Goal: Task Accomplishment & Management: Manage account settings

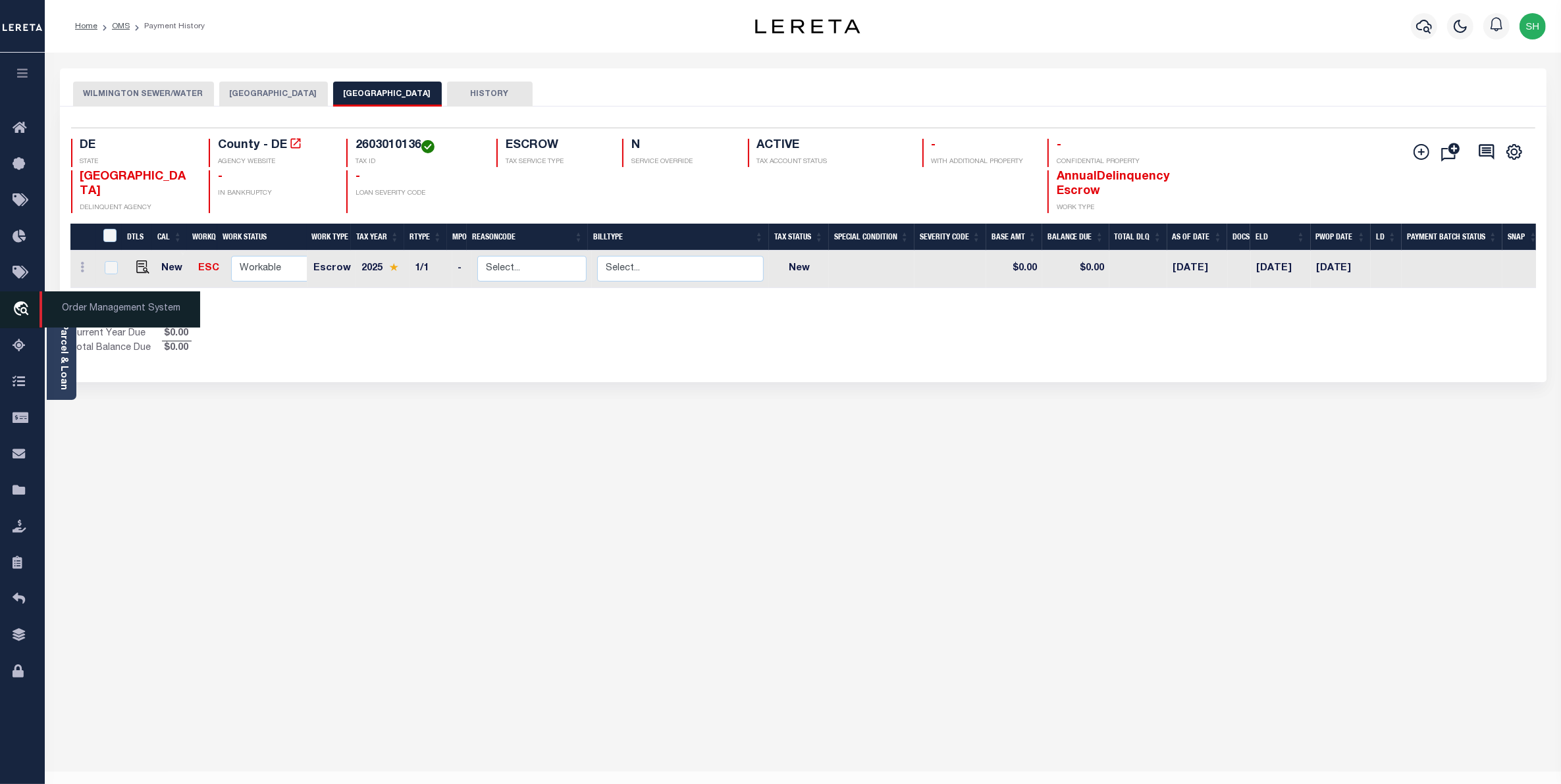
click at [29, 310] on icon "travel_explore" at bounding box center [23, 310] width 21 height 17
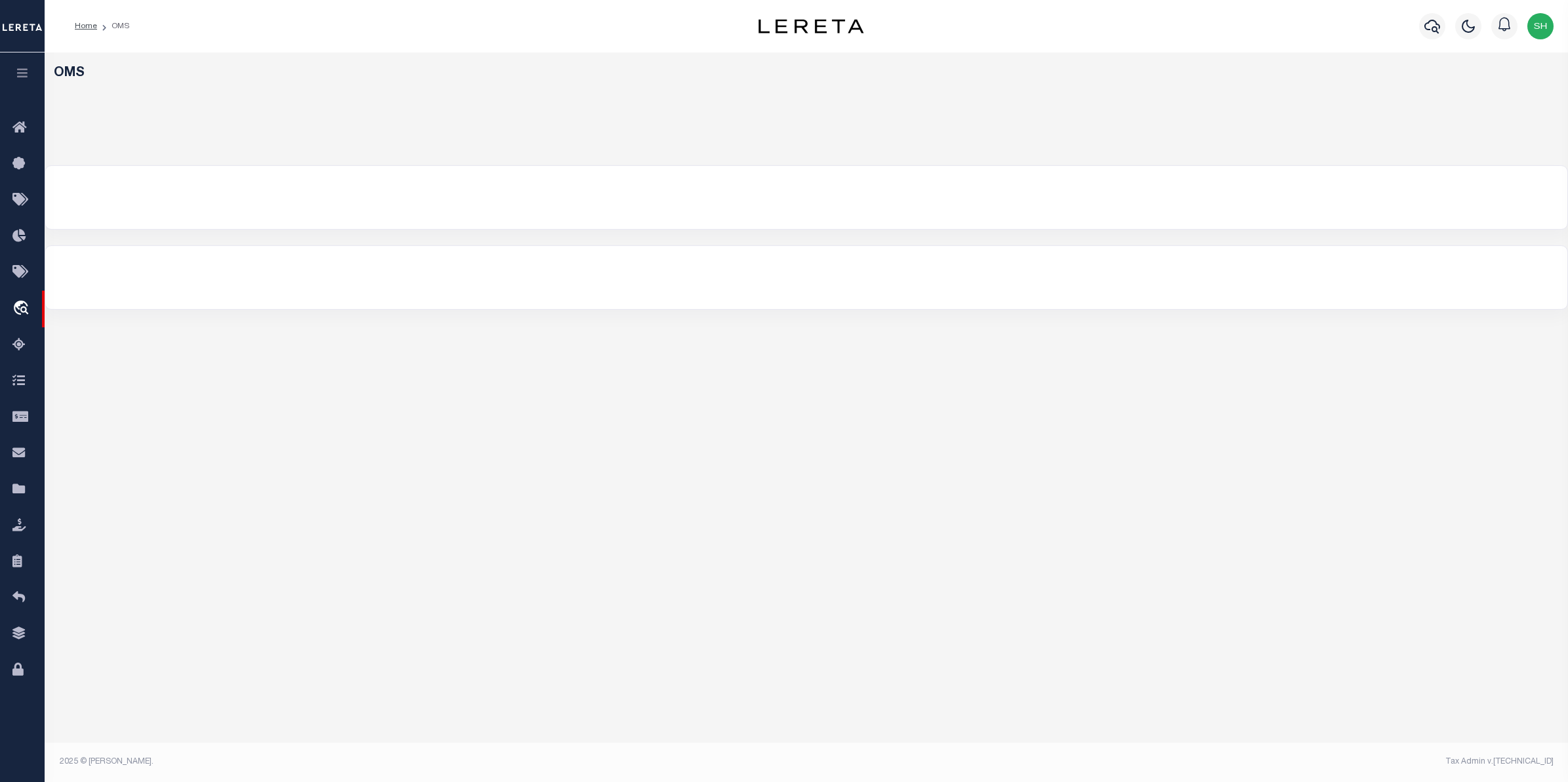
select select "200"
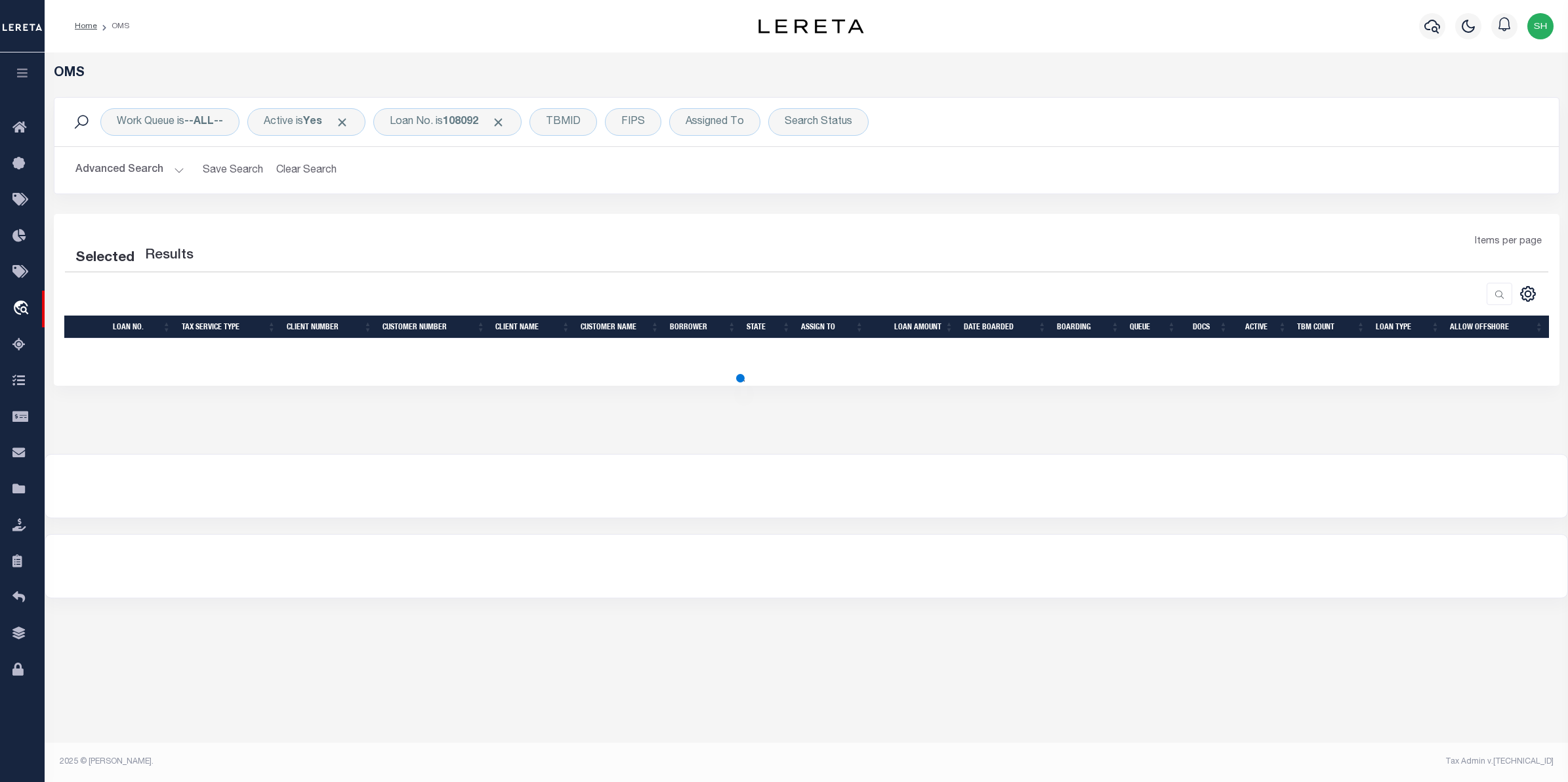
select select "200"
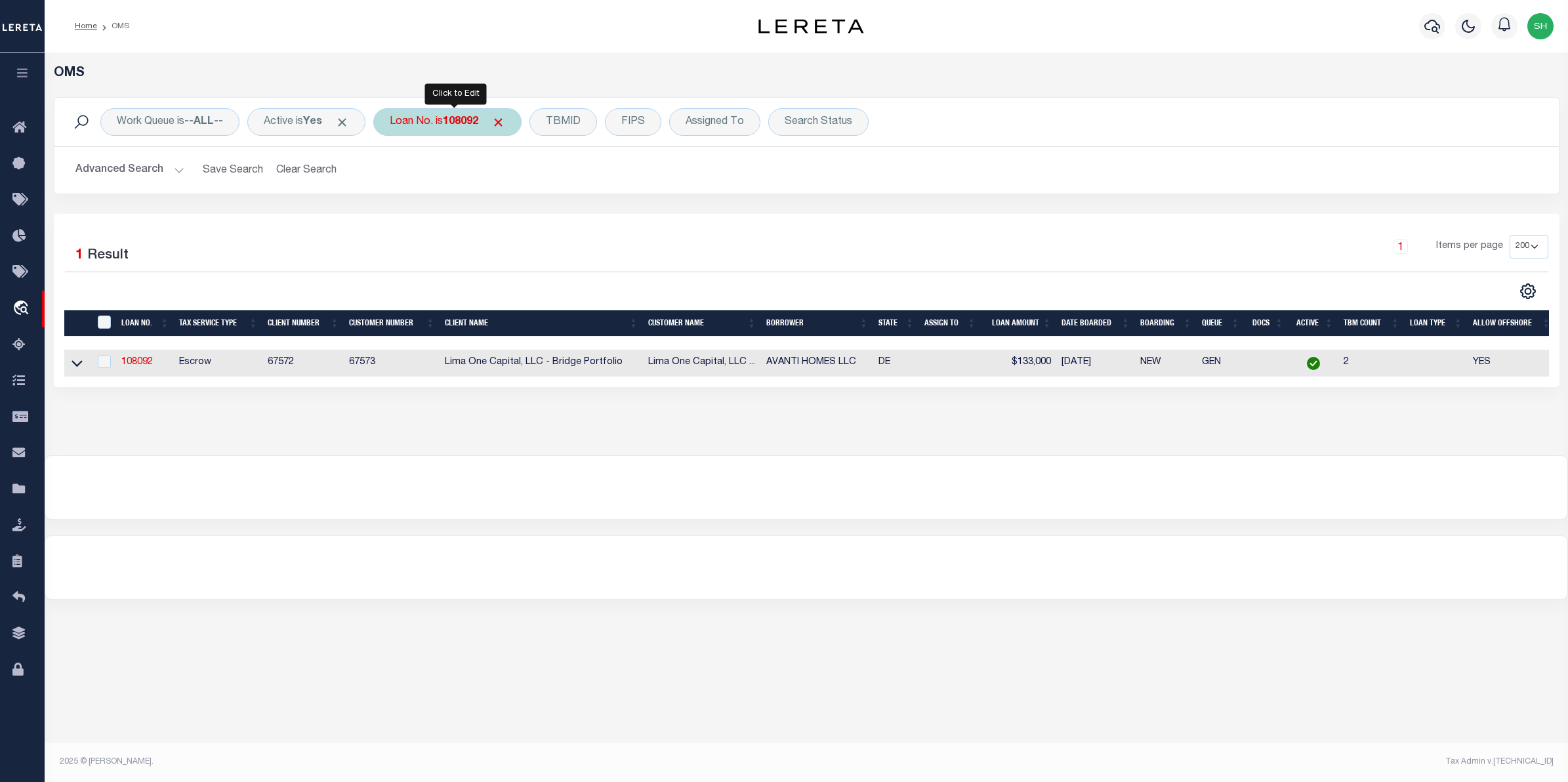
click at [430, 126] on div "Loan No. is 108092" at bounding box center [447, 121] width 149 height 27
type input "128276-1"
click at [556, 211] on input "Apply" at bounding box center [564, 215] width 39 height 21
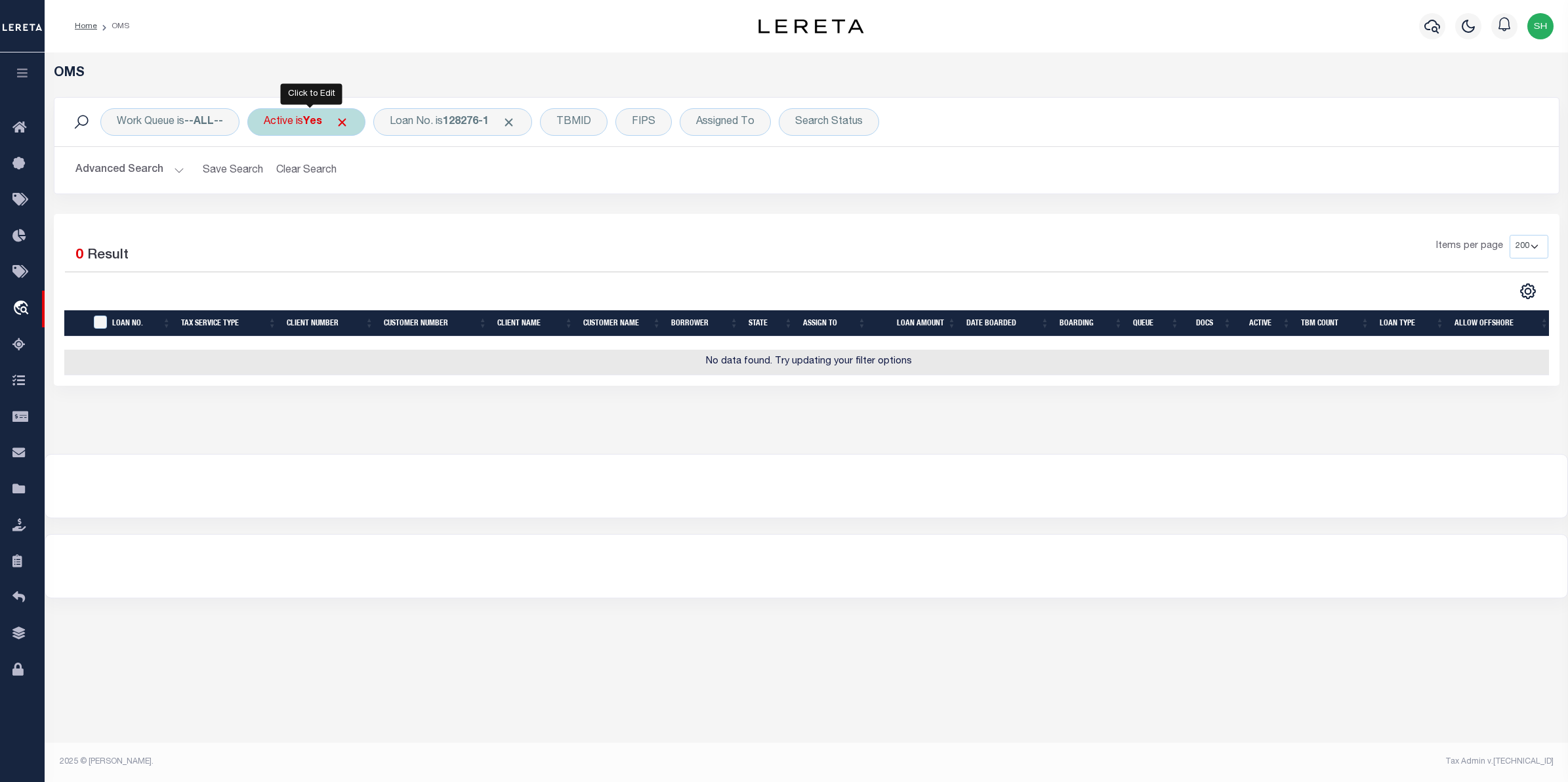
click at [274, 128] on div "Active is Yes" at bounding box center [307, 121] width 119 height 27
click at [440, 192] on select "Yes No" at bounding box center [361, 187] width 193 height 25
select select "false"
click at [267, 174] on select "Yes No" at bounding box center [361, 187] width 193 height 25
click at [440, 218] on input "Apply" at bounding box center [438, 215] width 39 height 21
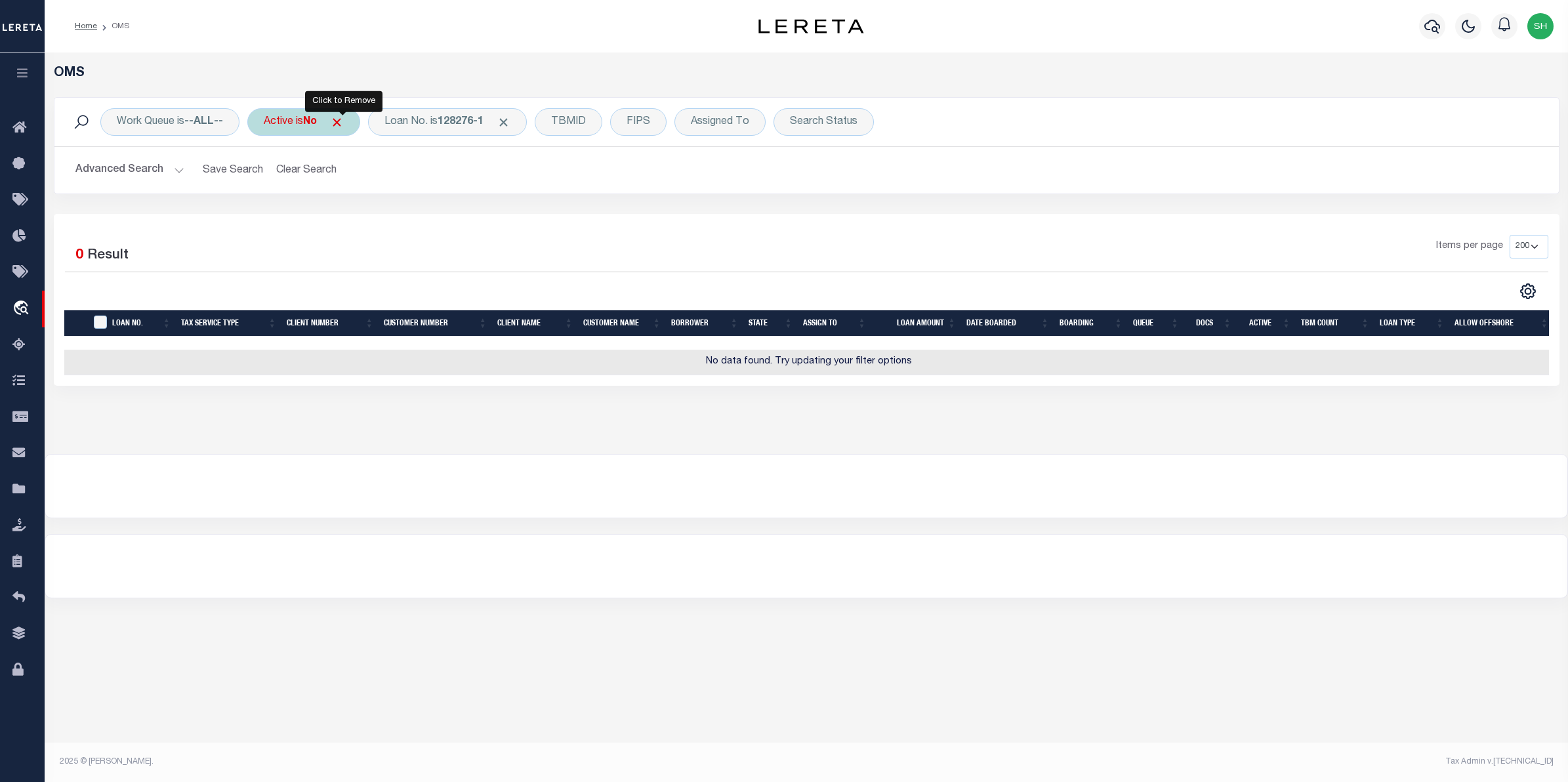
click at [342, 125] on span "Click to Remove" at bounding box center [337, 123] width 14 height 14
click at [291, 122] on div "Active" at bounding box center [279, 121] width 62 height 27
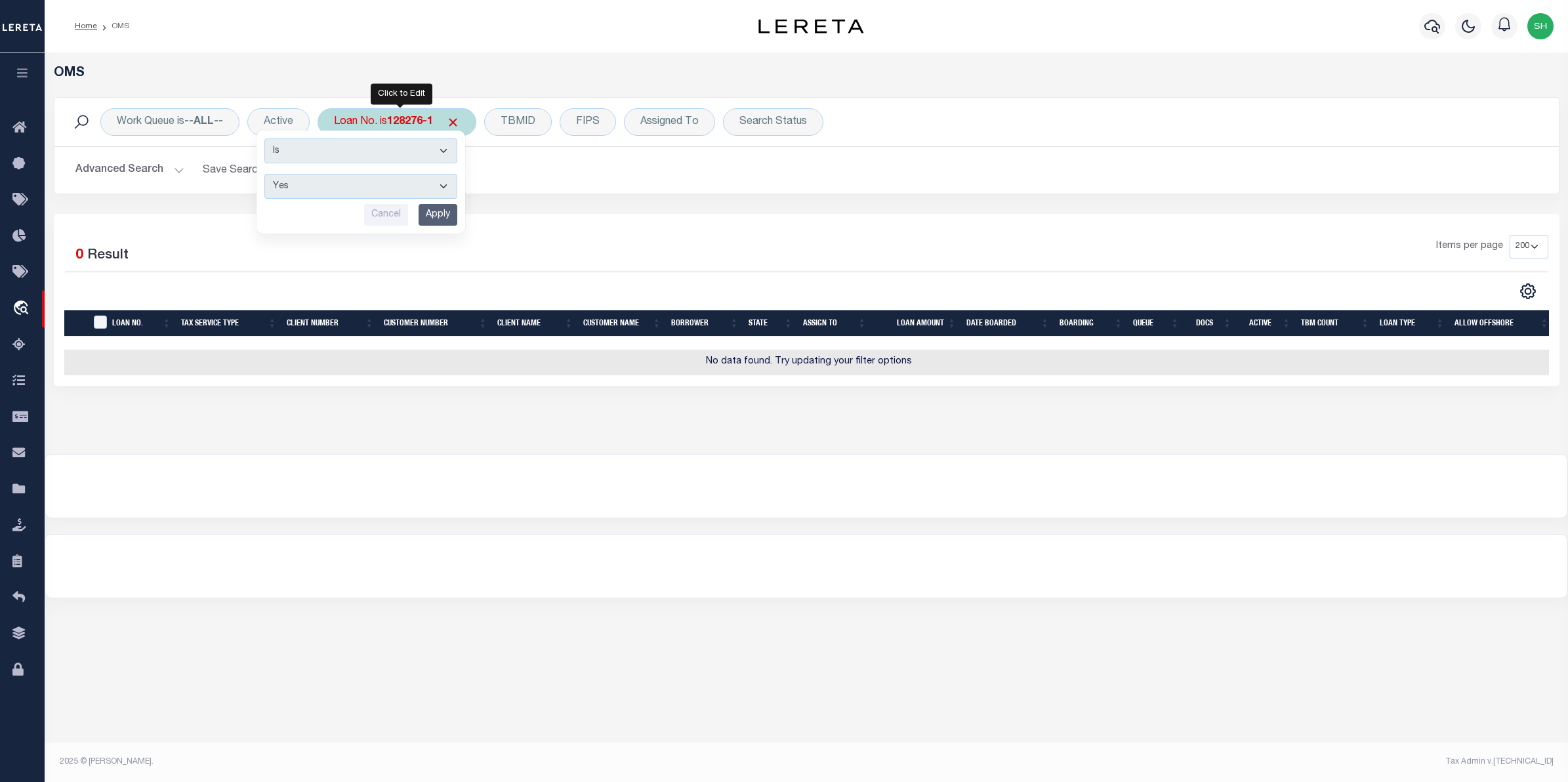
click at [409, 126] on b "128276-1" at bounding box center [410, 122] width 46 height 11
click at [387, 188] on input "128276-1" at bounding box center [431, 187] width 193 height 25
type input "128276"
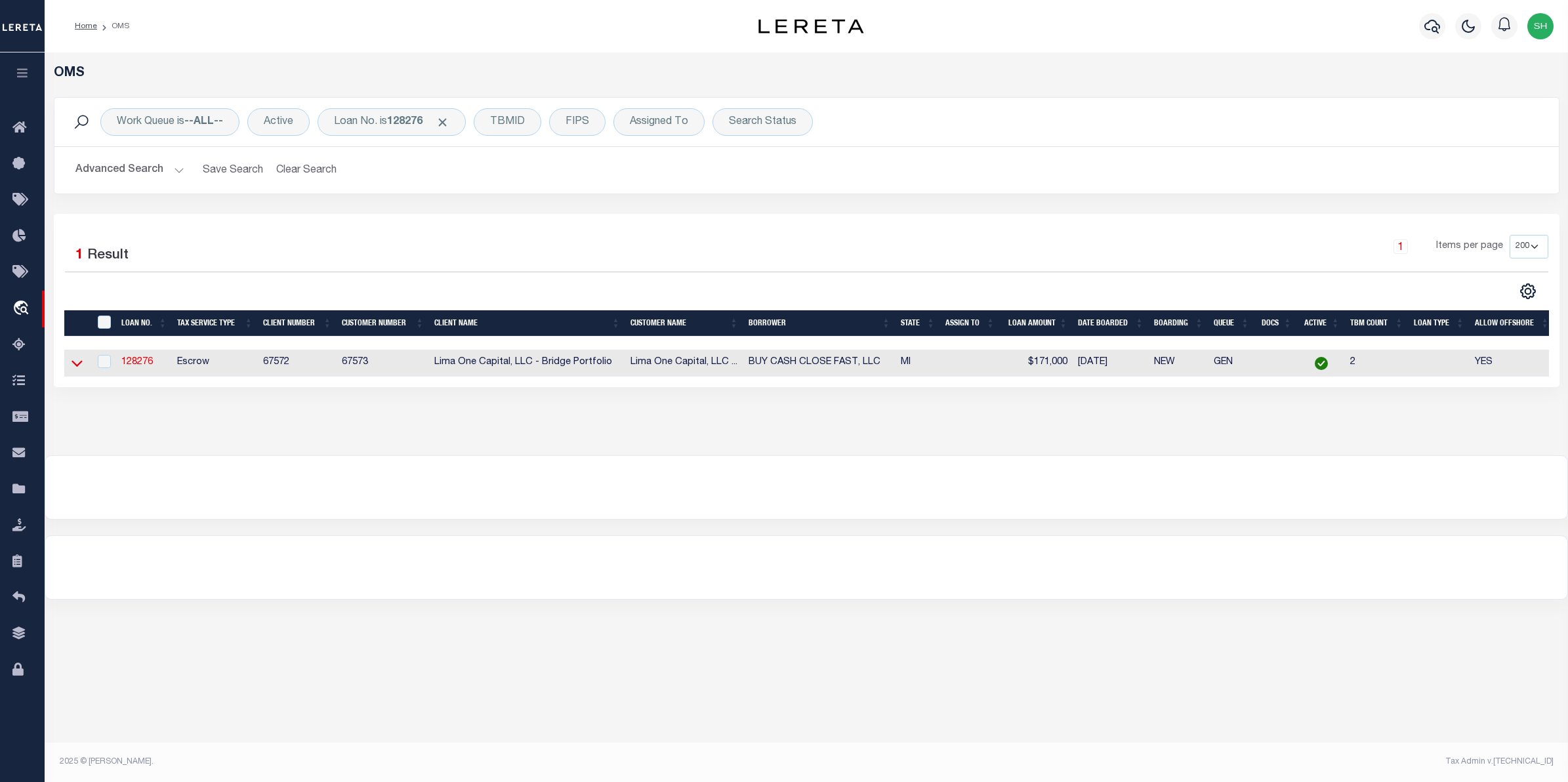
click at [77, 362] on icon at bounding box center [77, 364] width 11 height 14
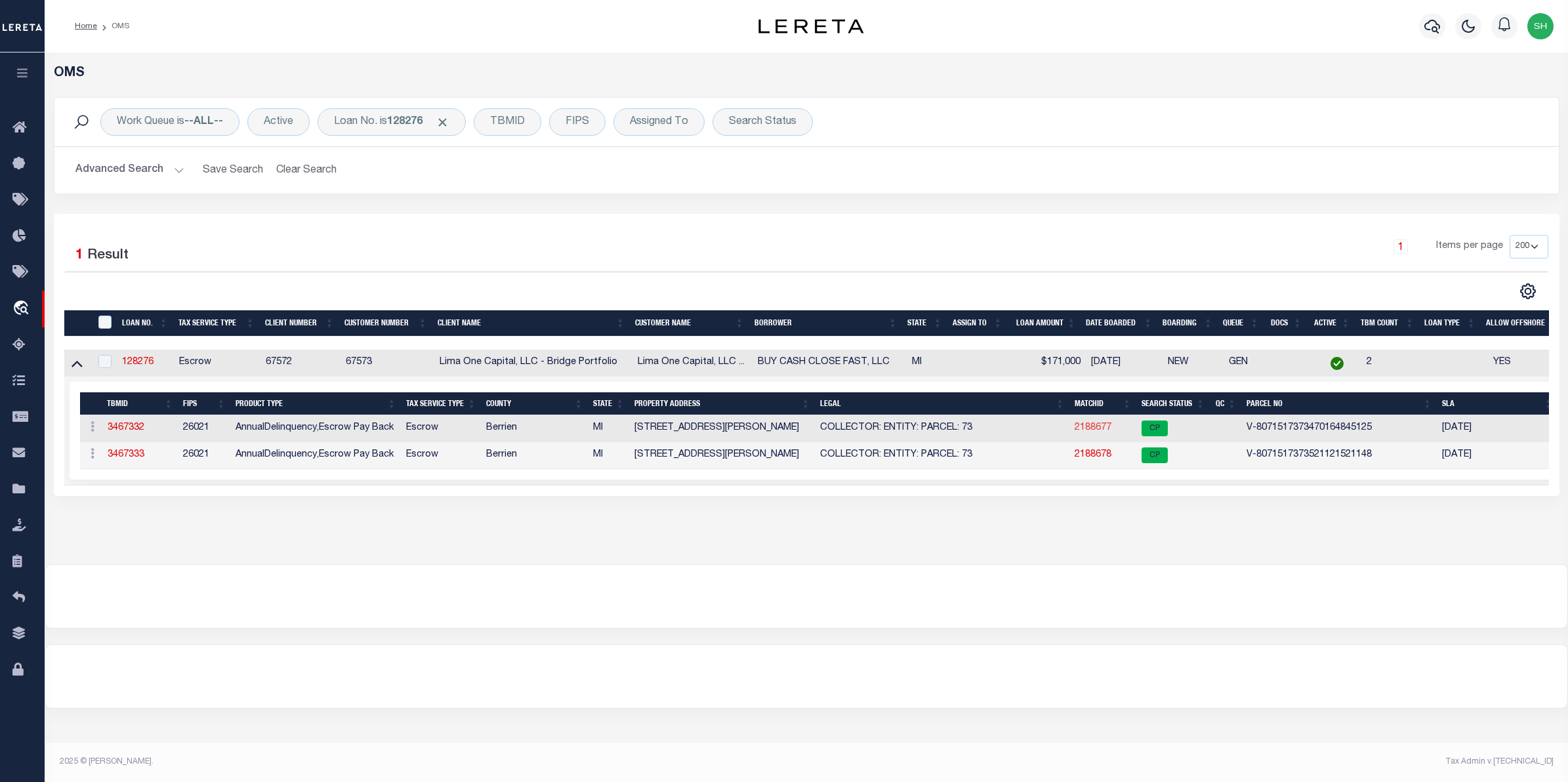
click at [1097, 428] on link "2188677" at bounding box center [1093, 427] width 37 height 9
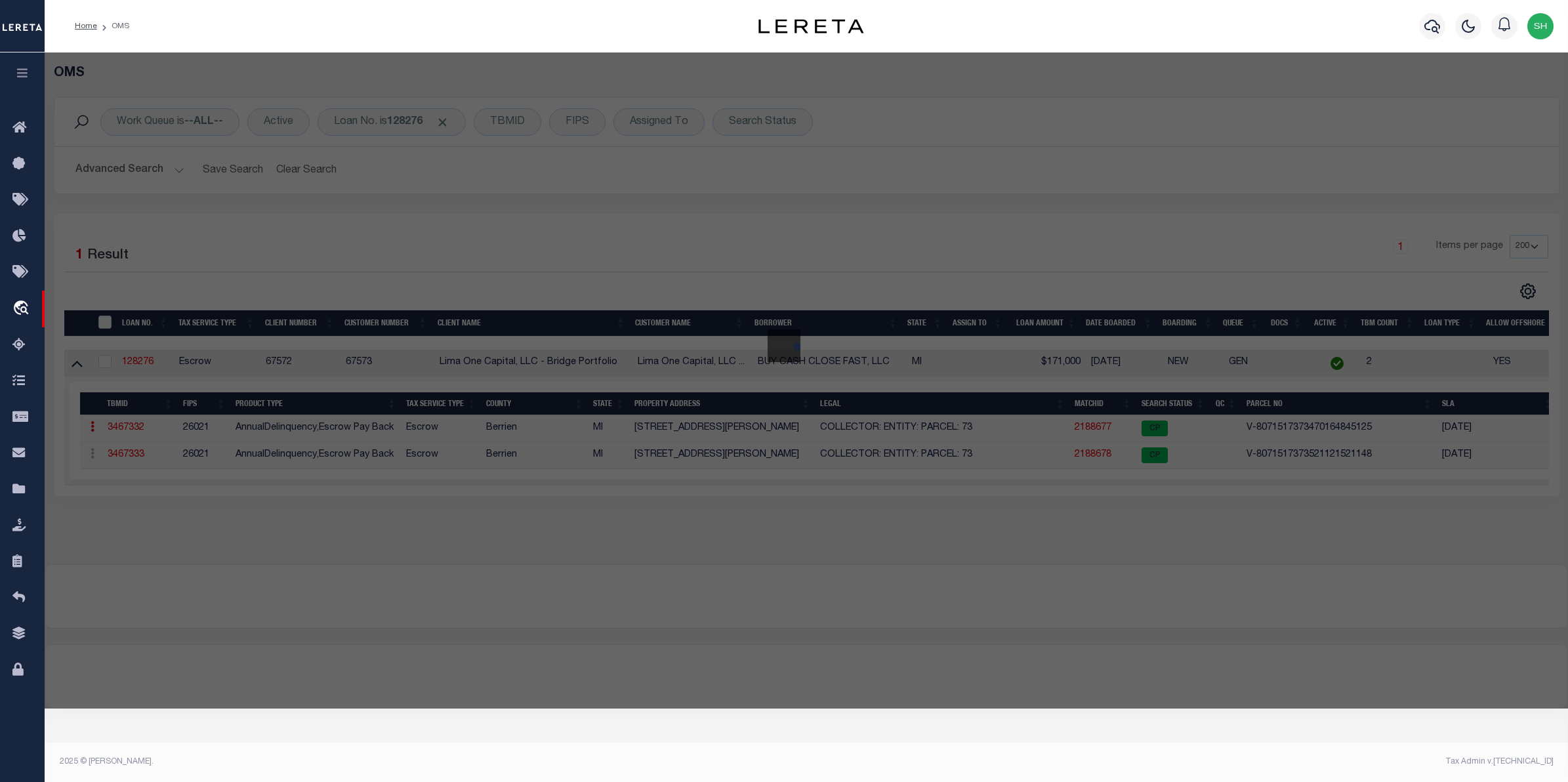
checkbox input "false"
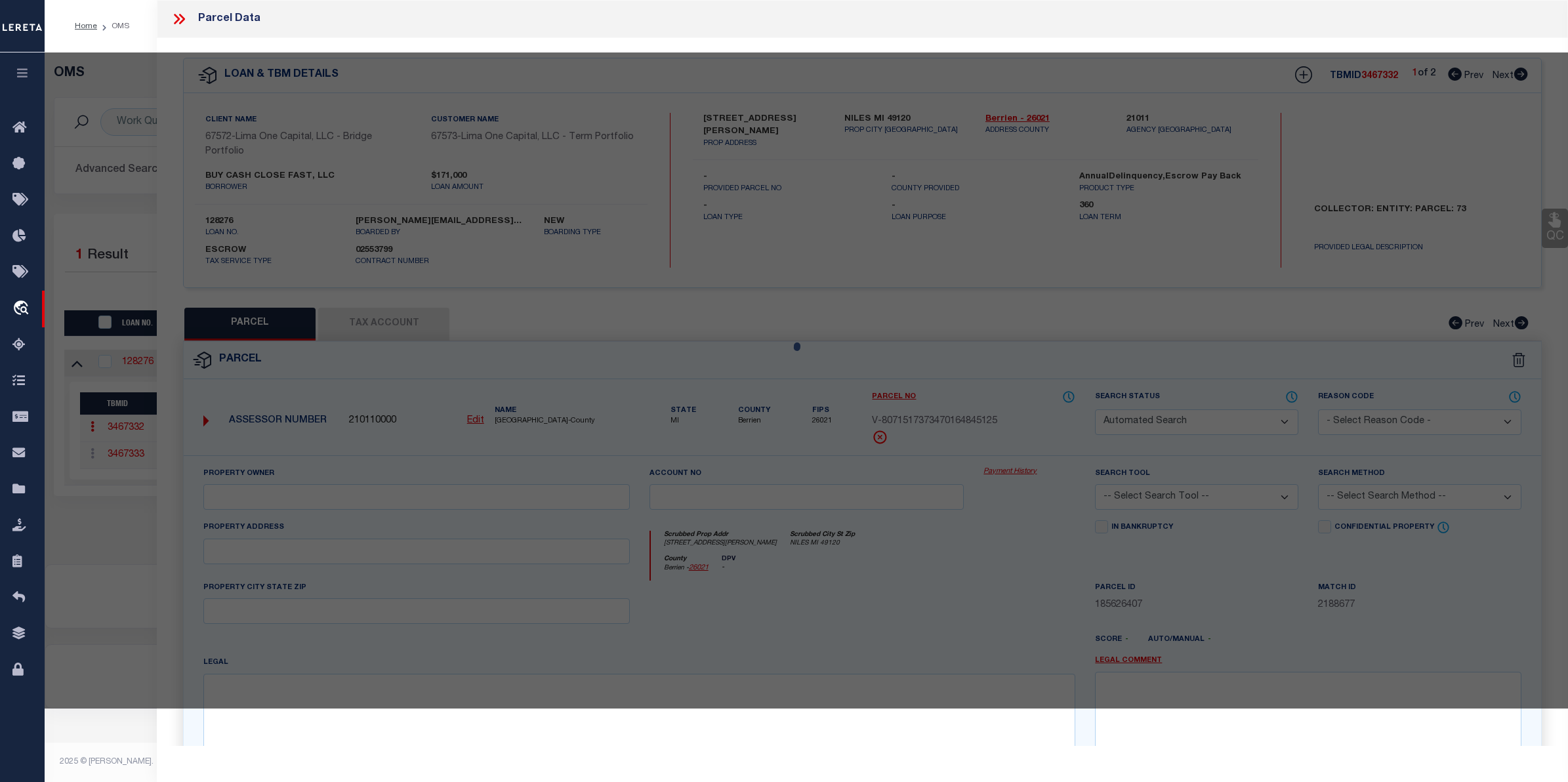
select select "CP"
select select "AGW"
select select
type input "644 DECKER STREET"
checkbox input "false"
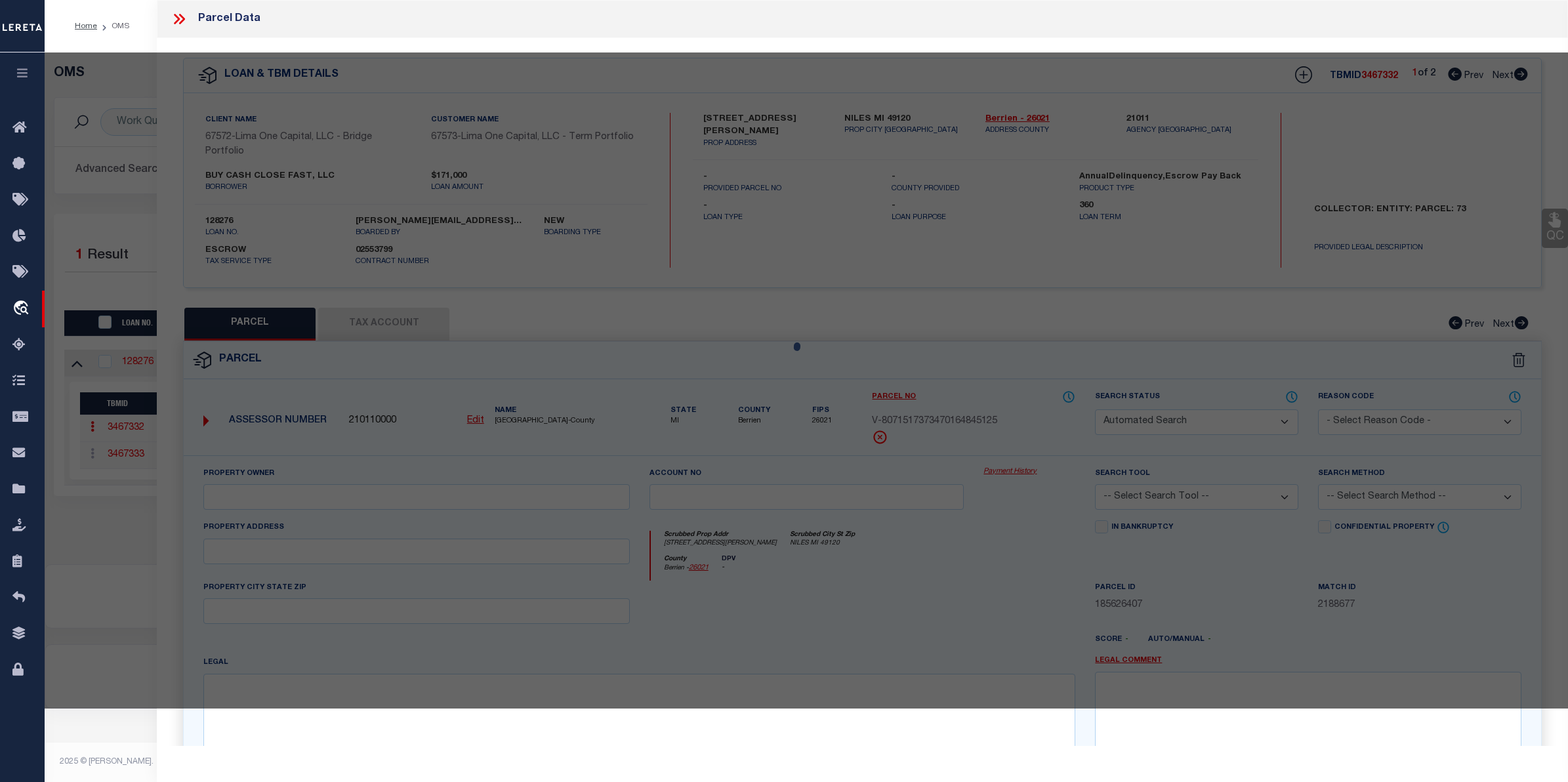
type input "NILES MI 49120"
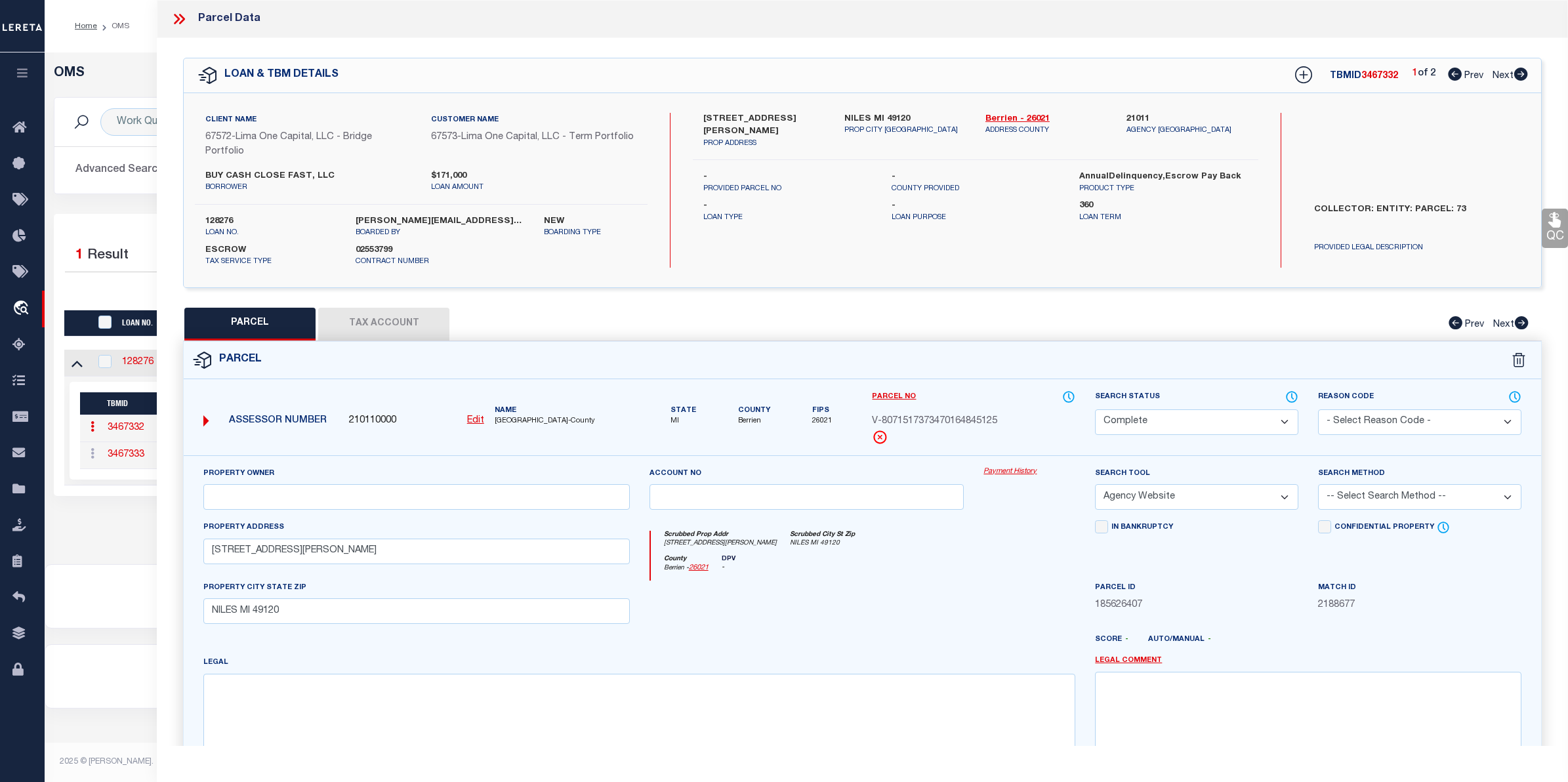
click at [1017, 469] on link "Payment History" at bounding box center [1029, 472] width 92 height 12
click at [151, 218] on div "Selected 1 Result 1 Items per page 10 25 50 100 200" at bounding box center [807, 355] width 1505 height 282
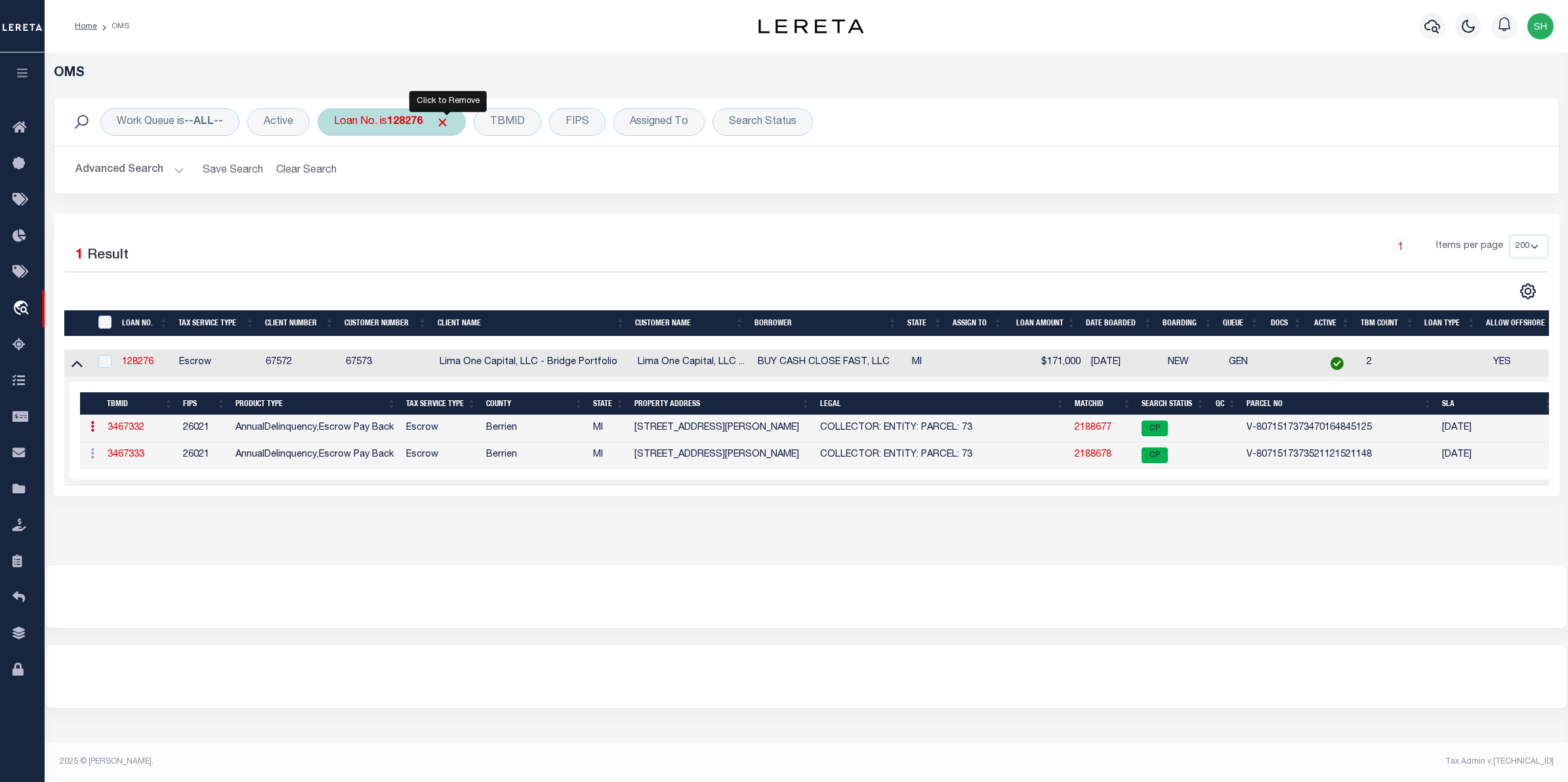
click at [446, 120] on span "Click to Remove" at bounding box center [443, 123] width 14 height 14
click at [351, 126] on div "Loan No." at bounding box center [356, 121] width 76 height 27
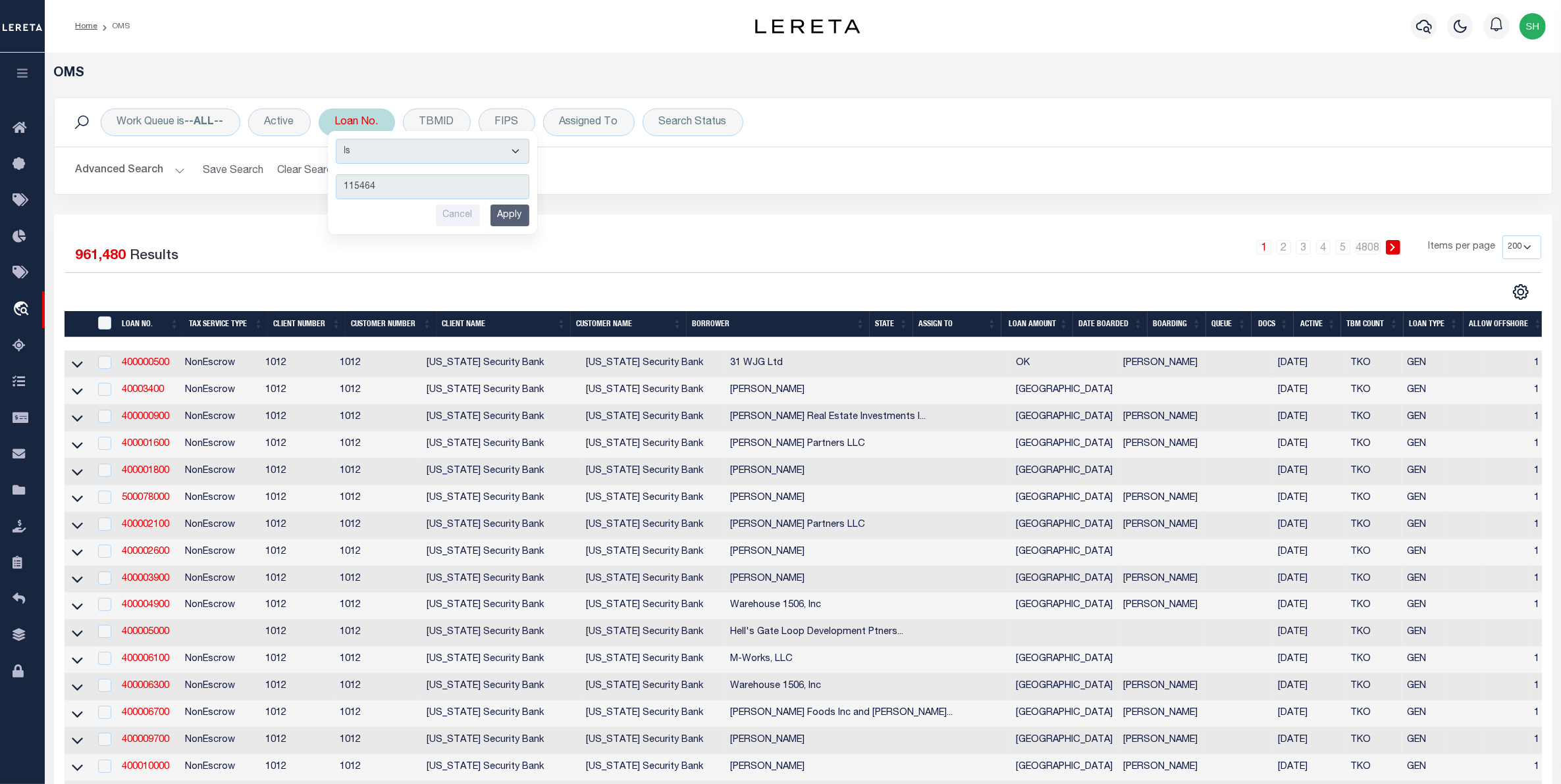
type input "115464"
click at [508, 217] on input "Apply" at bounding box center [510, 216] width 39 height 21
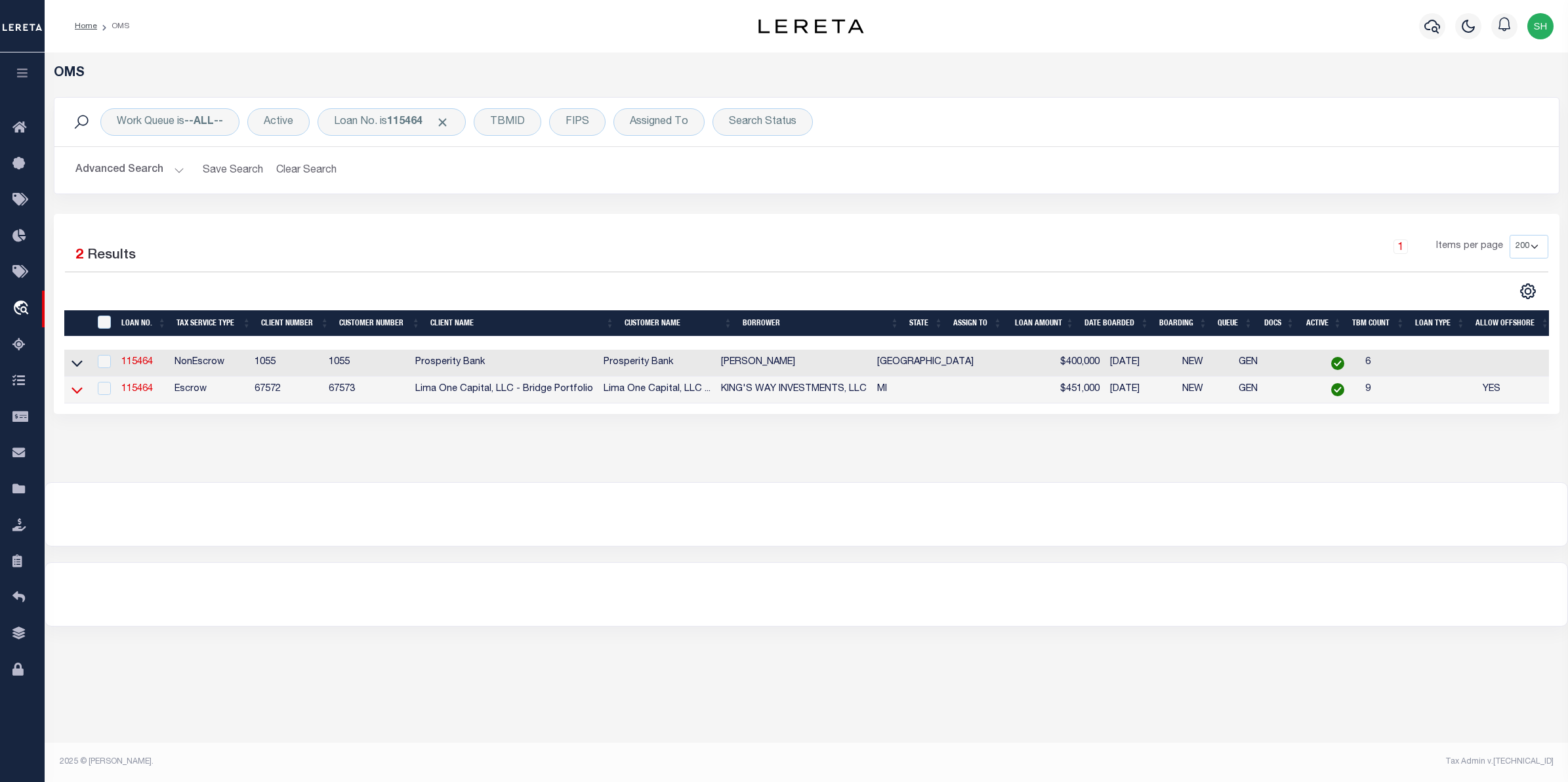
click at [73, 391] on icon at bounding box center [77, 390] width 11 height 14
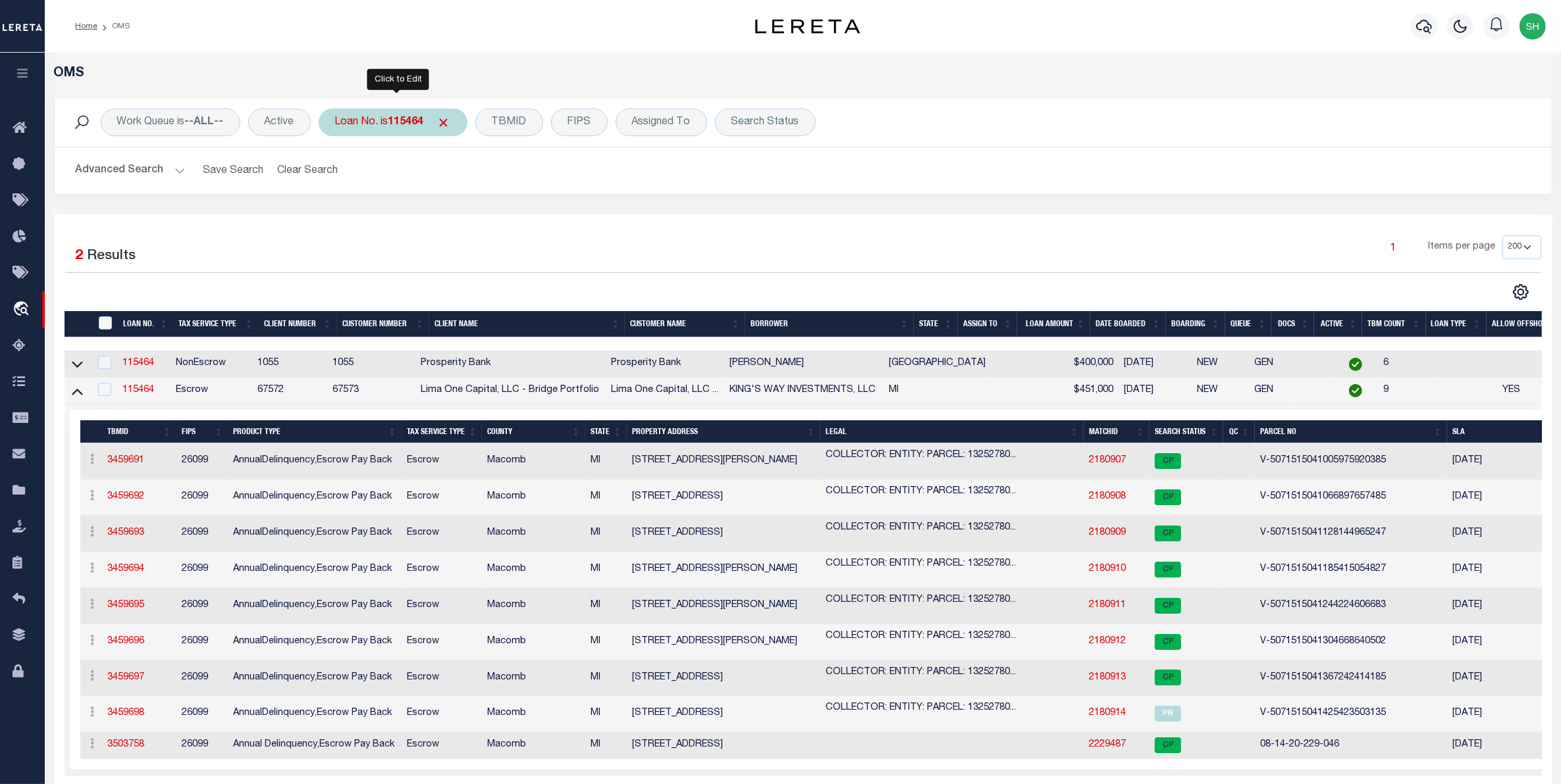
click at [412, 123] on b "115464" at bounding box center [406, 122] width 35 height 11
click at [420, 192] on input "115464" at bounding box center [432, 187] width 193 height 25
type input "115464-4"
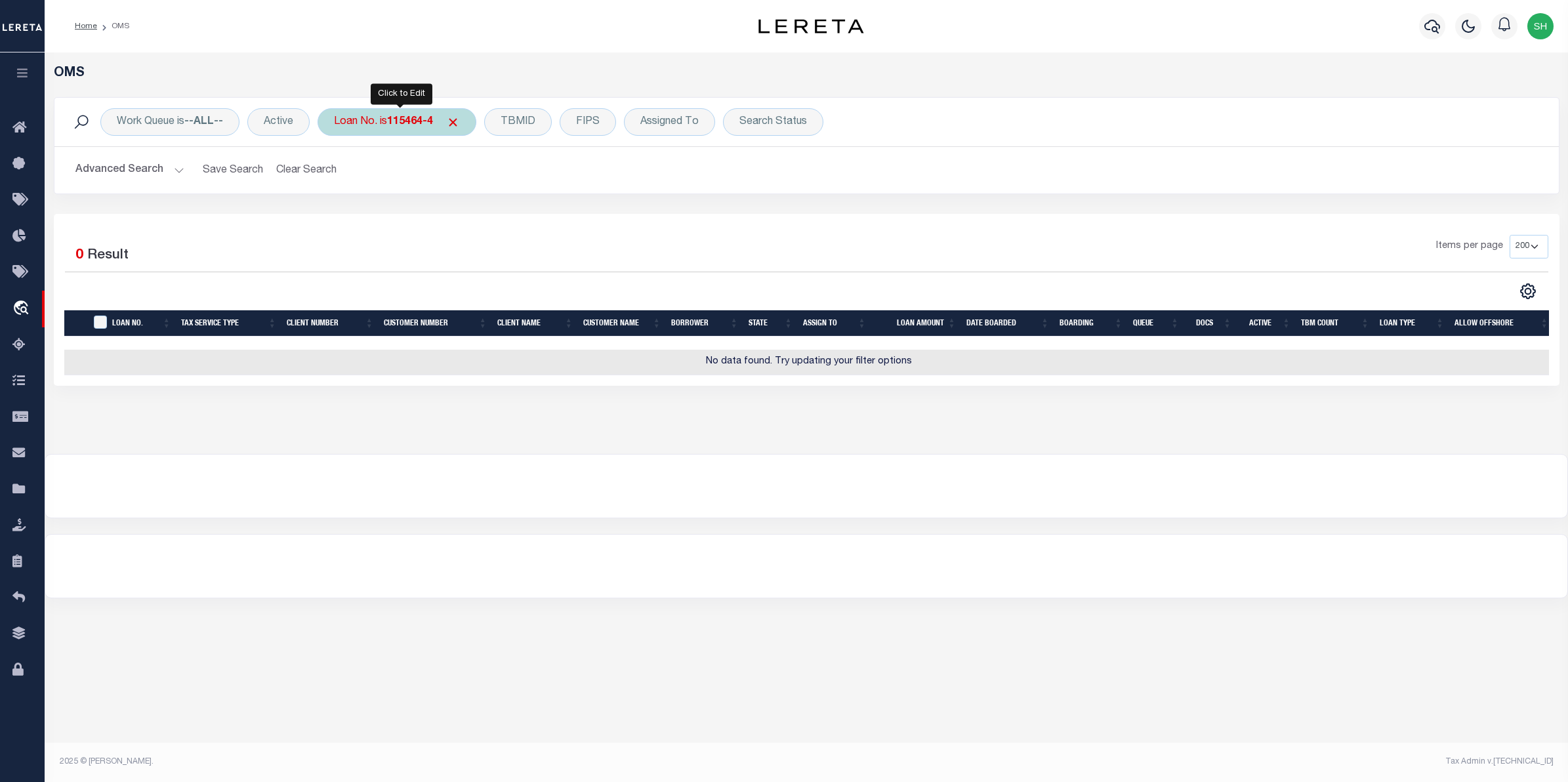
click at [441, 119] on div "Loan No. is 115464-4" at bounding box center [397, 121] width 159 height 27
click at [423, 181] on input "115464-4" at bounding box center [431, 187] width 193 height 25
type input "115464"
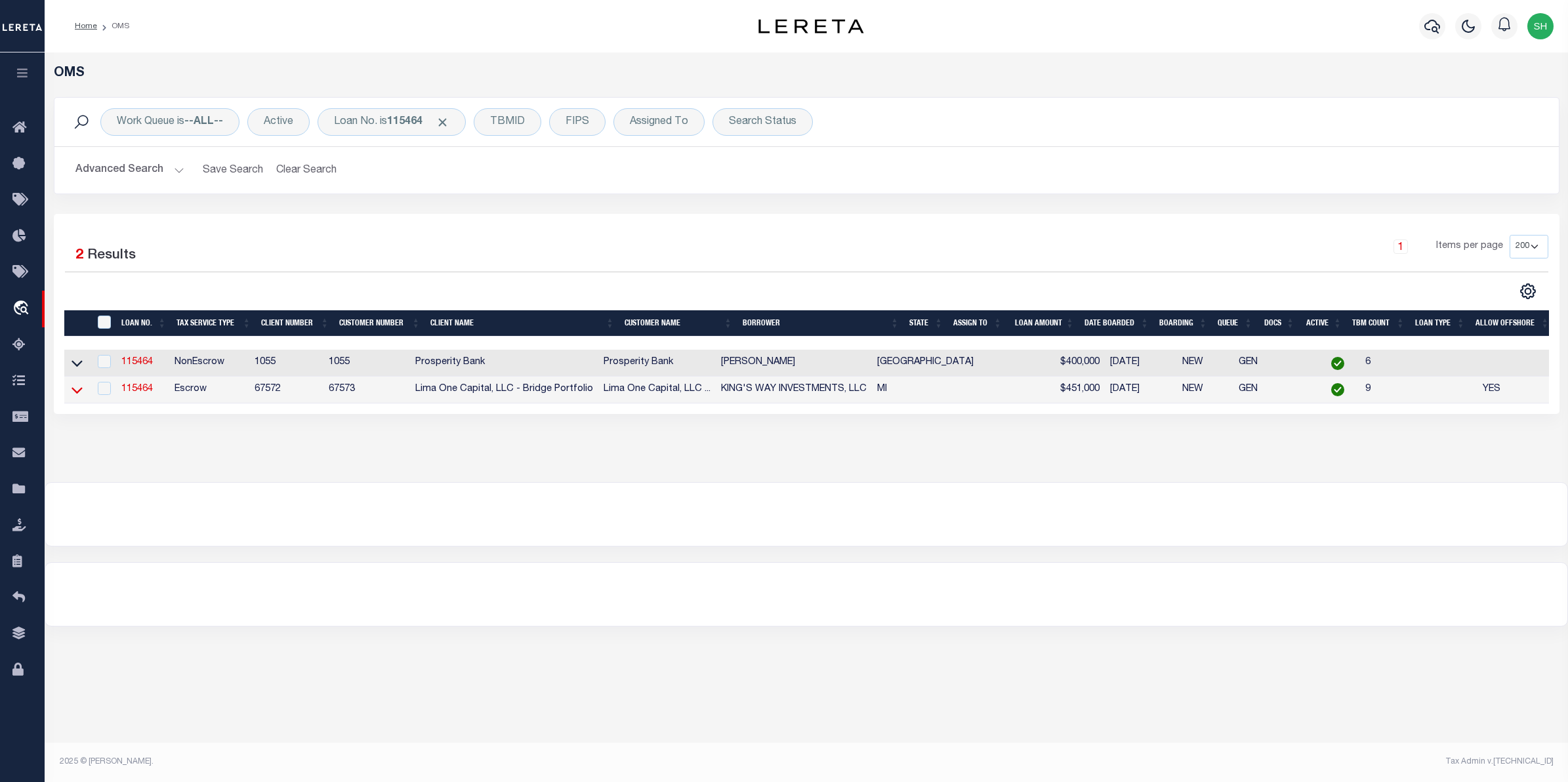
click at [80, 393] on icon at bounding box center [77, 390] width 11 height 6
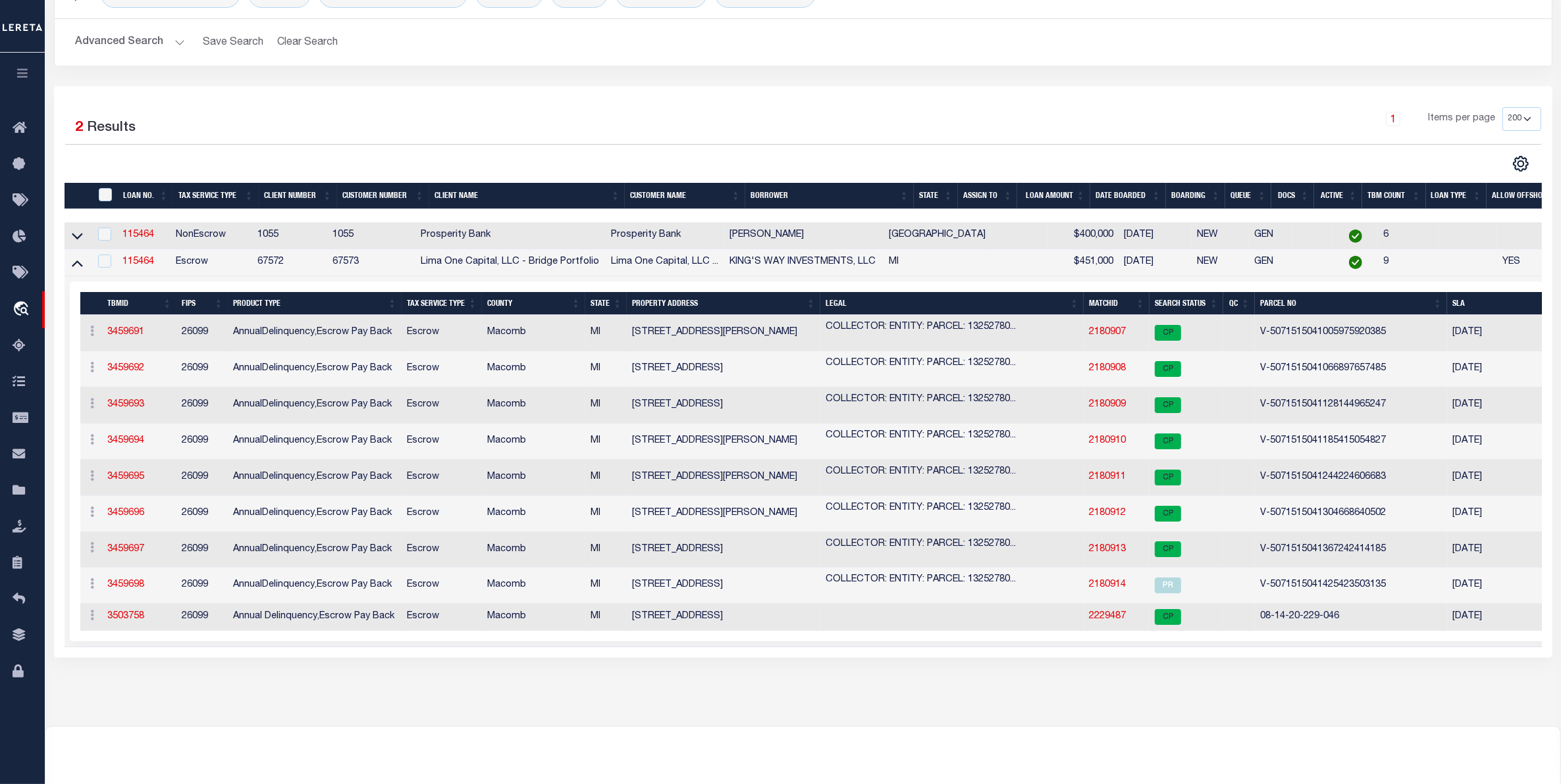
scroll to position [164, 0]
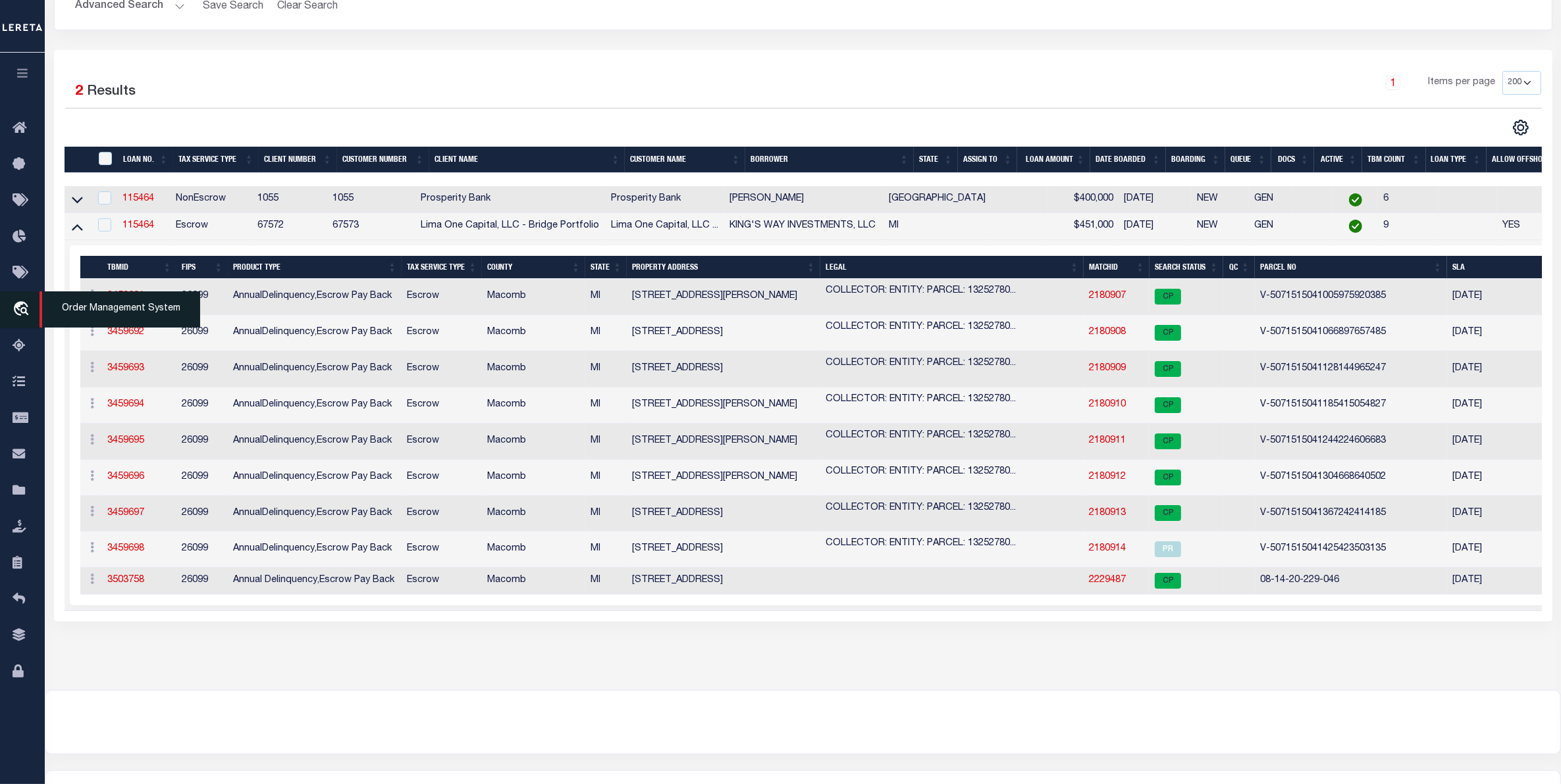
click at [24, 307] on icon "travel_explore" at bounding box center [23, 310] width 21 height 17
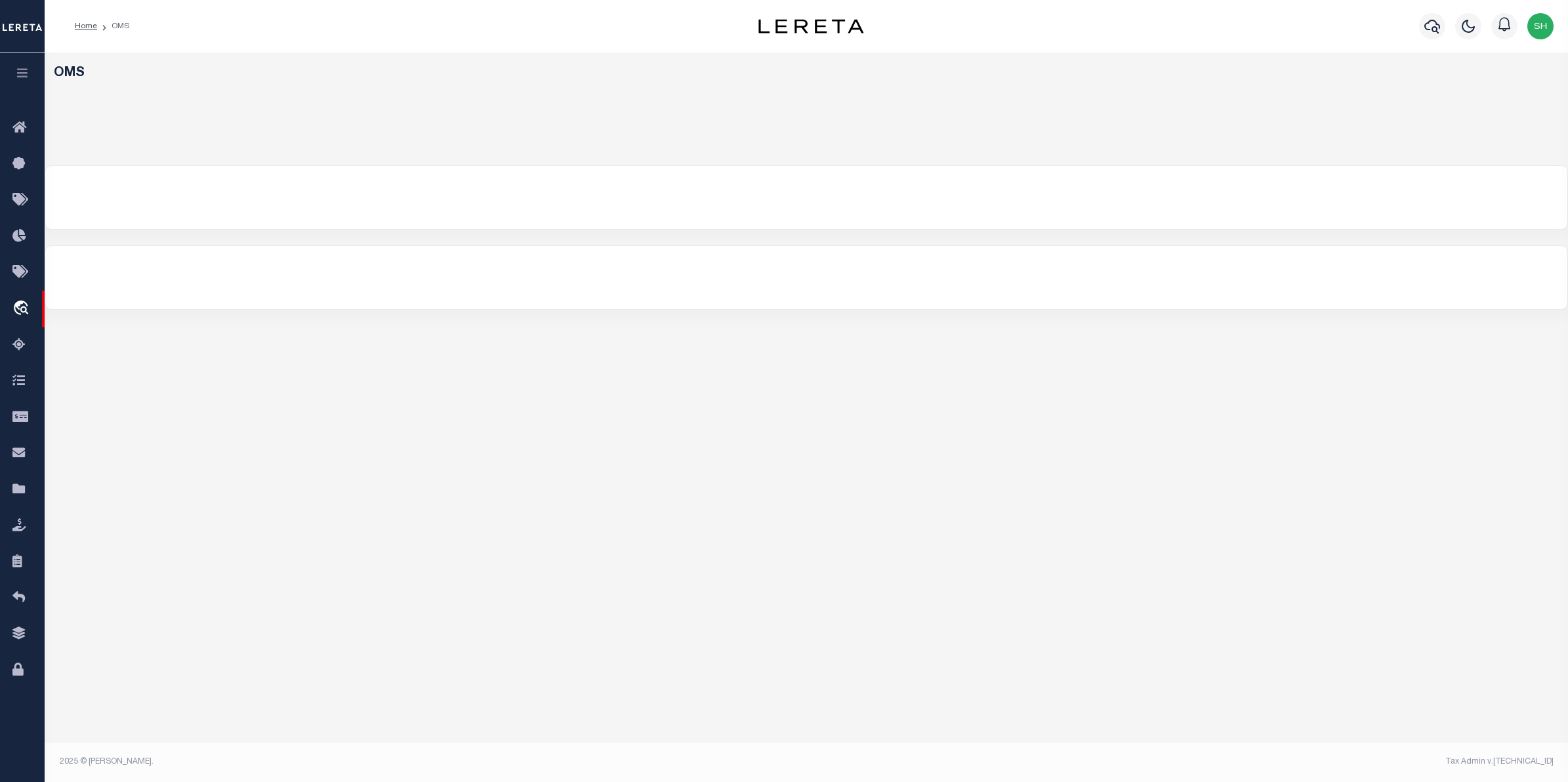
select select "200"
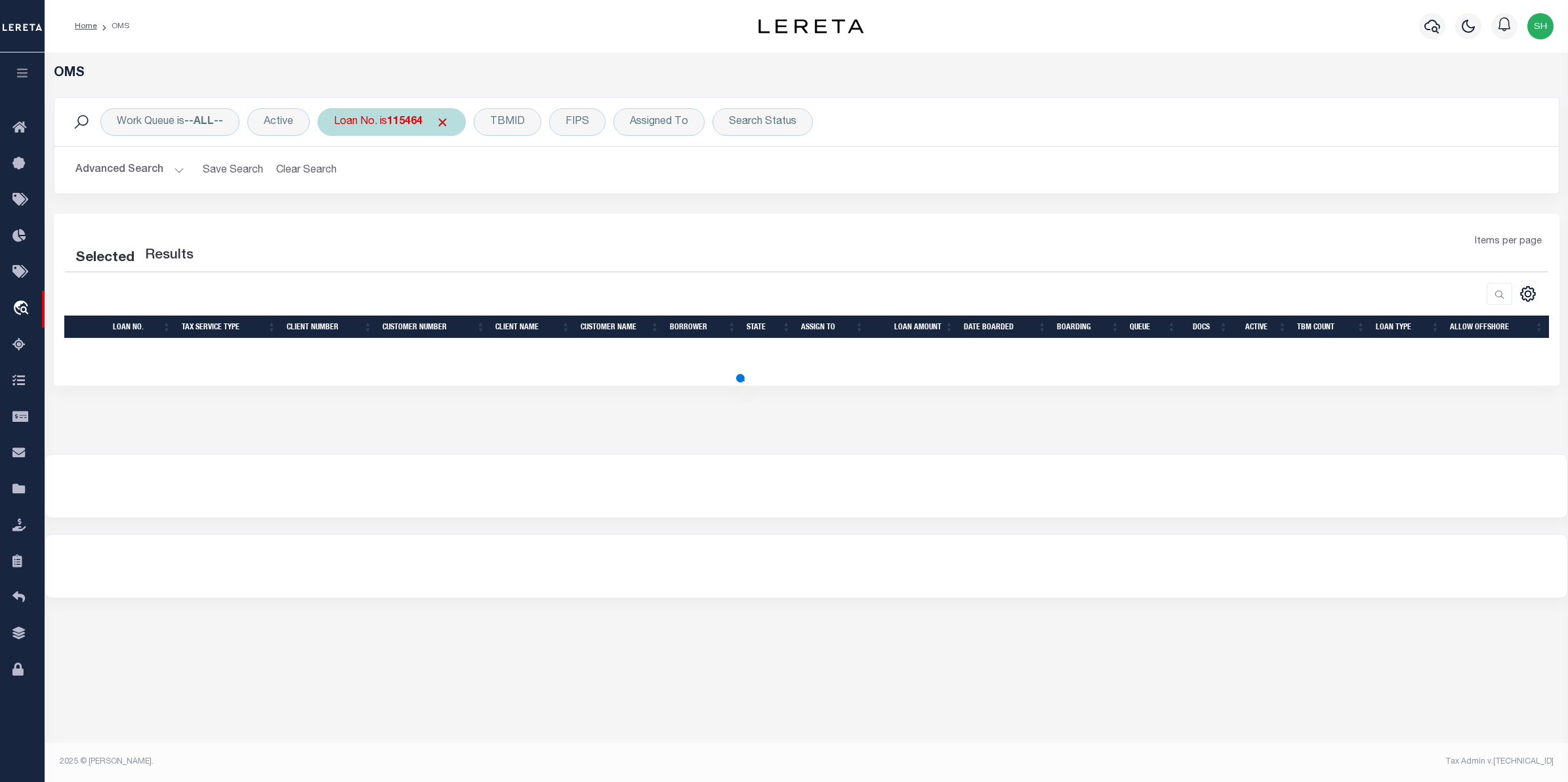
select select "200"
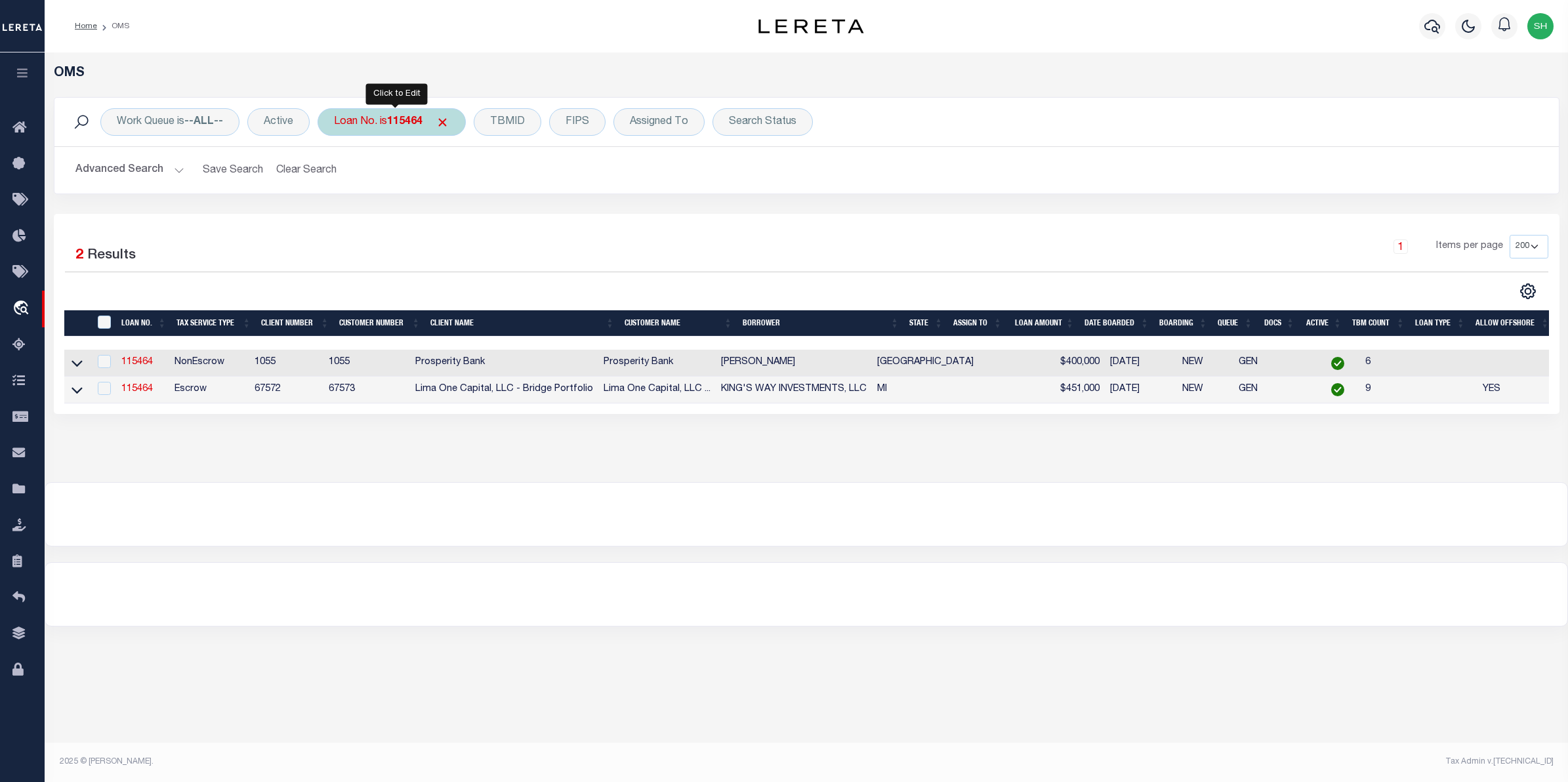
click at [407, 113] on div "Loan No. is 115464" at bounding box center [392, 121] width 149 height 27
type input "10904412"
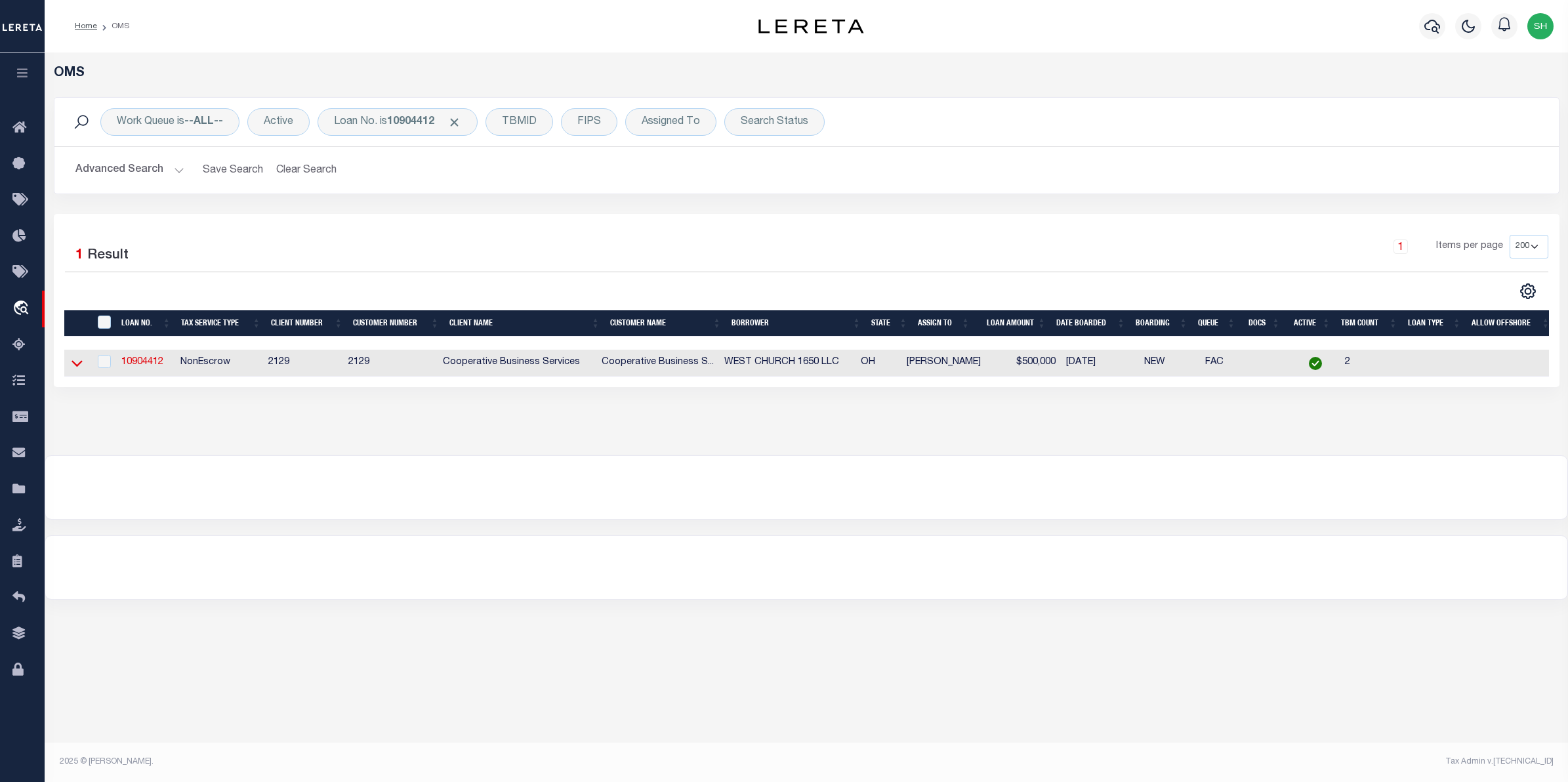
click at [77, 362] on icon at bounding box center [77, 364] width 11 height 14
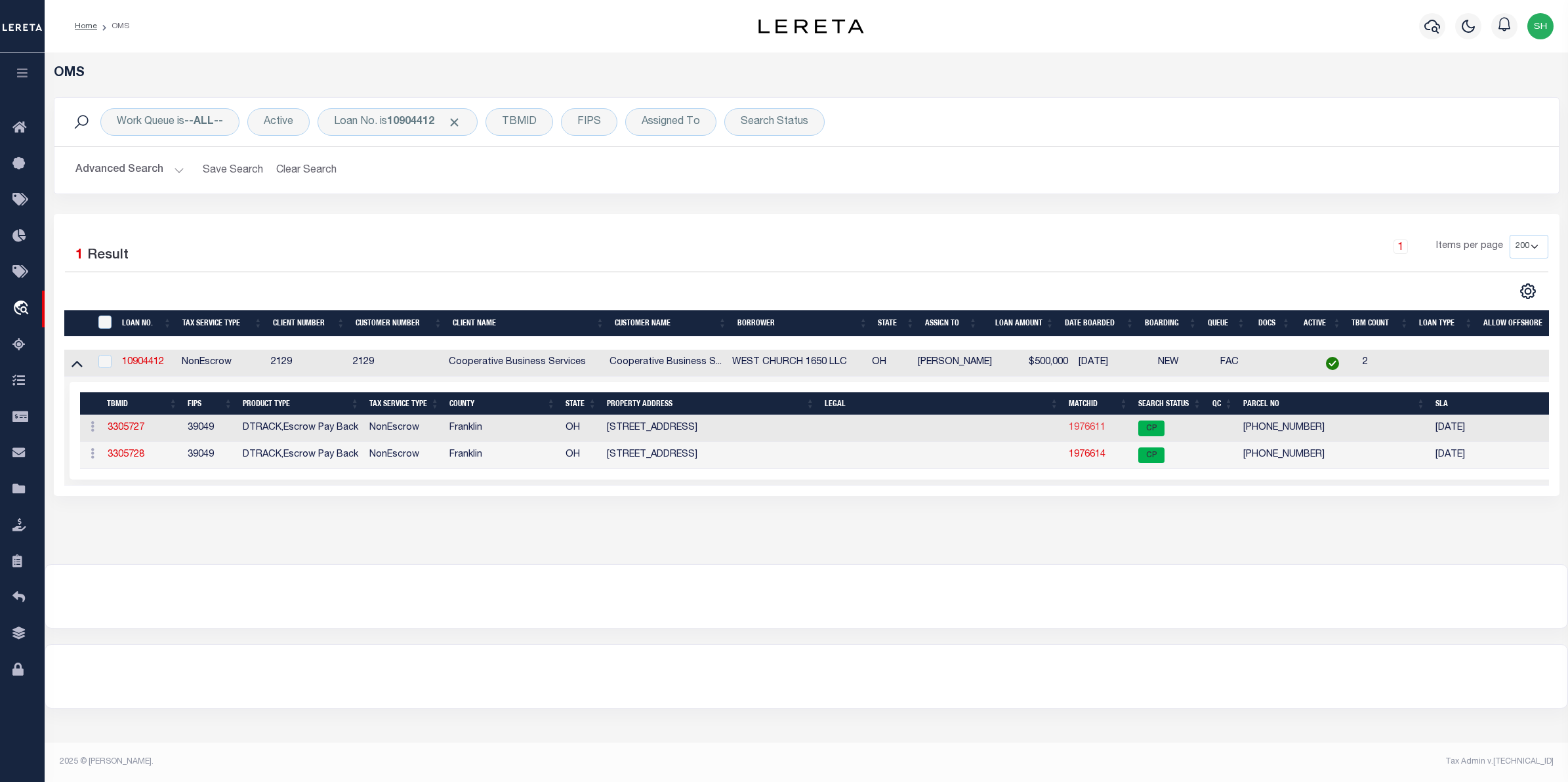
click at [1094, 433] on link "1976611" at bounding box center [1087, 427] width 37 height 9
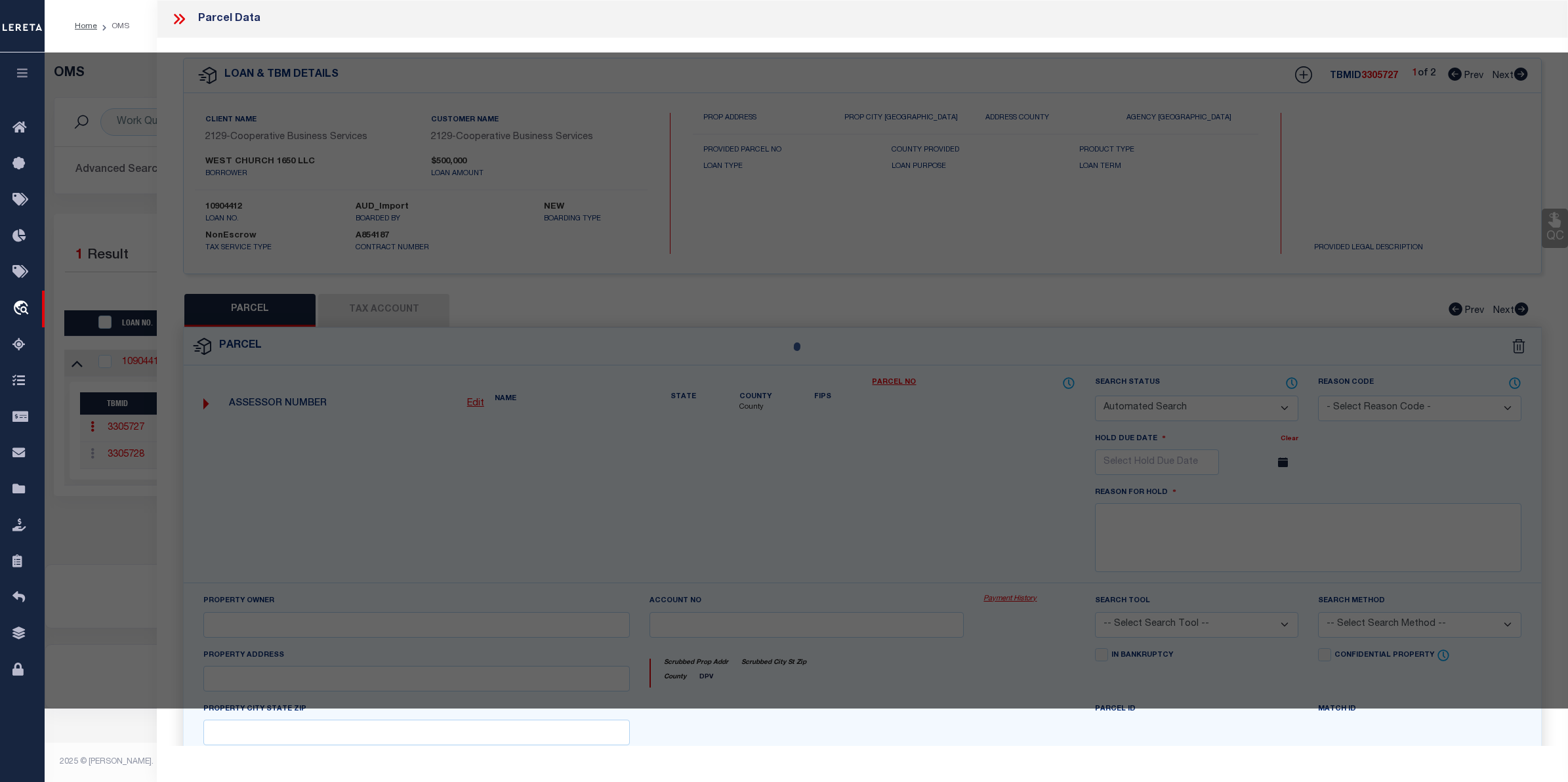
checkbox input "false"
select select "CP"
type input "[PERSON_NAME] [PERSON_NAME]"
select select
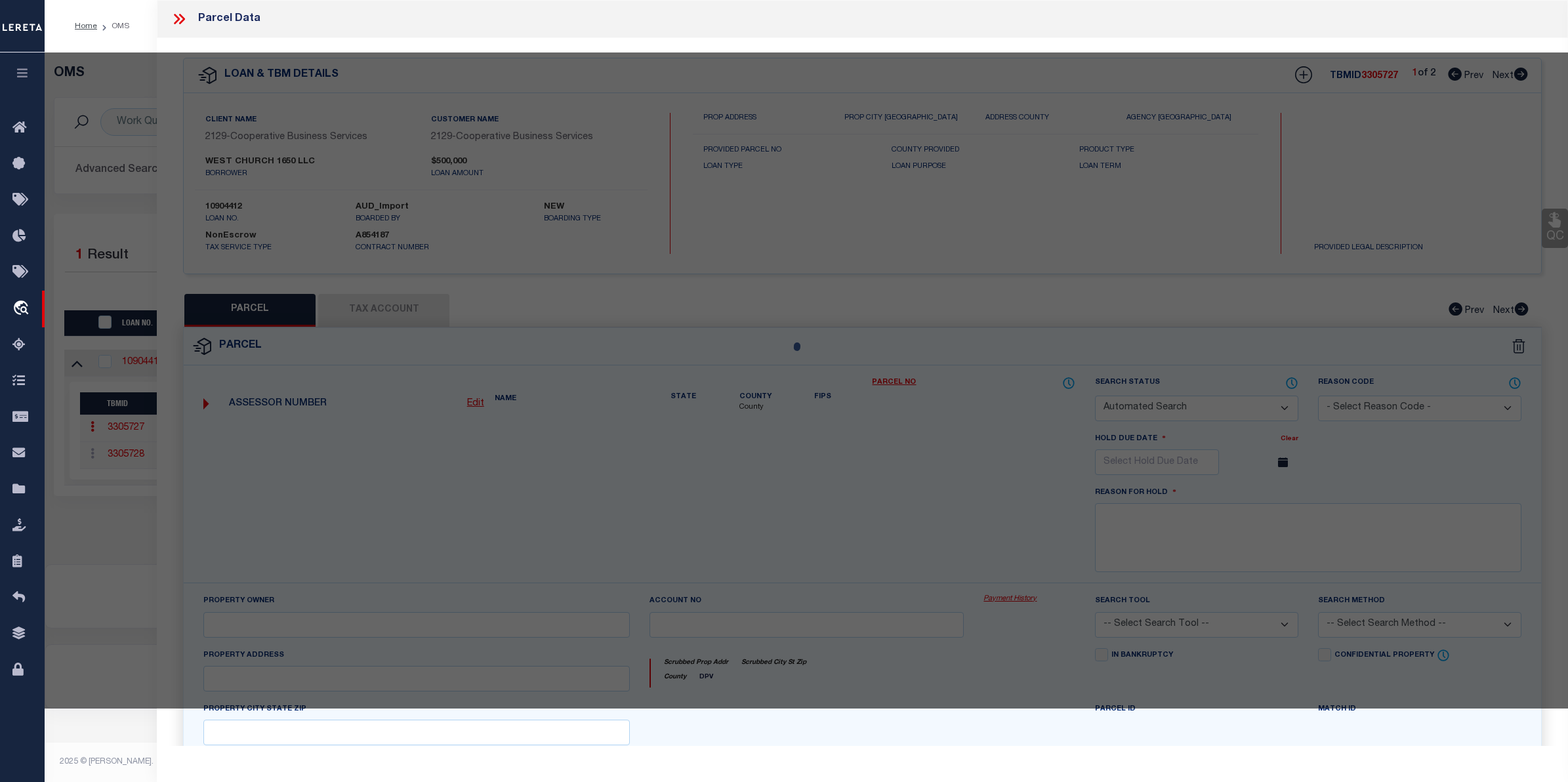
type input "[STREET_ADDRESS]"
type input "OH"
type textarea "REYN-[GEOGRAPHIC_DATA] R16 T2 1/4T4 1.735 ACRES"
type textarea "Tax ID Special Project"
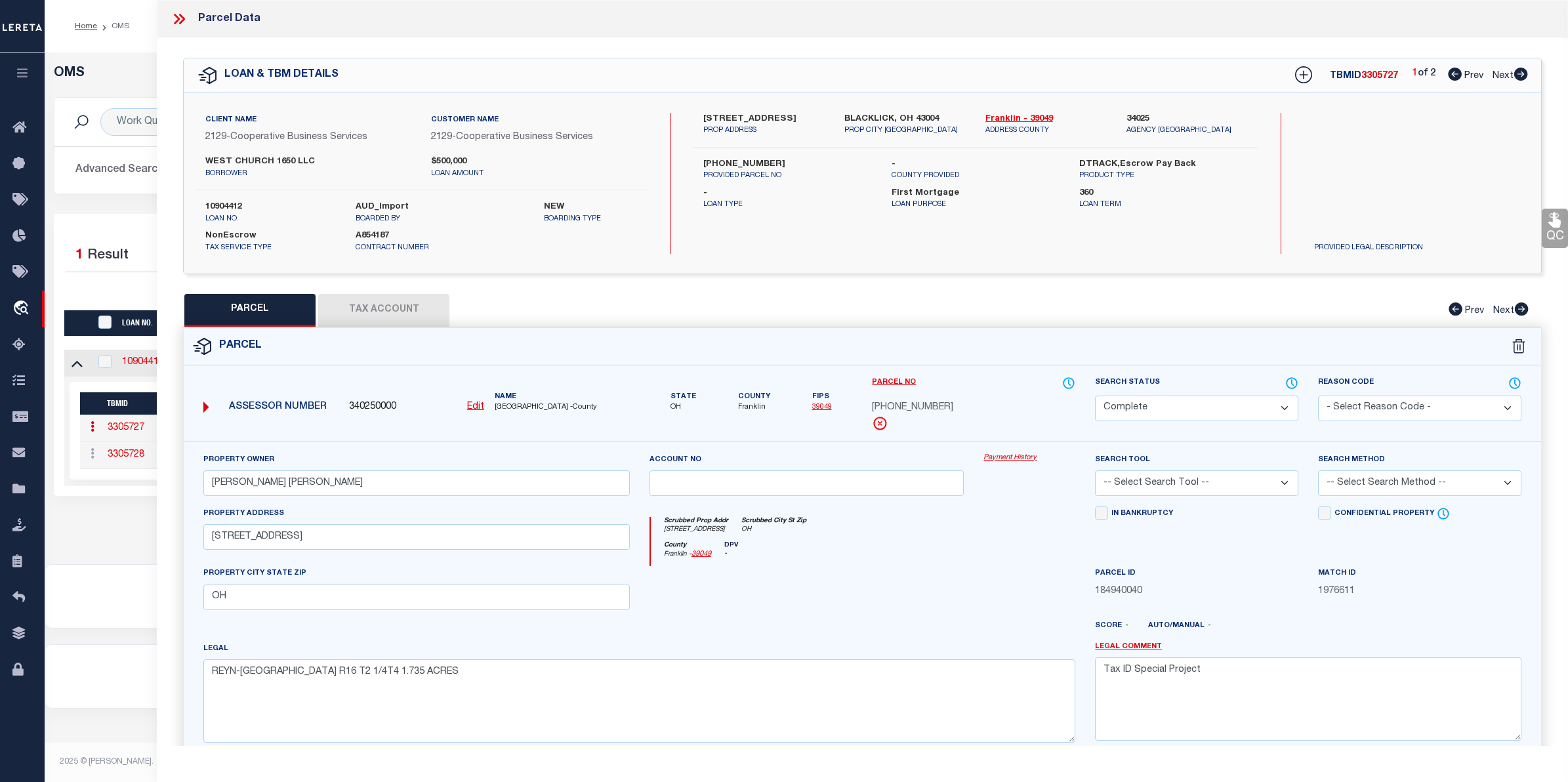
click at [1004, 460] on link "Payment History" at bounding box center [1029, 458] width 92 height 12
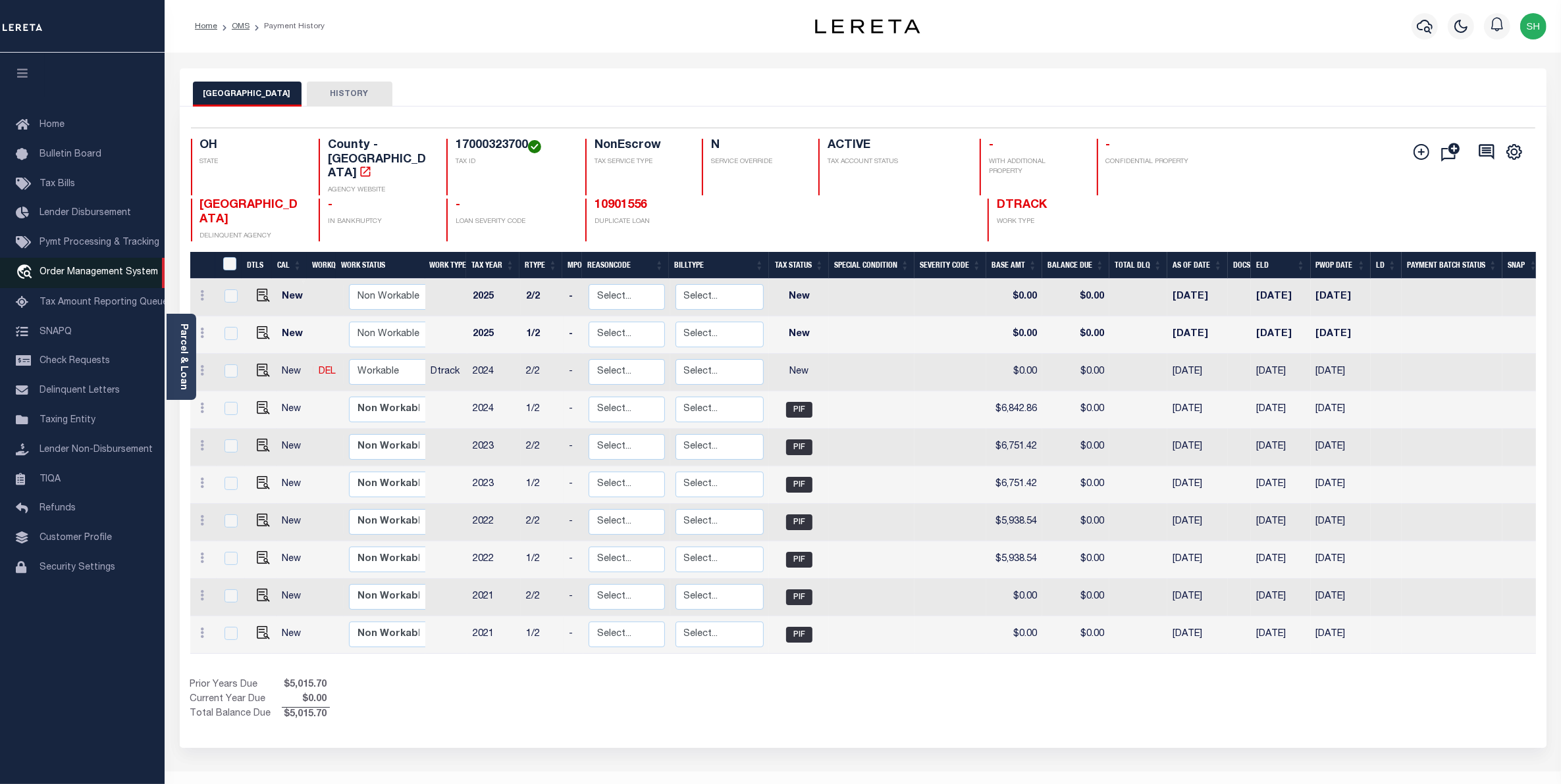
click at [90, 275] on span "Order Management System" at bounding box center [99, 272] width 119 height 9
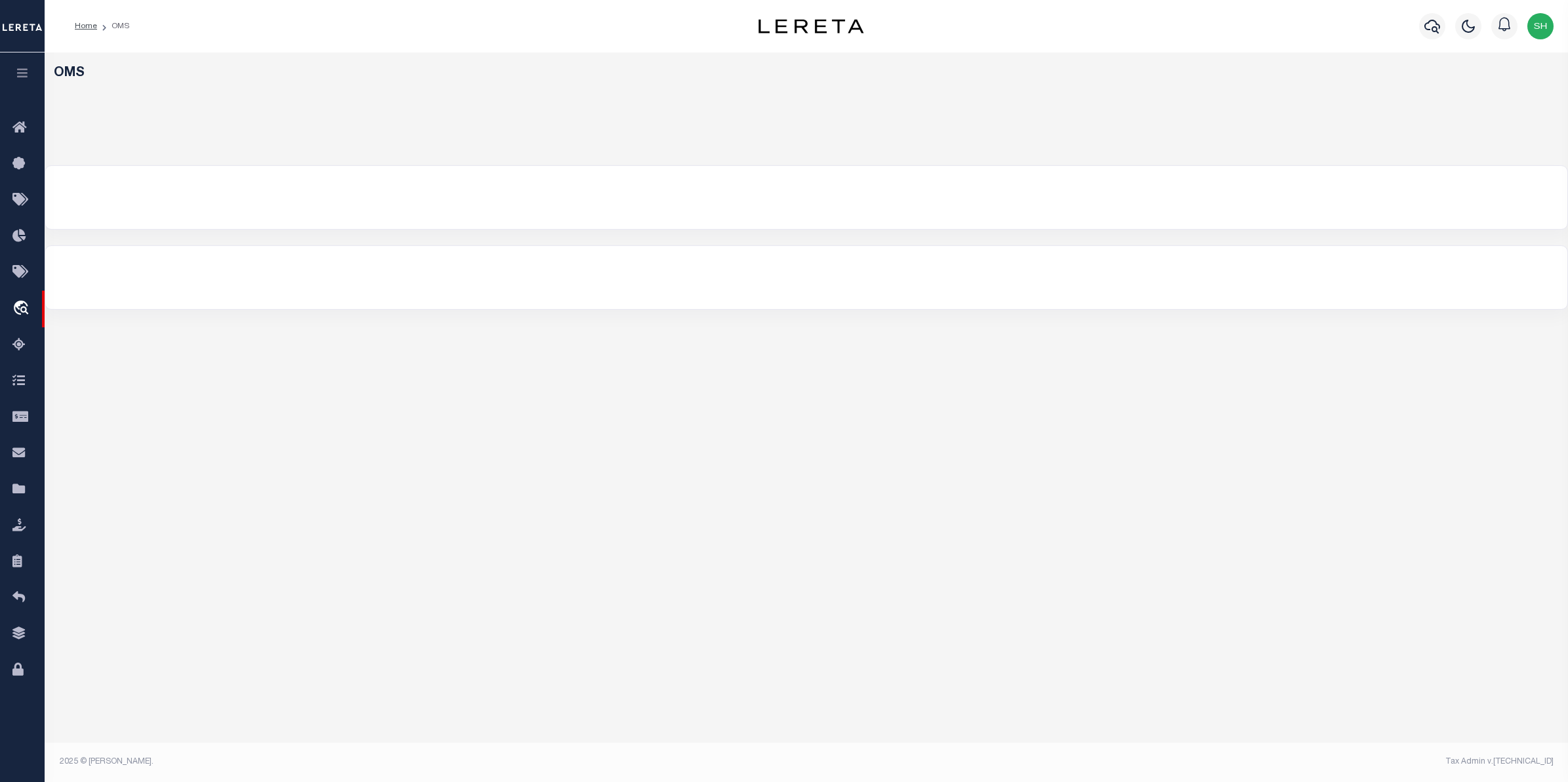
select select "200"
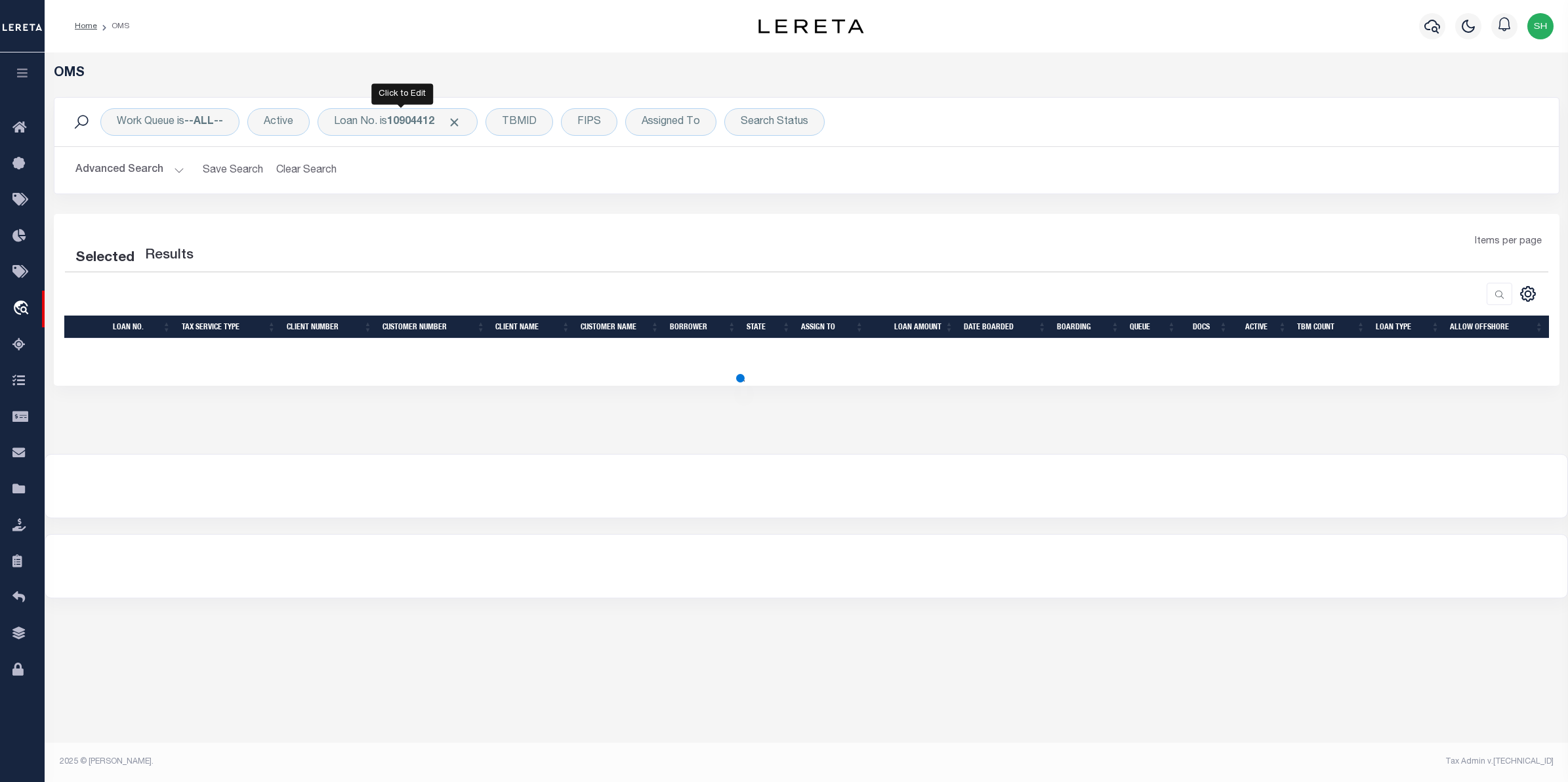
select select "200"
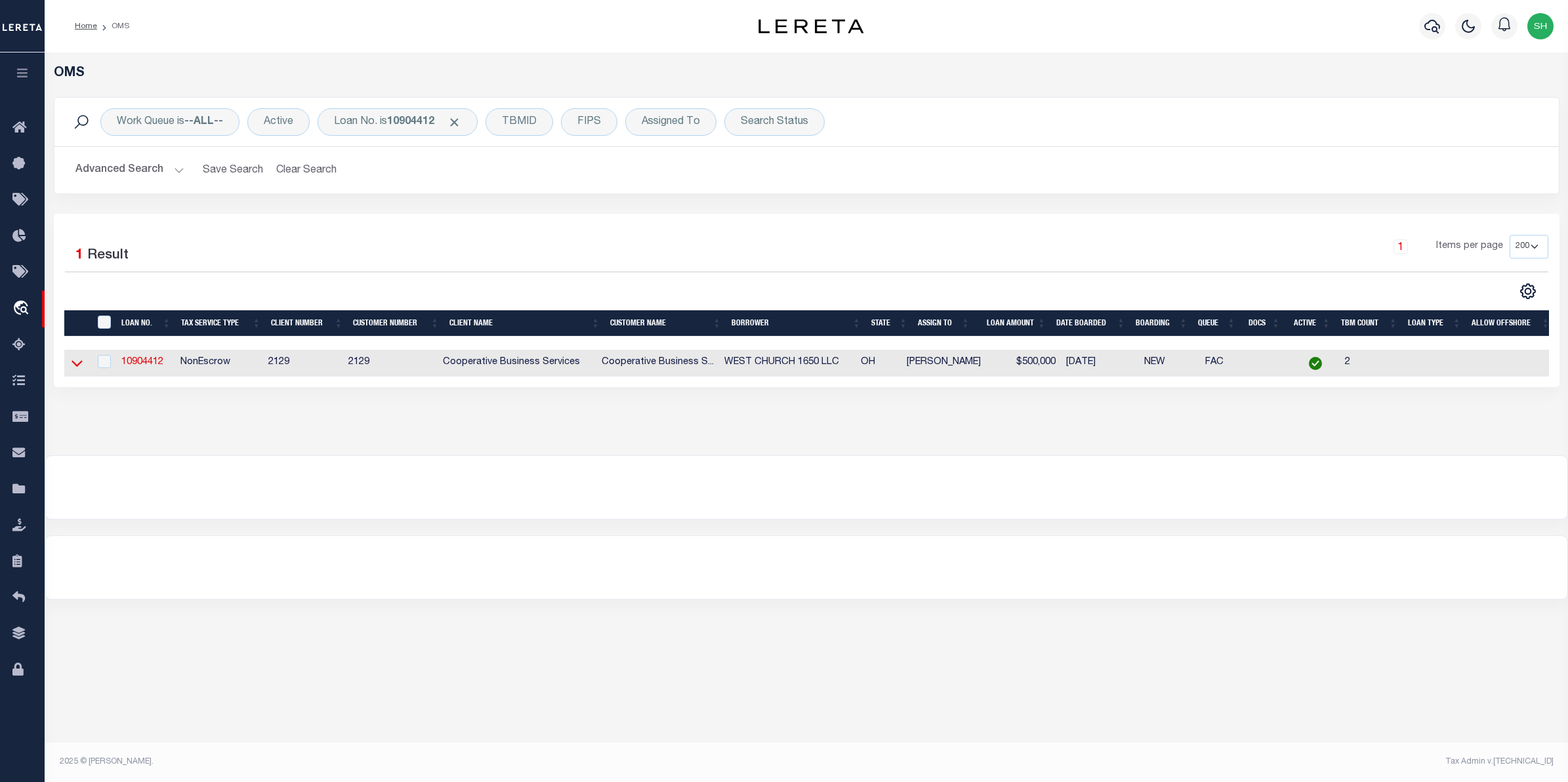
click at [76, 364] on icon at bounding box center [77, 364] width 11 height 14
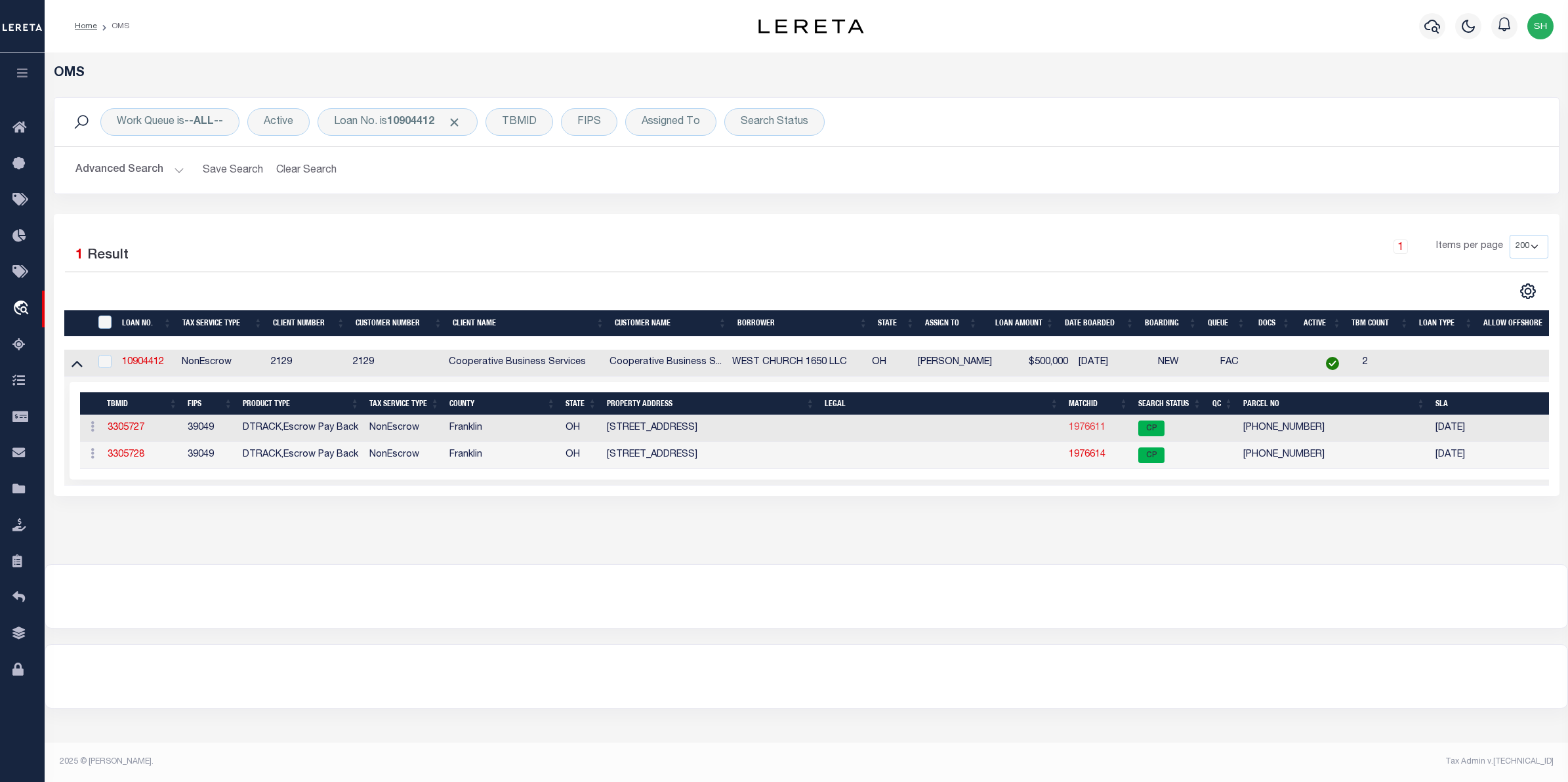
click at [1083, 431] on link "1976611" at bounding box center [1087, 427] width 37 height 9
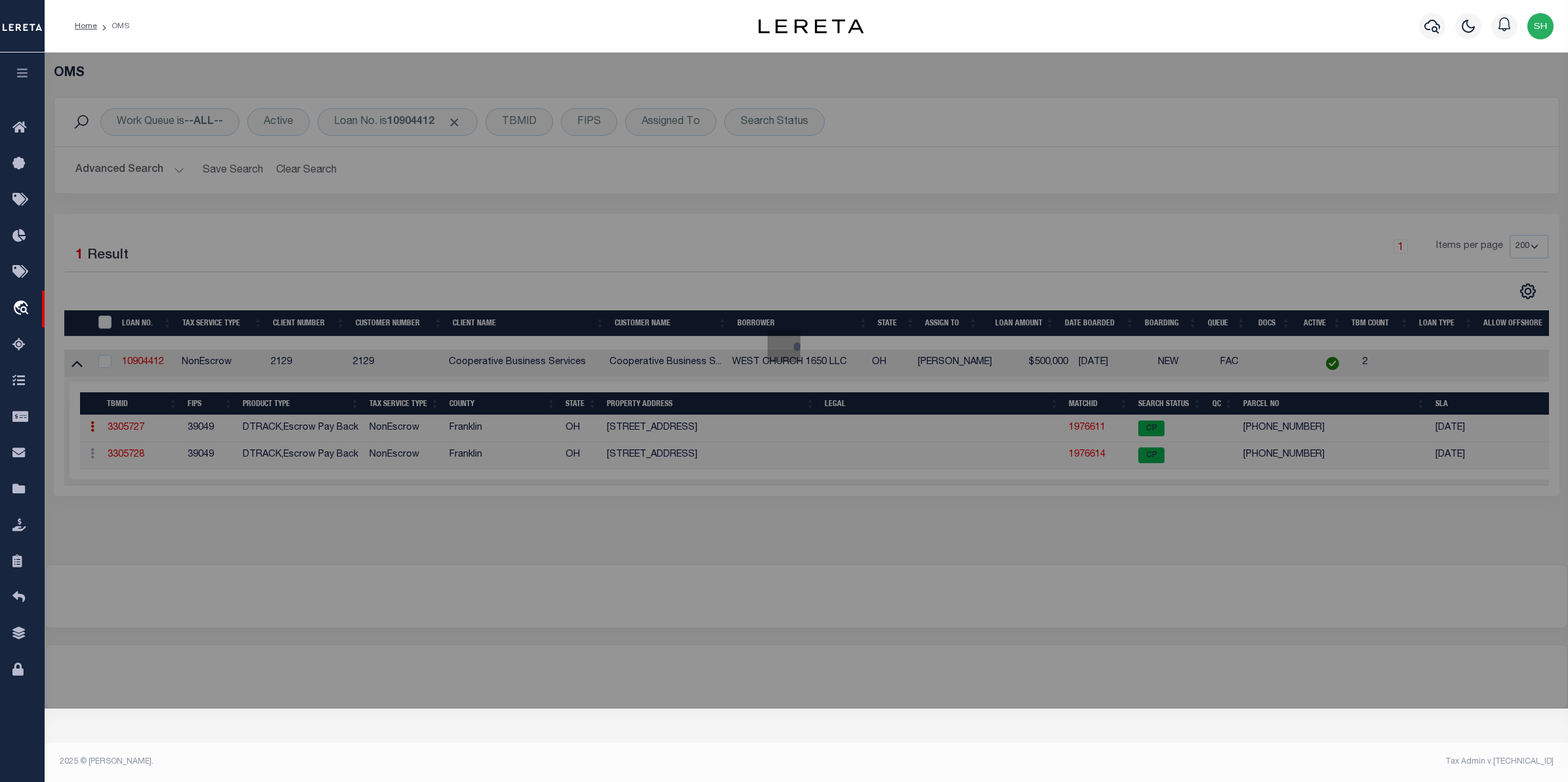
checkbox input "false"
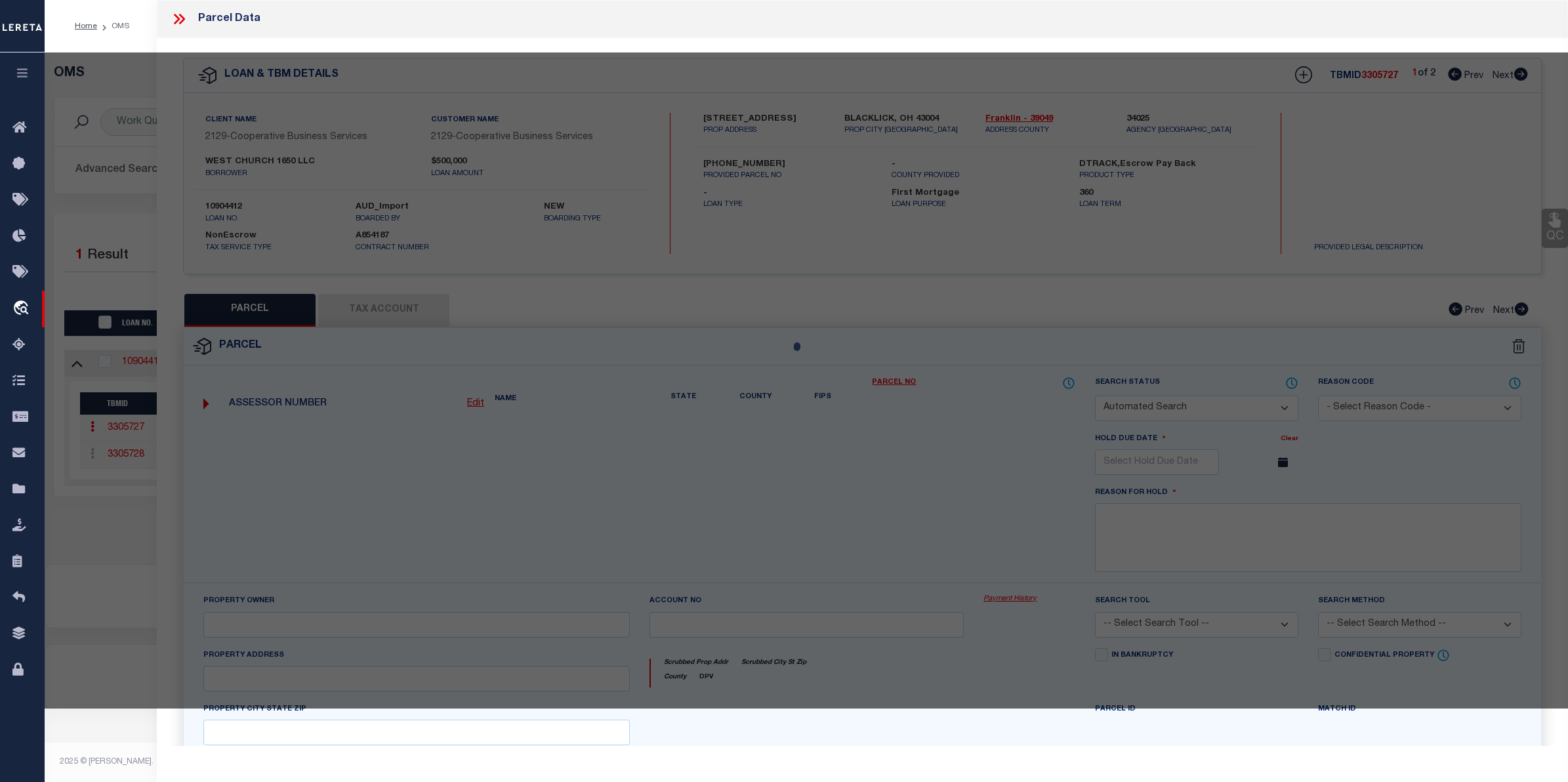
select select "CP"
type input "HOY JAY BRIAN"
select select
type input "[STREET_ADDRESS]"
type input "OH"
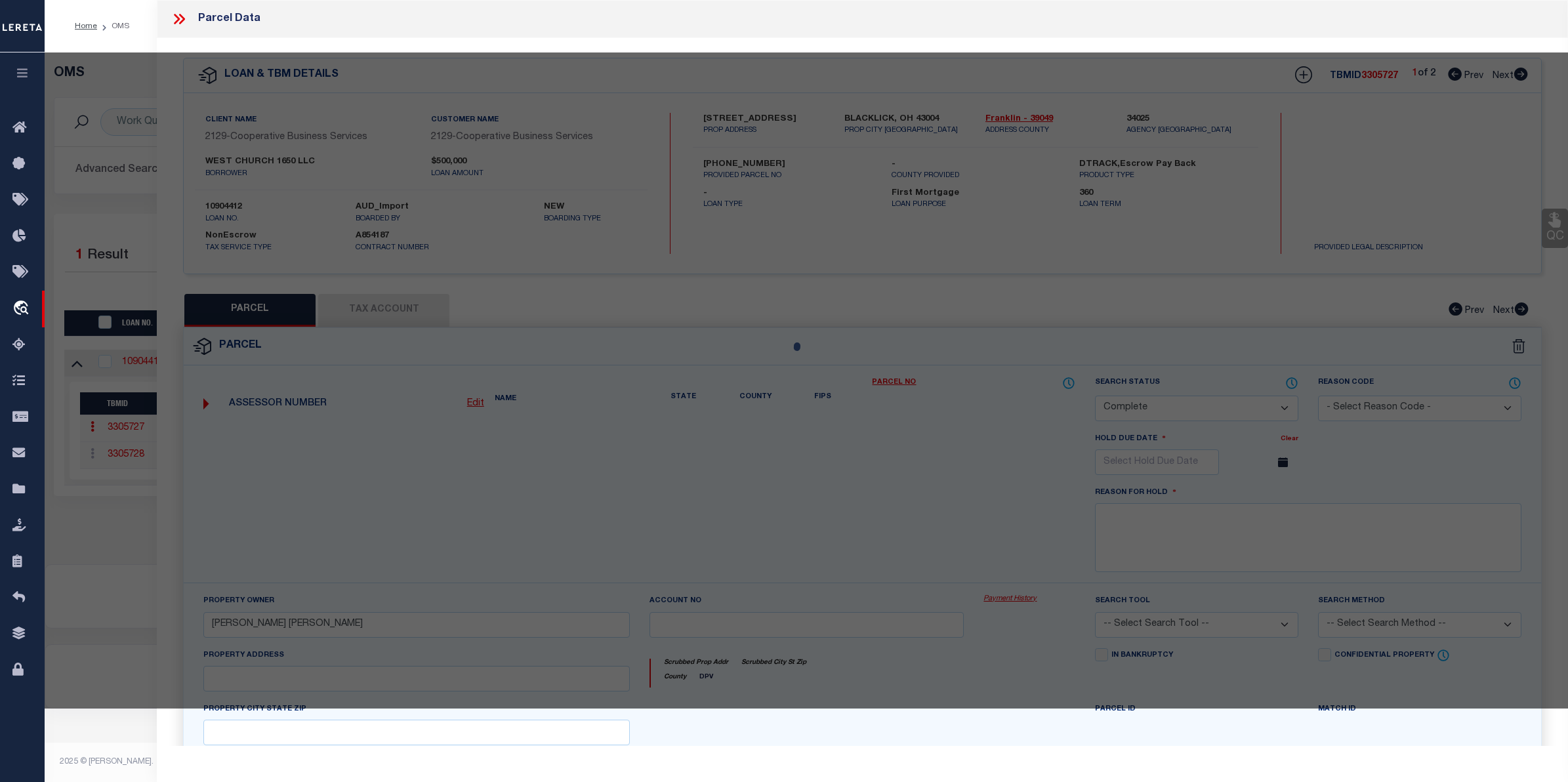
type textarea "REYN-[GEOGRAPHIC_DATA] R16 T2 1/4T4 1.735 ACRES"
type textarea "Tax ID Special Project"
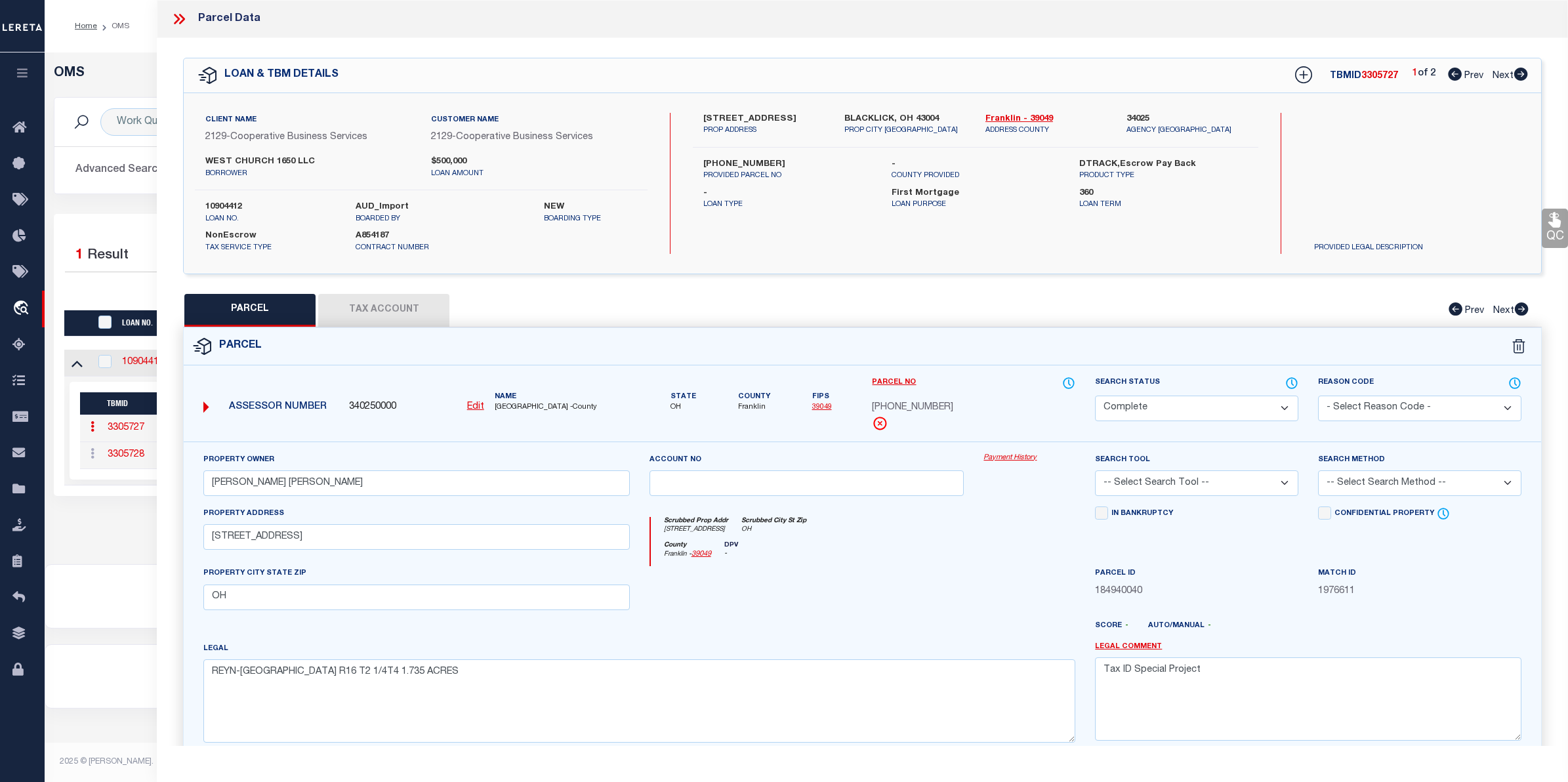
click at [998, 456] on link "Payment History" at bounding box center [1029, 458] width 92 height 12
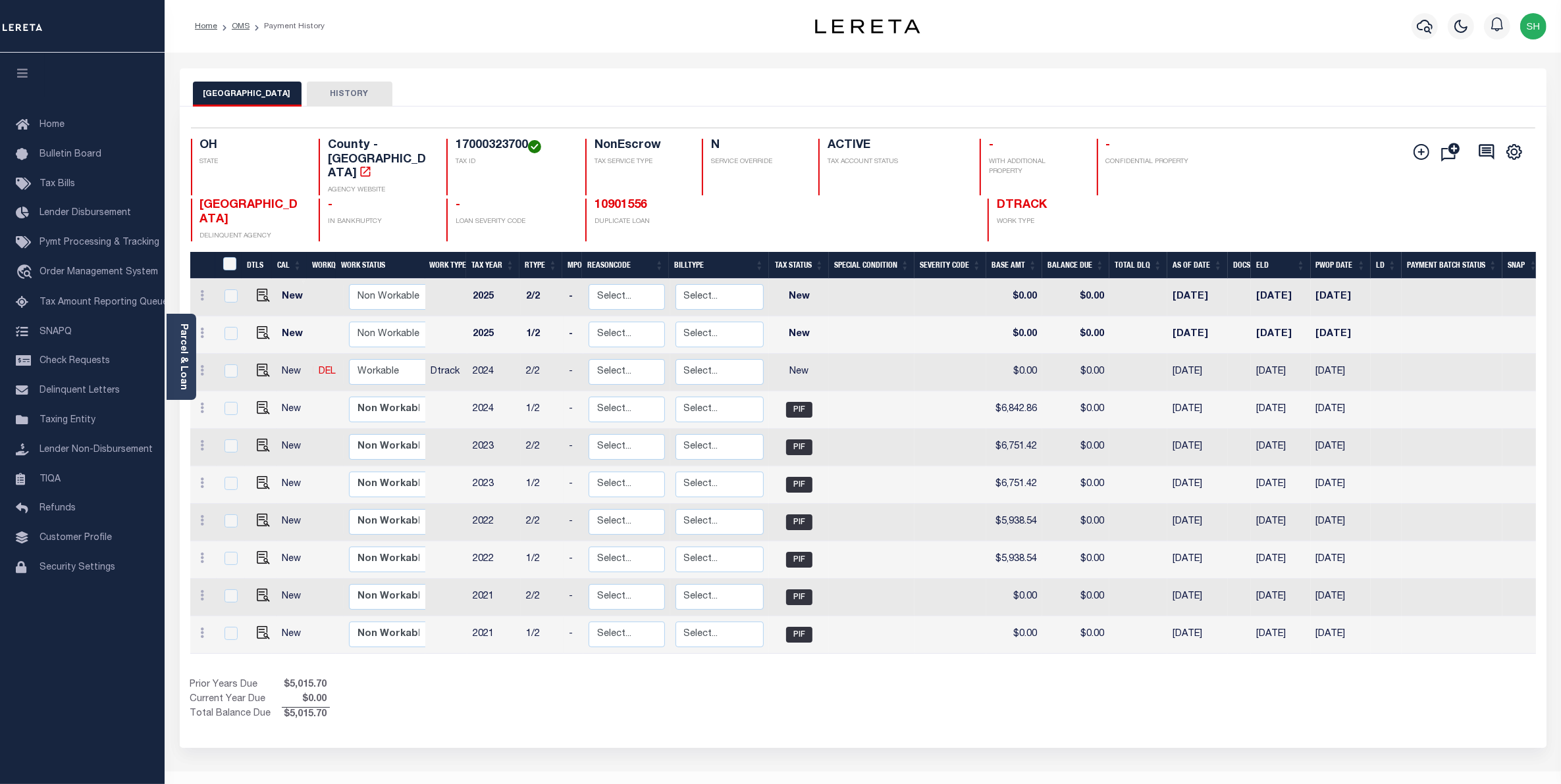
click at [525, 146] on h4 "17000323700" at bounding box center [512, 146] width 114 height 14
drag, startPoint x: 525, startPoint y: 146, endPoint x: 455, endPoint y: 139, distance: 70.3
click at [455, 139] on h4 "17000323700" at bounding box center [512, 146] width 114 height 14
copy h4 "17000323700"
click at [264, 364] on img "" at bounding box center [263, 370] width 13 height 13
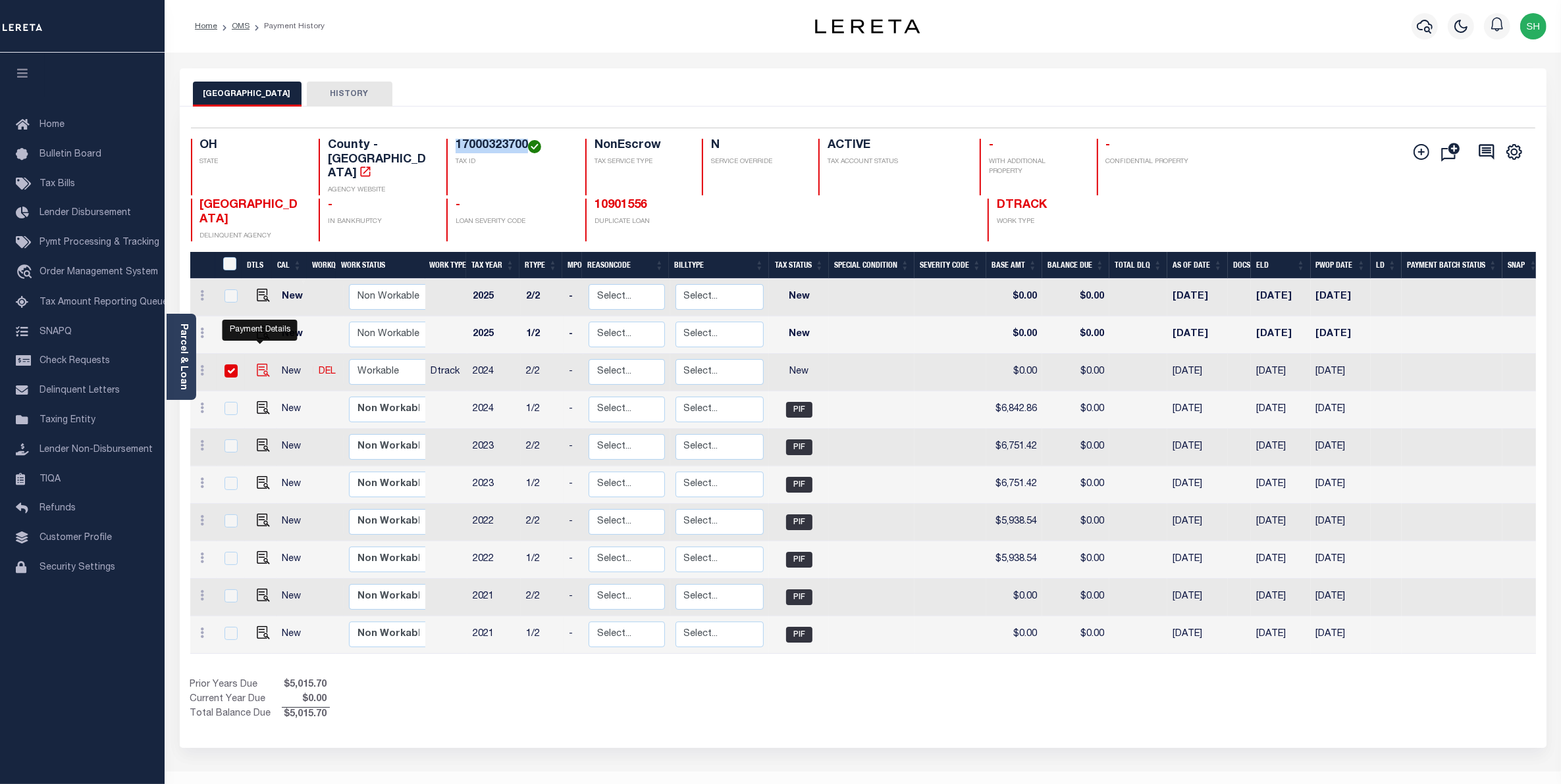
checkbox input "true"
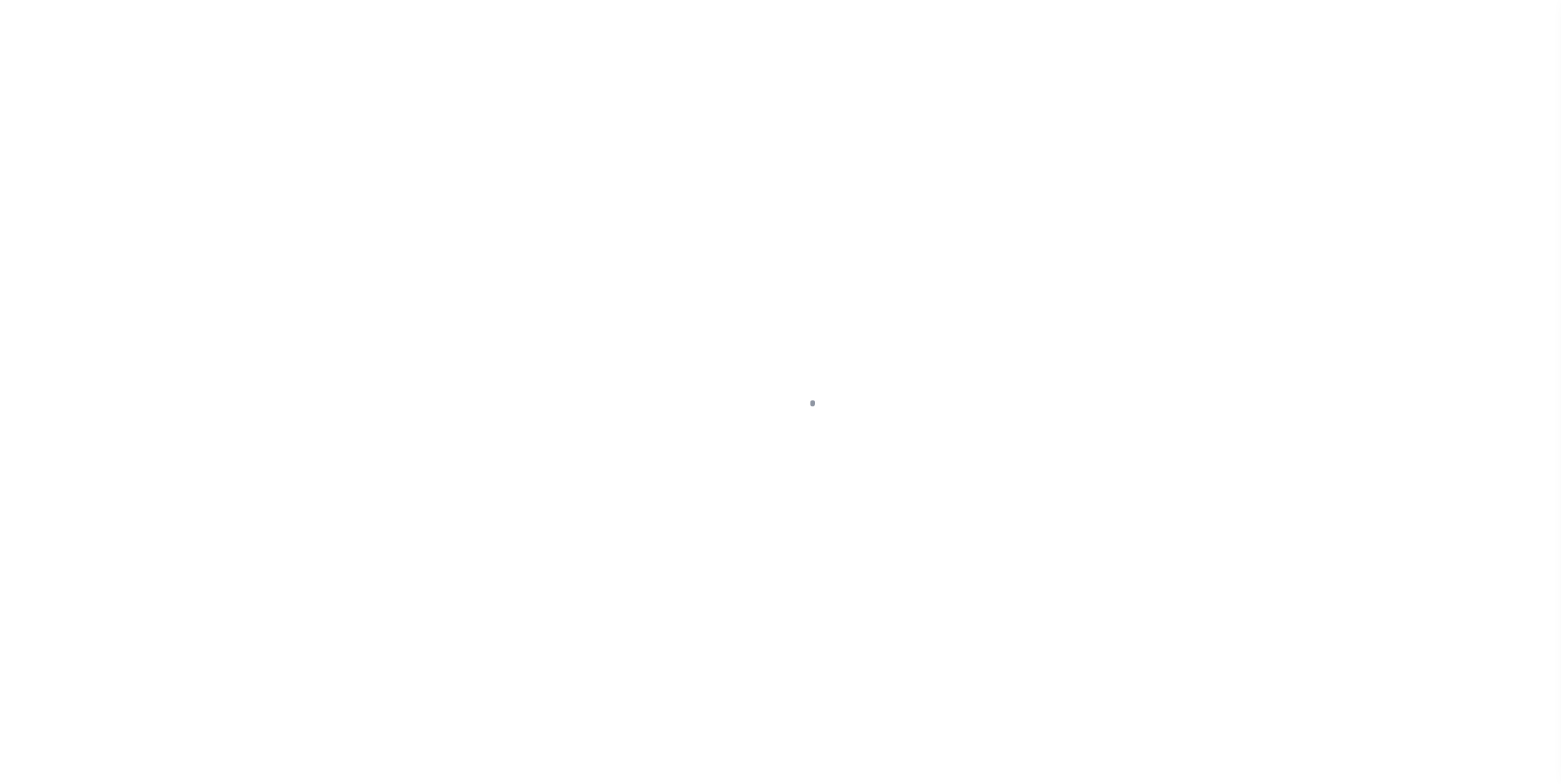
select select "NW2"
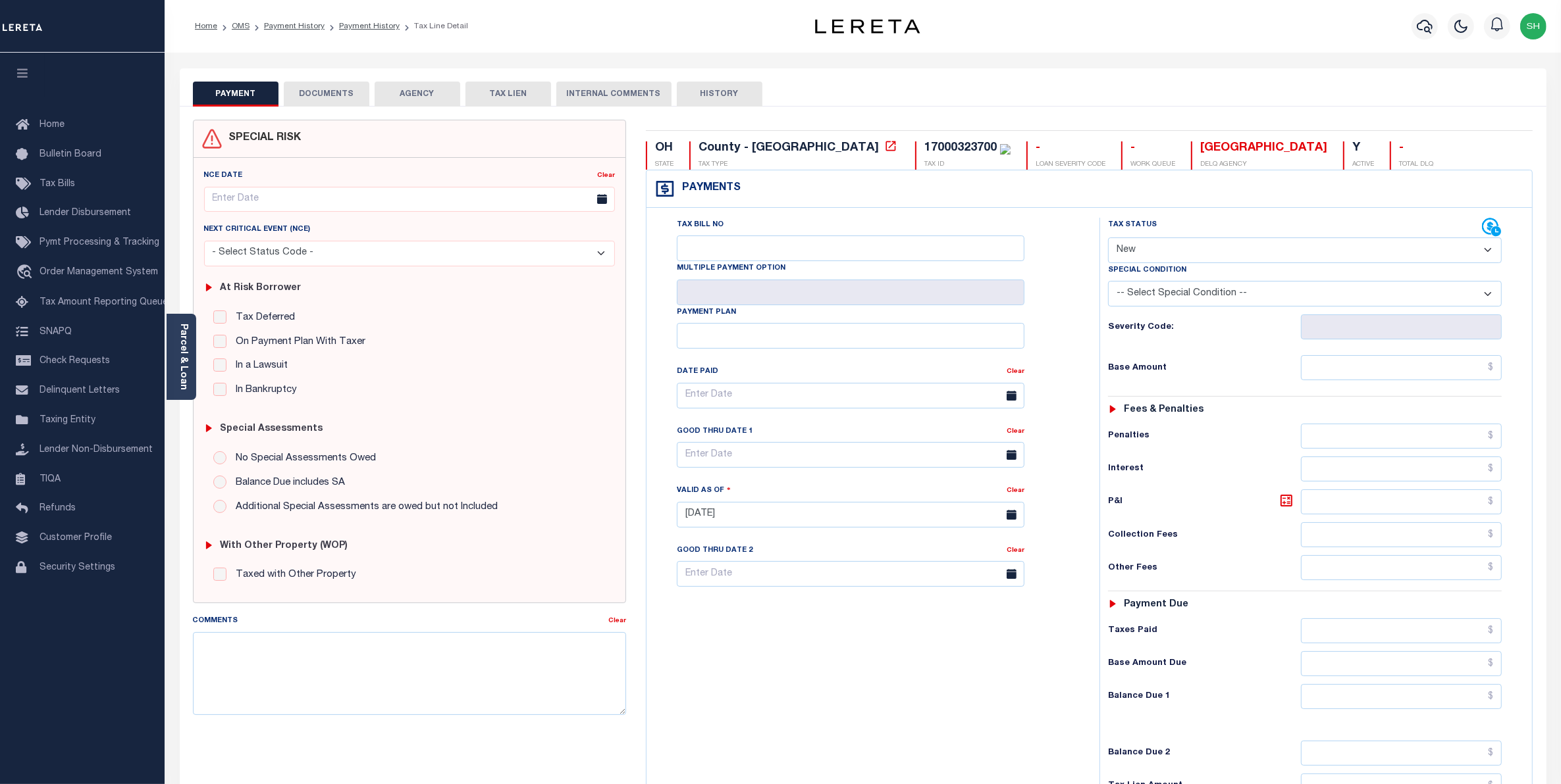
click at [347, 96] on button "DOCUMENTS" at bounding box center [327, 94] width 85 height 25
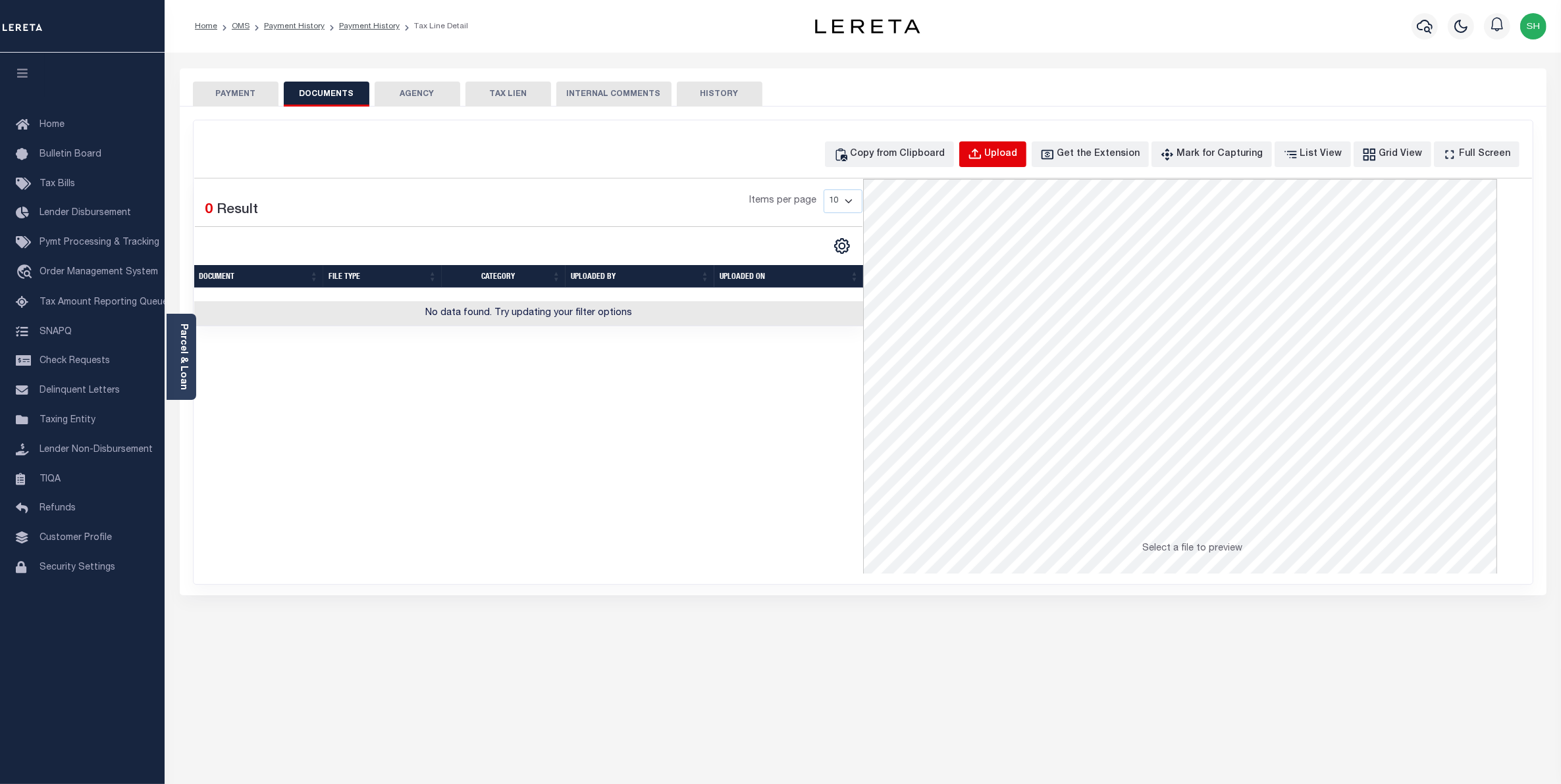
click at [1008, 146] on button "Upload" at bounding box center [993, 153] width 67 height 26
select select "POP"
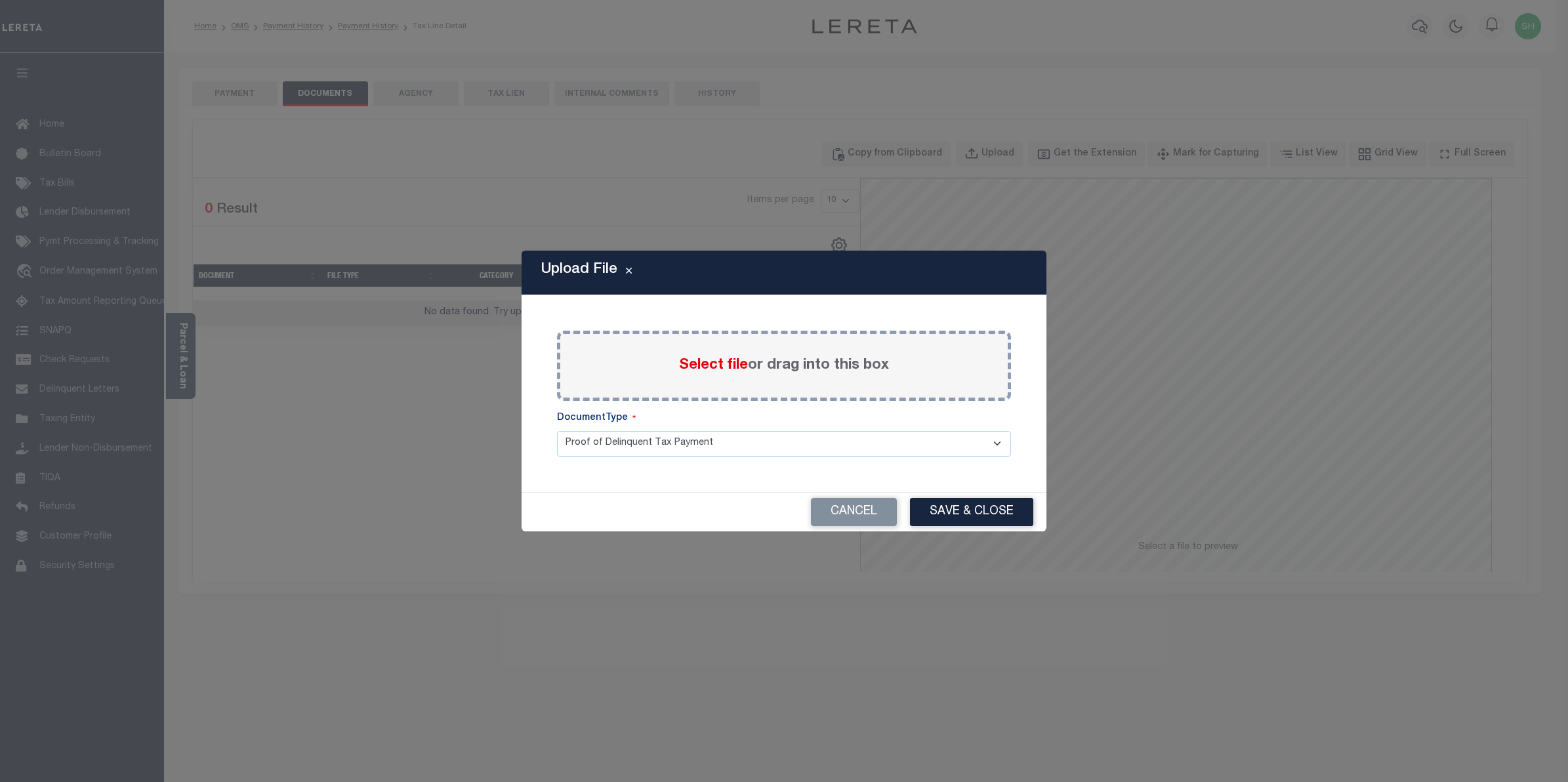
click at [733, 369] on span "Select file" at bounding box center [714, 365] width 69 height 14
click at [0, 0] on input "Select file or drag into this box" at bounding box center [0, 0] width 0 height 0
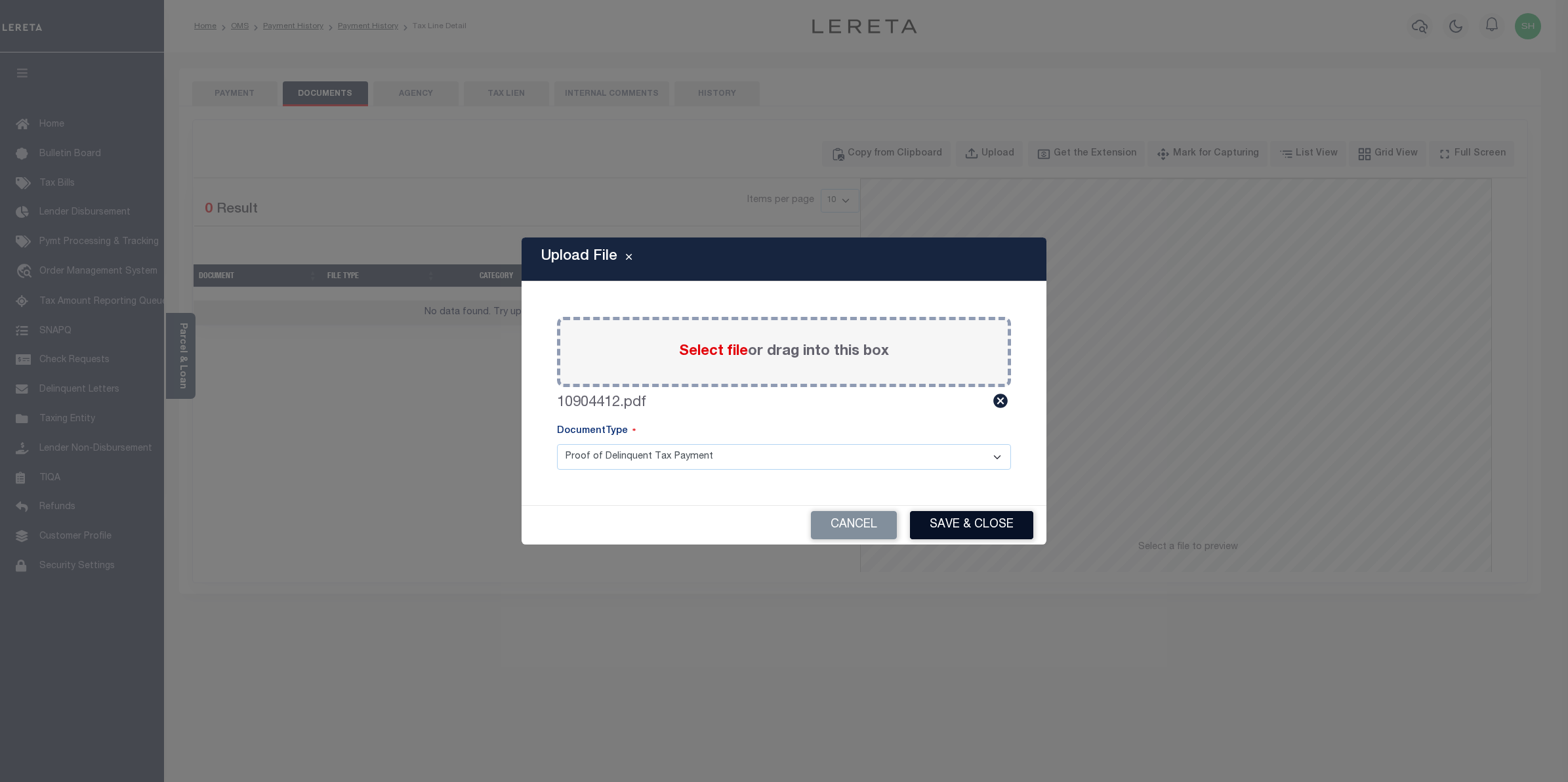
click at [982, 530] on button "Save & Close" at bounding box center [971, 525] width 123 height 28
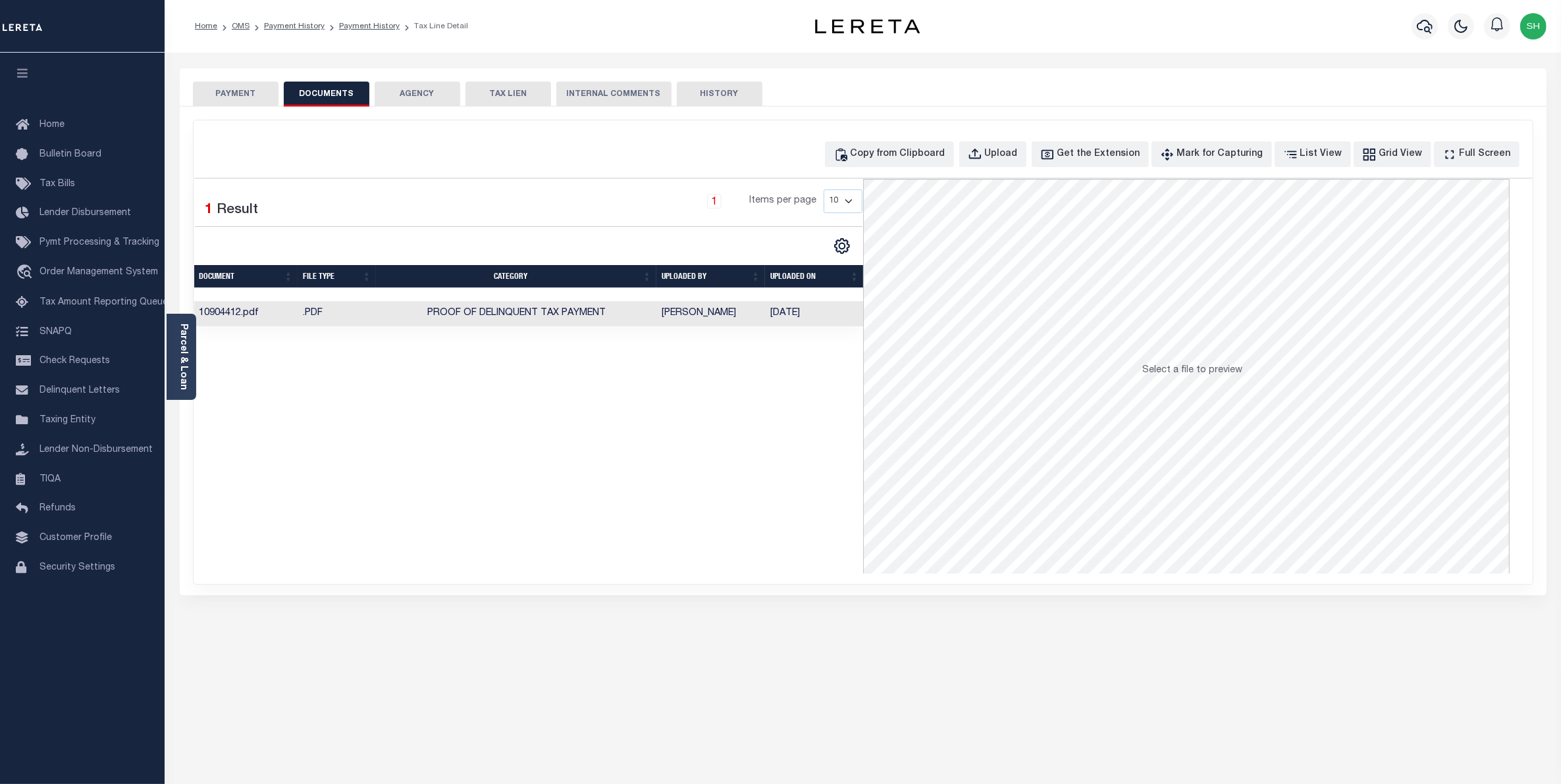
click at [210, 90] on button "PAYMENT" at bounding box center [235, 94] width 85 height 25
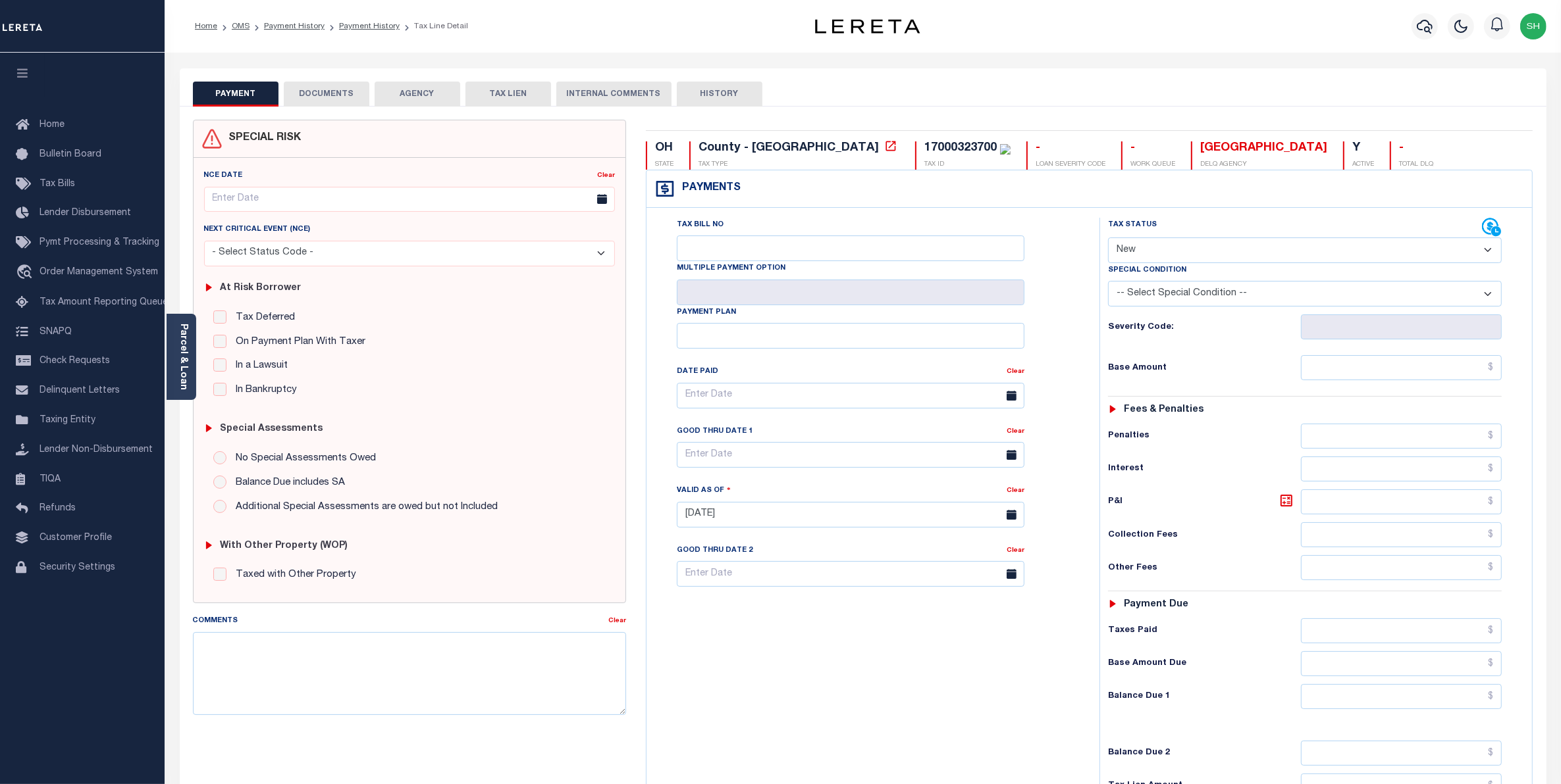
click at [1486, 252] on select "- Select Status Code - Open Due/Unpaid Paid Incomplete No Tax Due Internal Refu…" at bounding box center [1305, 250] width 394 height 26
select select "PYD"
click at [1108, 239] on select "- Select Status Code - Open Due/Unpaid Paid Incomplete No Tax Due Internal Refu…" at bounding box center [1305, 250] width 394 height 26
type input "[DATE]"
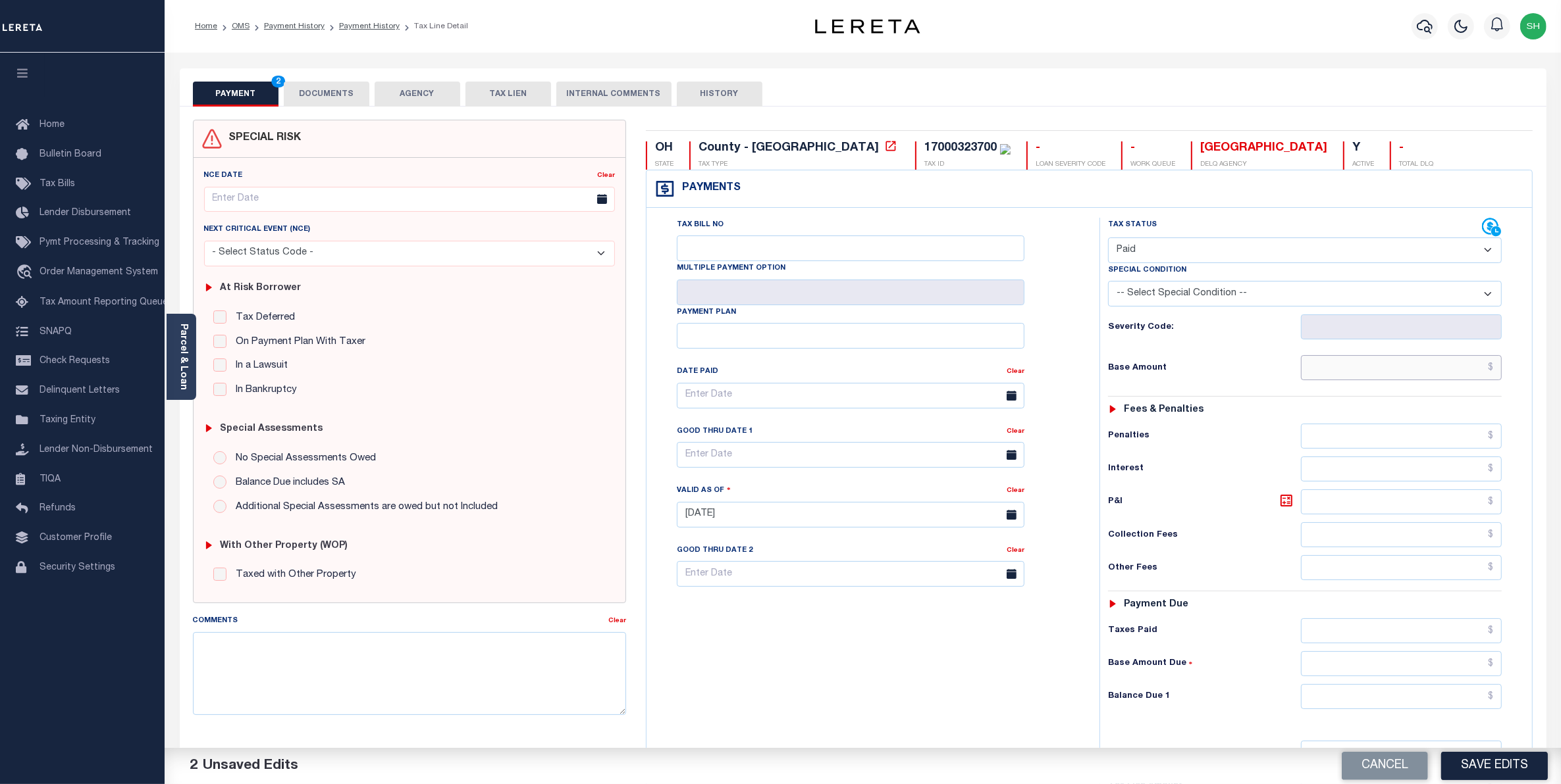
click at [1462, 376] on input "text" at bounding box center [1401, 368] width 201 height 25
type input "$0.00"
click at [1460, 710] on input "text" at bounding box center [1401, 696] width 201 height 25
type input "$0.00"
click at [1487, 775] on button "Save Edits" at bounding box center [1494, 766] width 106 height 28
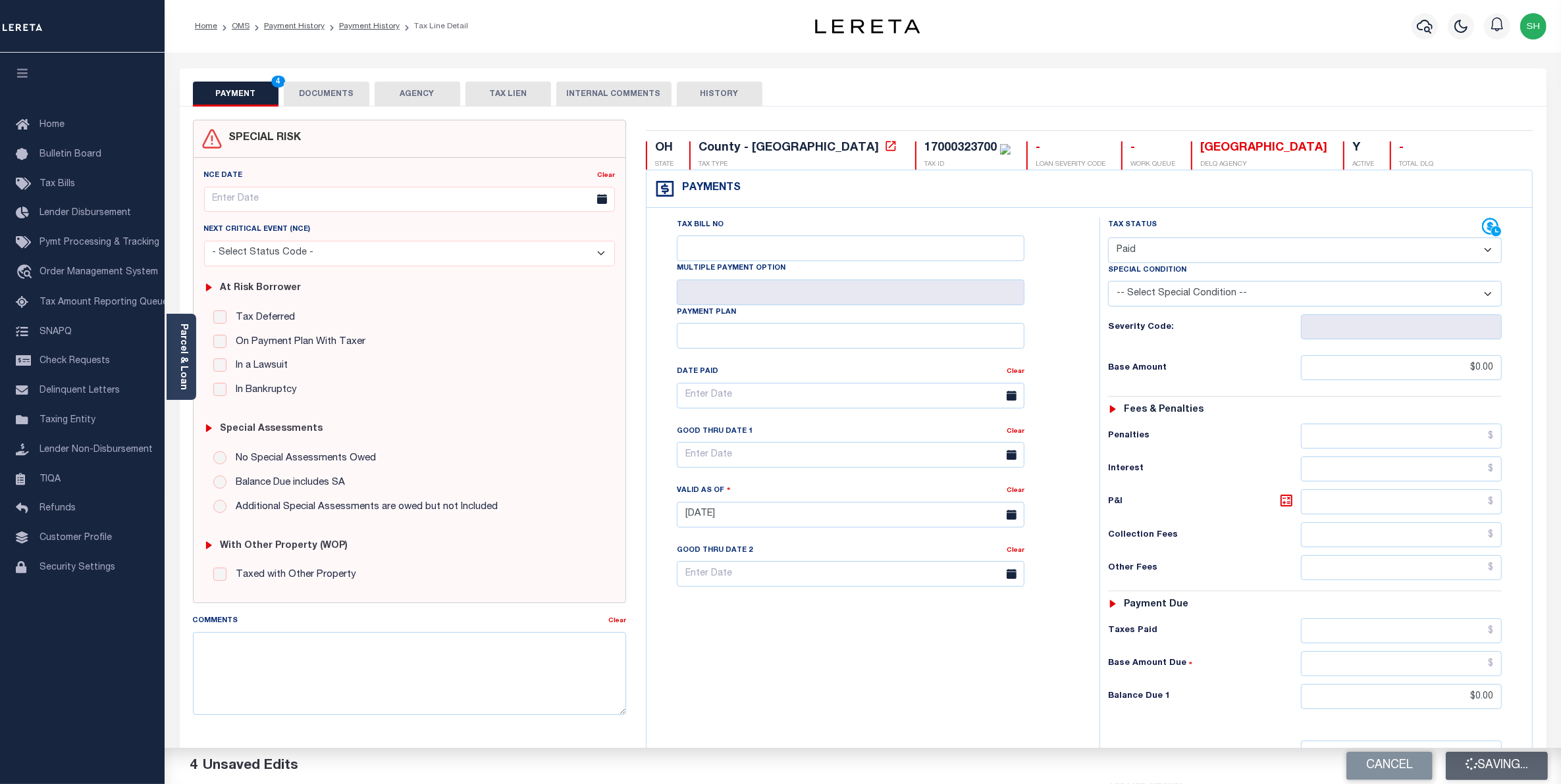
checkbox input "false"
type input "$0"
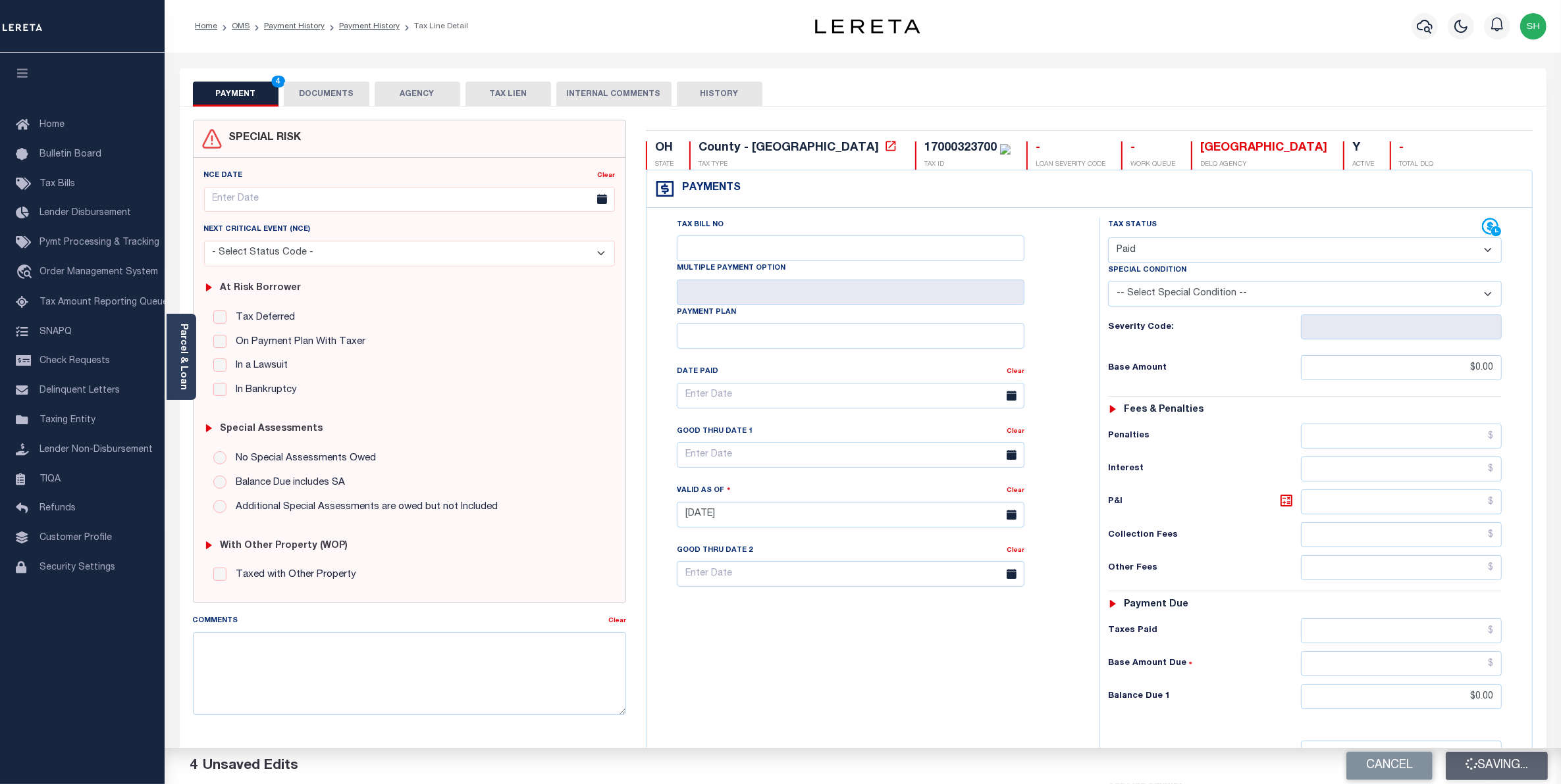
type input "$0"
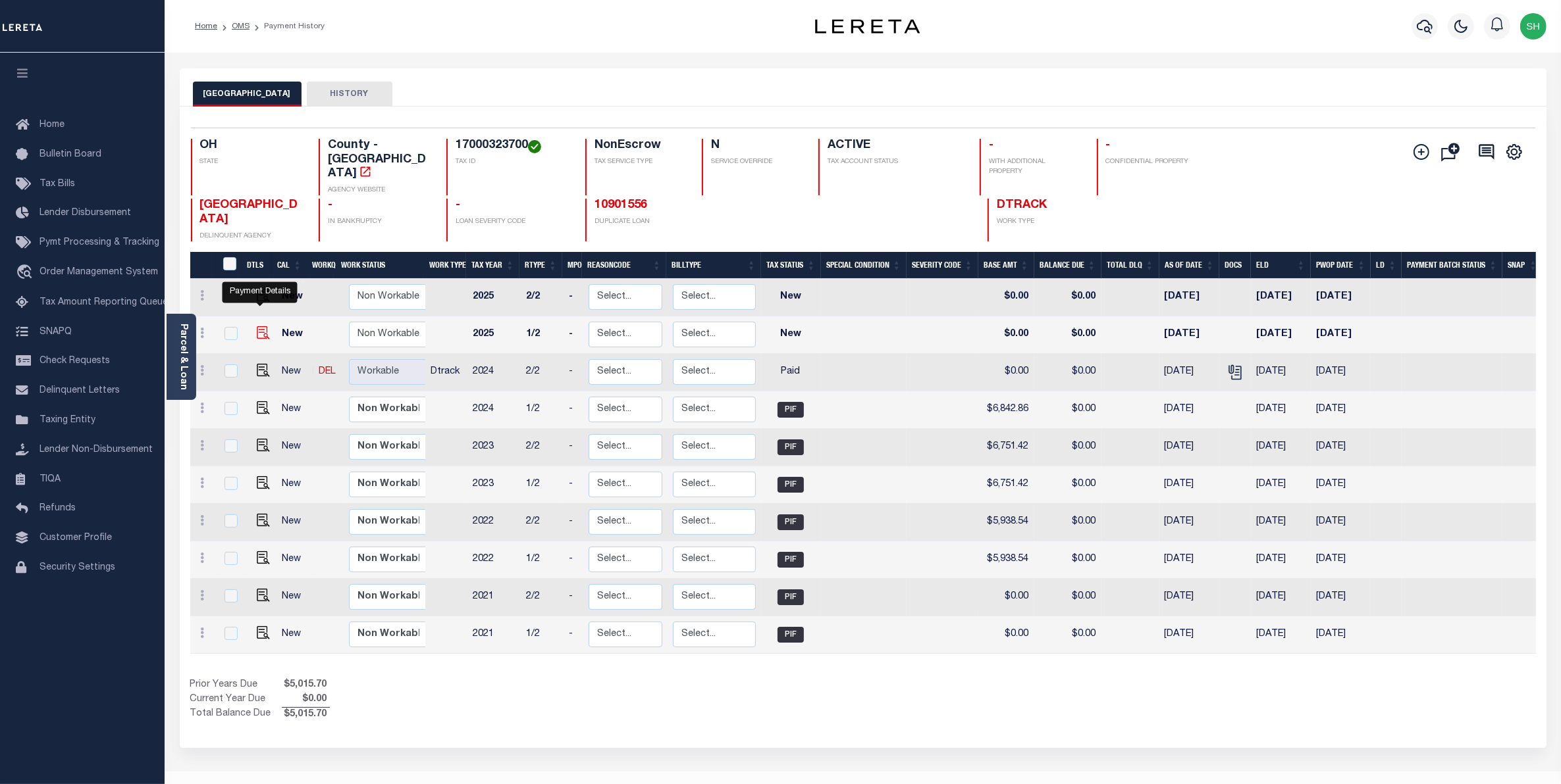
click at [256, 326] on img "" at bounding box center [263, 333] width 13 height 13
checkbox input "true"
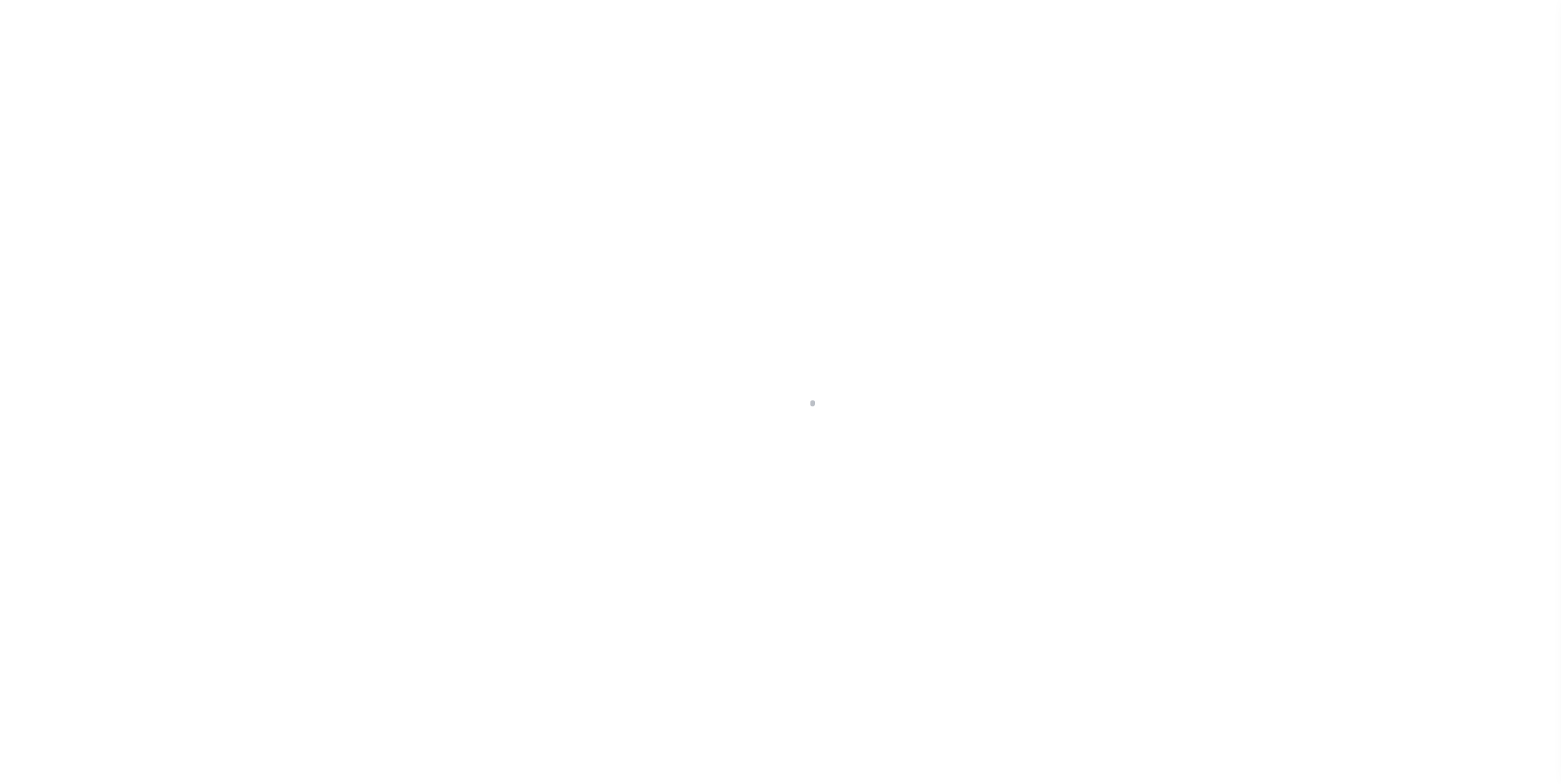
select select "NW2"
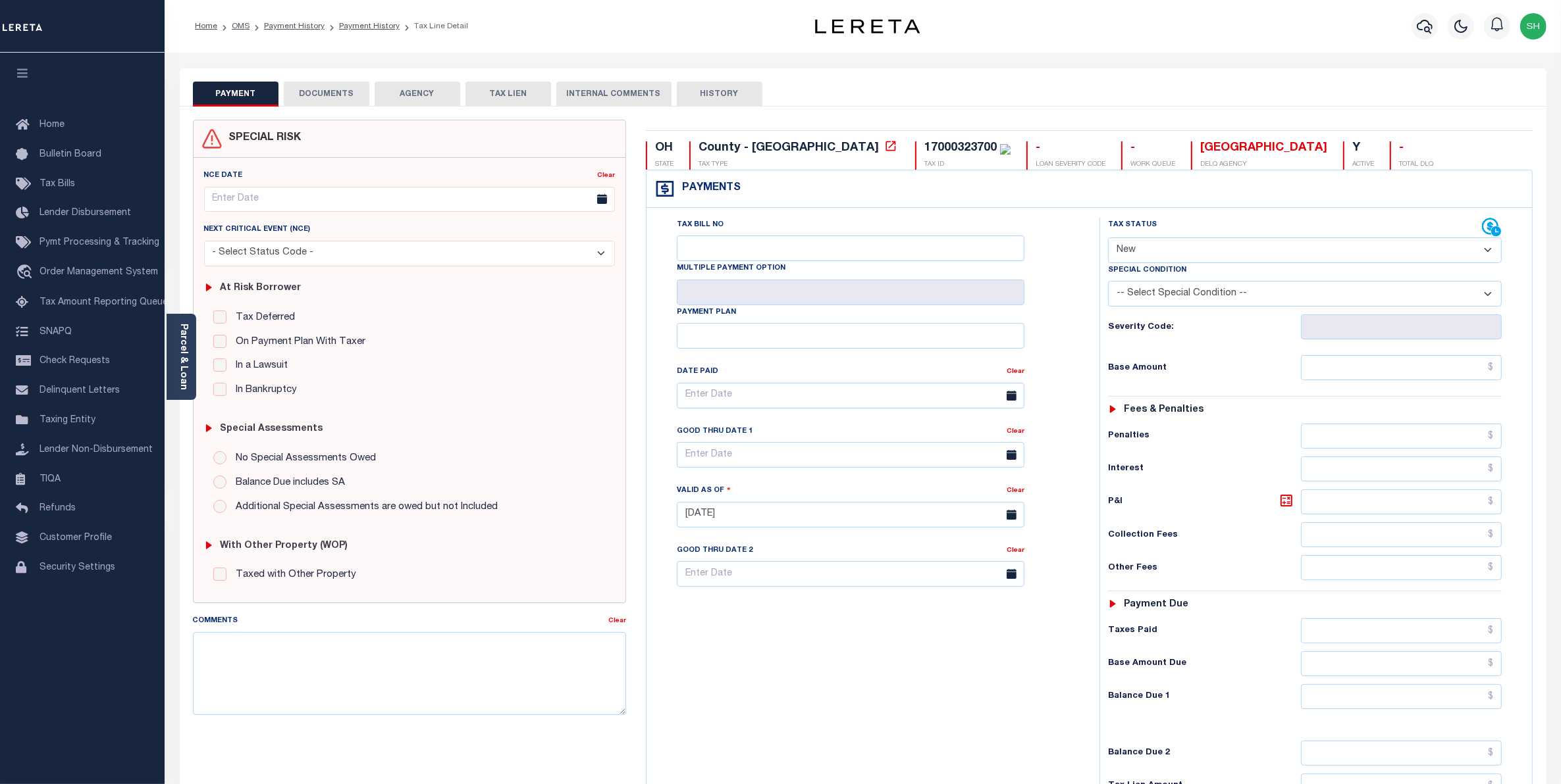
click at [347, 98] on button "DOCUMENTS" at bounding box center [327, 94] width 85 height 25
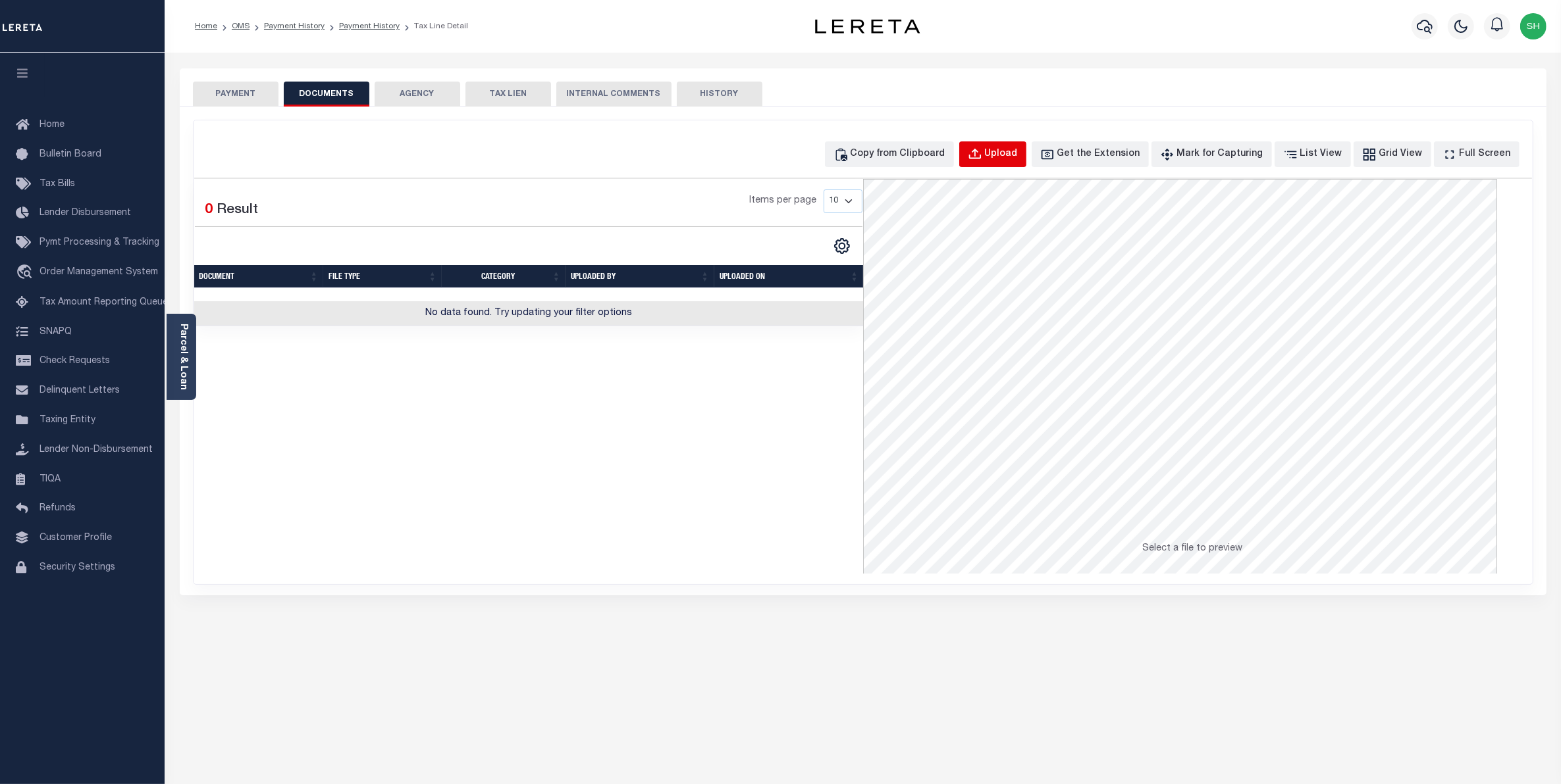
click at [1011, 152] on div "Upload" at bounding box center [1001, 154] width 33 height 14
select select "POP"
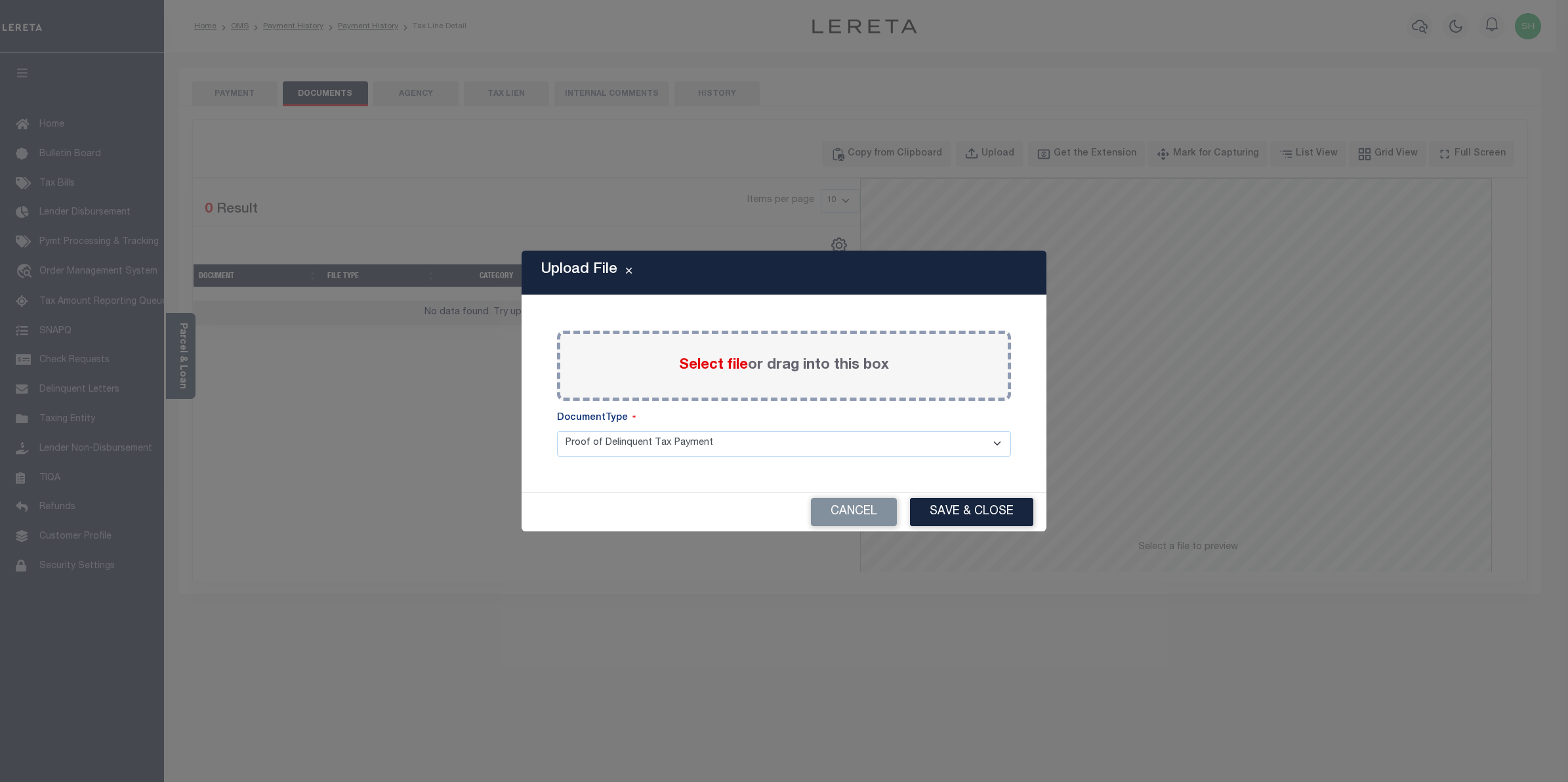
click at [735, 365] on span "Select file" at bounding box center [714, 365] width 69 height 14
click at [0, 0] on input "Select file or drag into this box" at bounding box center [0, 0] width 0 height 0
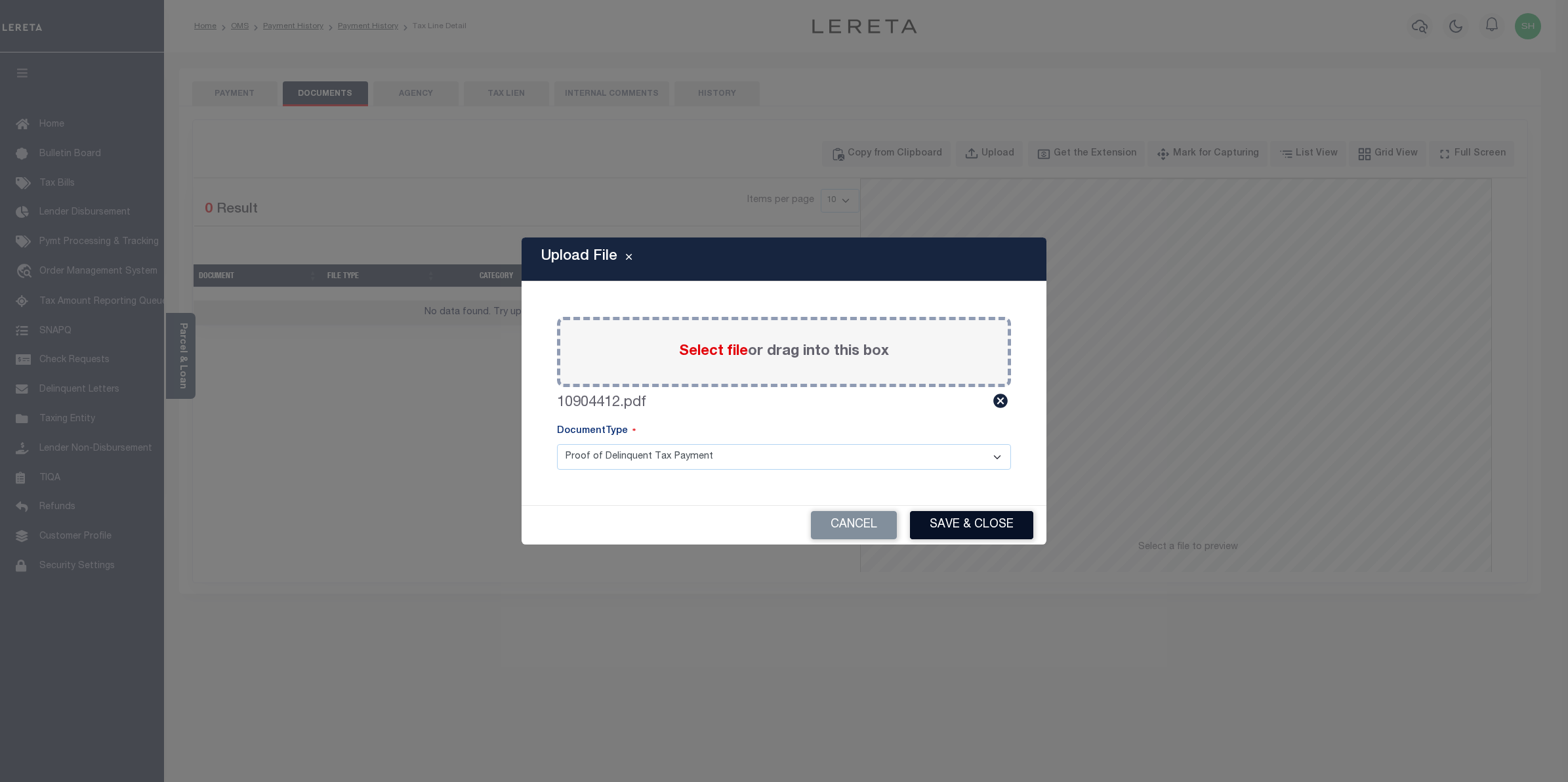
click at [975, 533] on button "Save & Close" at bounding box center [971, 525] width 123 height 28
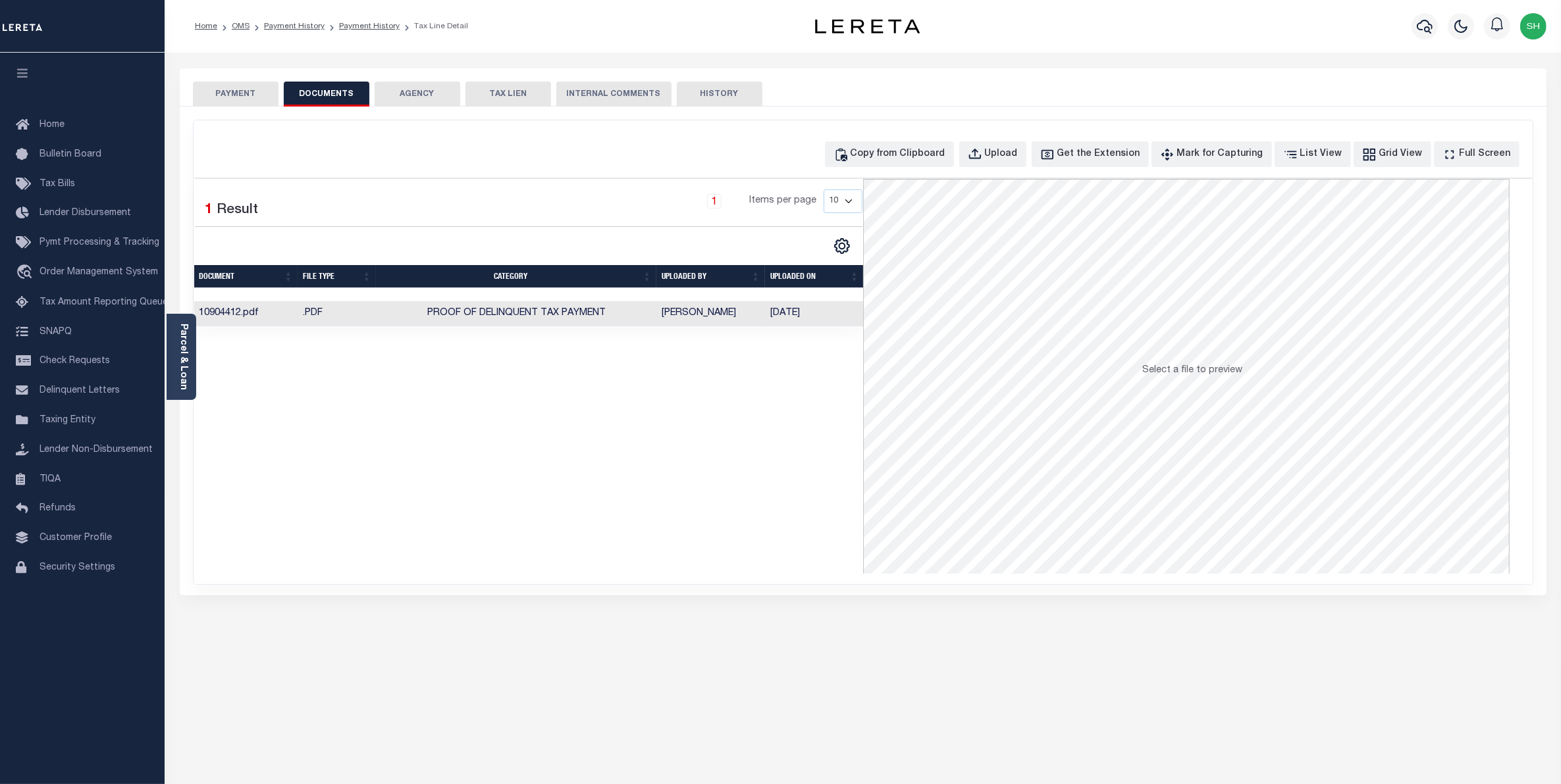
click at [248, 94] on button "PAYMENT" at bounding box center [235, 94] width 85 height 25
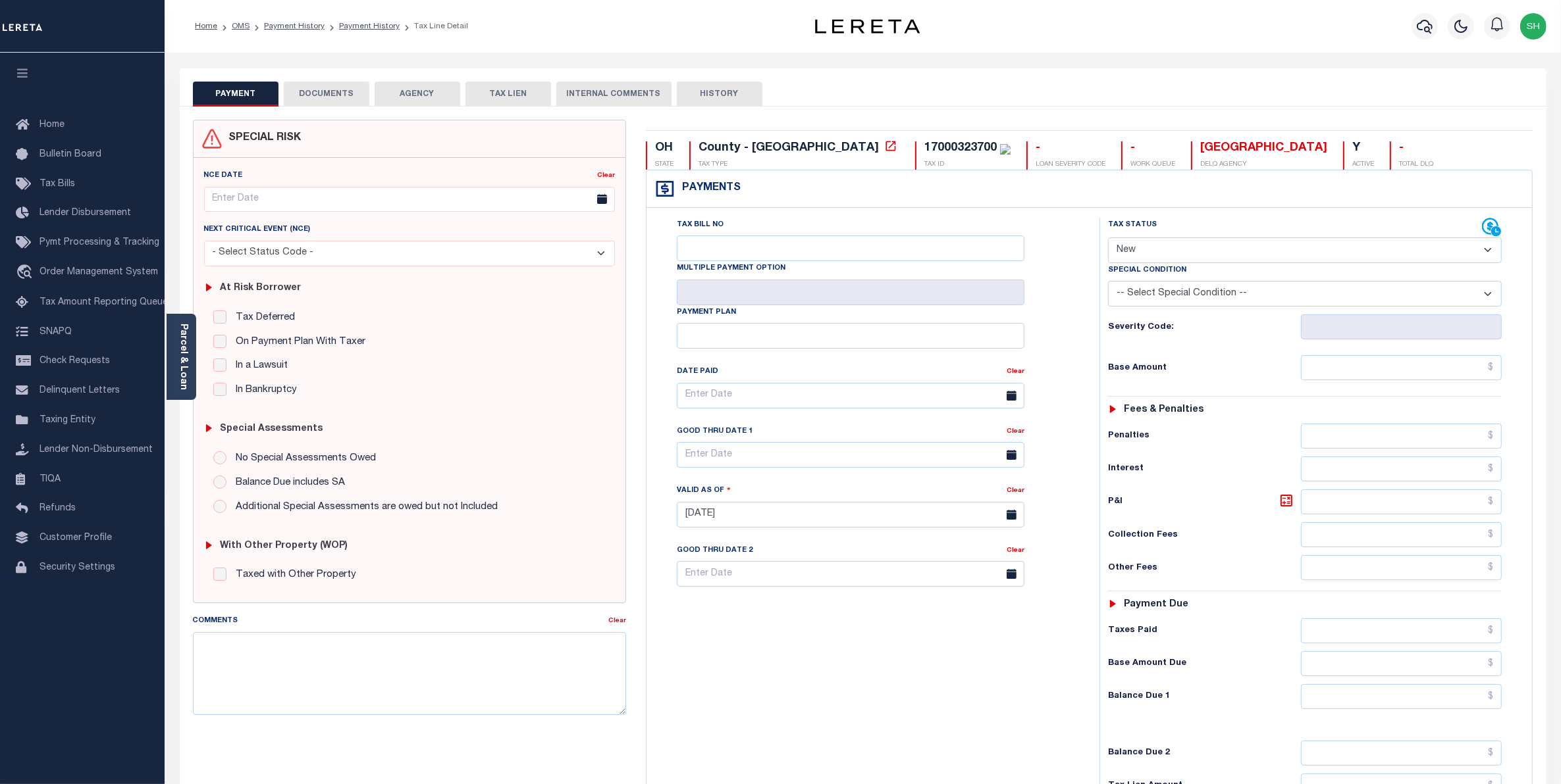
click at [1485, 254] on select "- Select Status Code - Open Due/Unpaid Paid Incomplete No Tax Due Internal Refu…" at bounding box center [1305, 250] width 394 height 26
select select "PYD"
click at [1108, 239] on select "- Select Status Code - Open Due/Unpaid Paid Incomplete No Tax Due Internal Refu…" at bounding box center [1305, 250] width 394 height 26
type input "[DATE]"
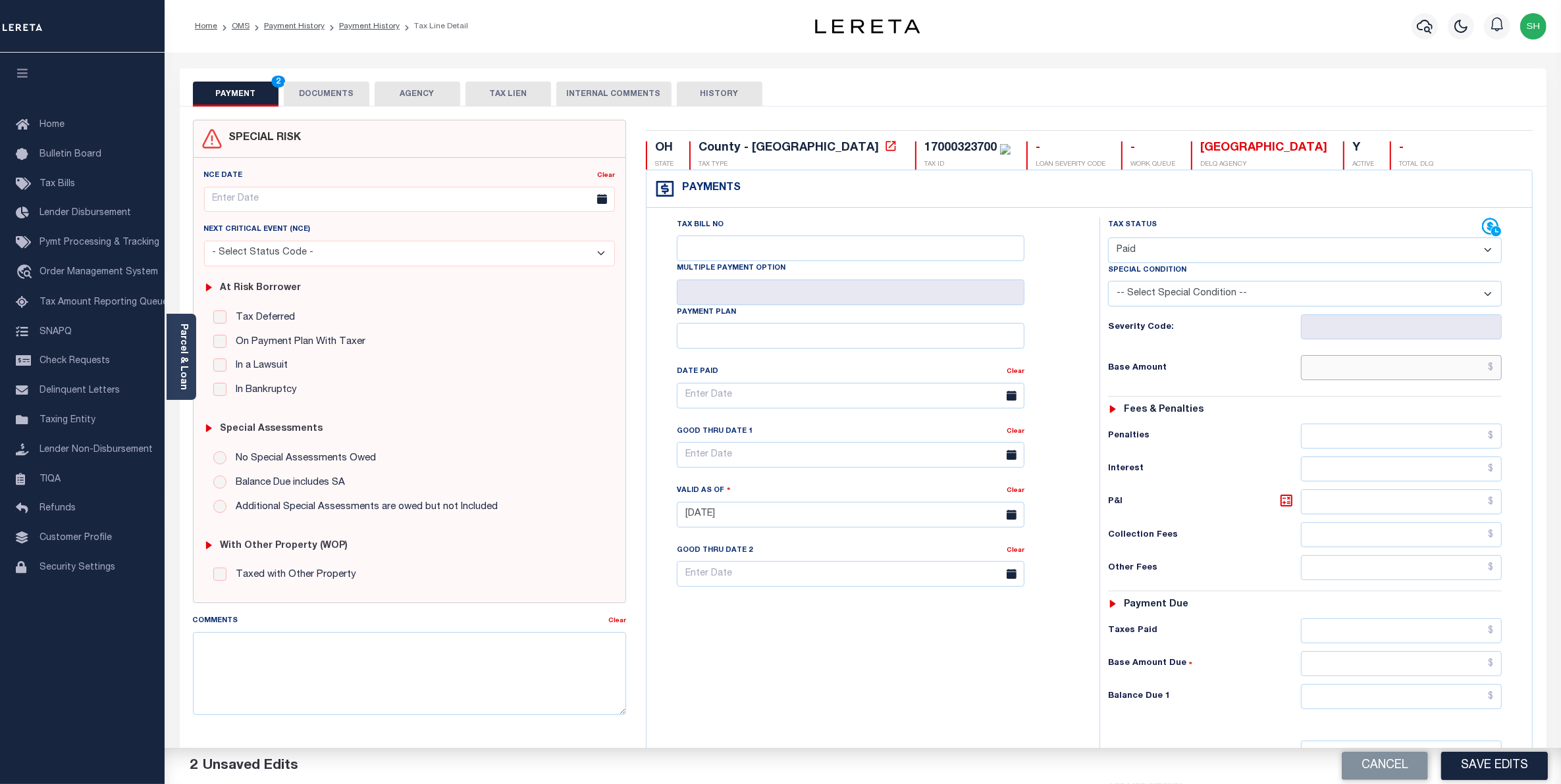
click at [1347, 369] on input "text" at bounding box center [1401, 368] width 201 height 25
type input "$6,842.86"
click at [1437, 694] on input "text" at bounding box center [1401, 696] width 201 height 25
type input "$0.00"
click at [1513, 772] on button "Save Edits" at bounding box center [1494, 766] width 106 height 28
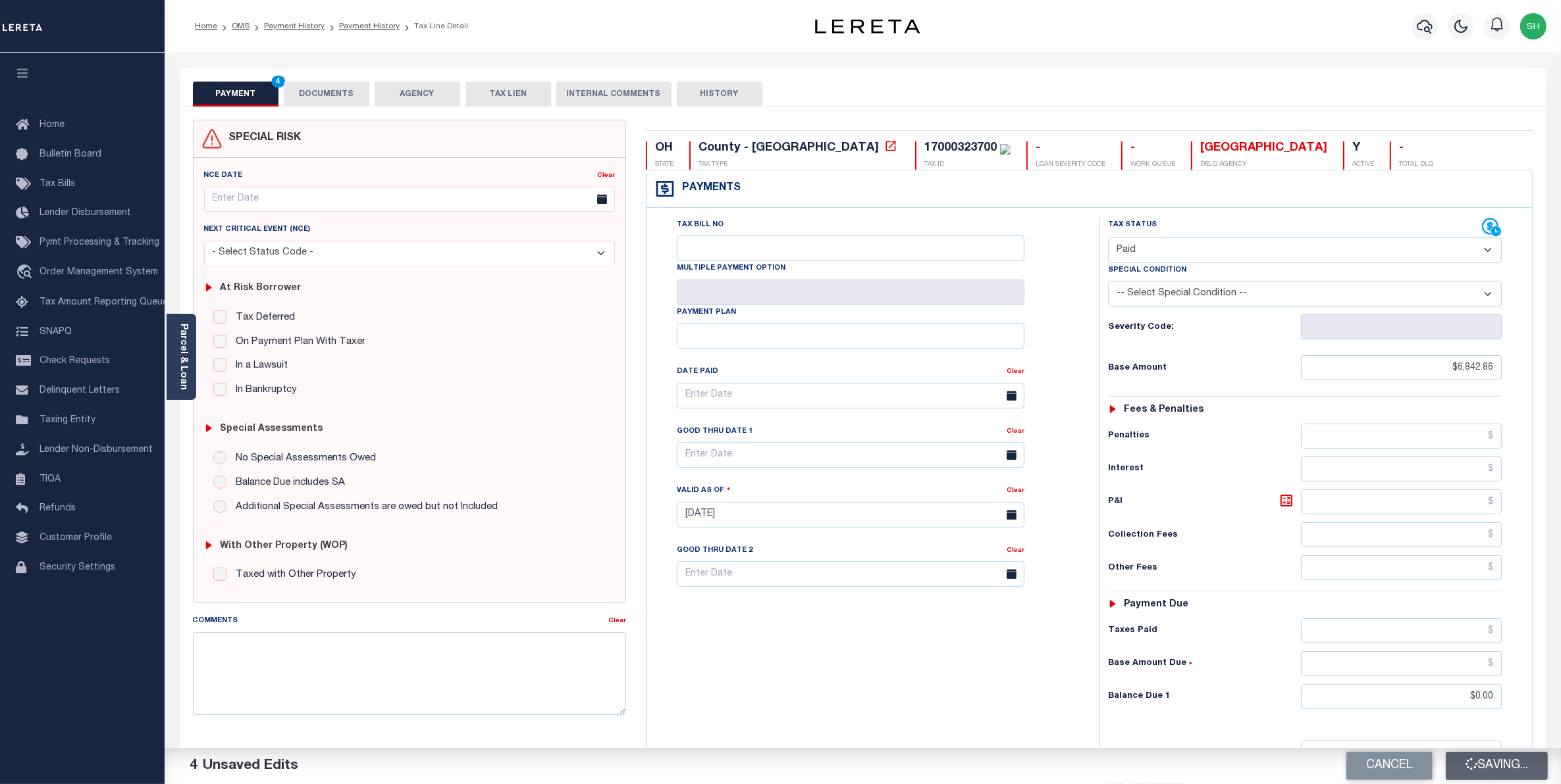
checkbox input "false"
type input "$6,842.86"
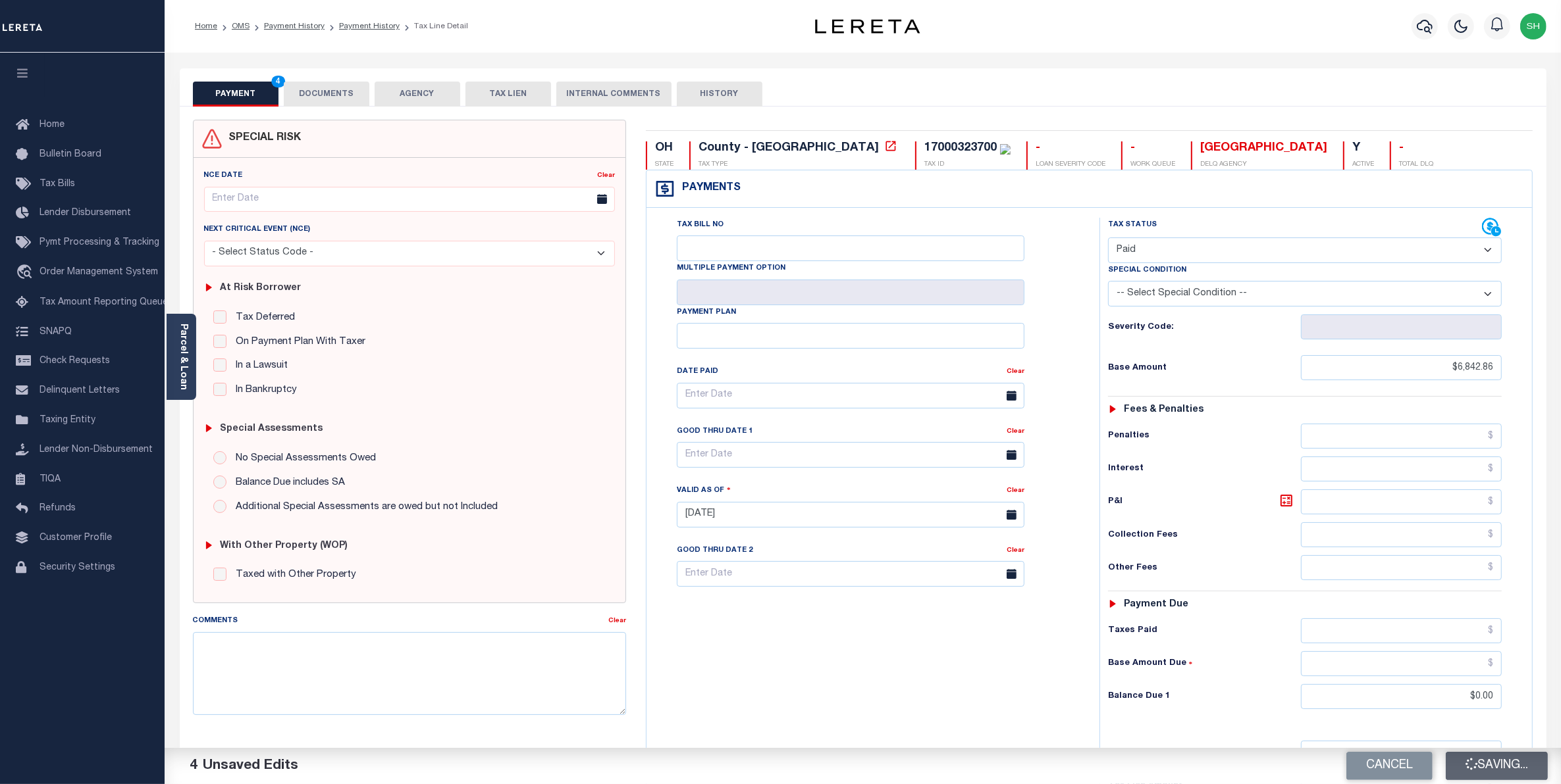
type input "$0"
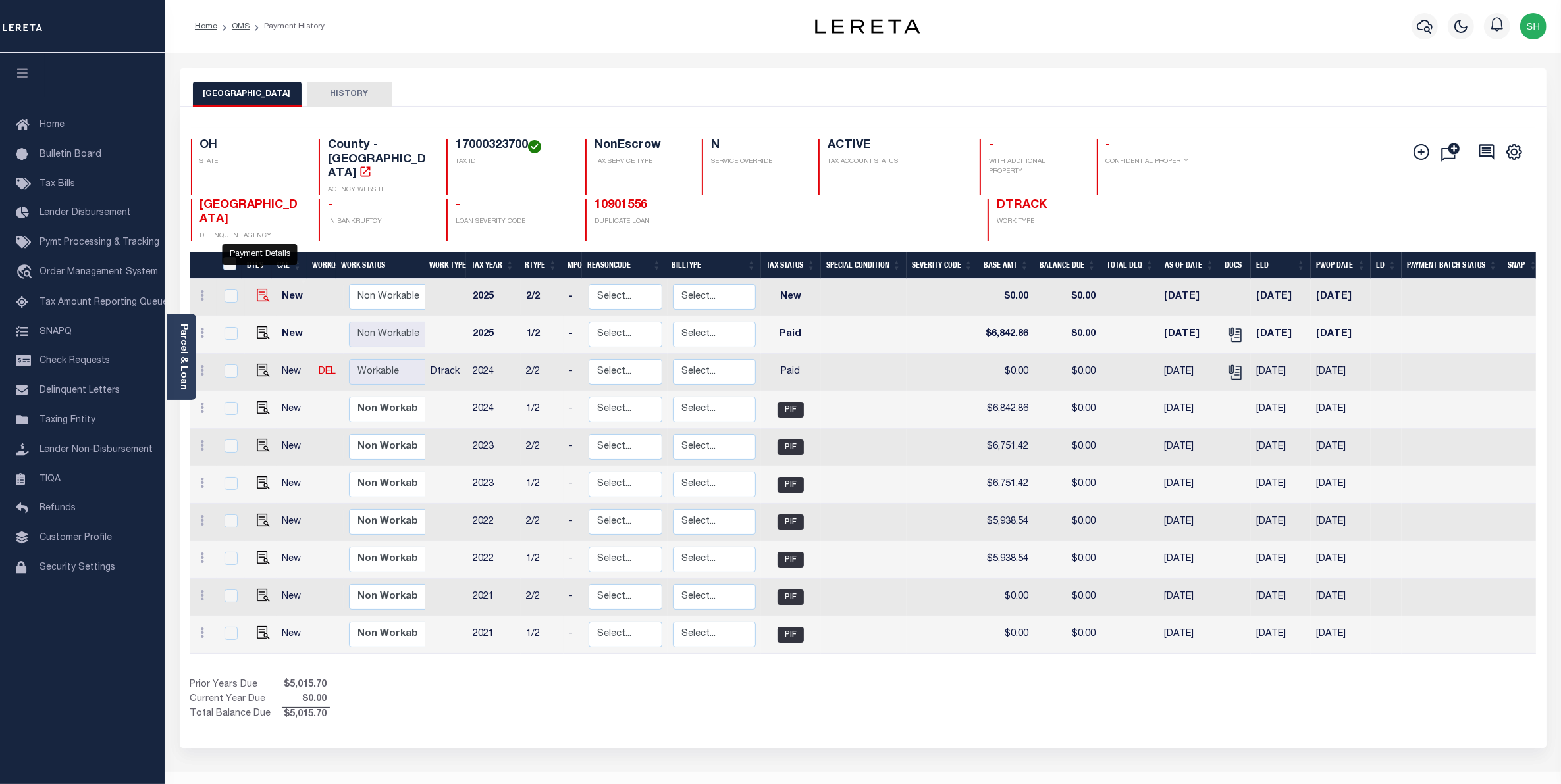
click at [256, 289] on img "" at bounding box center [263, 295] width 13 height 13
checkbox input "true"
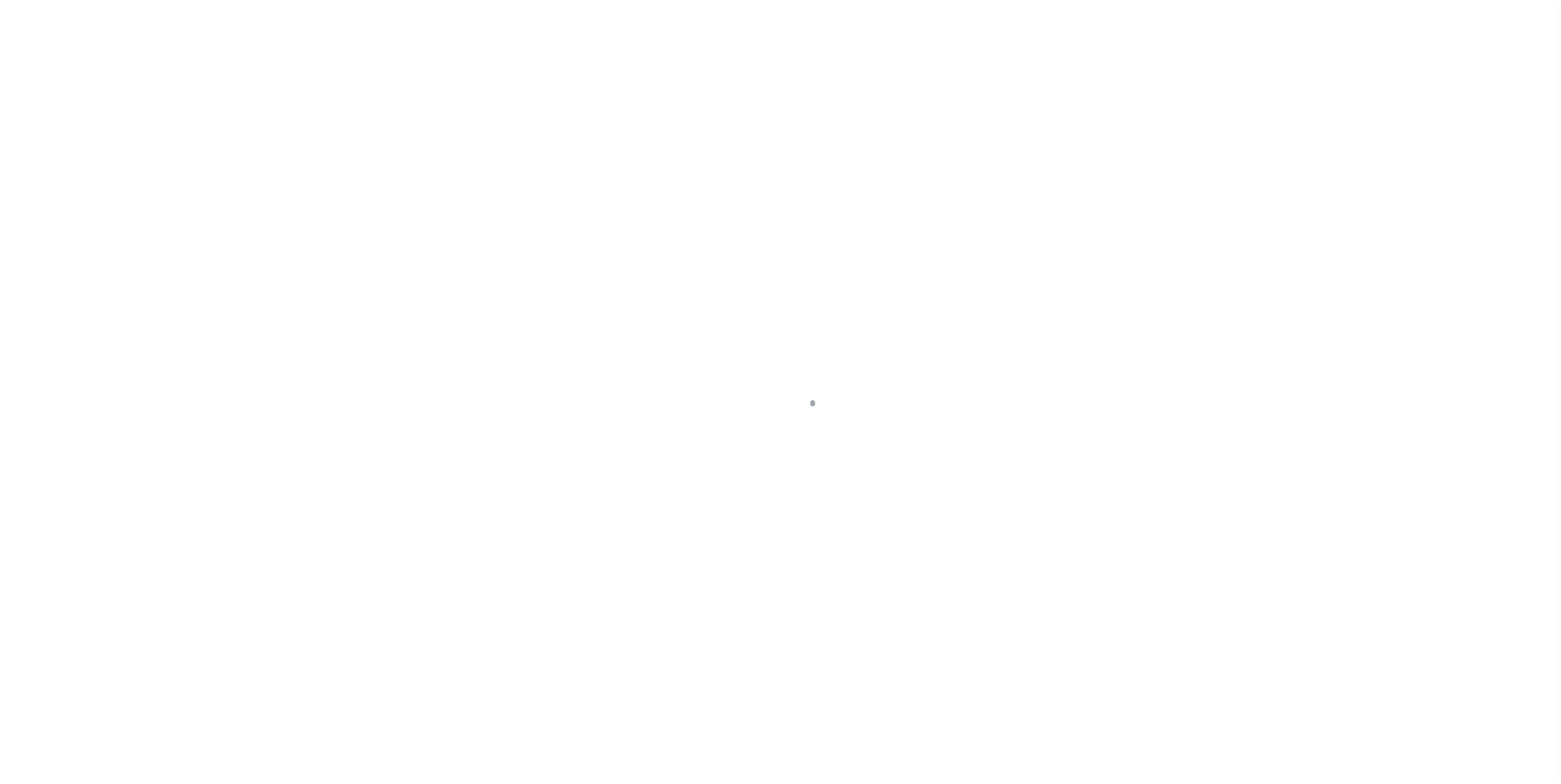
select select "NW2"
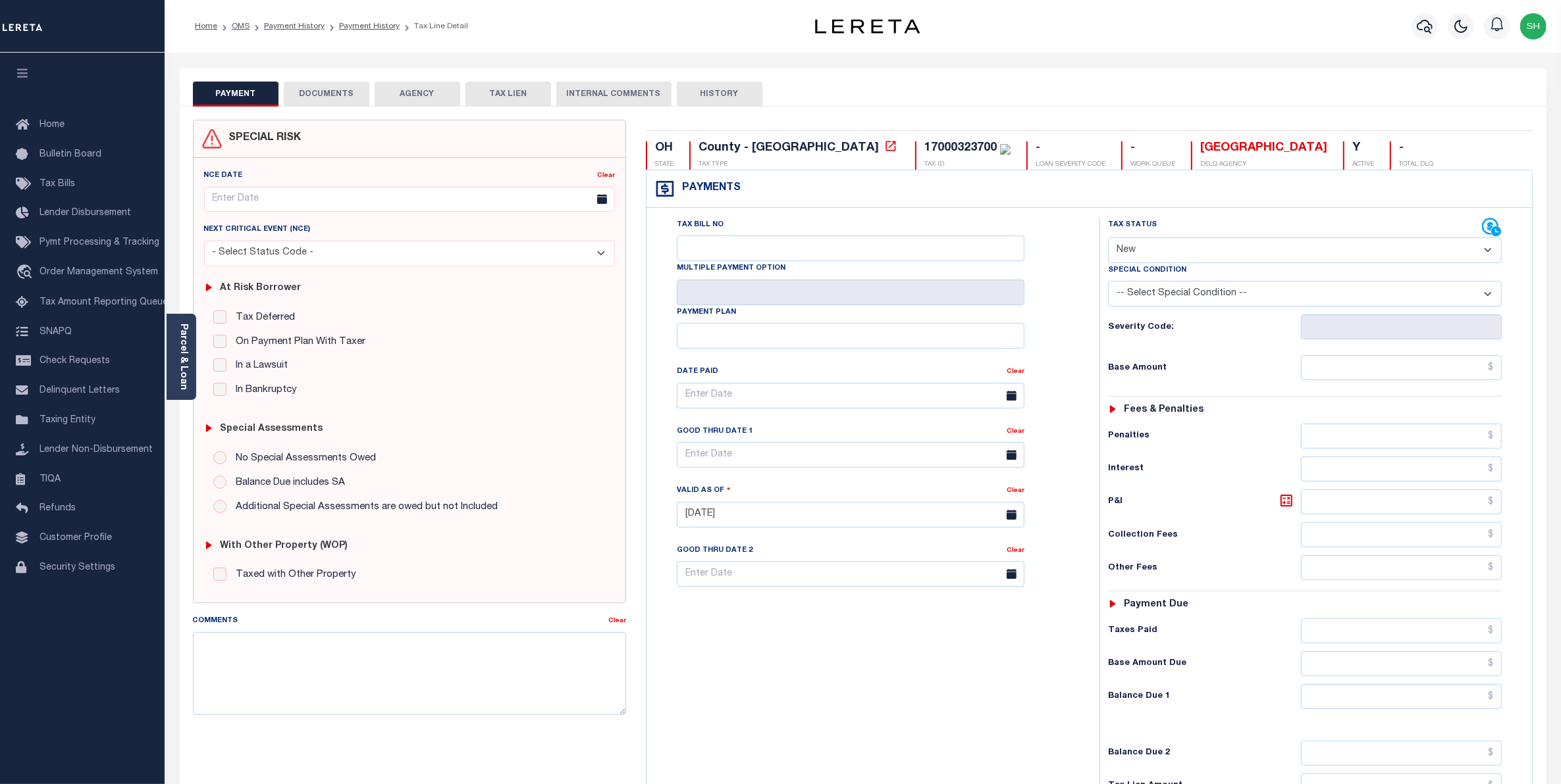
click at [310, 98] on button "DOCUMENTS" at bounding box center [327, 94] width 85 height 25
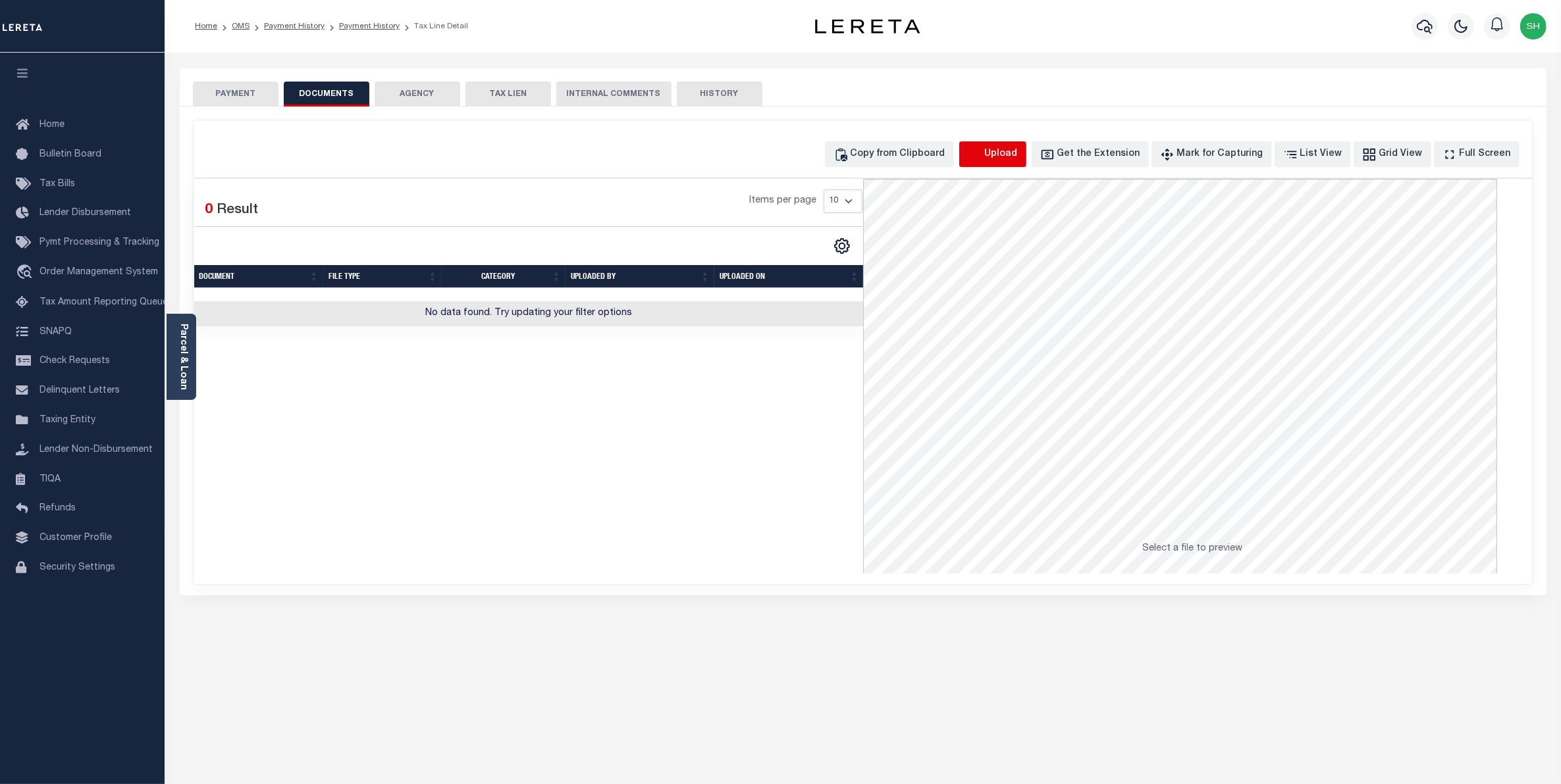
click at [982, 155] on icon "button" at bounding box center [974, 154] width 14 height 14
select select "POP"
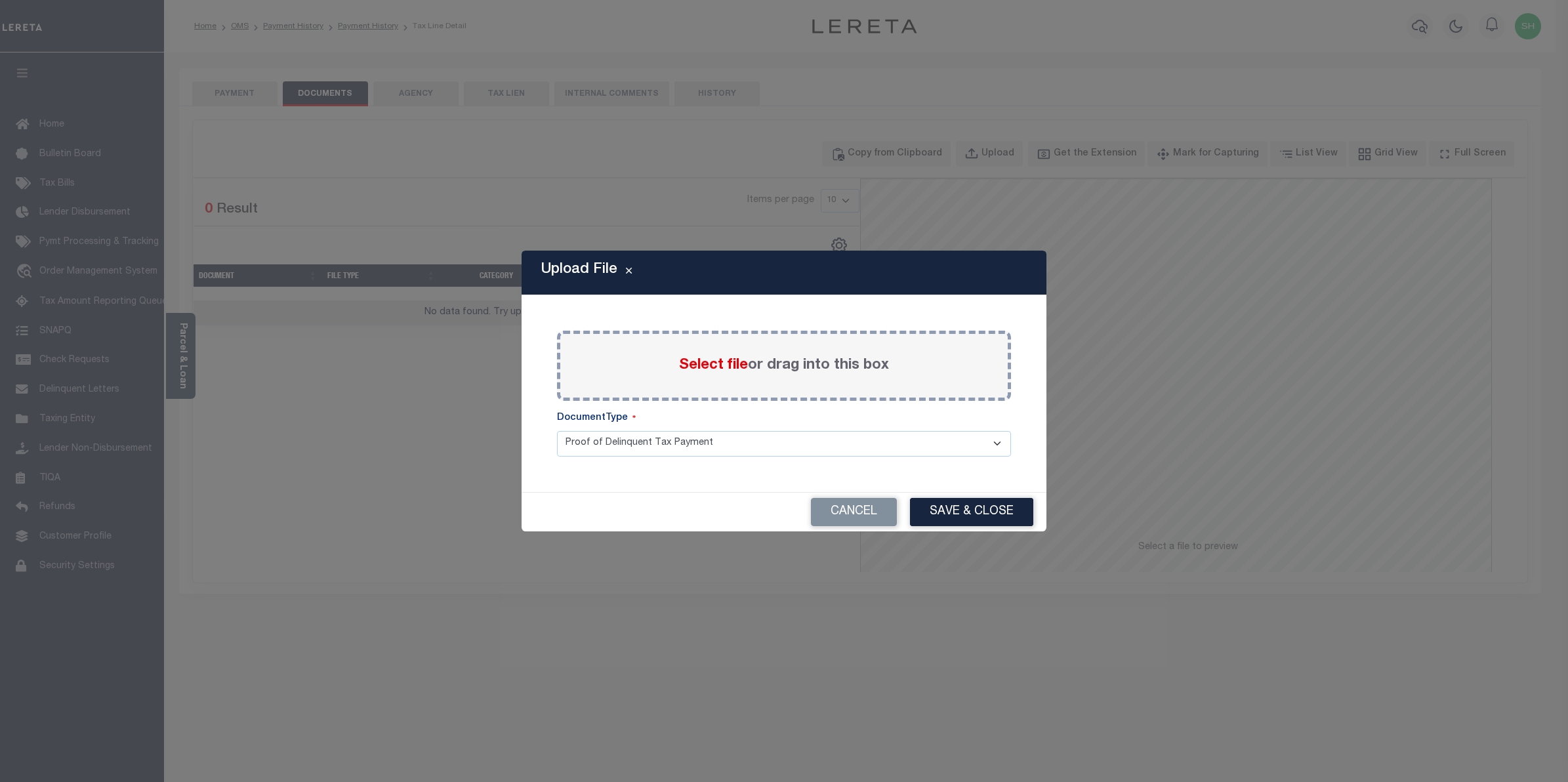
click at [712, 362] on span "Select file" at bounding box center [714, 365] width 69 height 14
click at [0, 0] on input "Select file or drag into this box" at bounding box center [0, 0] width 0 height 0
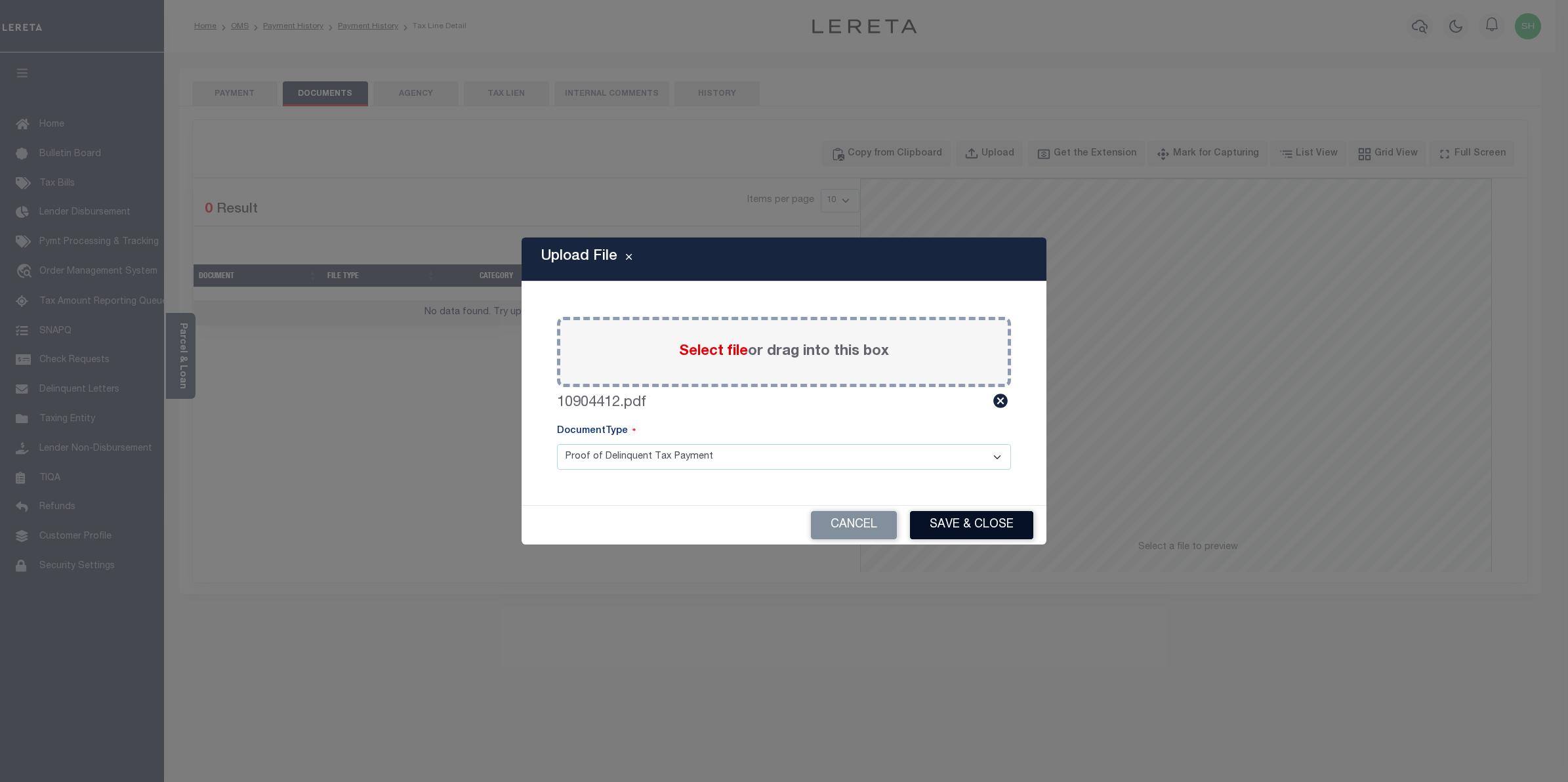
click at [953, 519] on button "Save & Close" at bounding box center [971, 525] width 123 height 28
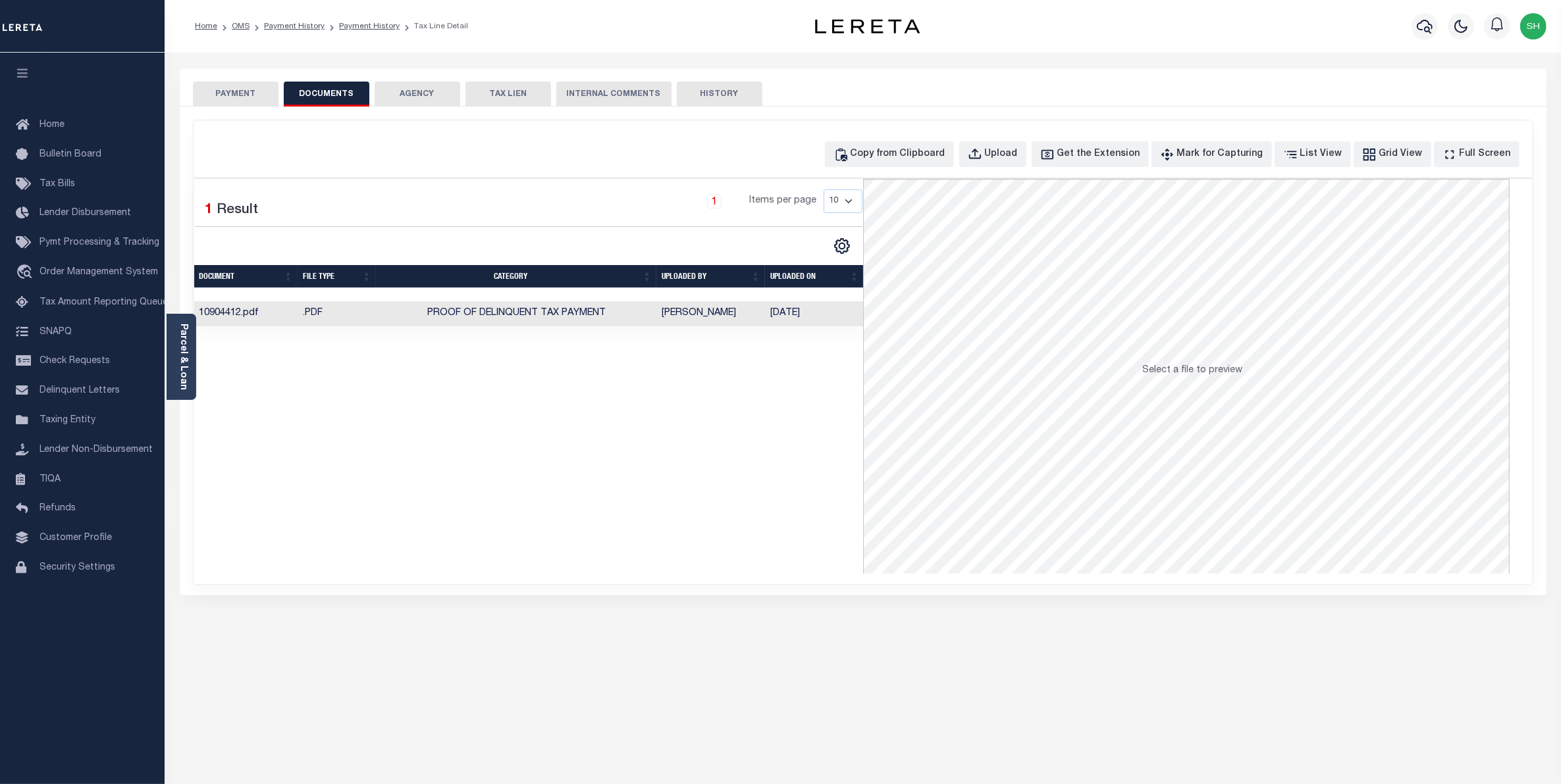
click at [245, 85] on button "PAYMENT" at bounding box center [235, 94] width 85 height 25
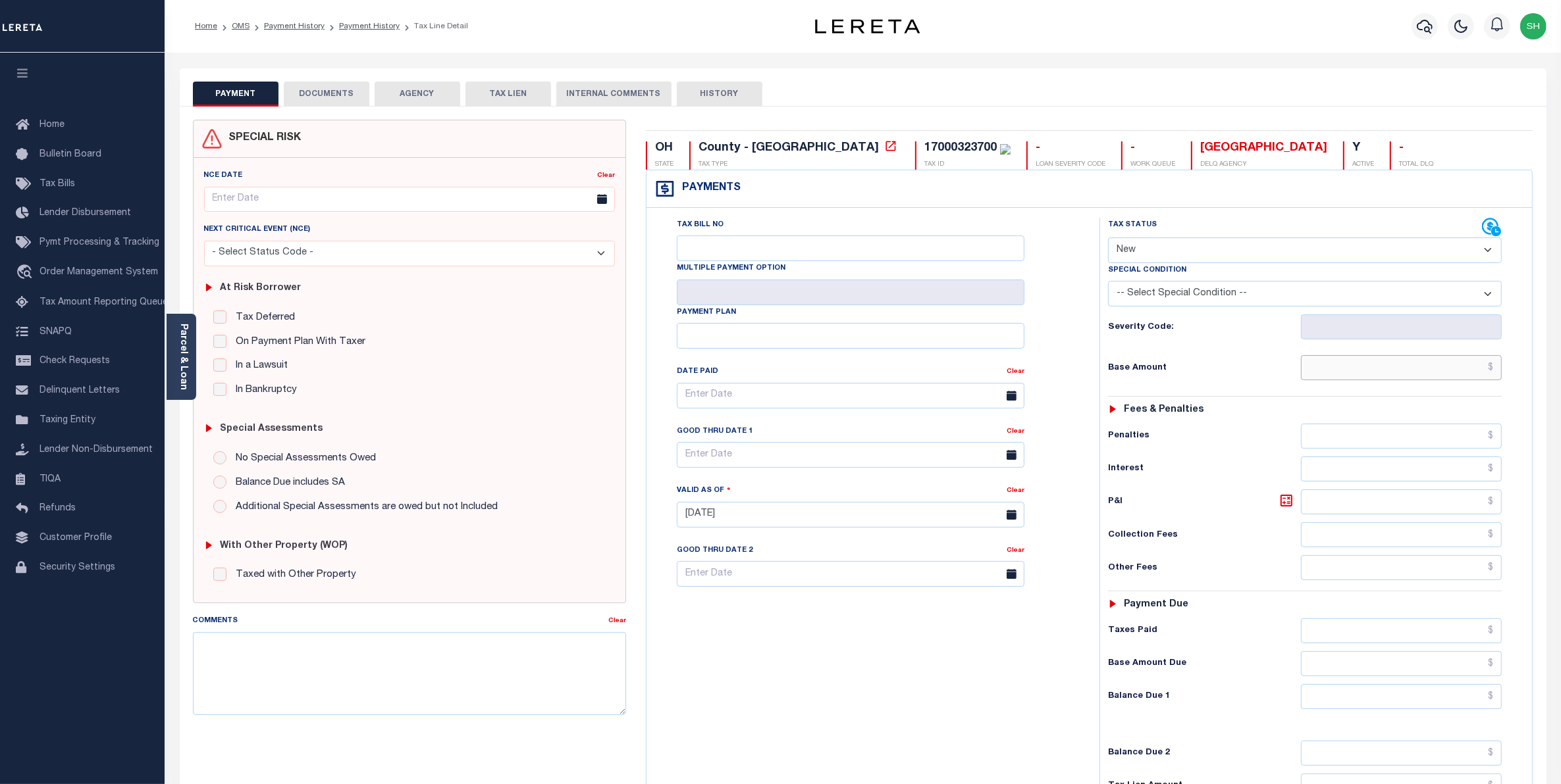
click at [1482, 370] on input "text" at bounding box center [1401, 368] width 201 height 25
type input "$6,842.86"
type input "[DATE]"
click at [1463, 702] on input "text" at bounding box center [1401, 696] width 201 height 25
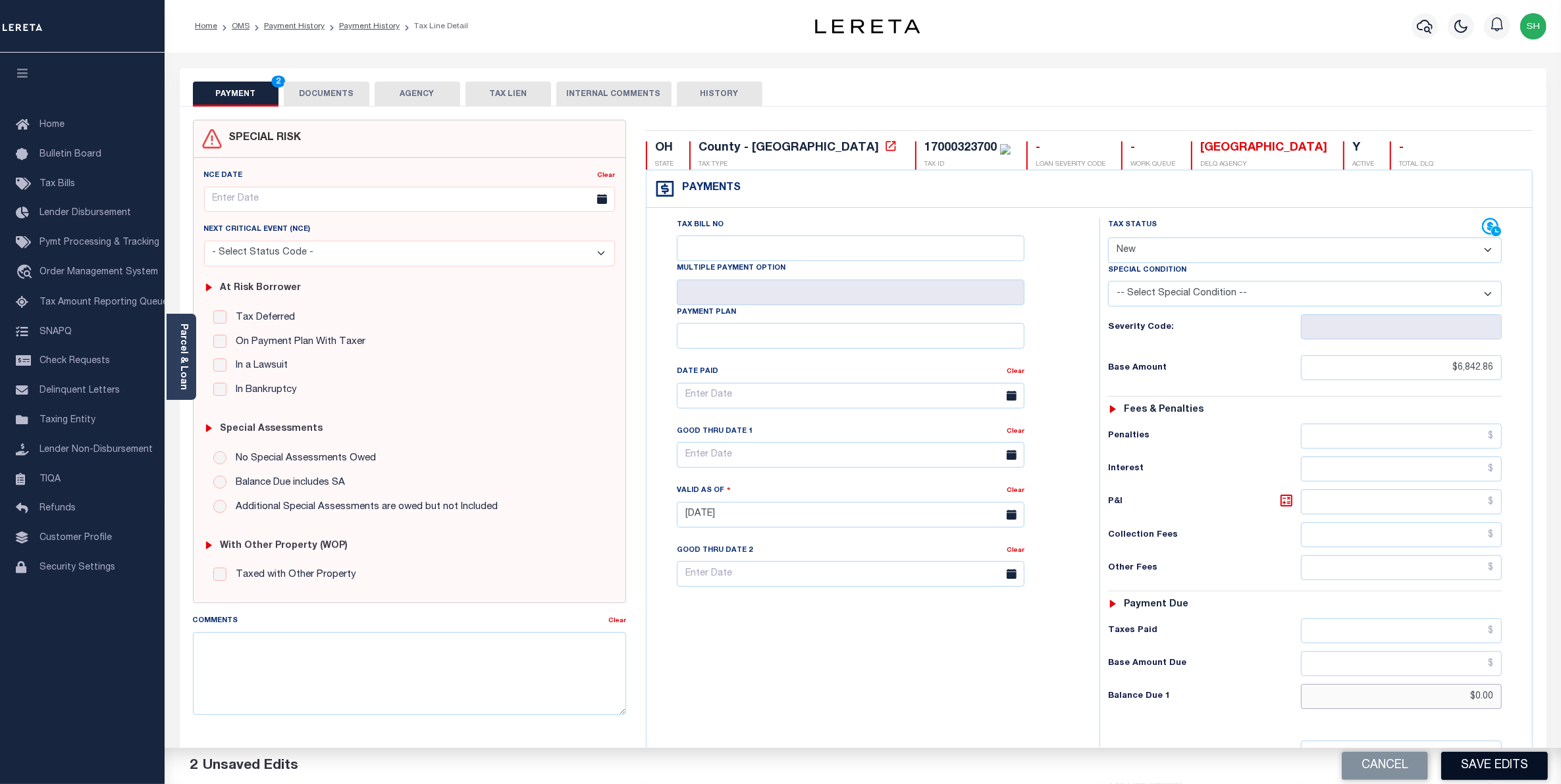
type input "$0.00"
click at [1469, 762] on button "Save Edits" at bounding box center [1494, 766] width 106 height 28
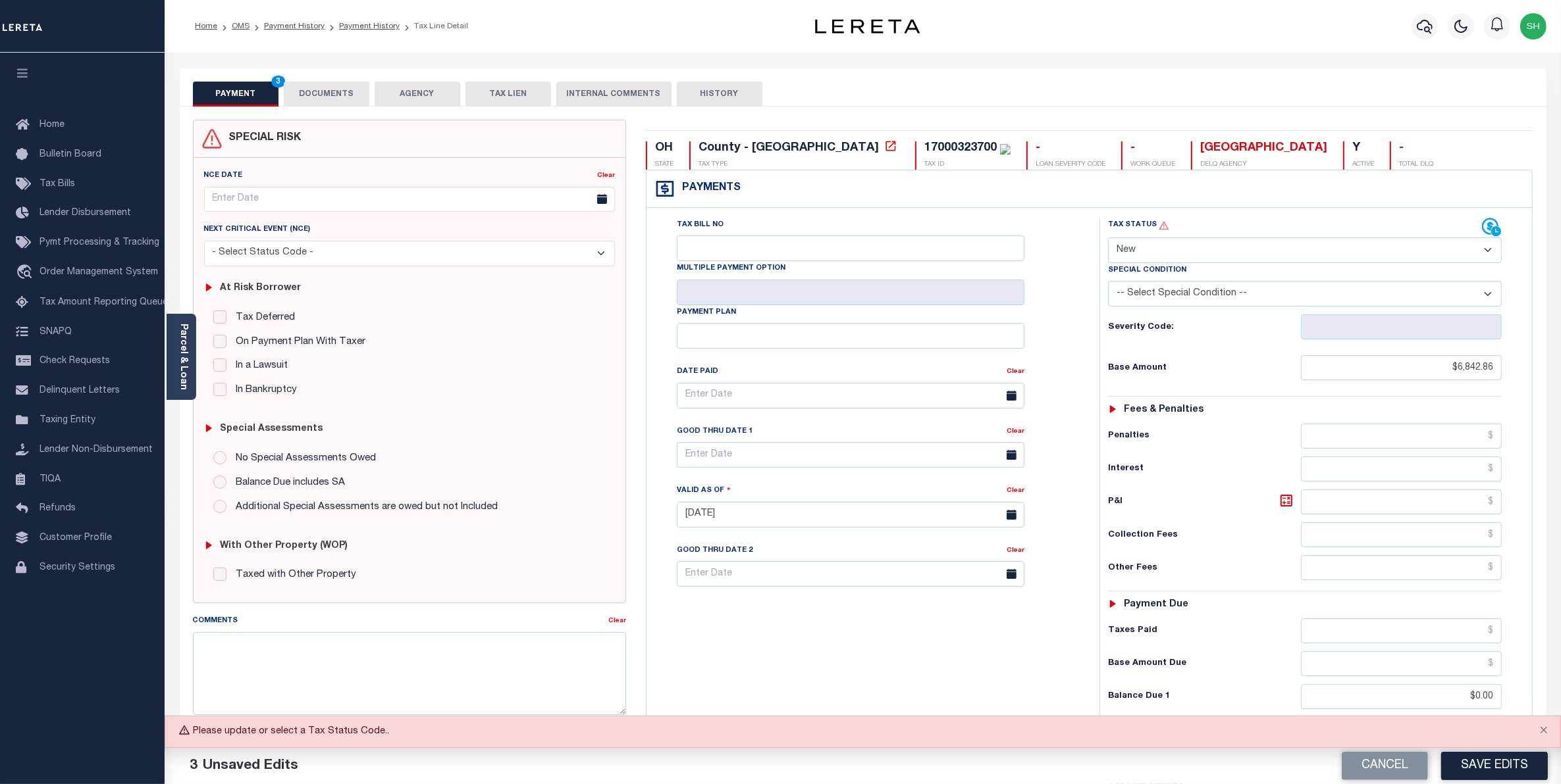
click at [1486, 255] on select "- Select Status Code - Open Due/Unpaid Paid Incomplete No Tax Due Internal Refu…" at bounding box center [1305, 250] width 394 height 26
select select "PYD"
click at [1108, 239] on select "- Select Status Code - Open Due/Unpaid Paid Incomplete No Tax Due Internal Refu…" at bounding box center [1305, 250] width 394 height 26
click at [1475, 765] on button "Save Edits" at bounding box center [1494, 766] width 106 height 28
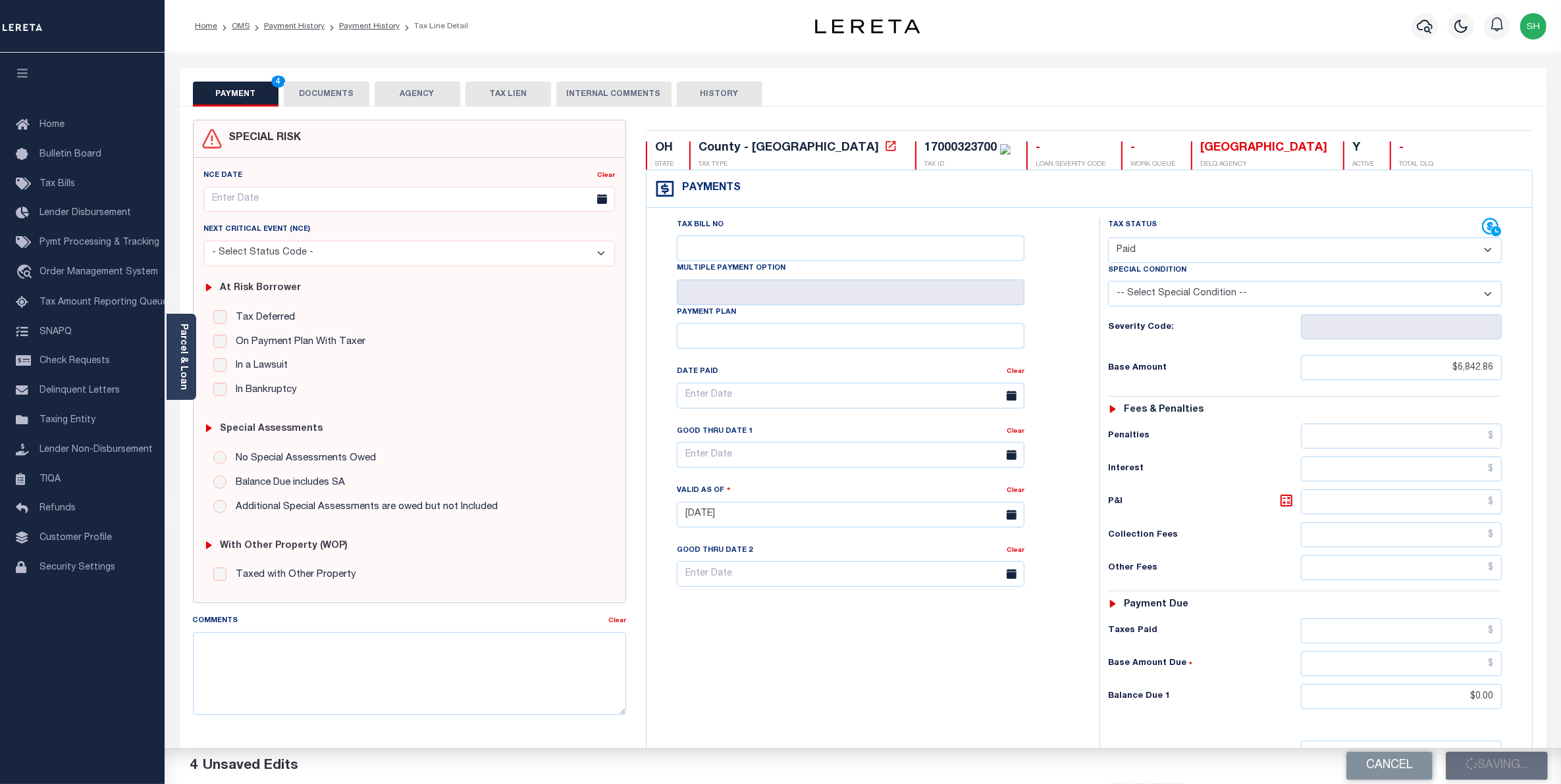
checkbox input "false"
type input "$6,842.86"
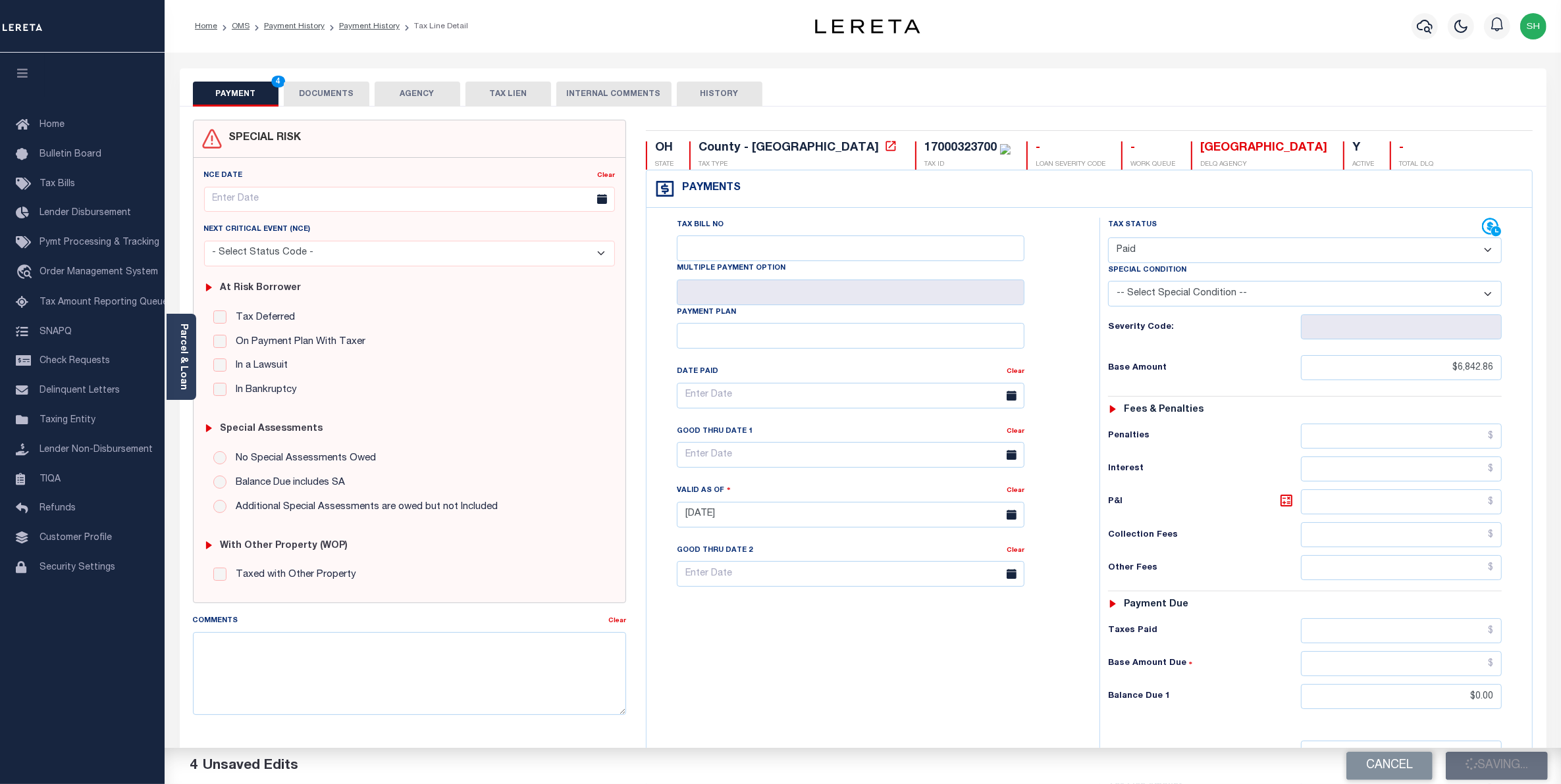
type input "$0"
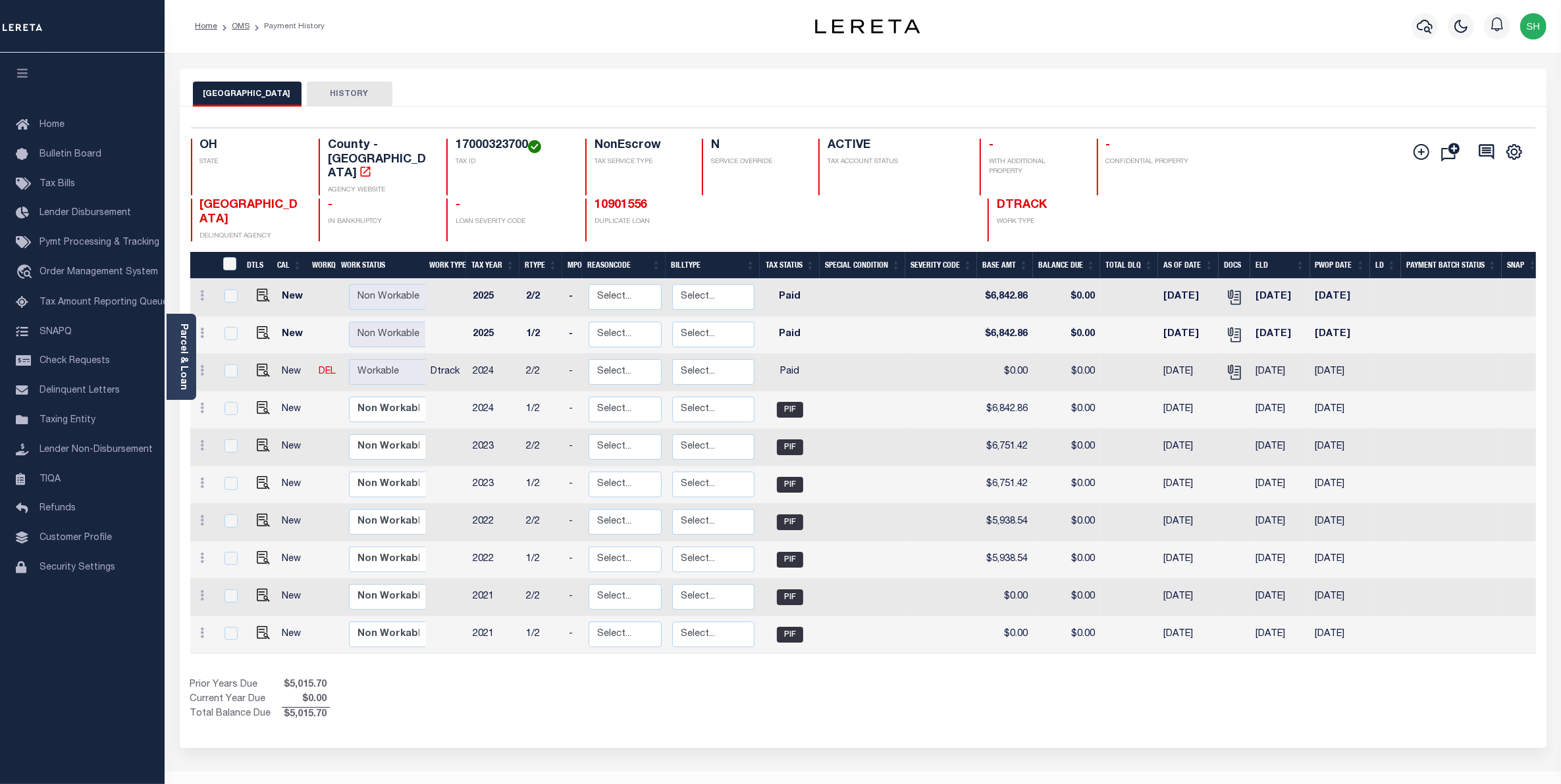
click at [268, 90] on button "[GEOGRAPHIC_DATA]" at bounding box center [247, 94] width 108 height 25
click at [325, 93] on button "HISTORY" at bounding box center [350, 94] width 85 height 25
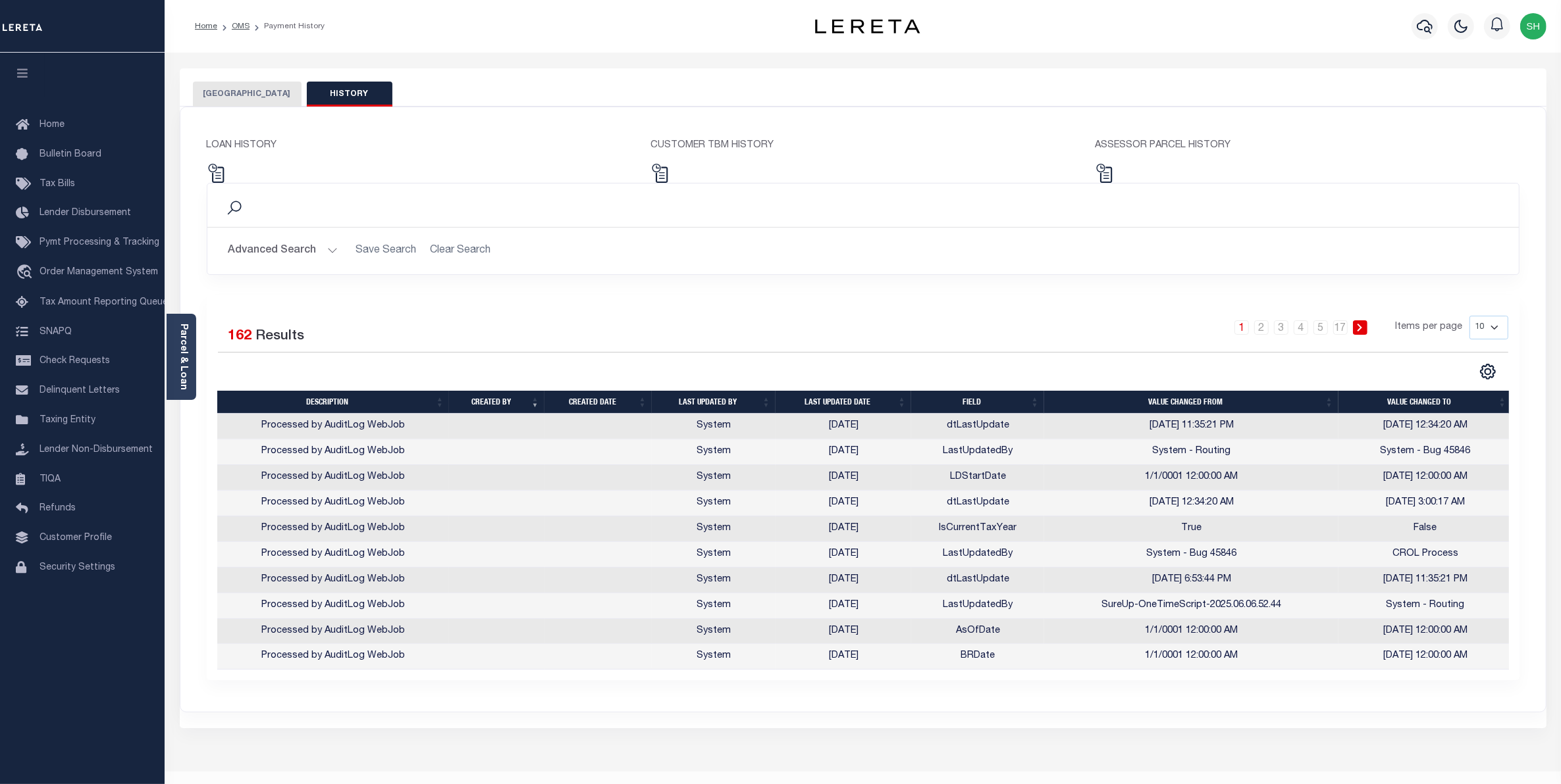
click at [223, 99] on button "[GEOGRAPHIC_DATA]" at bounding box center [247, 94] width 108 height 25
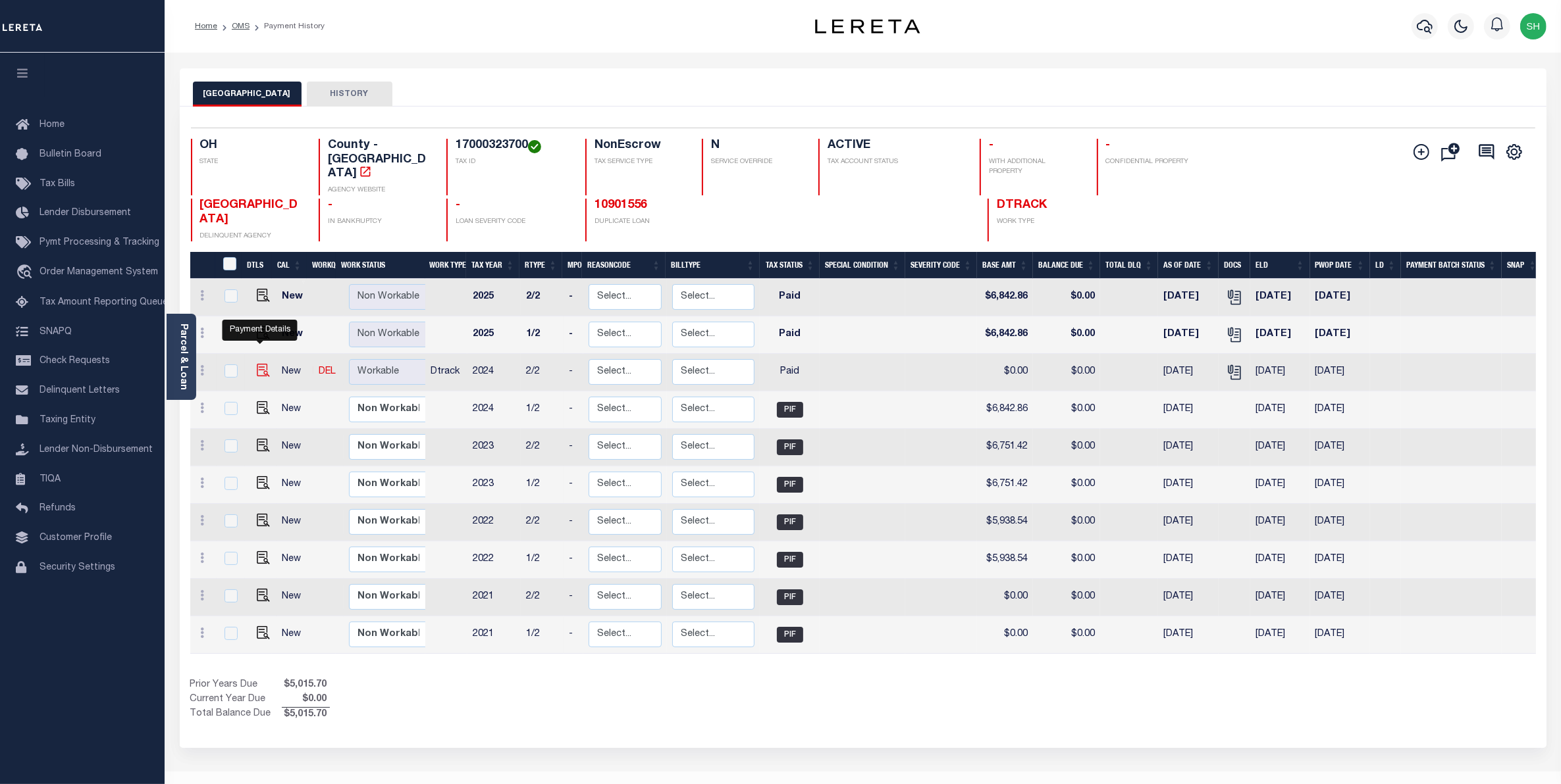
click at [261, 364] on img "" at bounding box center [263, 370] width 13 height 13
checkbox input "true"
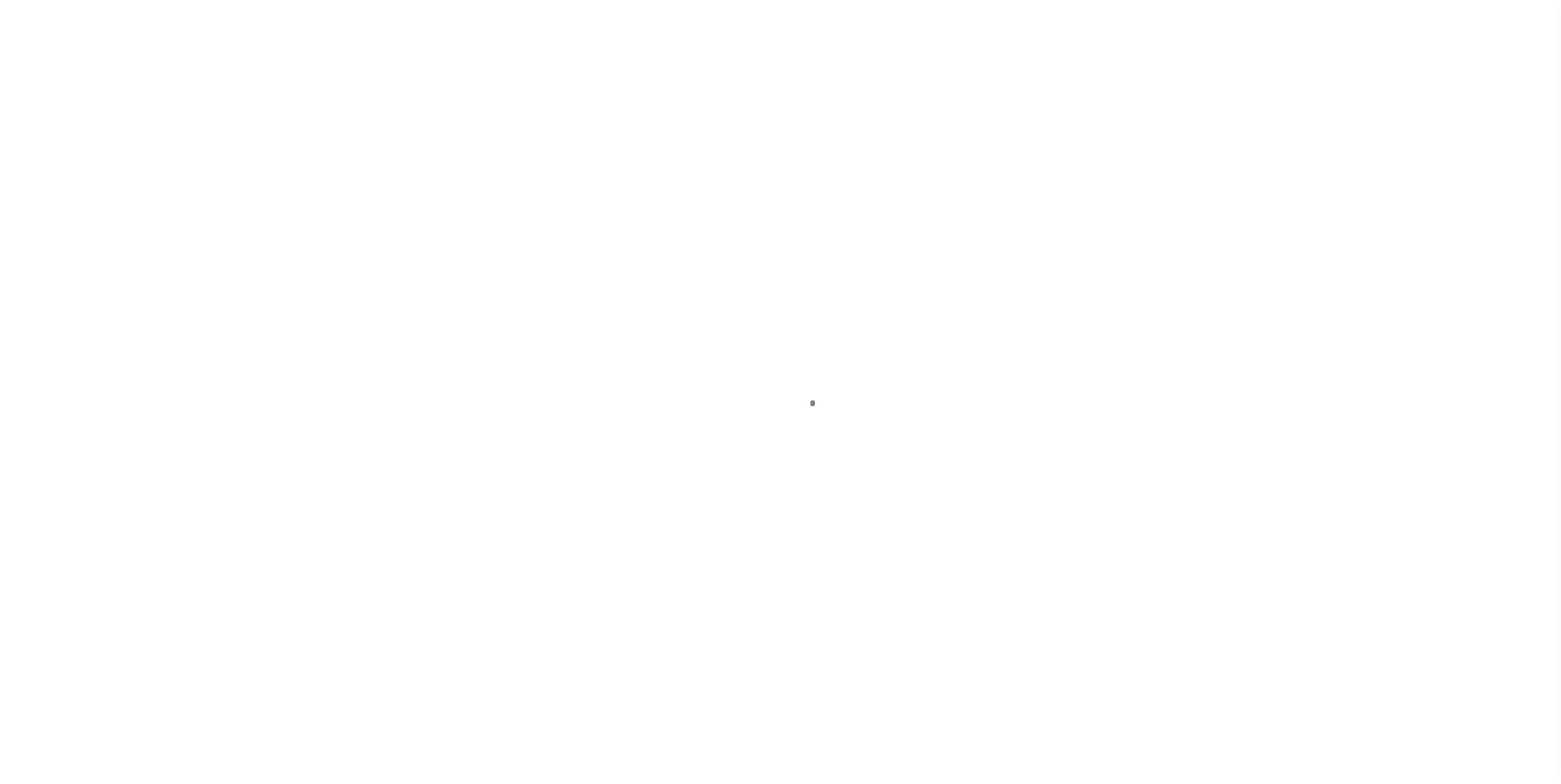
select select "PYD"
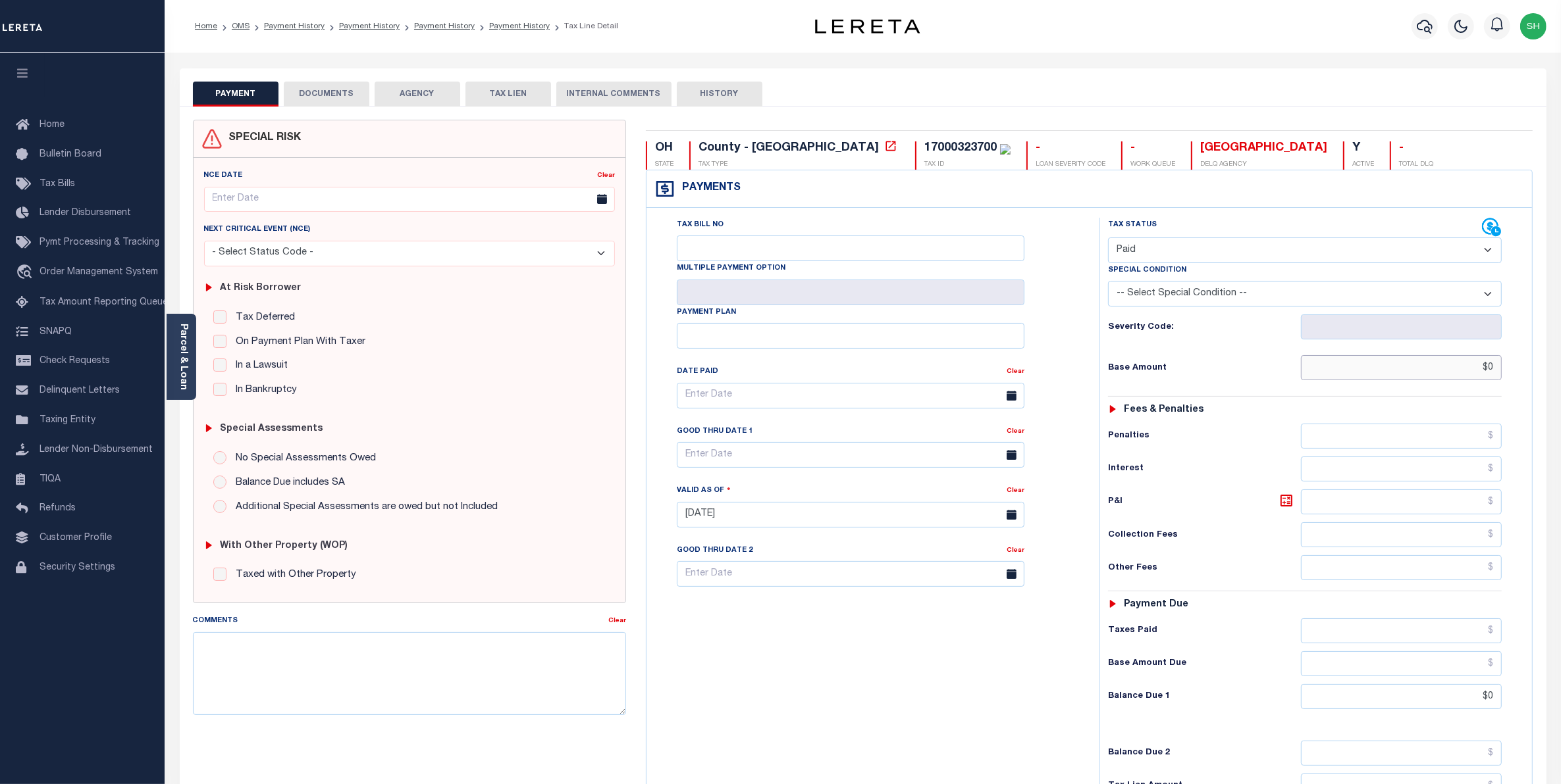
drag, startPoint x: 1472, startPoint y: 367, endPoint x: 1575, endPoint y: 349, distance: 104.6
click at [1560, 349] on html "Home OMS Payment History Payment History Payment History Payment History Tax Li…" at bounding box center [780, 483] width 1561 height 967
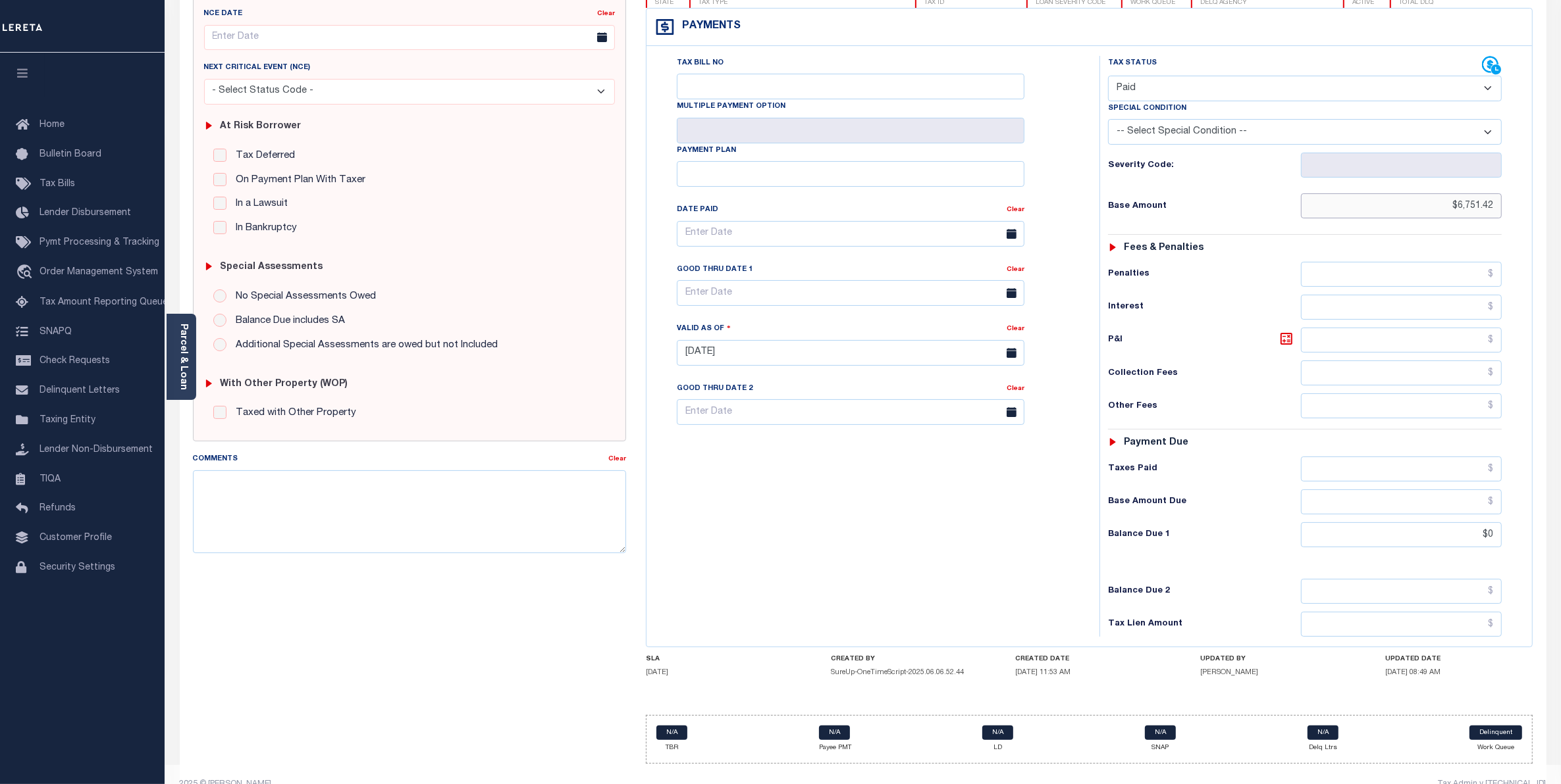
scroll to position [164, 0]
type input "$6,751.42"
click at [1244, 620] on div "Tax Lien Amount" at bounding box center [1305, 622] width 394 height 25
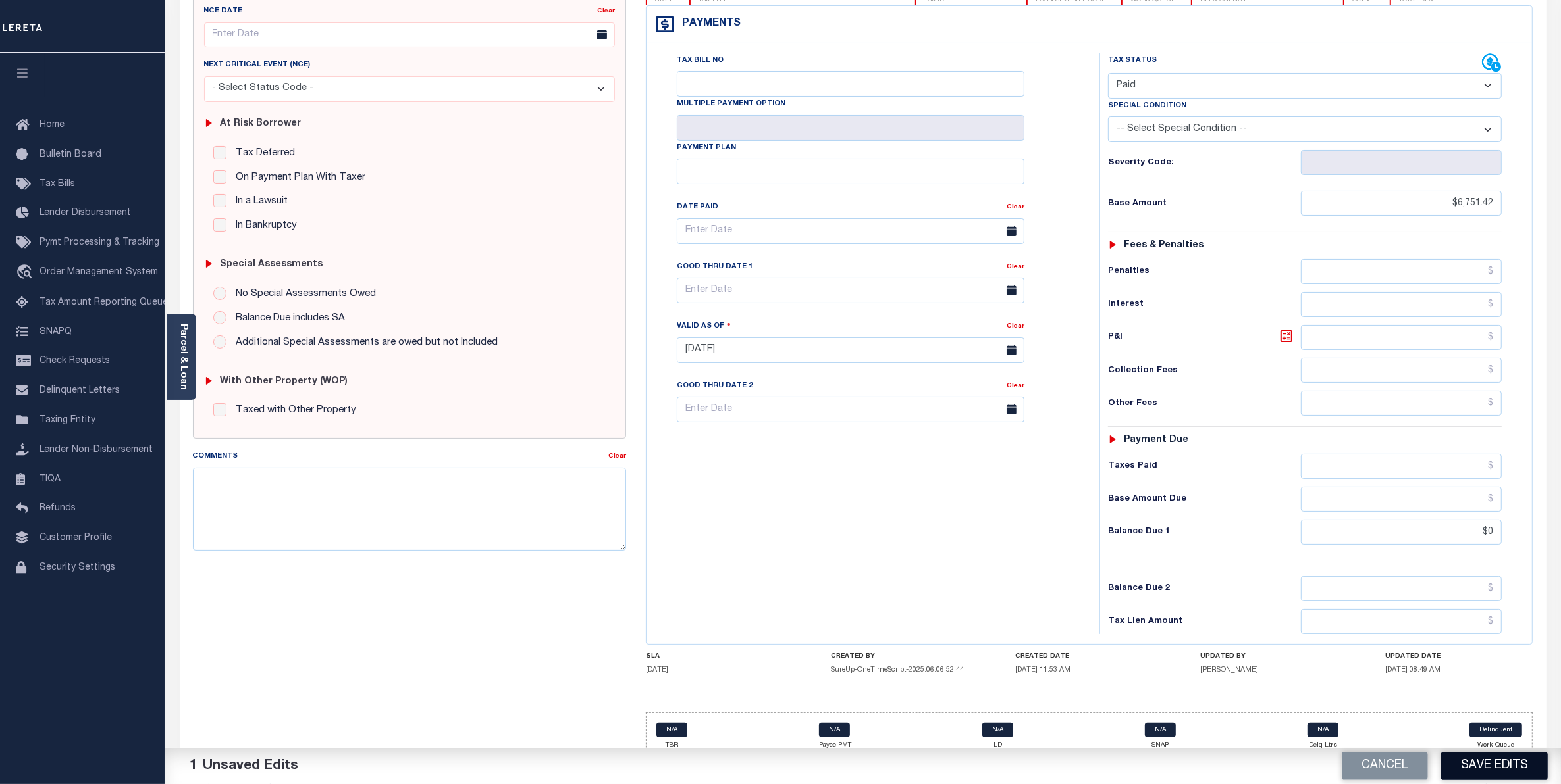
click at [1473, 763] on button "Save Edits" at bounding box center [1494, 766] width 106 height 28
checkbox input "false"
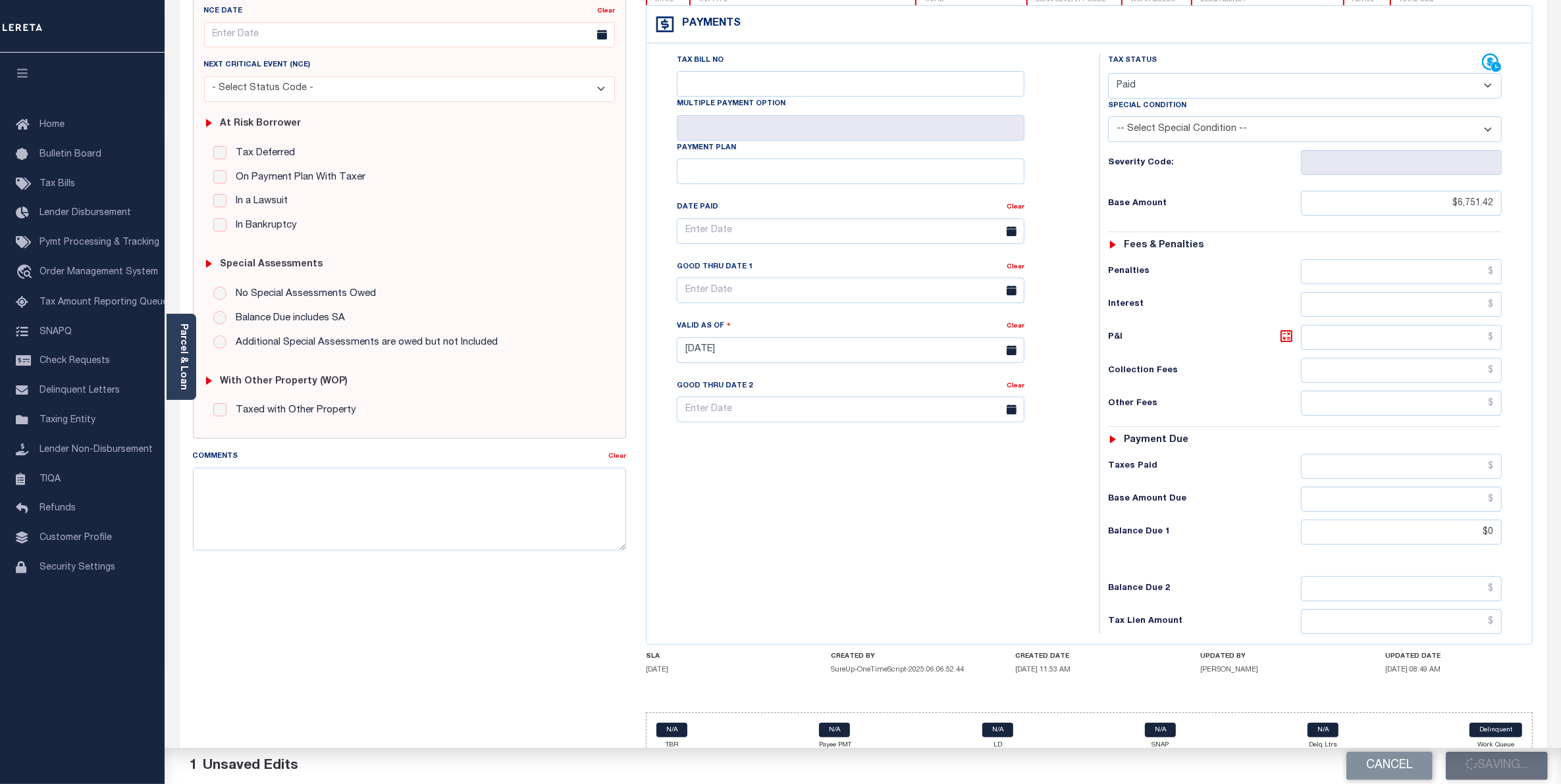
type input "$6,751.42"
type input "$0"
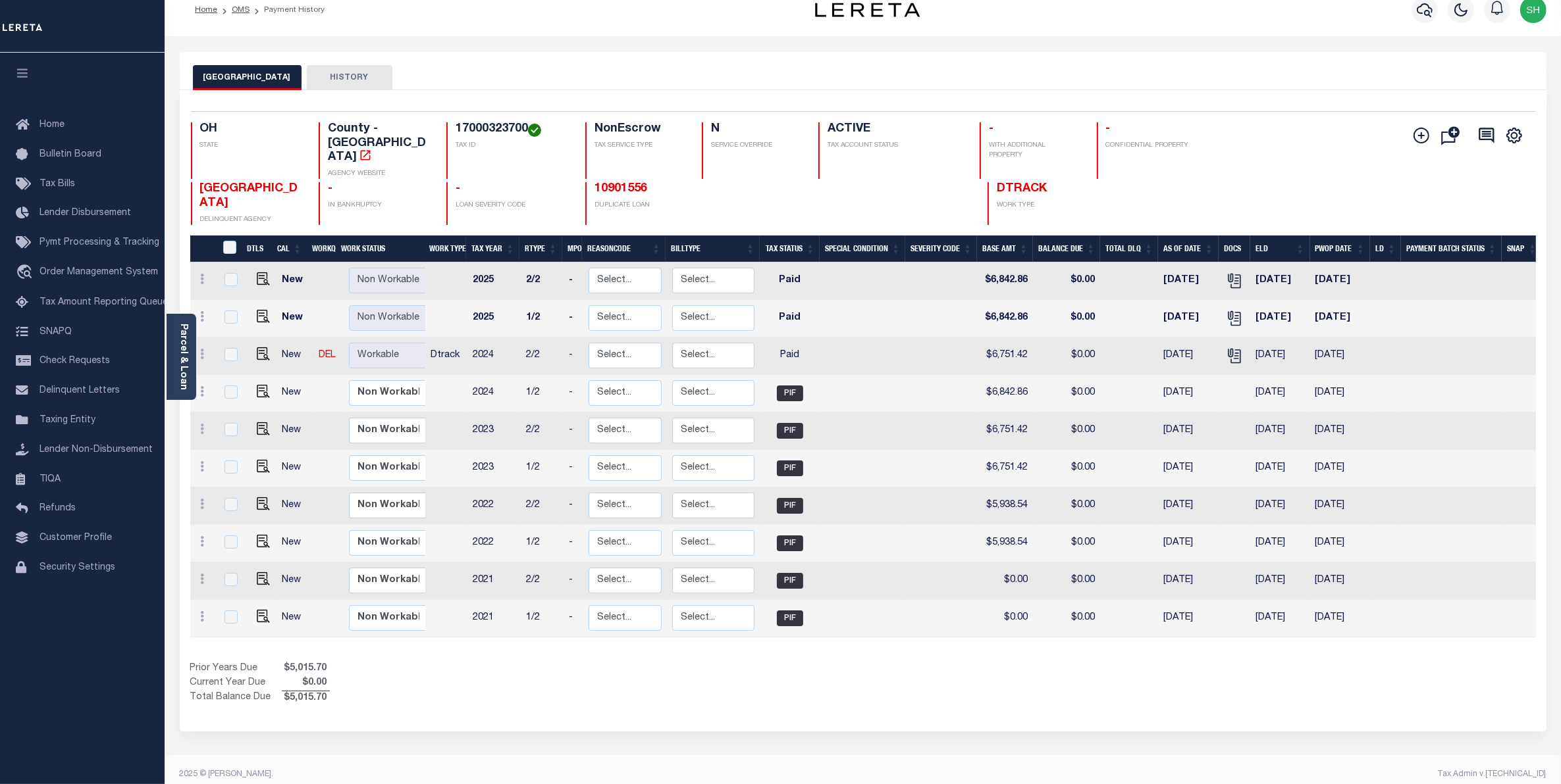
scroll to position [28, 0]
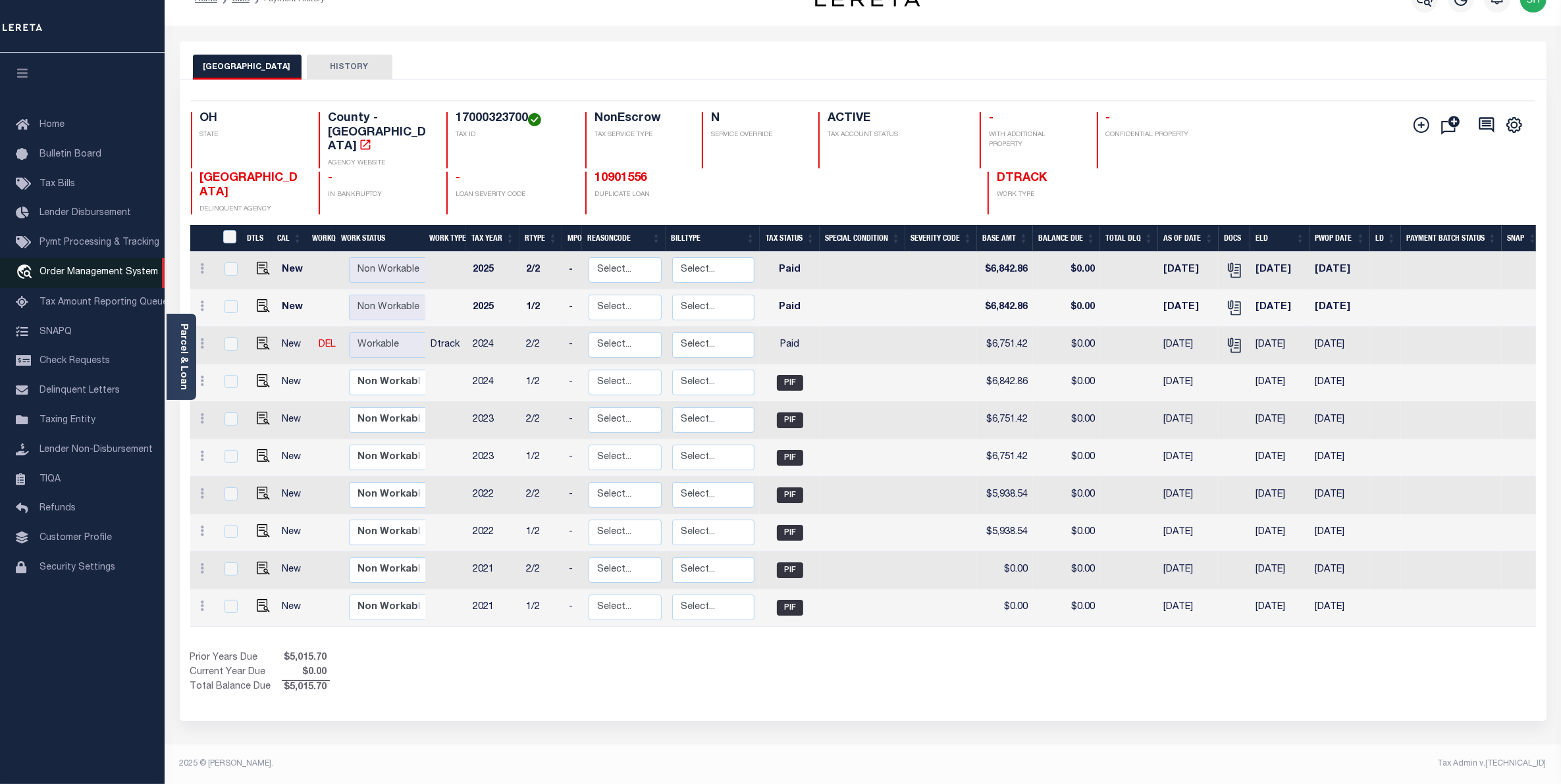
click at [138, 281] on link "travel_explore Order Management System" at bounding box center [82, 273] width 164 height 30
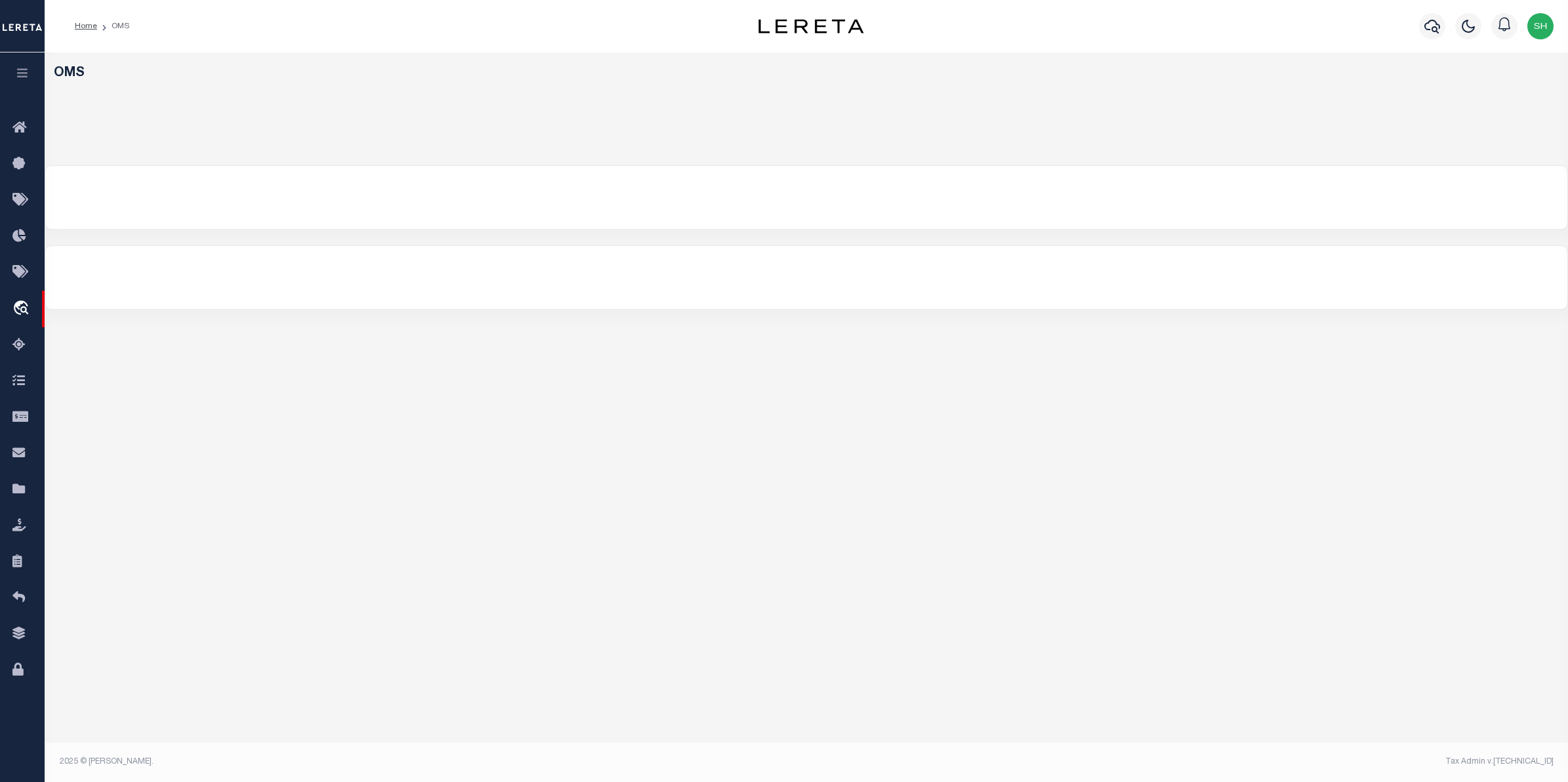
select select "200"
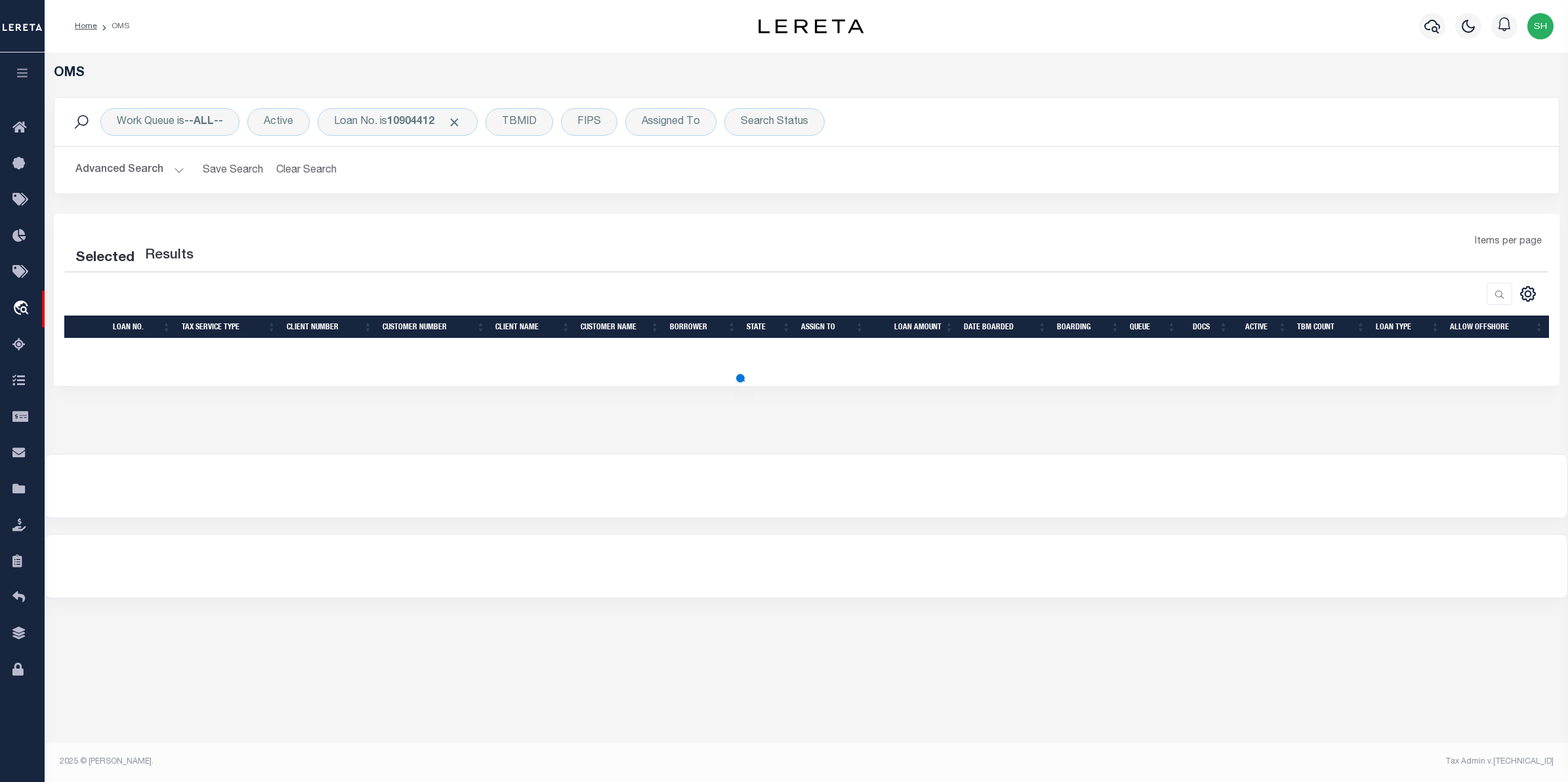
select select "200"
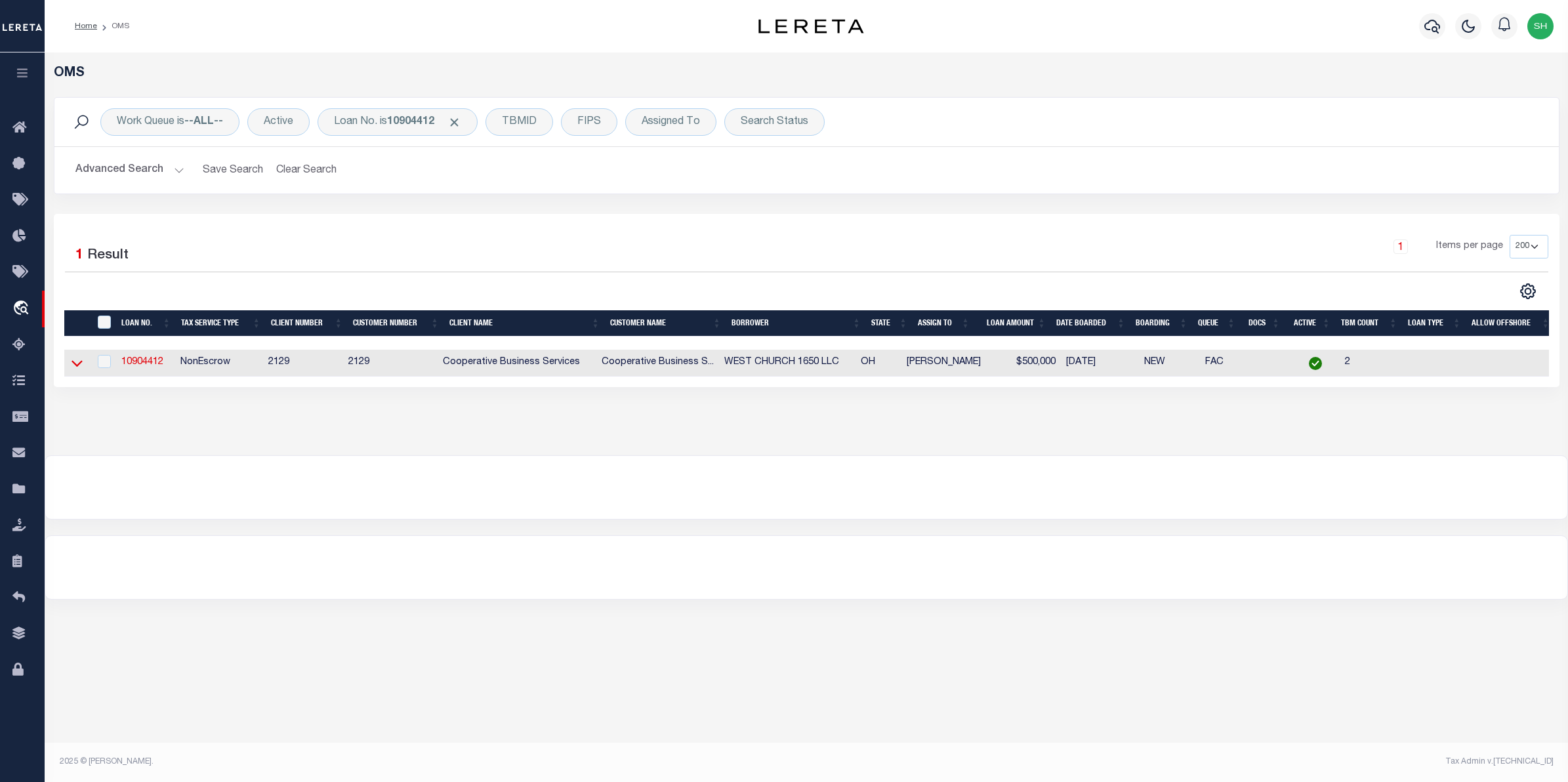
click at [80, 363] on icon at bounding box center [77, 364] width 11 height 14
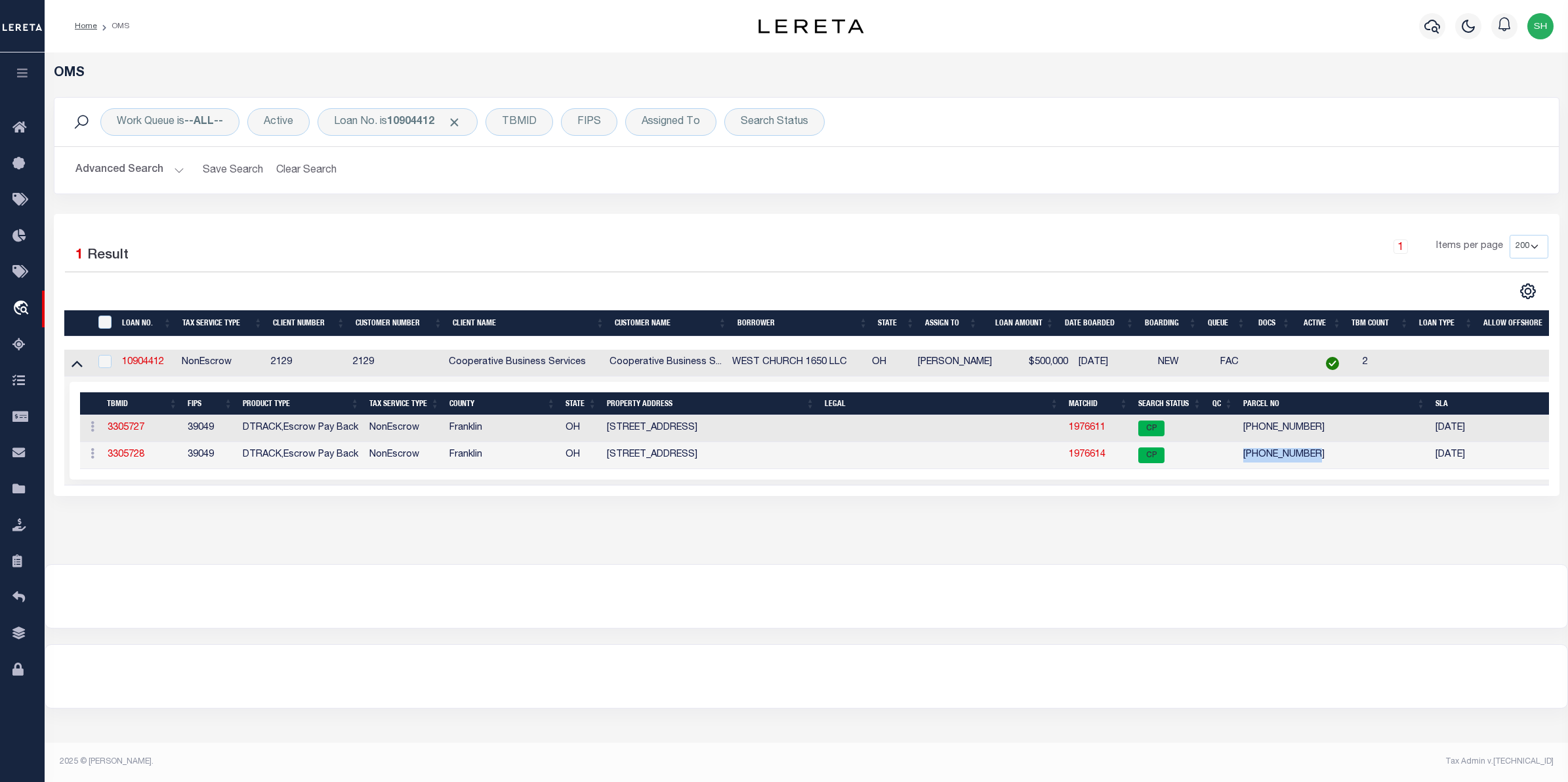
drag, startPoint x: 1323, startPoint y: 457, endPoint x: 1243, endPoint y: 455, distance: 80.0
click at [1243, 455] on td "025-010155-00" at bounding box center [1334, 456] width 192 height 27
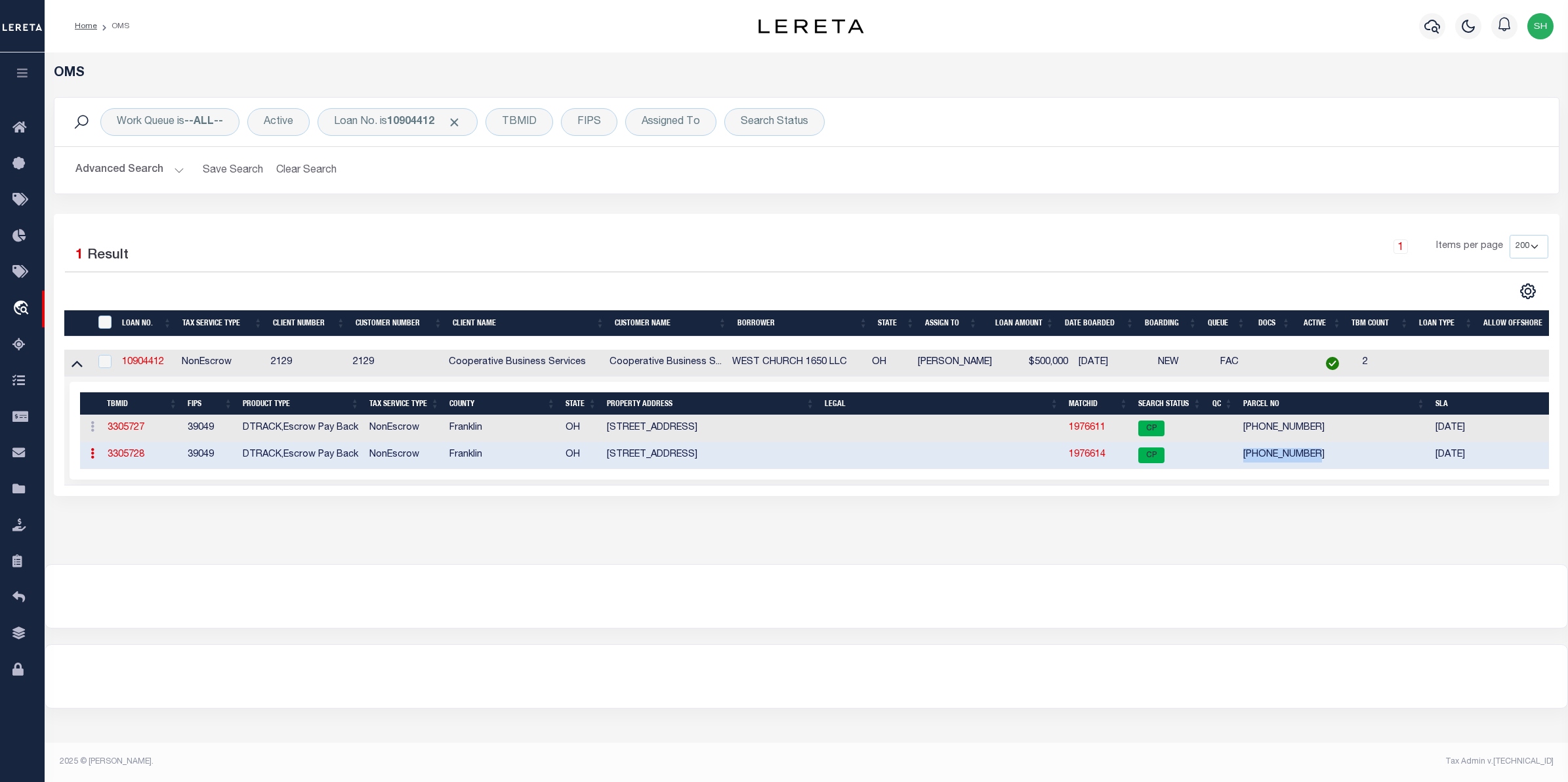
copy td "025-010155-00"
click at [1092, 459] on link "1976614" at bounding box center [1087, 455] width 37 height 9
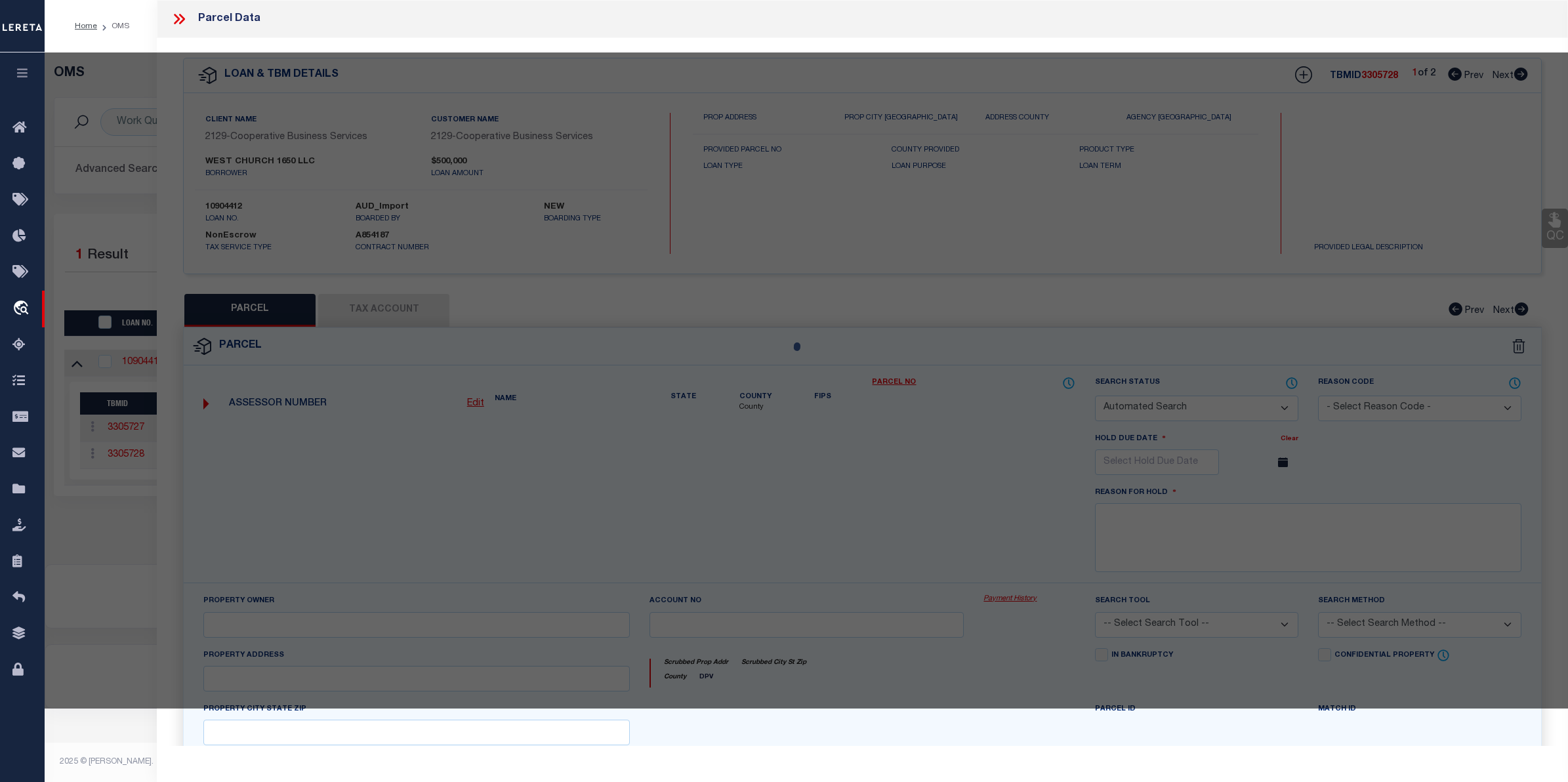
checkbox input "false"
select select "CP"
type input "MAYNARD MATTHEW F"
select select
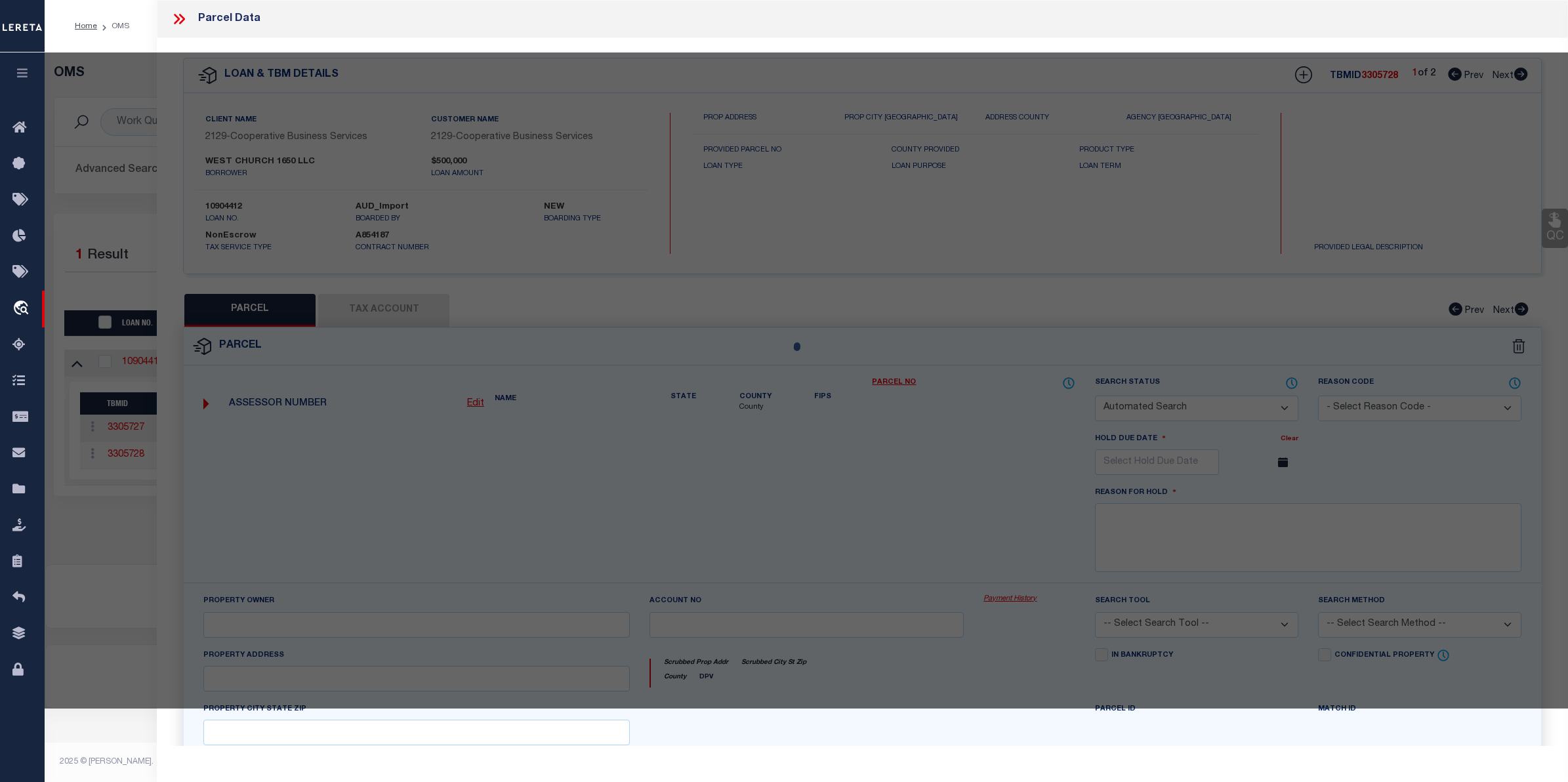
type input "1327 BAYBORO DR"
checkbox input "false"
type input "GAHANNA OH"
type textarea "THE ESTATES OF ROCKY FORK SECTION 1 LOT 15"
type textarea "Tax ID Special Project"
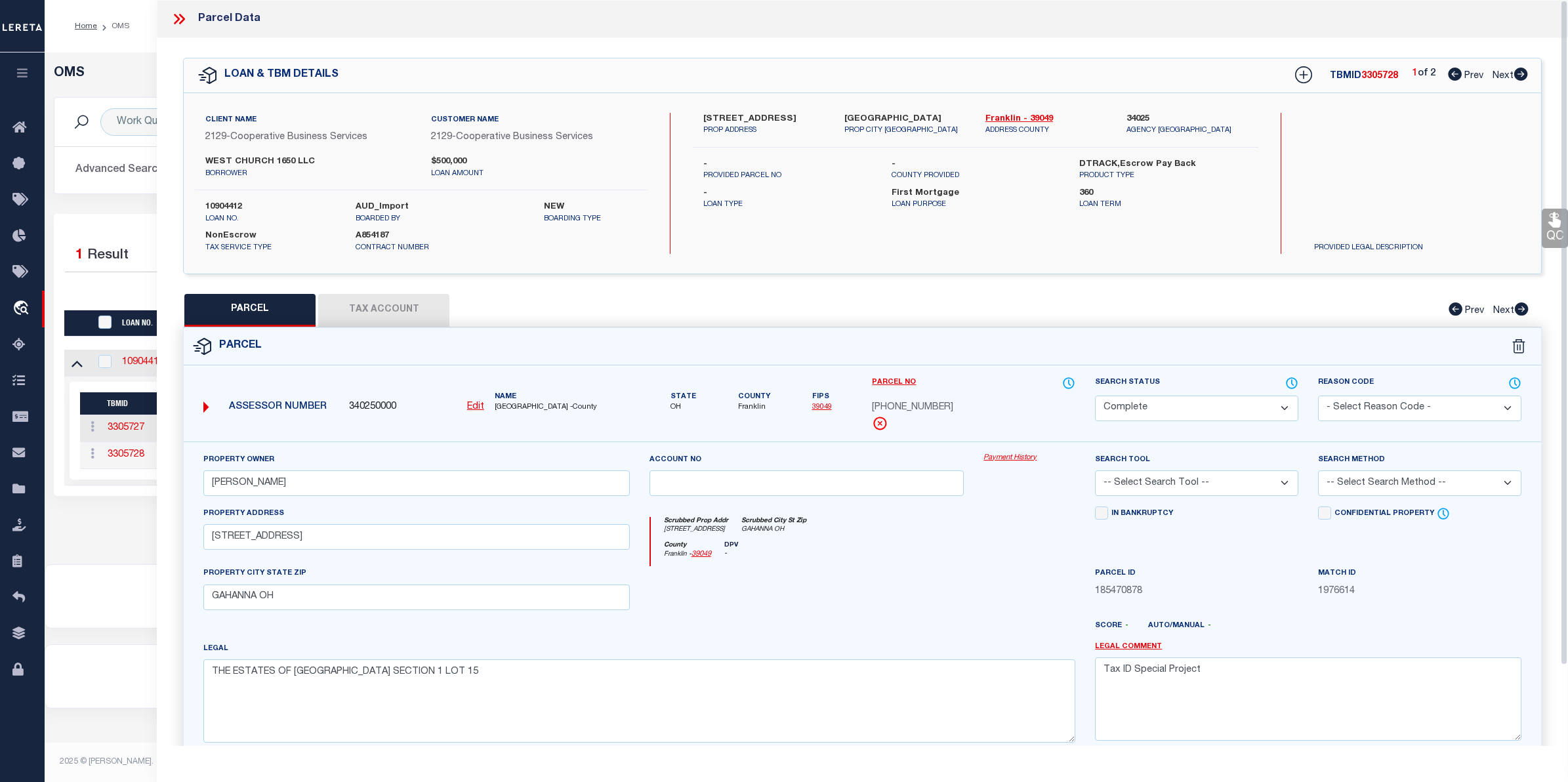
click at [1000, 456] on link "Payment History" at bounding box center [1029, 458] width 92 height 12
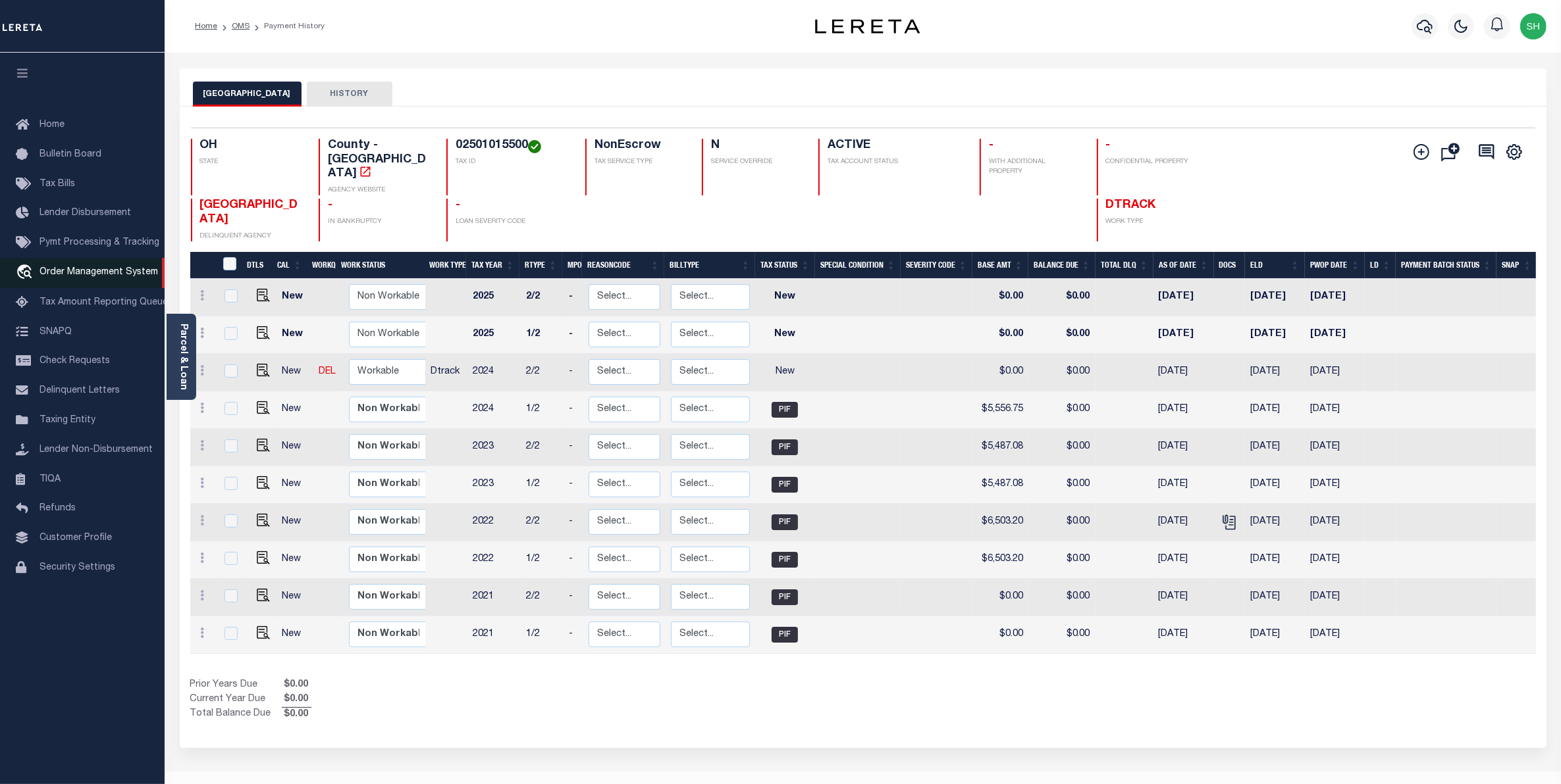
click at [103, 277] on span "Order Management System" at bounding box center [99, 272] width 119 height 9
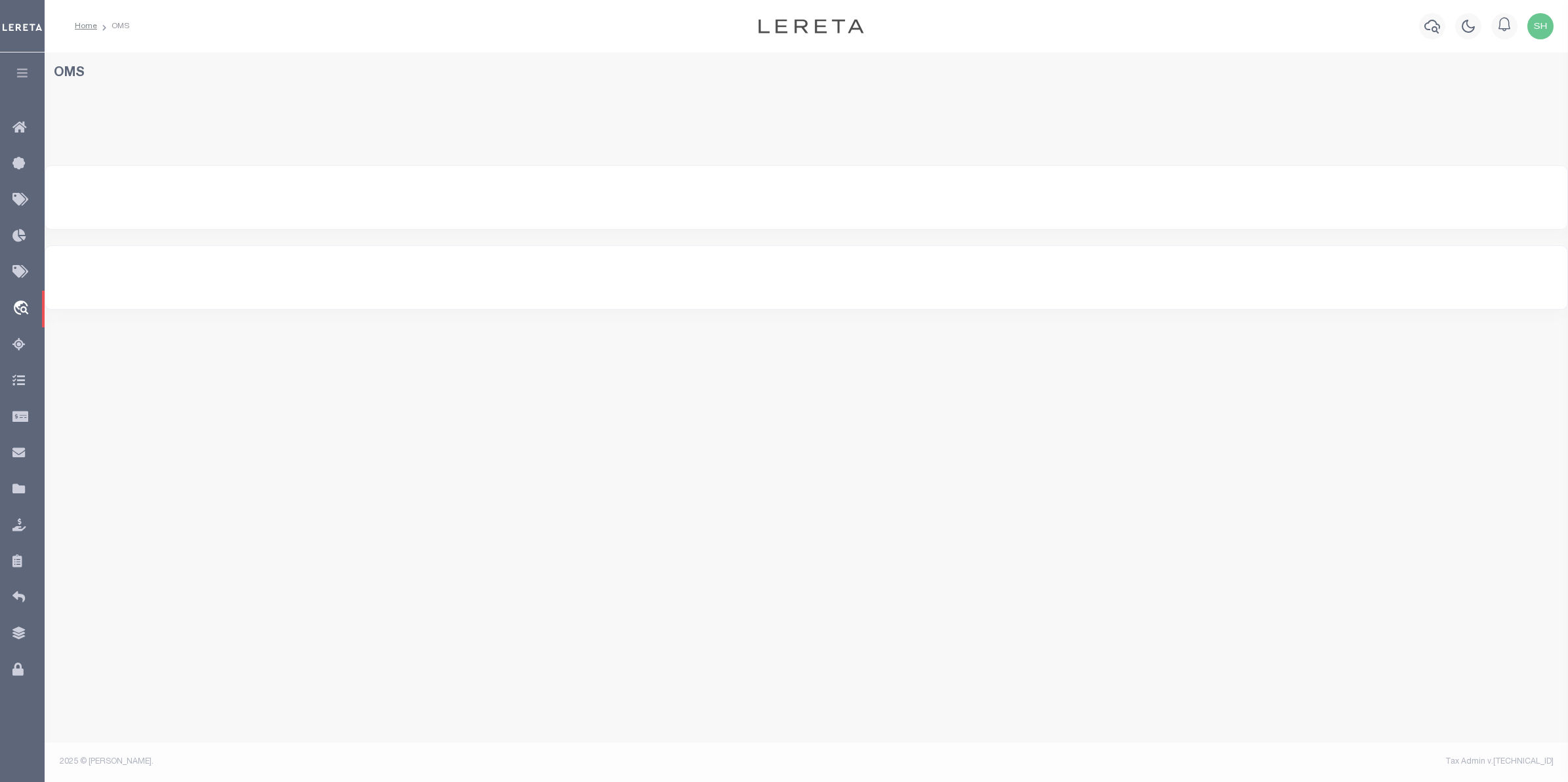
select select "200"
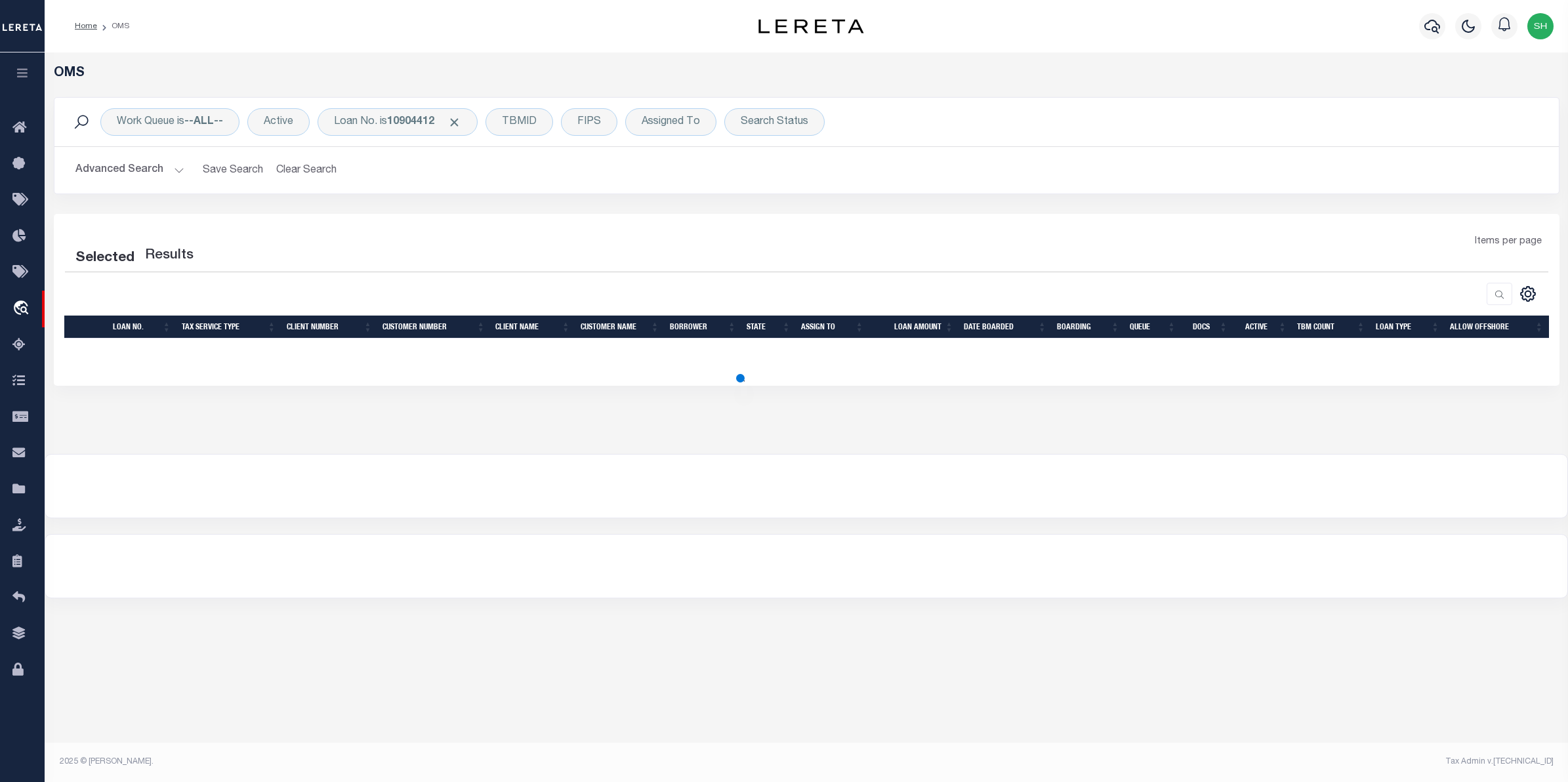
select select "200"
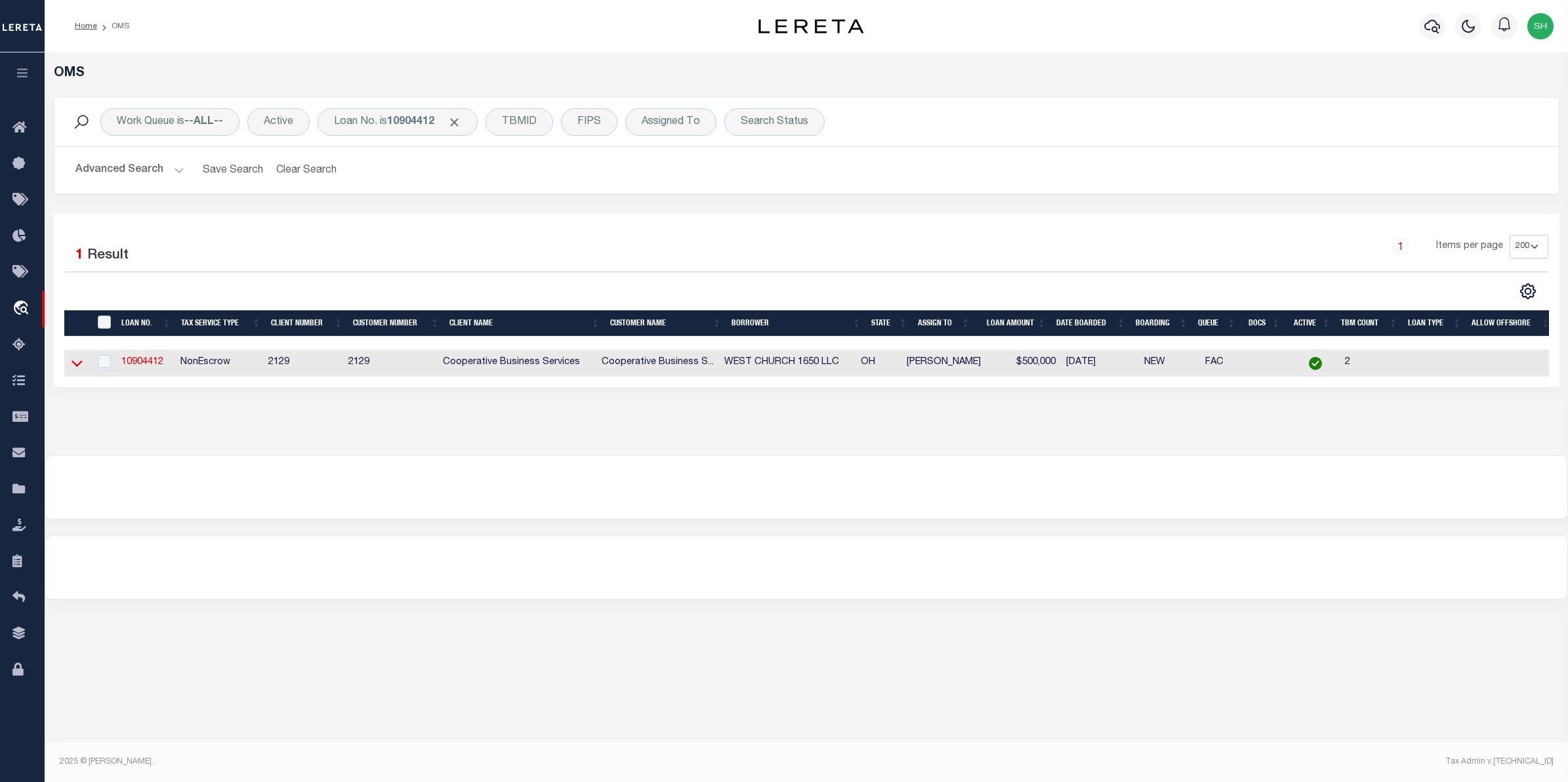
click at [79, 364] on icon at bounding box center [77, 364] width 11 height 14
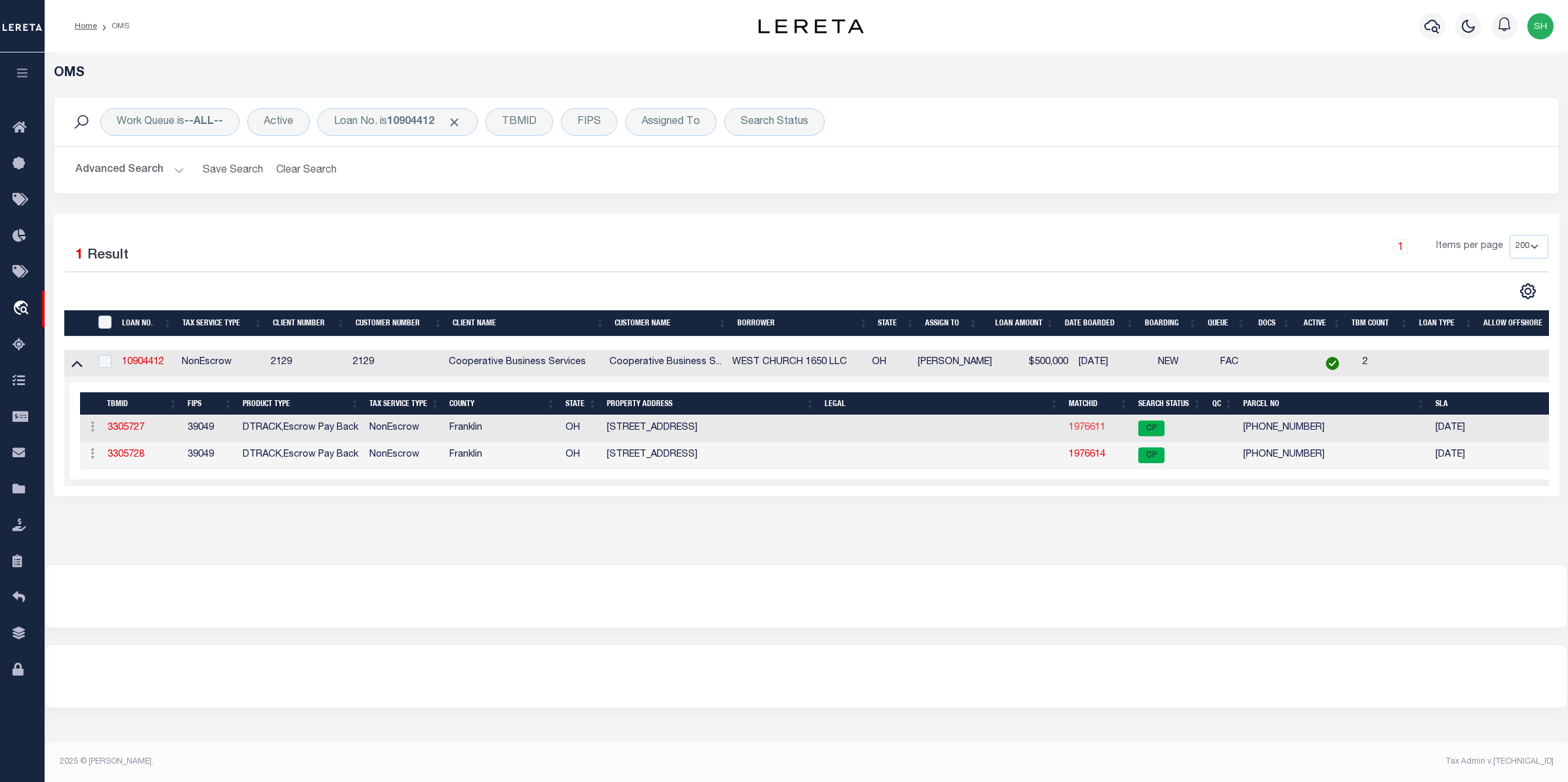
click at [1071, 432] on link "1976611" at bounding box center [1087, 427] width 37 height 9
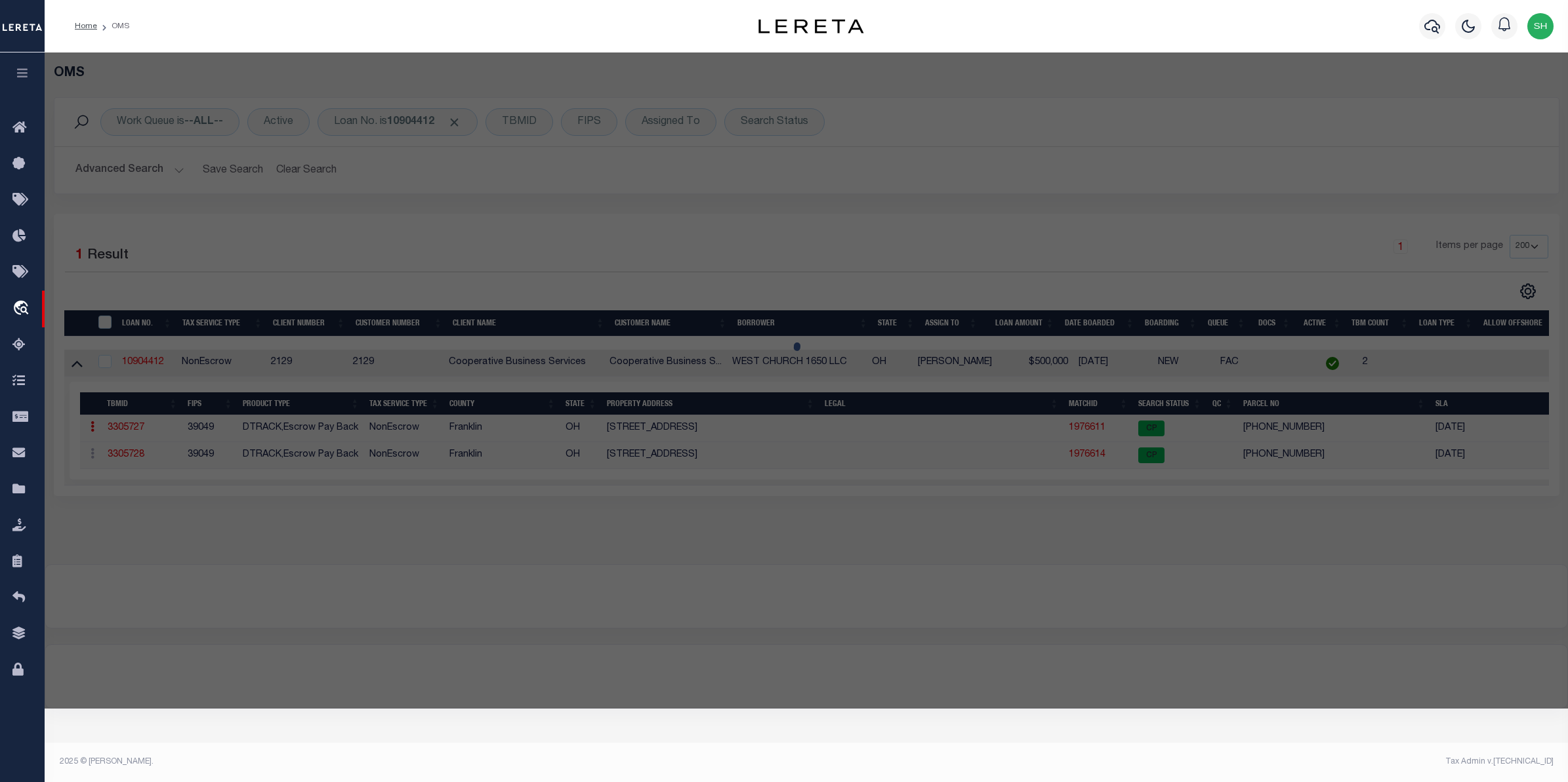
checkbox input "false"
select select "CP"
type input "HOY JAY BRIAN"
select select
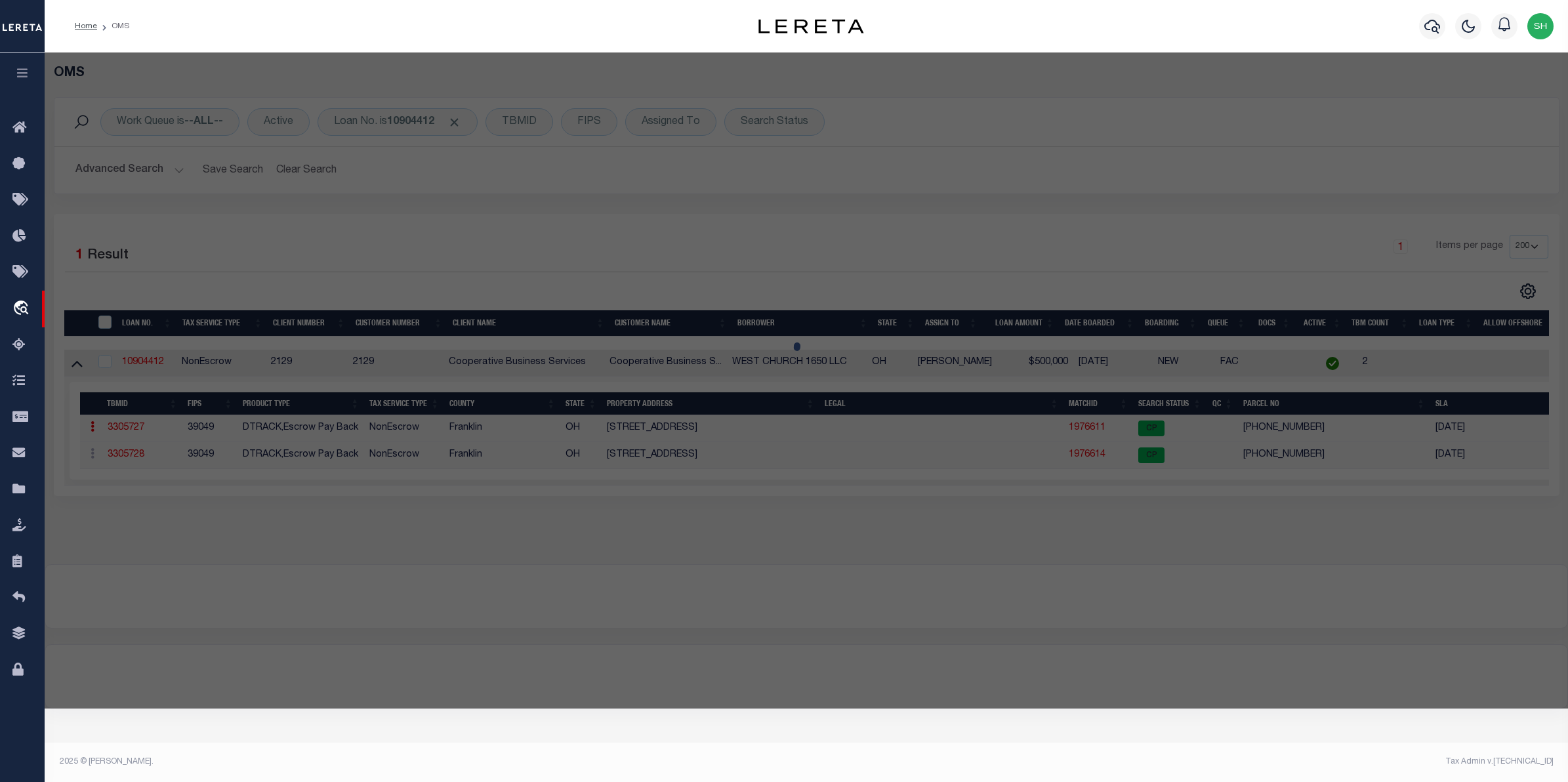
type input "[STREET_ADDRESS]"
checkbox input "false"
type input "OH"
type textarea "REYN-[GEOGRAPHIC_DATA] R16 T2 1/4T4 1.735 ACRES"
type textarea "Tax ID Special Project"
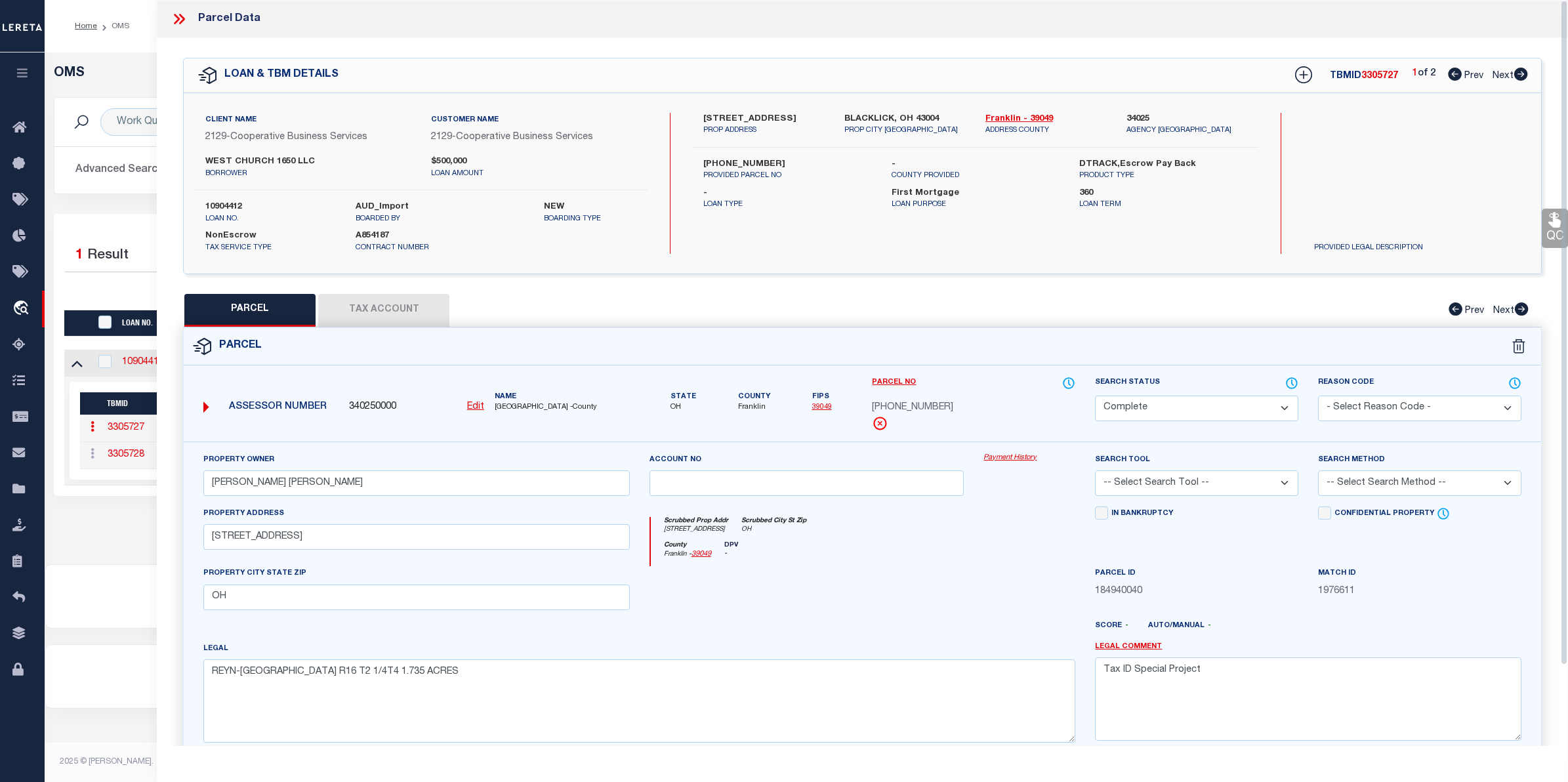
click at [1028, 457] on link "Payment History" at bounding box center [1029, 458] width 92 height 12
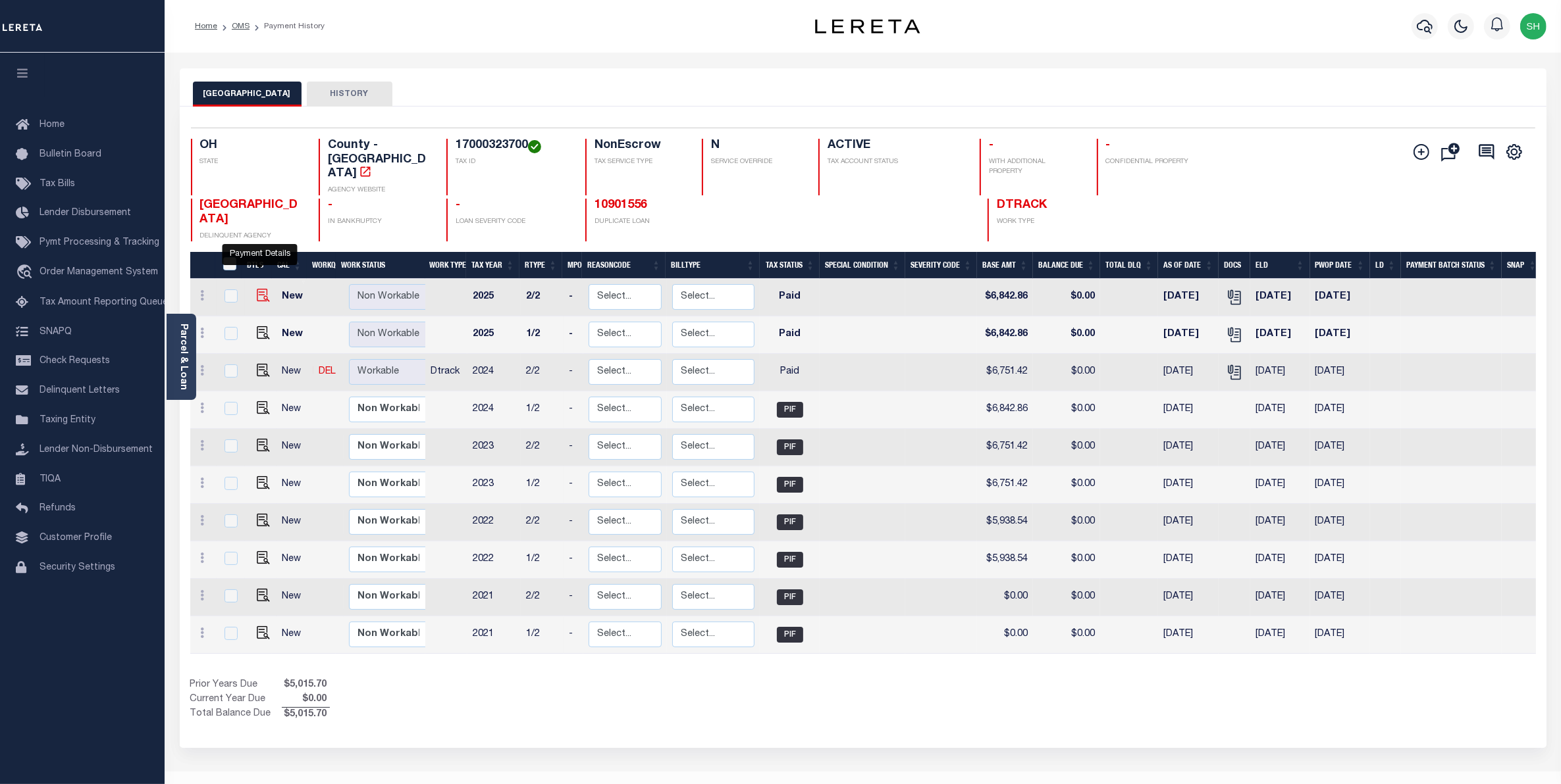
click at [256, 289] on img "" at bounding box center [263, 295] width 13 height 13
checkbox input "true"
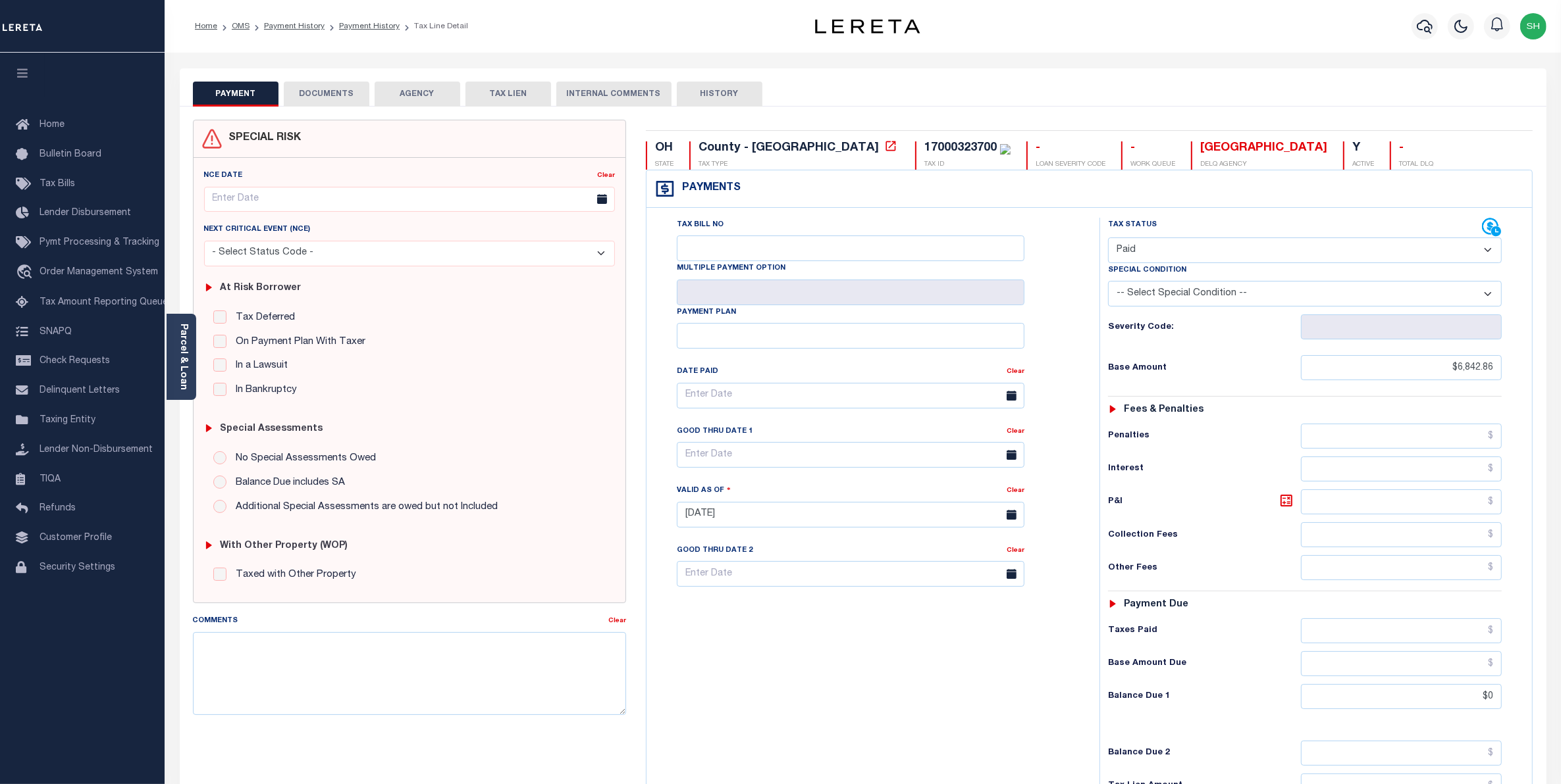
click at [1486, 254] on select "- Select Status Code - Open Due/Unpaid Paid Incomplete No Tax Due Internal Refu…" at bounding box center [1305, 250] width 394 height 26
select select "DUE"
click at [1108, 239] on select "- Select Status Code - Open Due/Unpaid Paid Incomplete No Tax Due Internal Refu…" at bounding box center [1305, 250] width 394 height 26
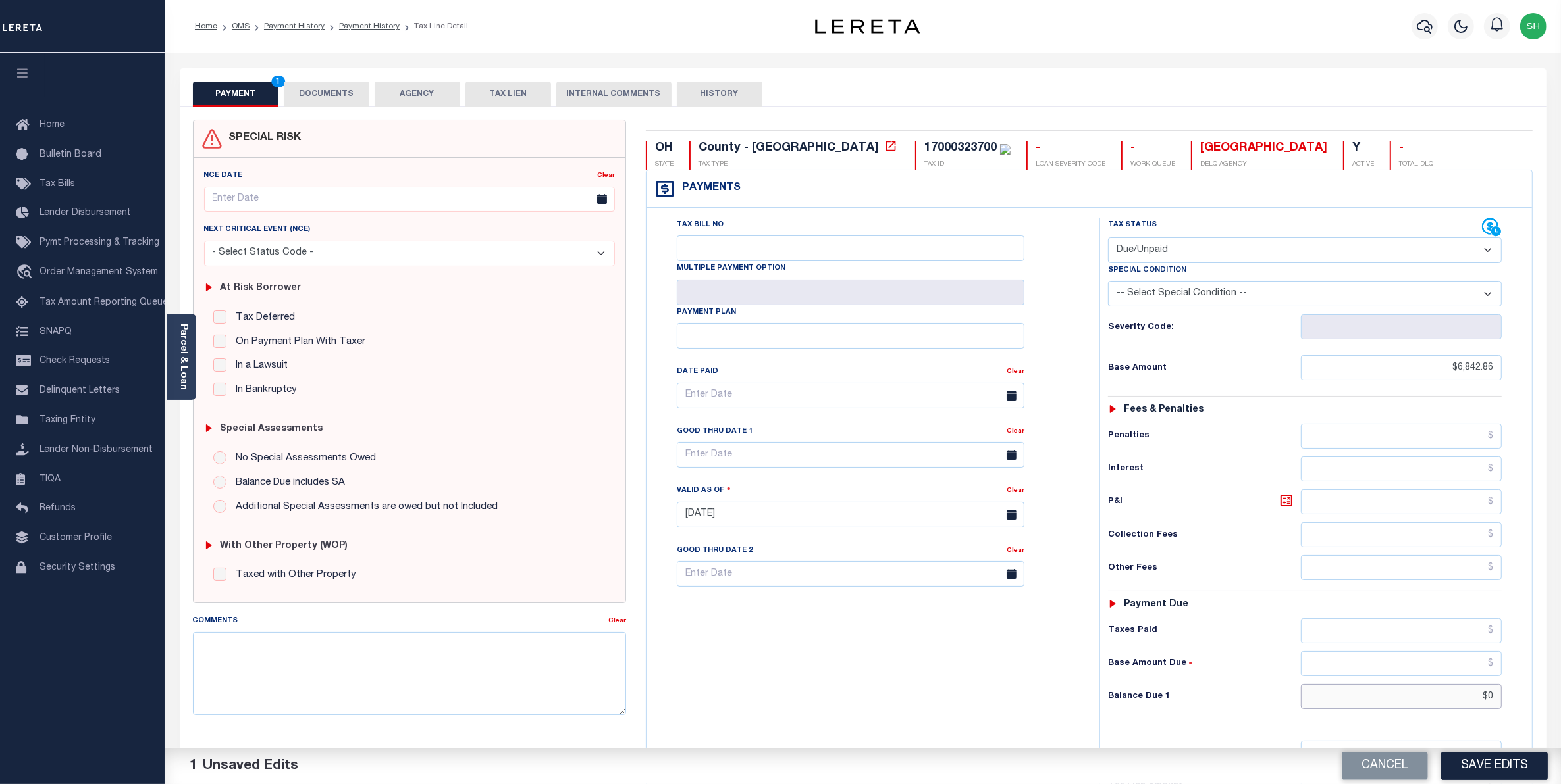
drag, startPoint x: 1437, startPoint y: 701, endPoint x: 1575, endPoint y: 686, distance: 138.8
click at [1560, 686] on html "Home OMS Payment History Payment History Tax Line Detail Profile Sign out" at bounding box center [780, 483] width 1561 height 967
type input "$6,842.86"
click at [1485, 760] on button "Save Edits" at bounding box center [1494, 766] width 106 height 28
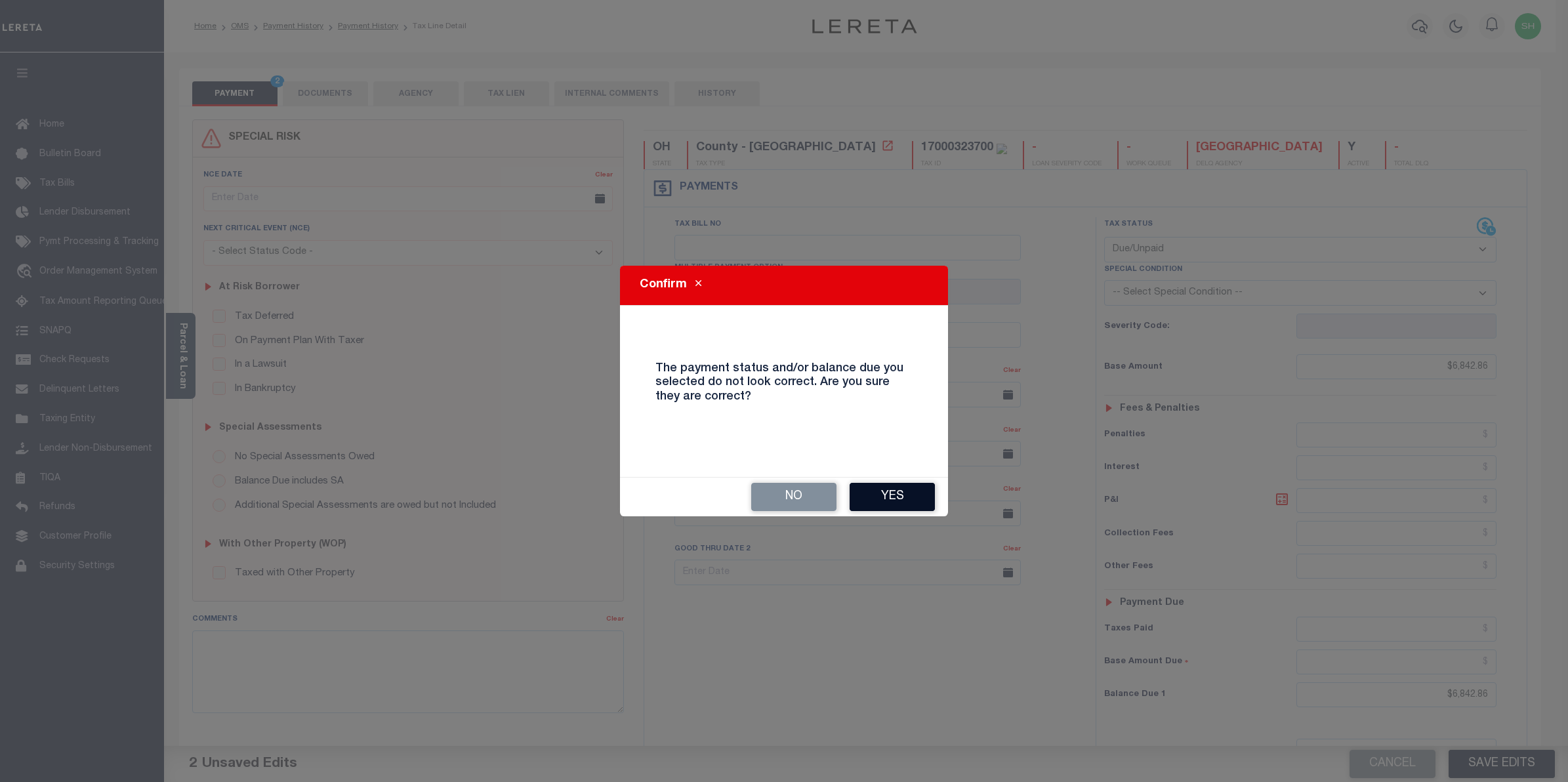
click at [899, 490] on button "Yes" at bounding box center [892, 497] width 85 height 28
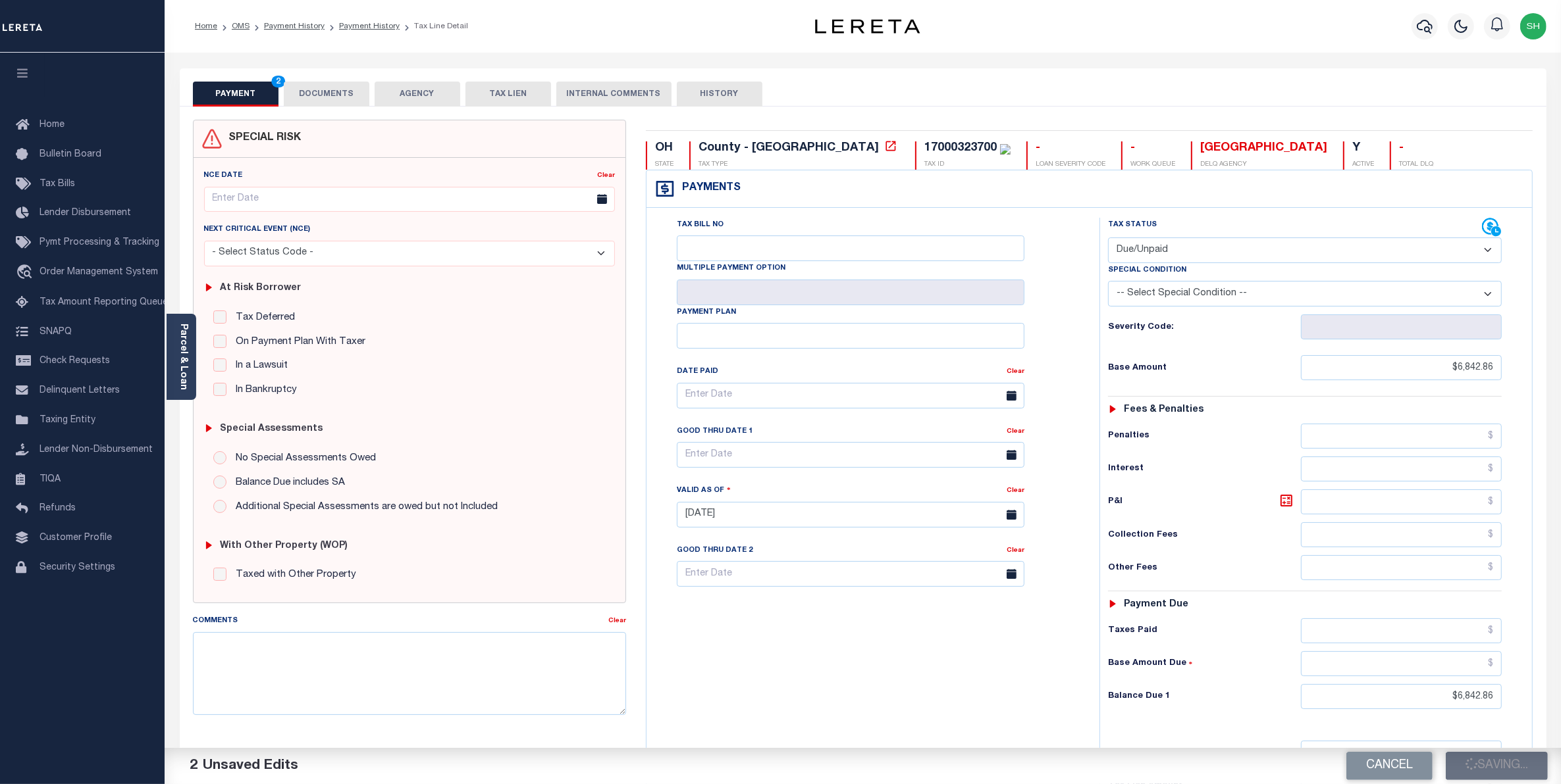
checkbox input "false"
type input "$6,842.86"
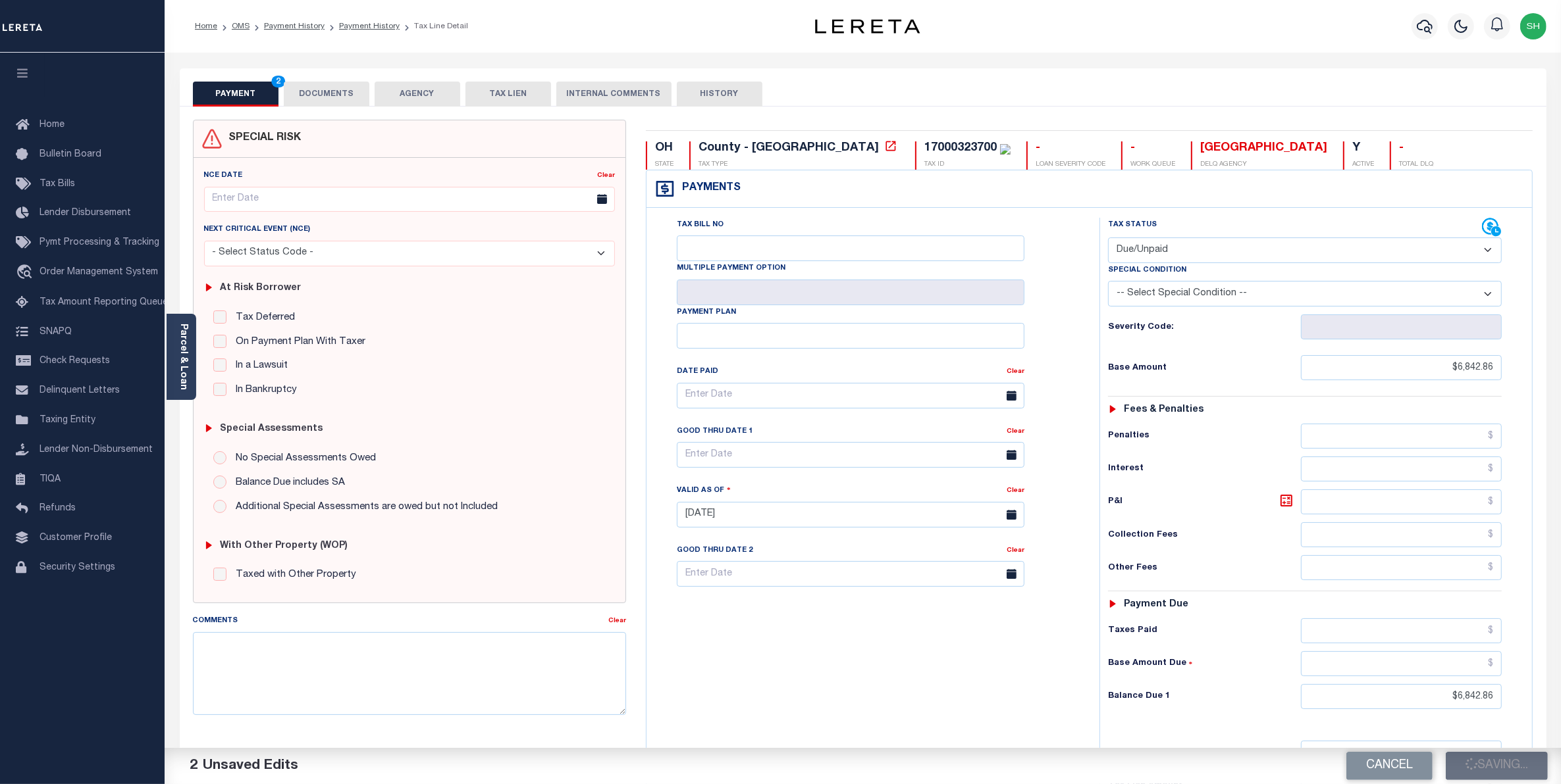
type input "$6,842.86"
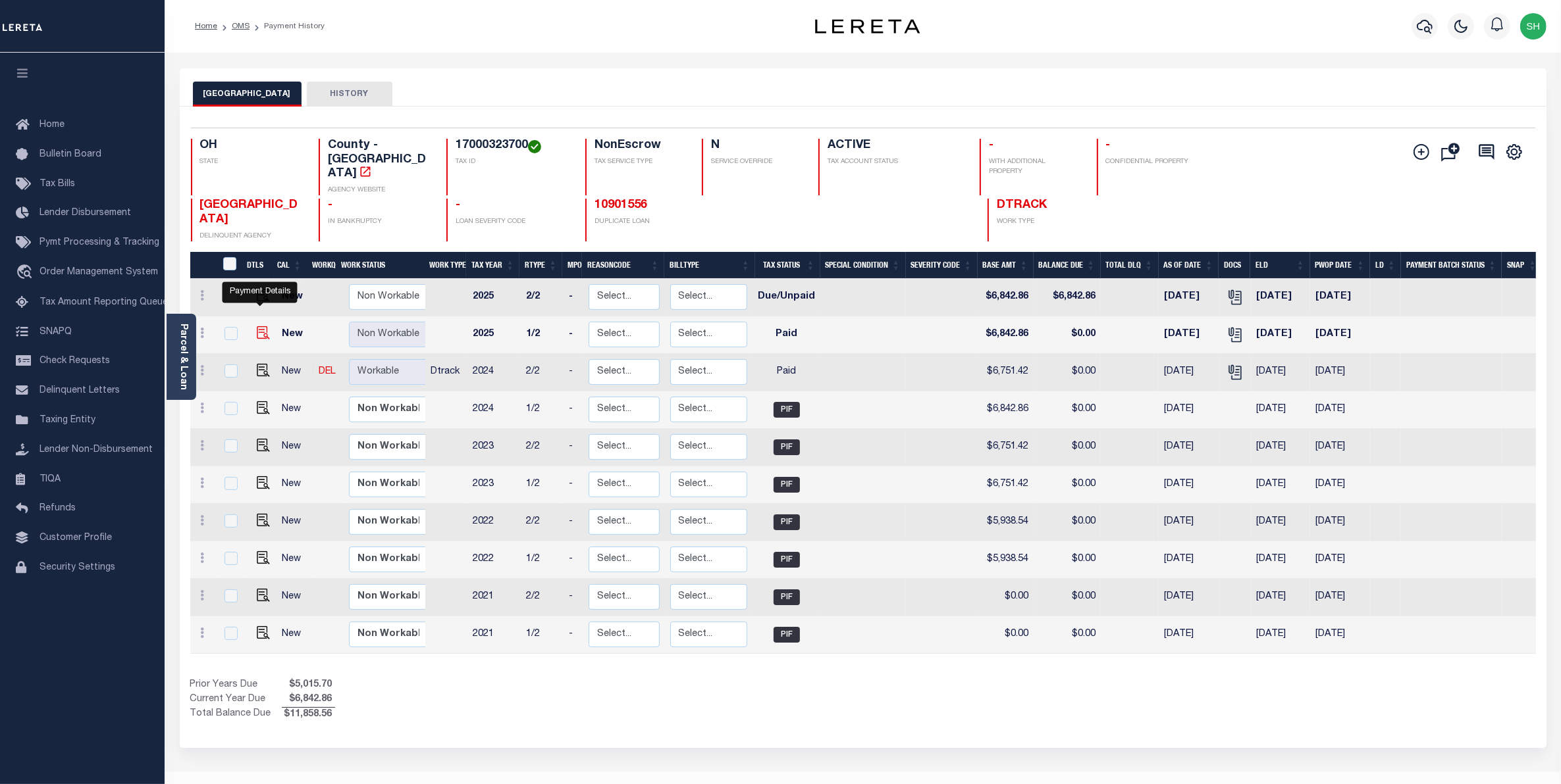
click at [256, 326] on img "" at bounding box center [263, 333] width 13 height 13
checkbox input "true"
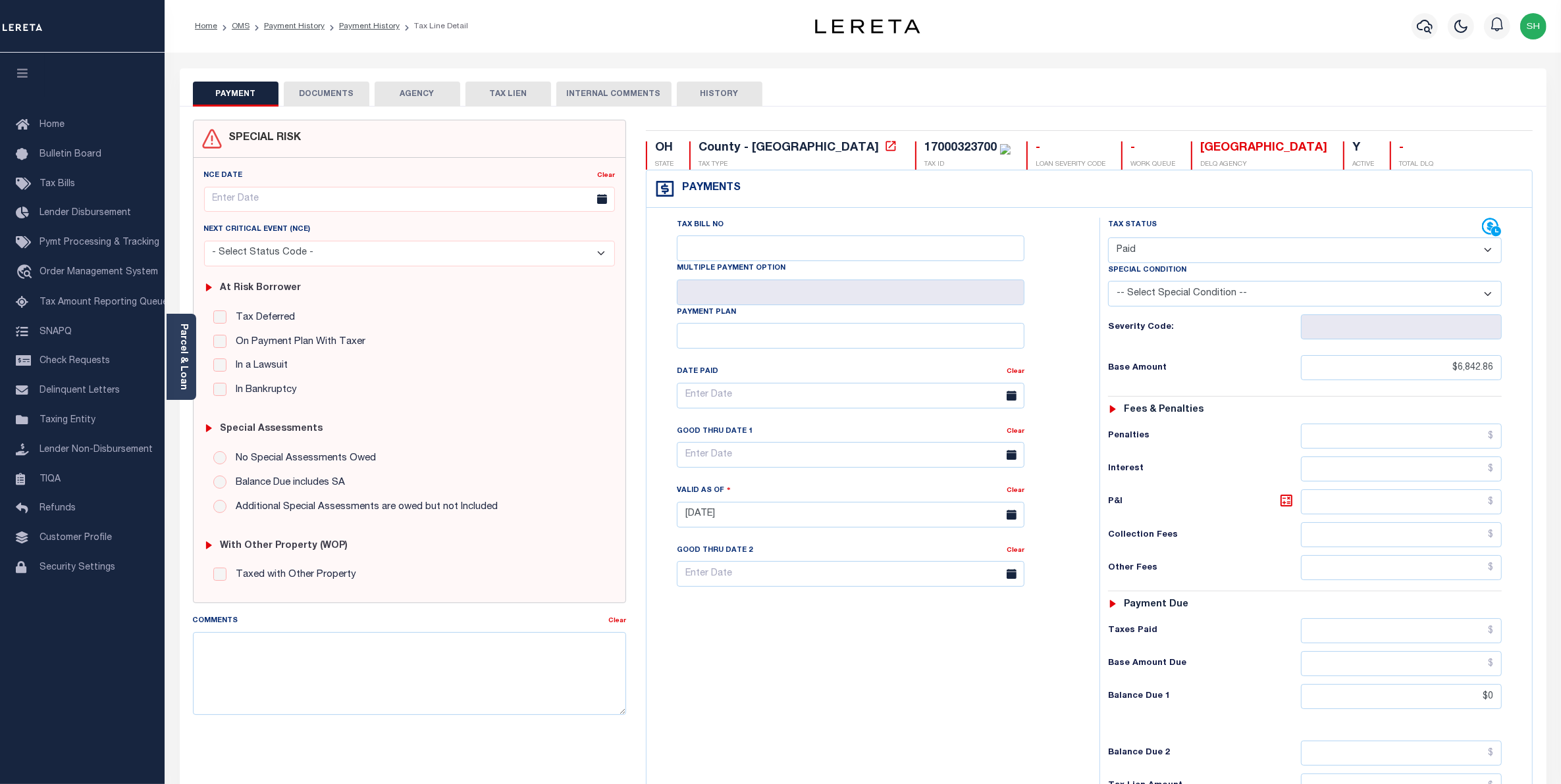
click at [1482, 251] on select "- Select Status Code - Open Due/Unpaid Paid Incomplete No Tax Due Internal Refu…" at bounding box center [1305, 250] width 394 height 26
select select "DUE"
click at [1108, 239] on select "- Select Status Code - Open Due/Unpaid Paid Incomplete No Tax Due Internal Refu…" at bounding box center [1305, 250] width 394 height 26
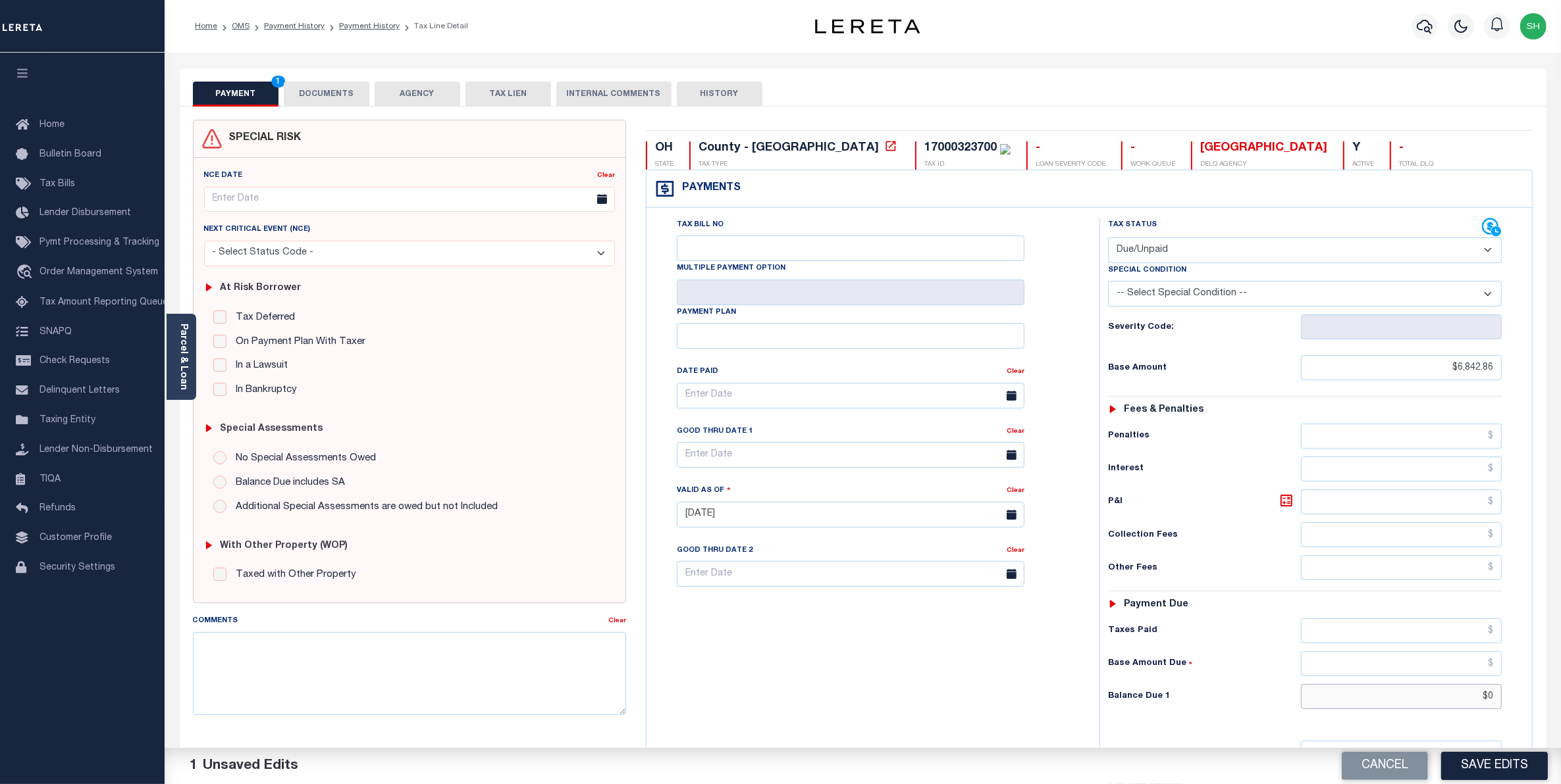
drag, startPoint x: 1458, startPoint y: 712, endPoint x: 1575, endPoint y: 675, distance: 122.7
click at [1560, 675] on html "Home OMS Payment History Payment History Tax Line Detail Profile Sign out" at bounding box center [780, 483] width 1561 height 967
type input "$6,842.86"
click at [1470, 767] on button "Save Edits" at bounding box center [1494, 766] width 106 height 28
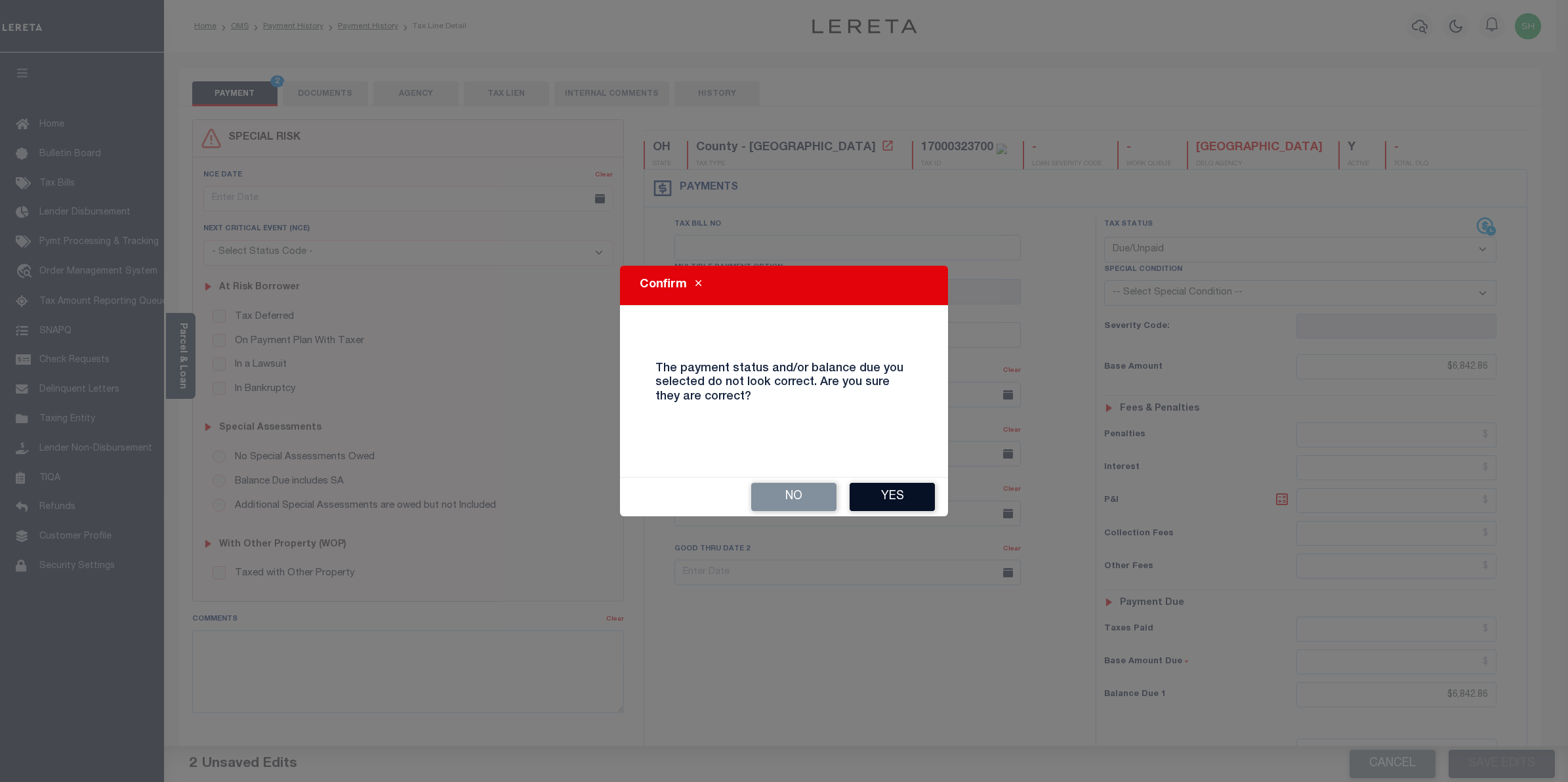
click at [926, 505] on button "Yes" at bounding box center [892, 497] width 85 height 28
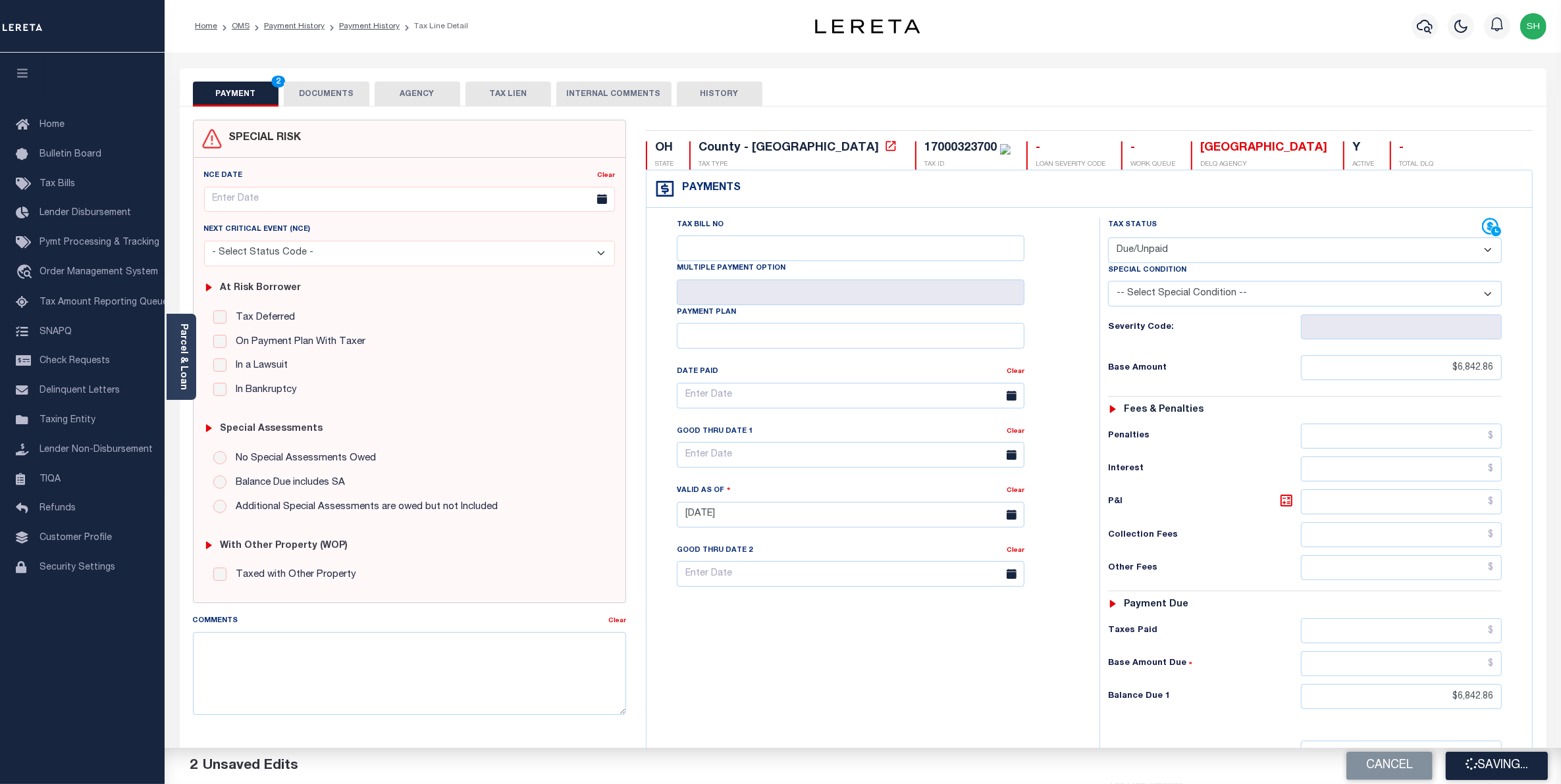
checkbox input "false"
type input "$6,842.86"
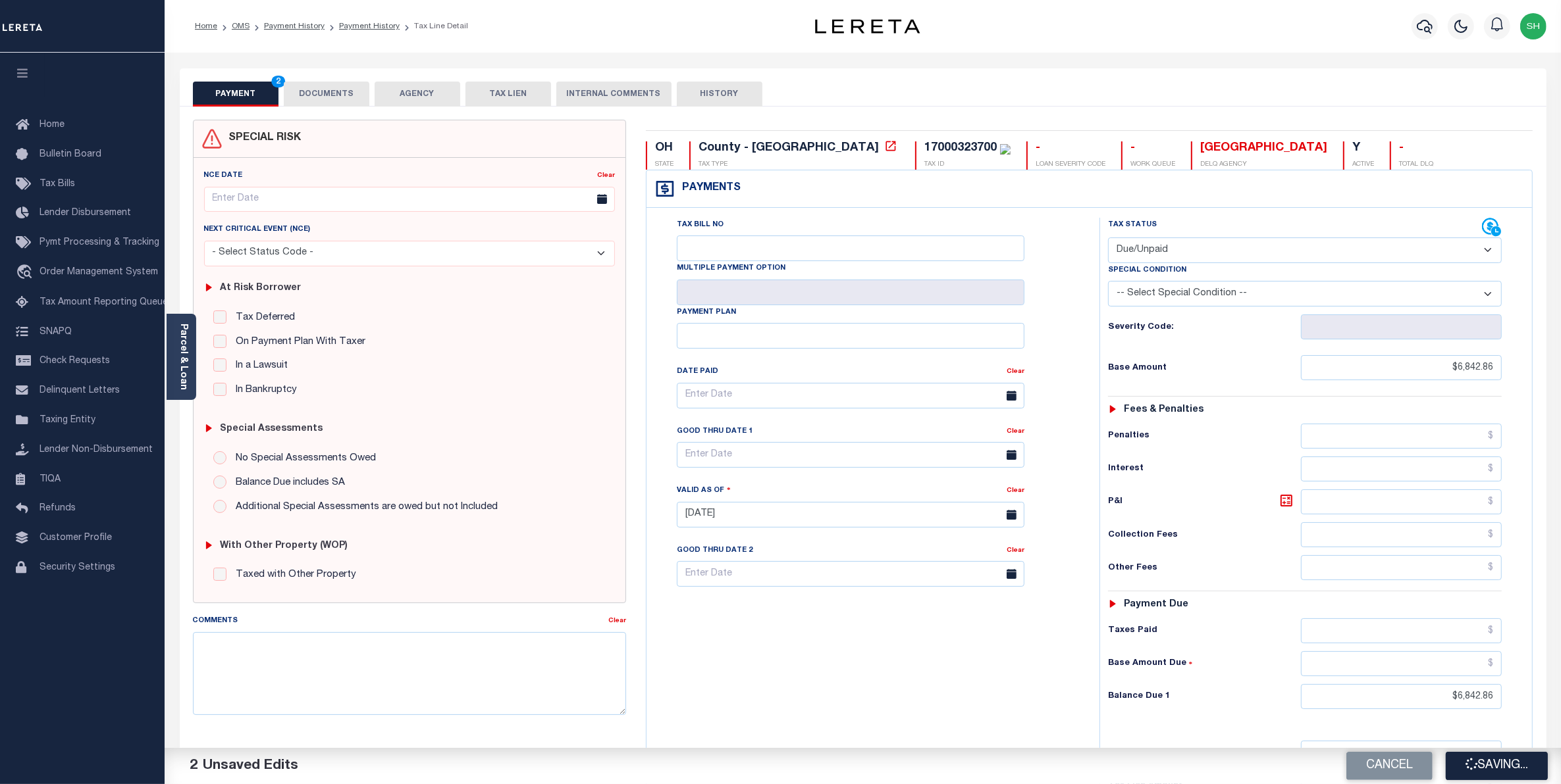
type input "$6,842.86"
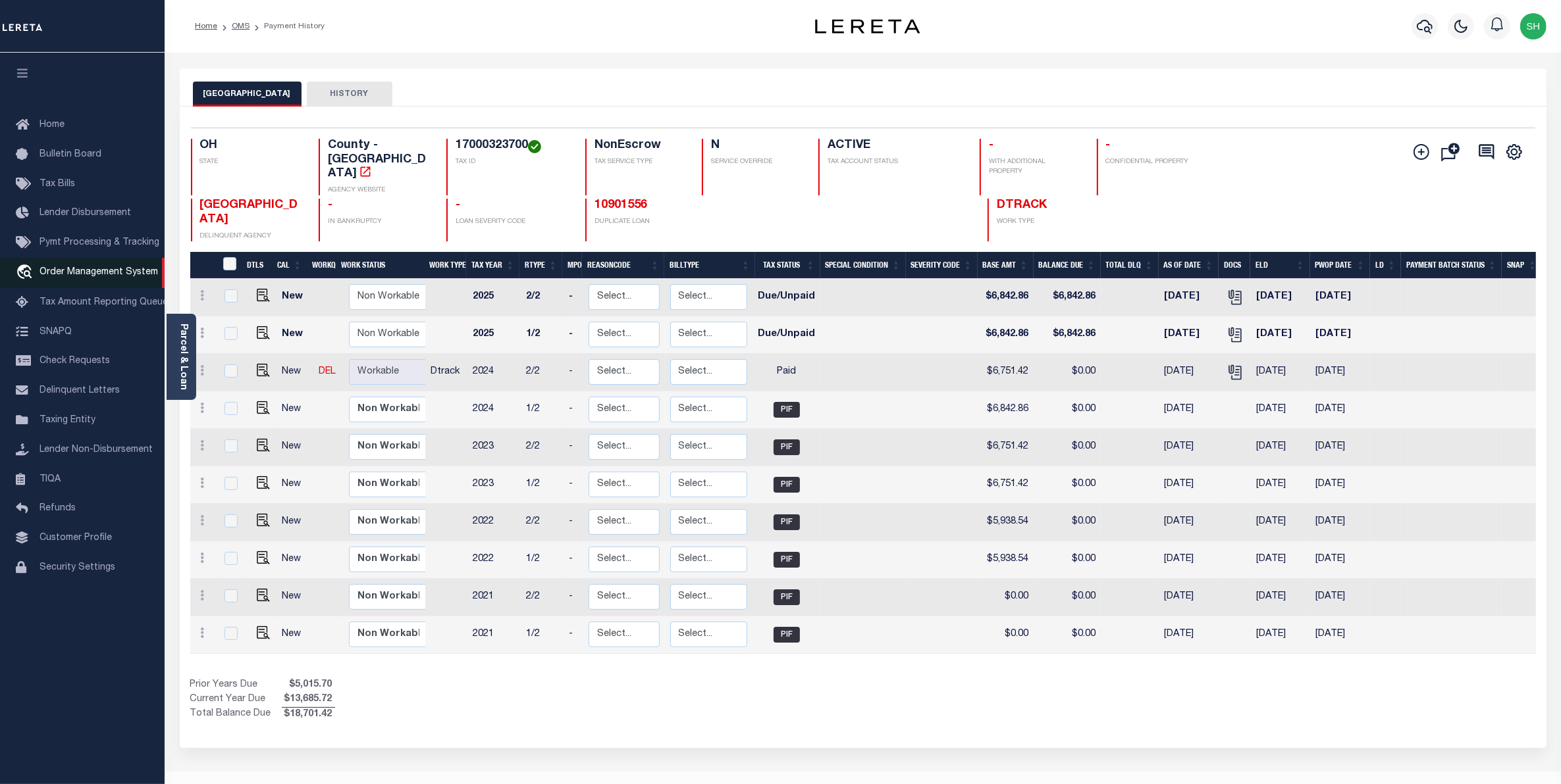
click at [146, 271] on span "Order Management System" at bounding box center [99, 272] width 119 height 9
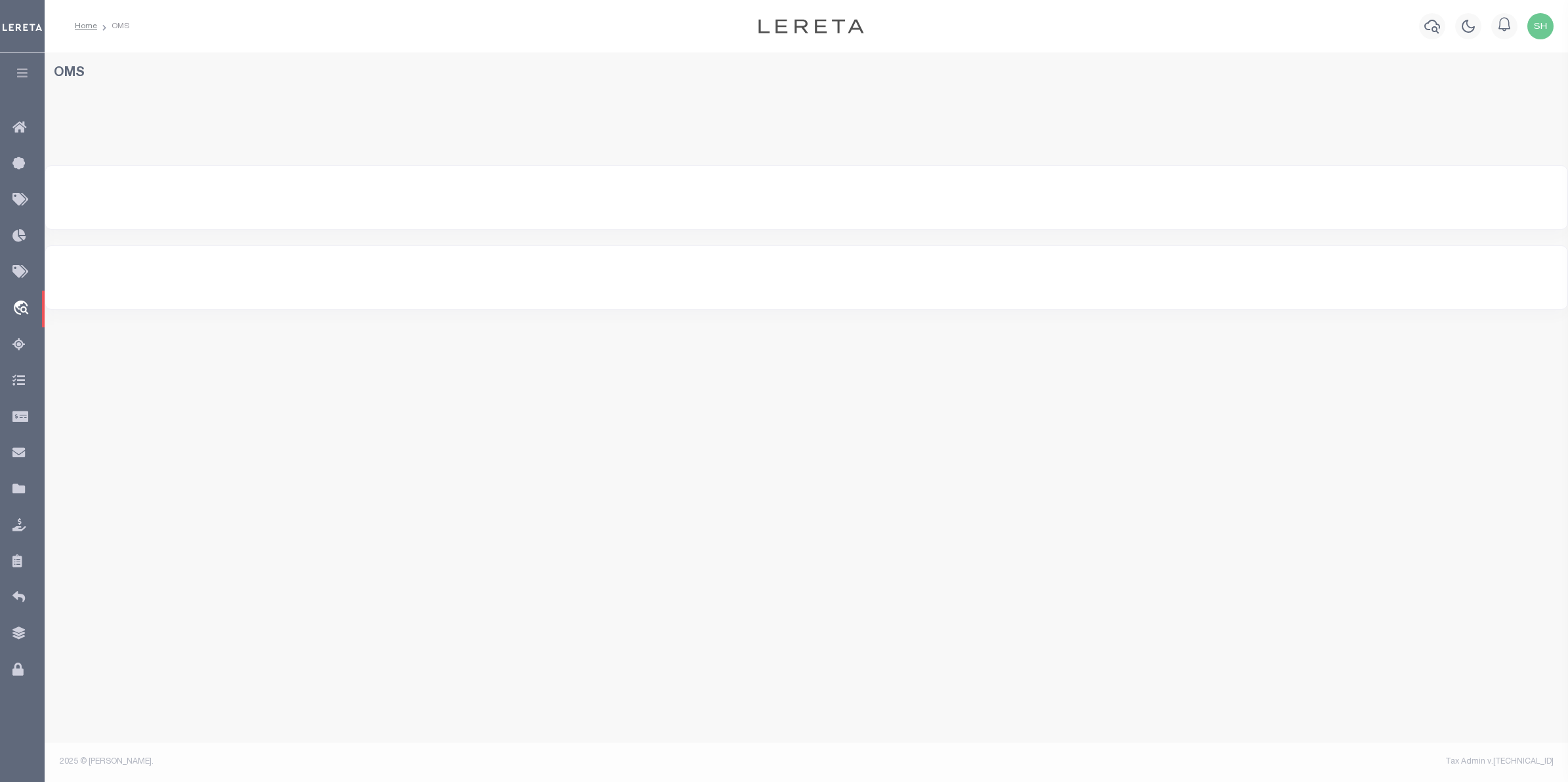
select select "200"
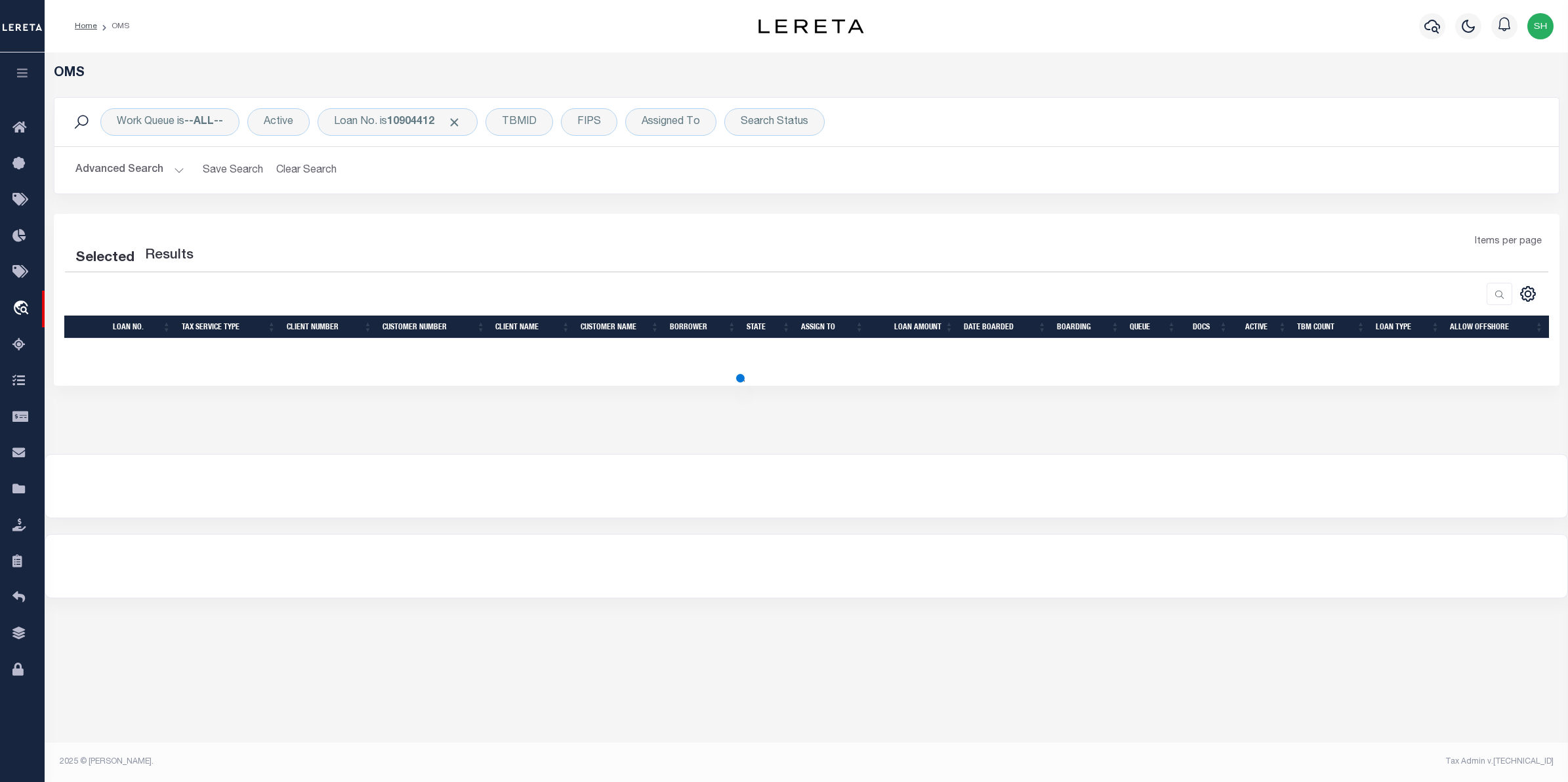
select select "200"
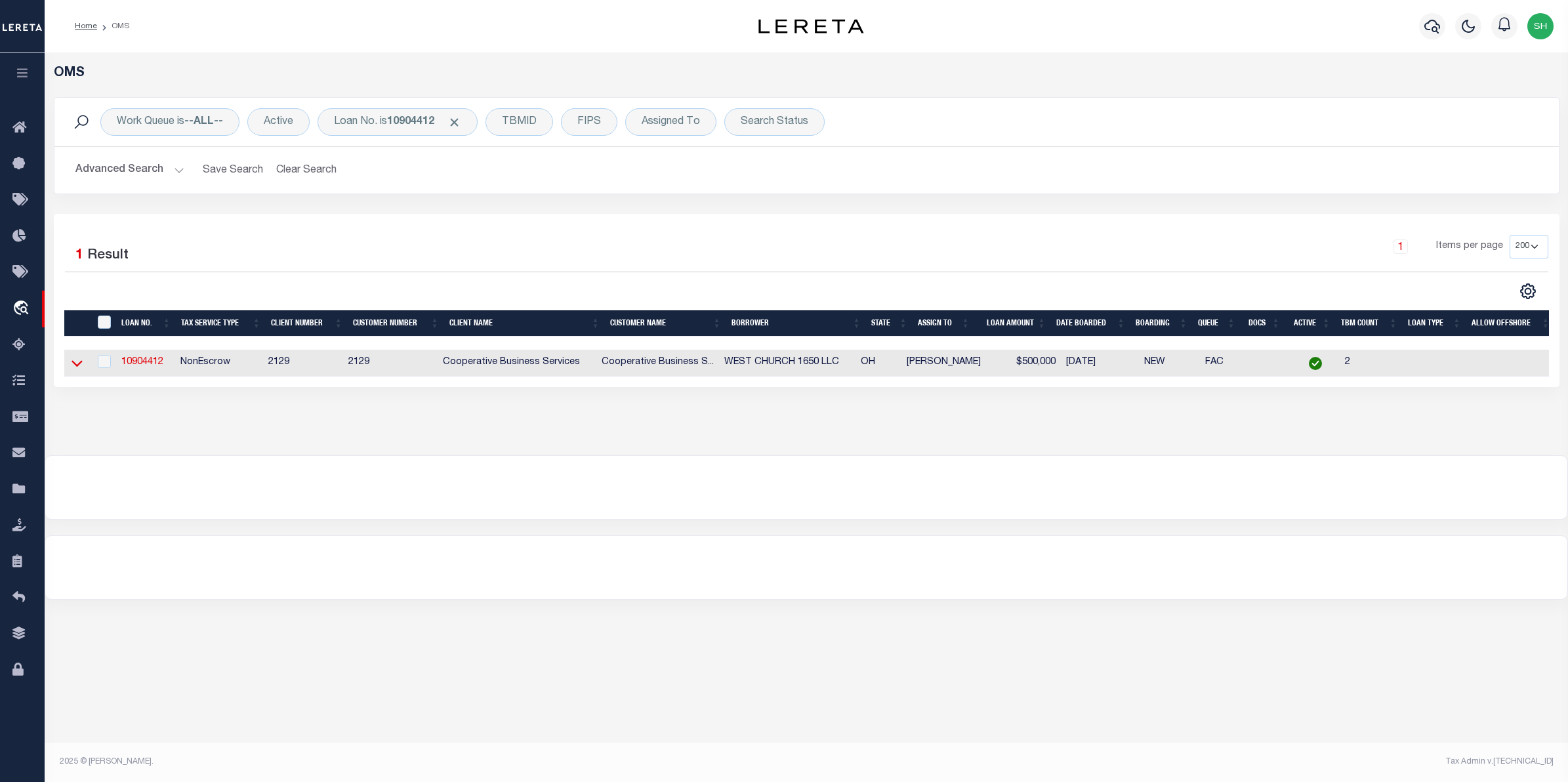
click at [72, 367] on icon at bounding box center [77, 364] width 11 height 14
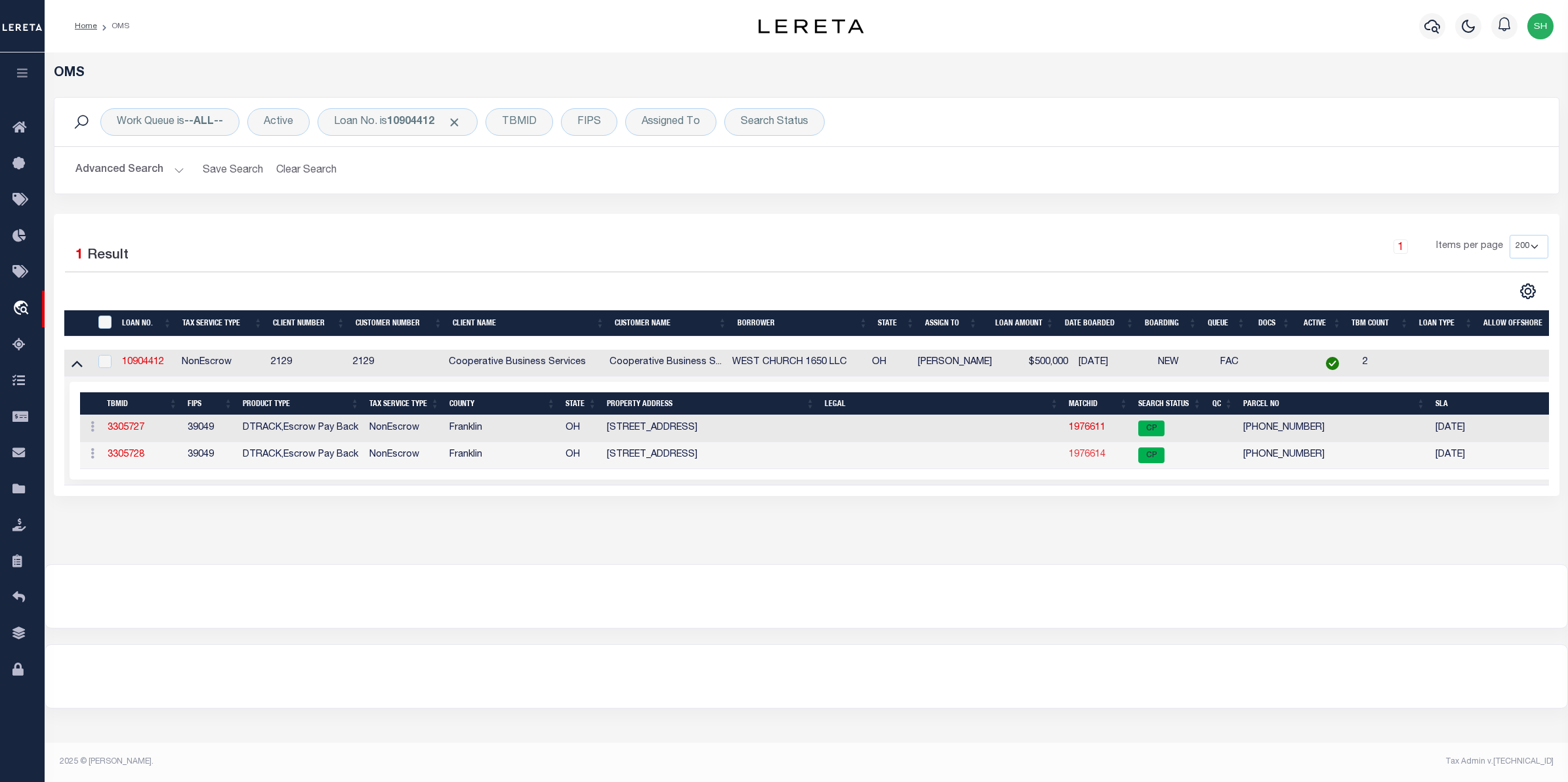
click at [1096, 459] on link "1976614" at bounding box center [1087, 455] width 37 height 9
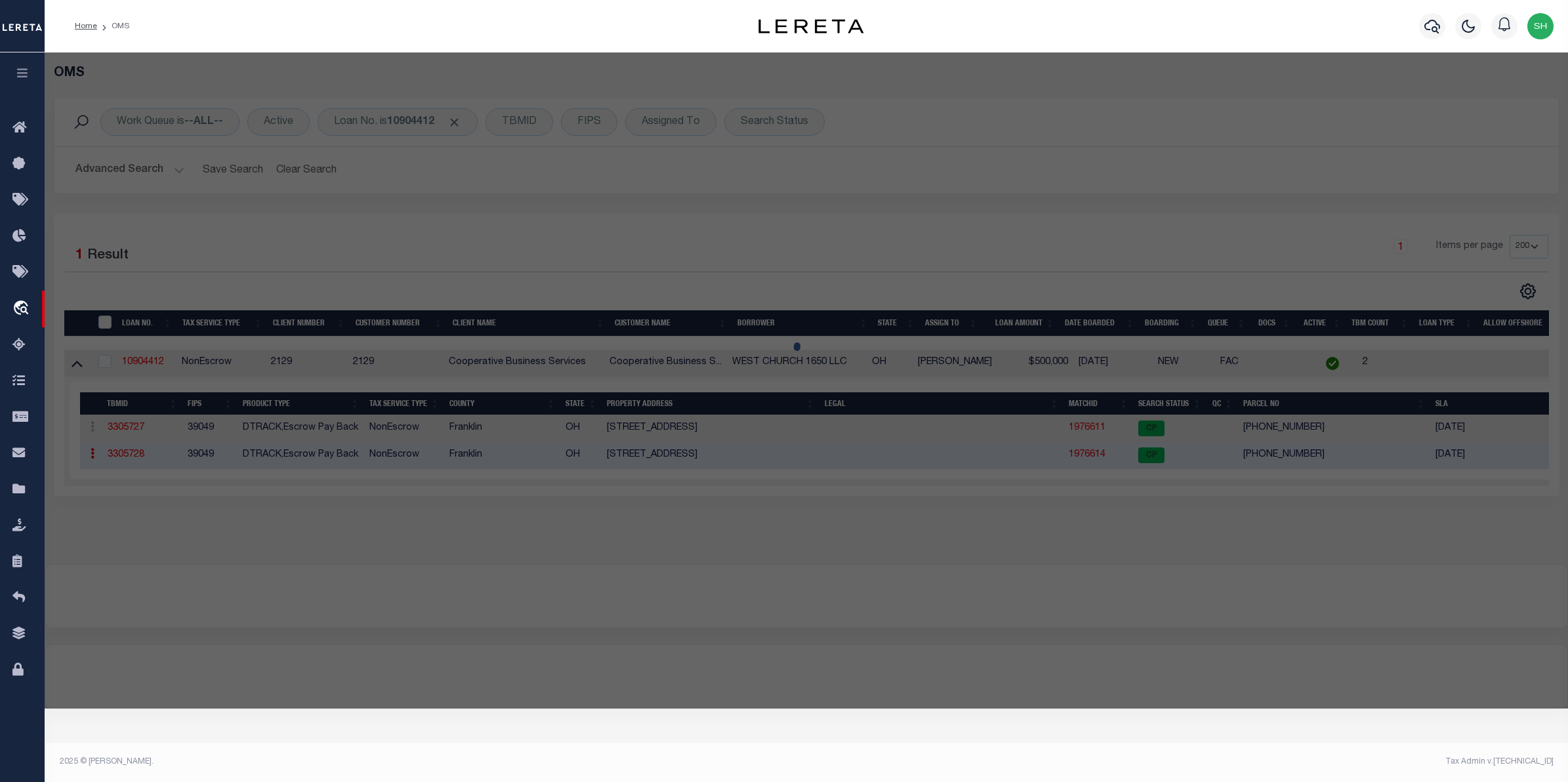
checkbox input "false"
select select "CP"
type input "MAYNARD MATTHEW F"
select select
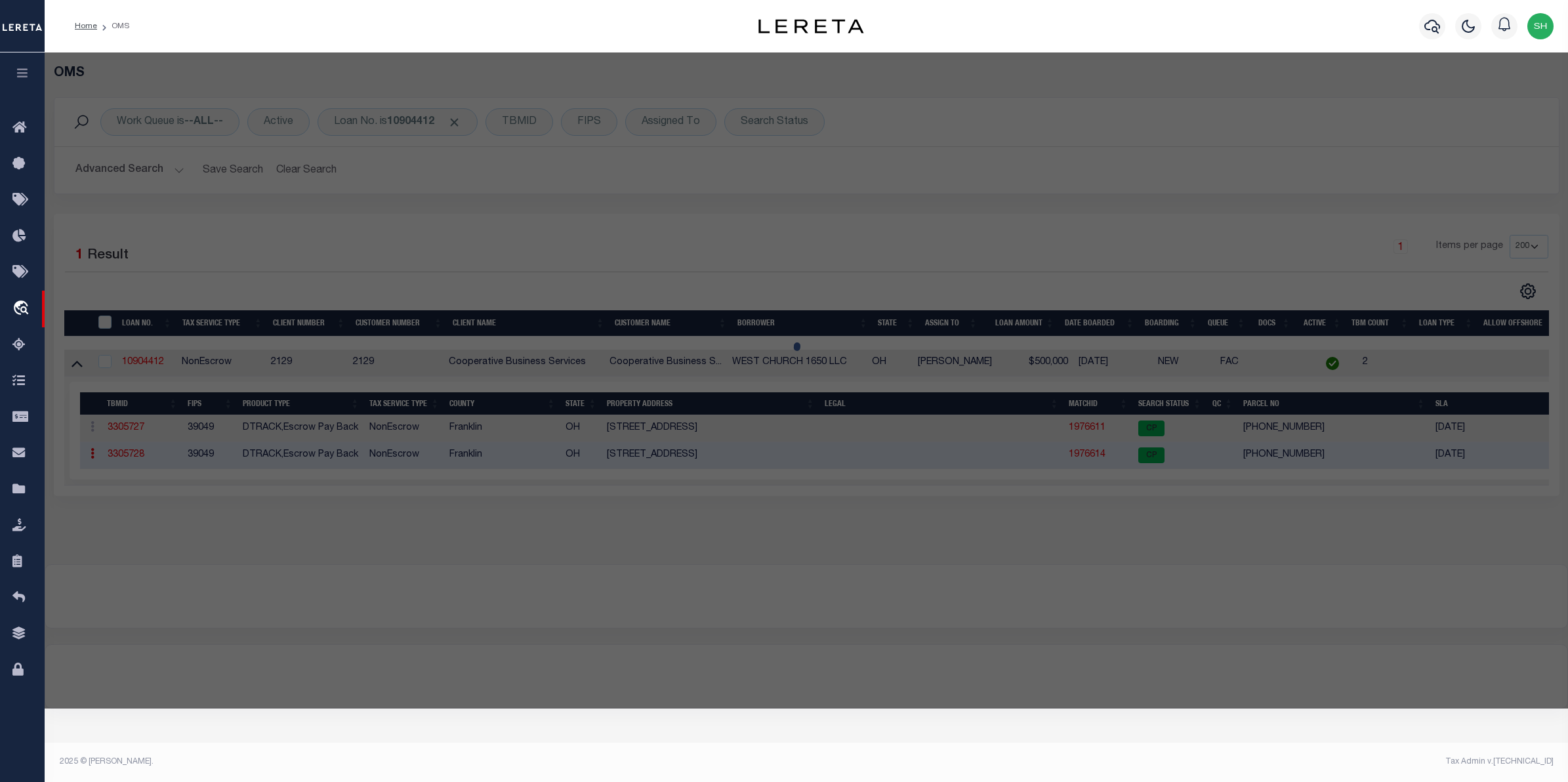
type input "[STREET_ADDRESS]"
checkbox input "false"
type input "GAHANNA OH"
type textarea "THE ESTATES OF [GEOGRAPHIC_DATA] SECTION 1 LOT 15"
type textarea "Tax ID Special Project"
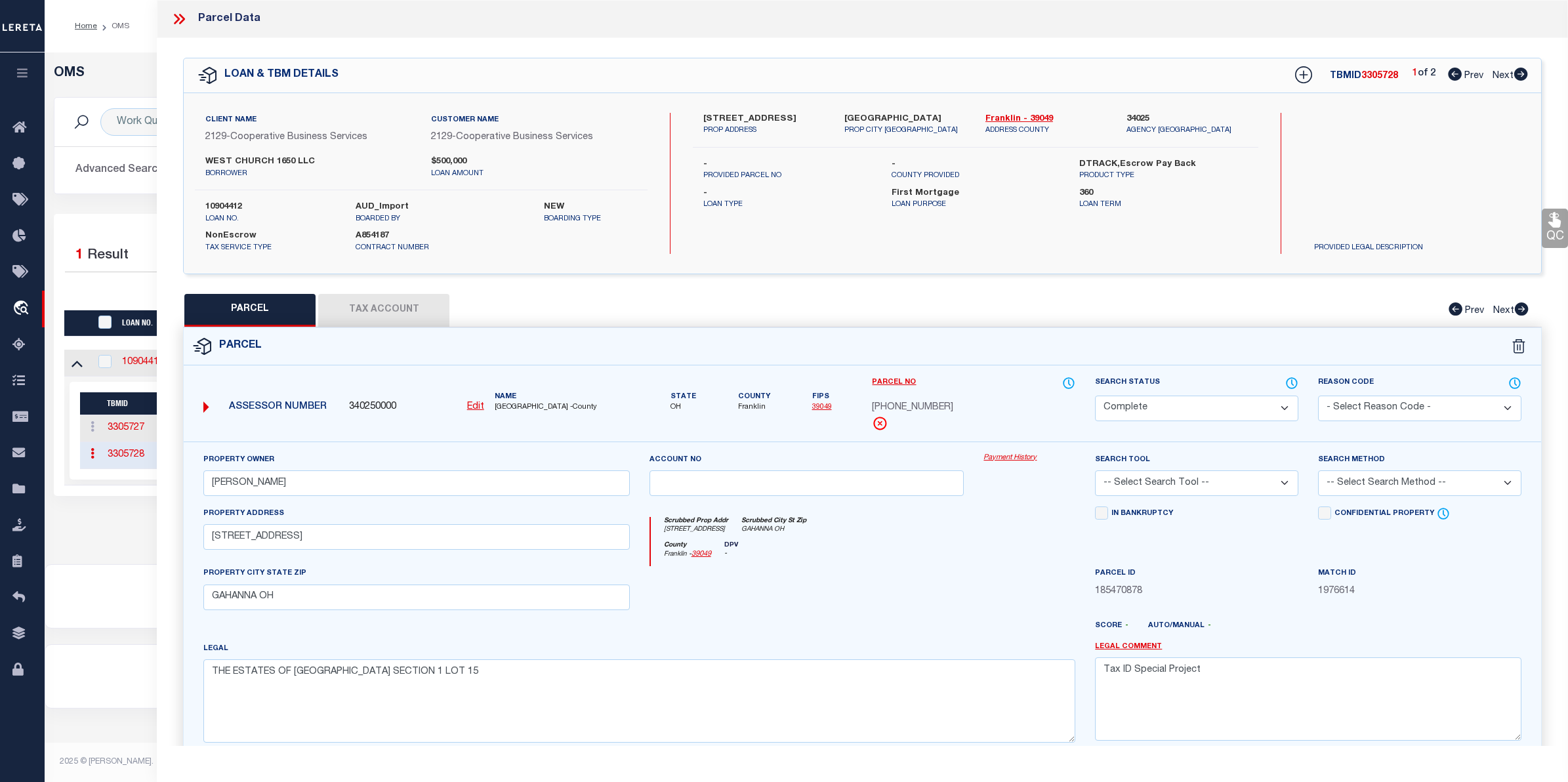
click at [1011, 461] on link "Payment History" at bounding box center [1029, 458] width 92 height 12
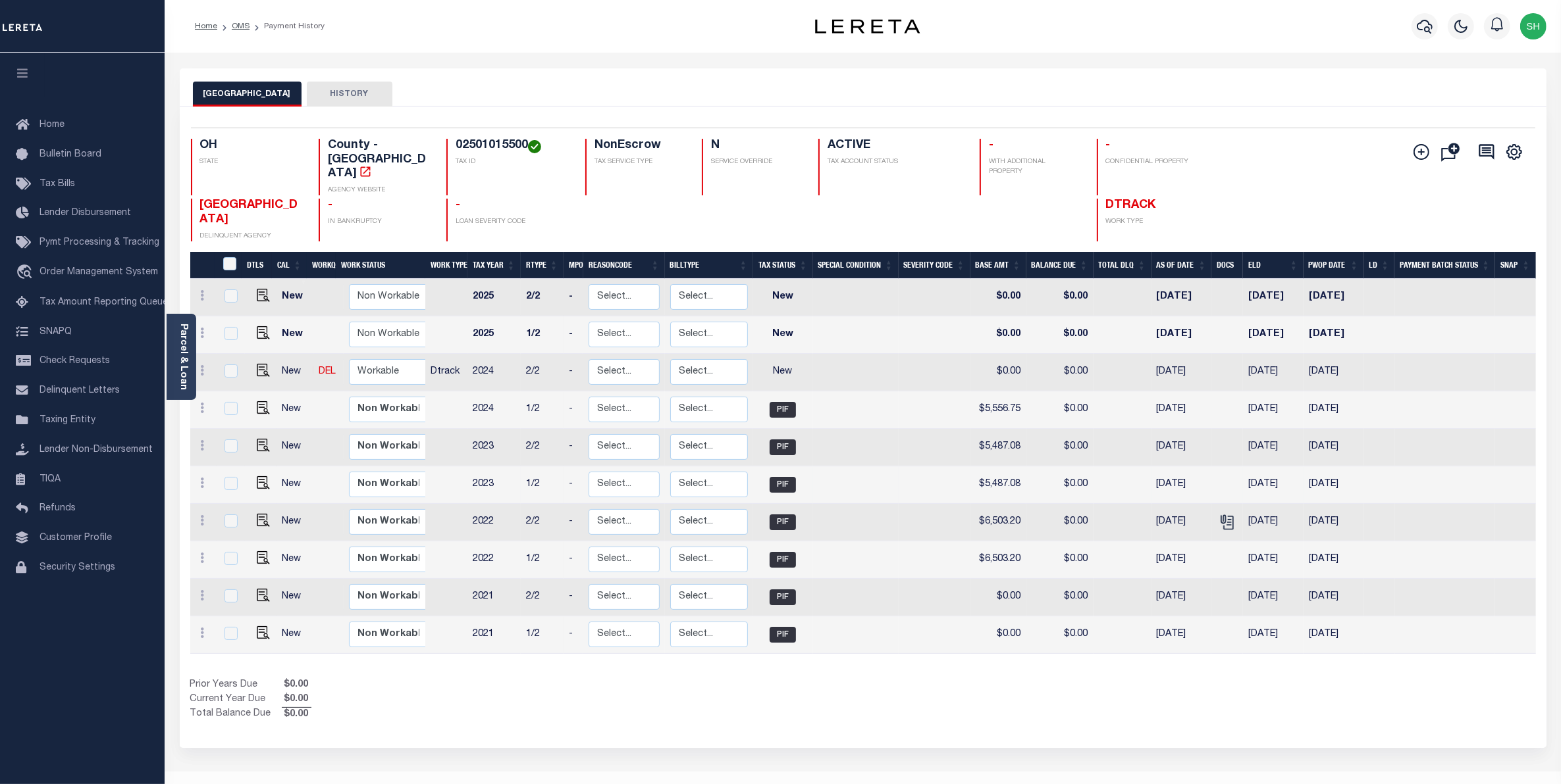
click at [1014, 466] on td "$5,487.08" at bounding box center [997, 485] width 56 height 37
checkbox input "true"
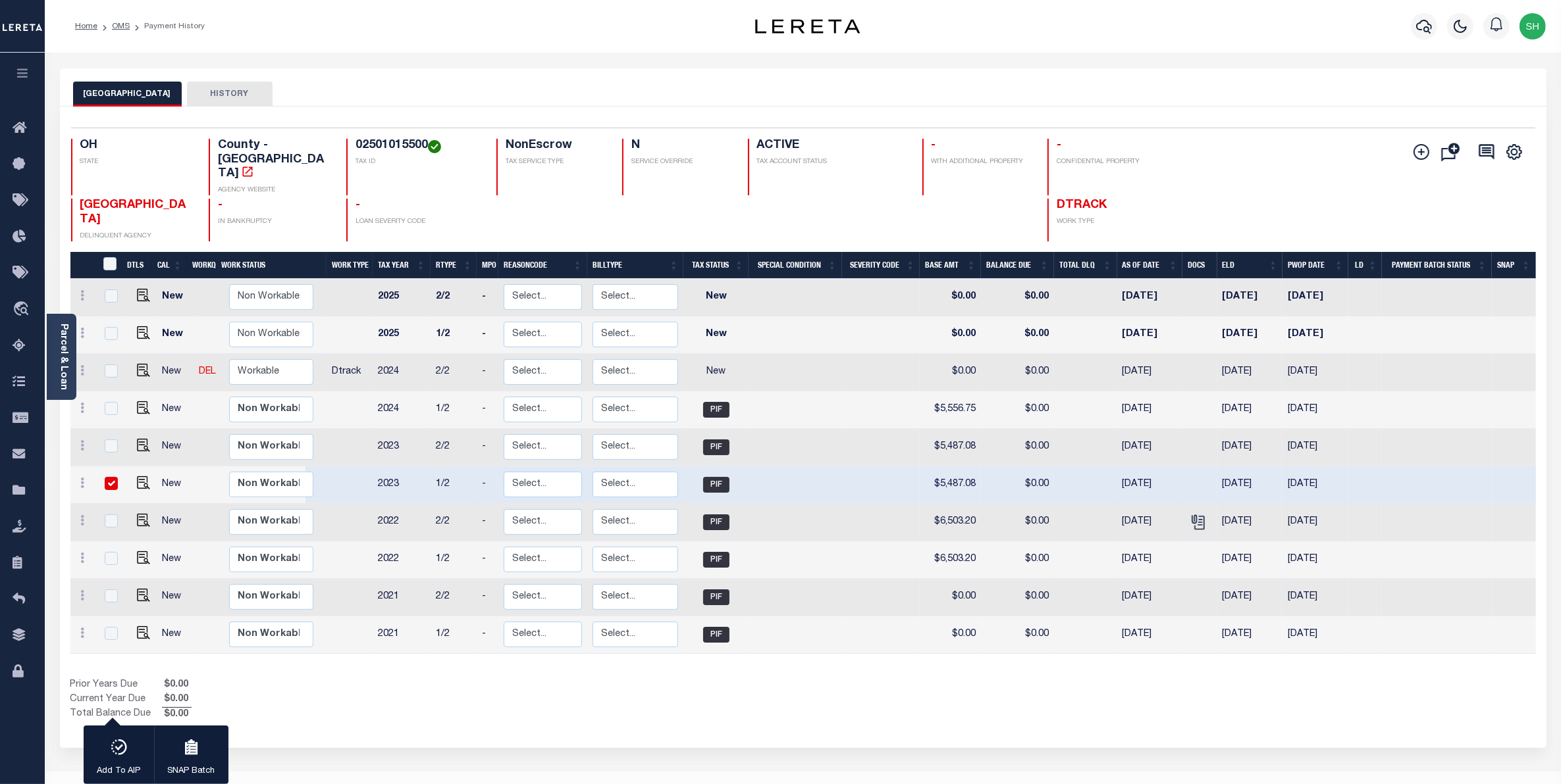
click at [1008, 466] on td "$0.00" at bounding box center [1017, 485] width 73 height 37
checkbox input "false"
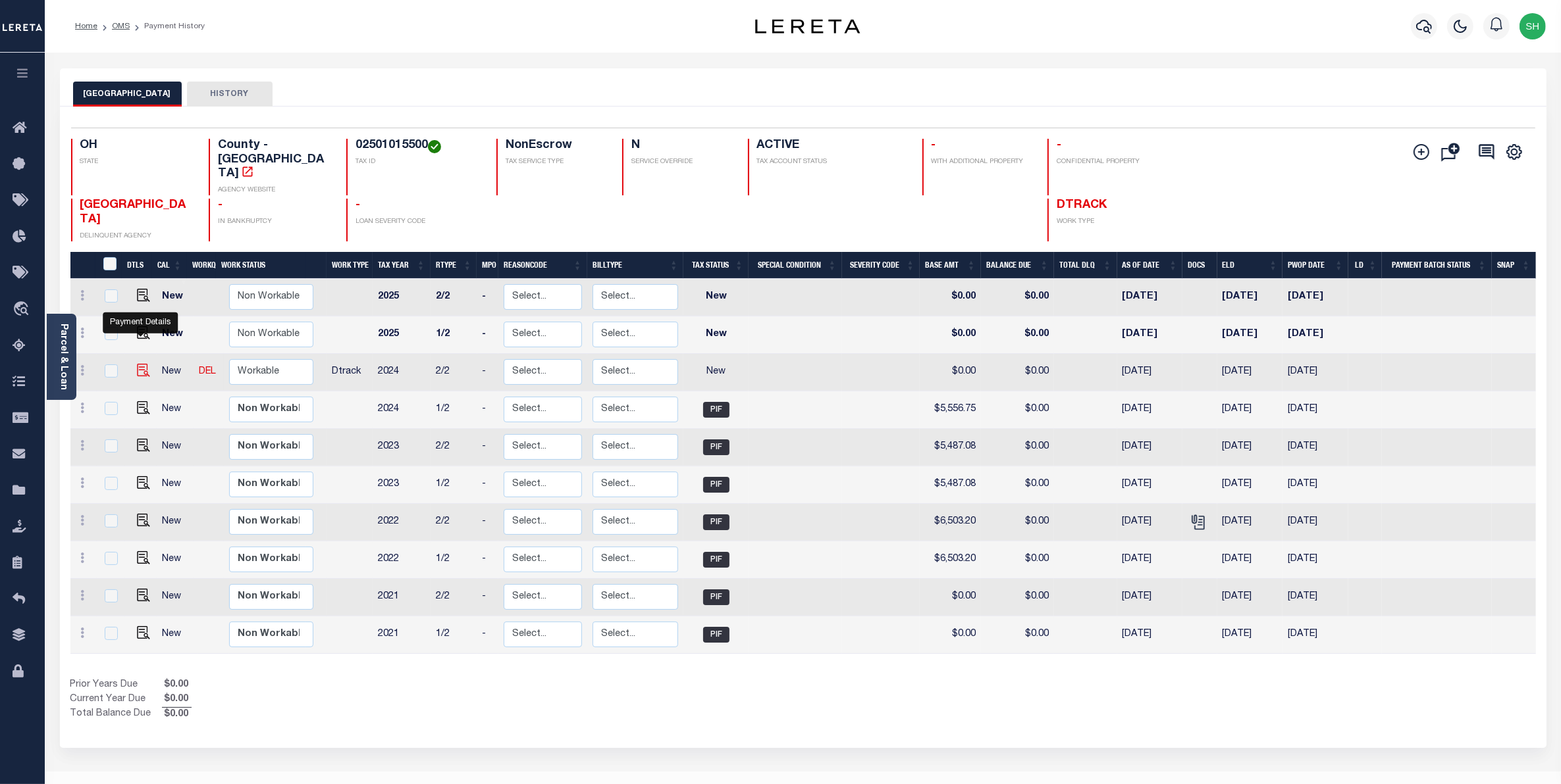
click at [142, 364] on img "" at bounding box center [143, 370] width 13 height 13
checkbox input "true"
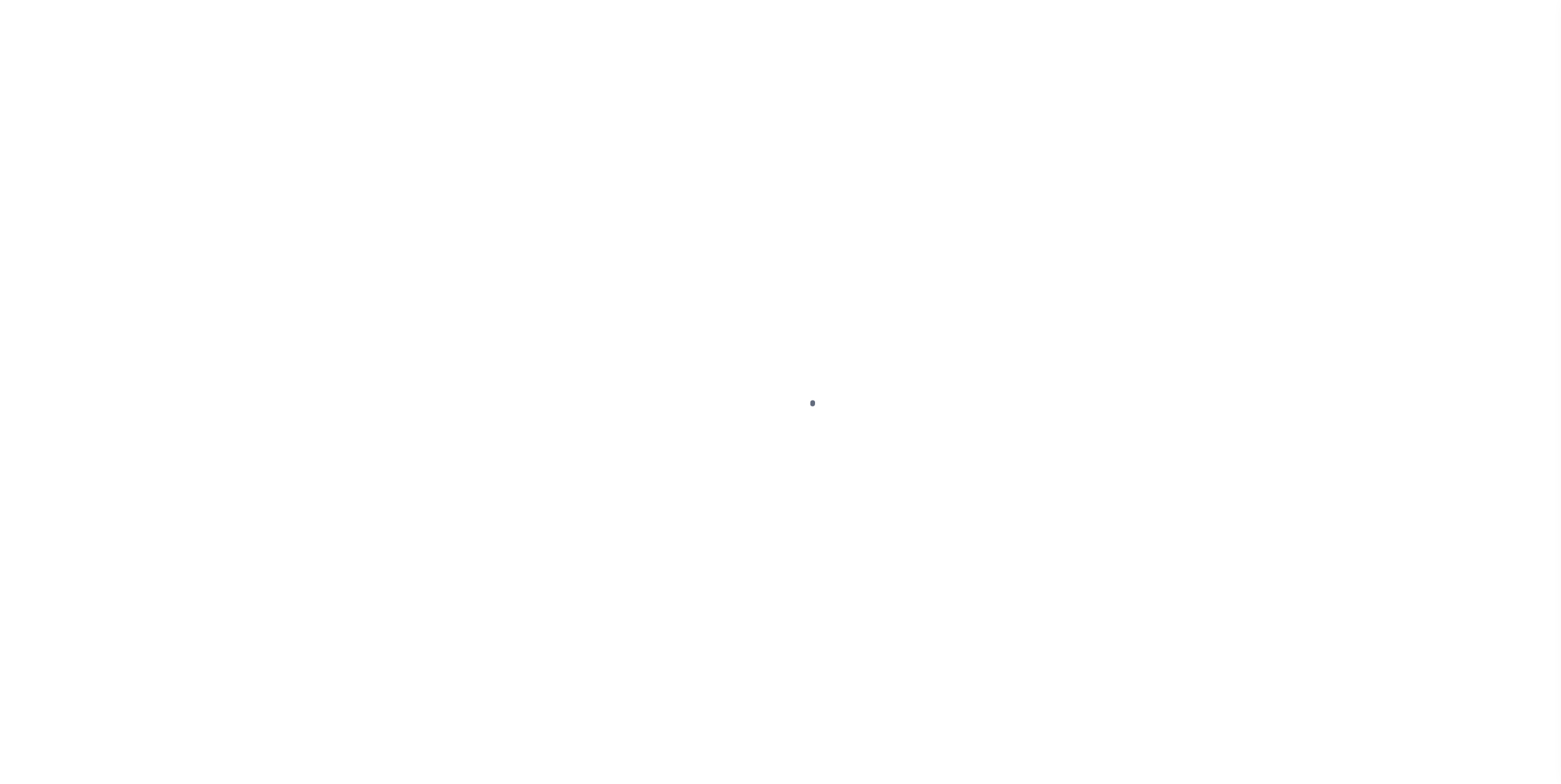
select select "NW2"
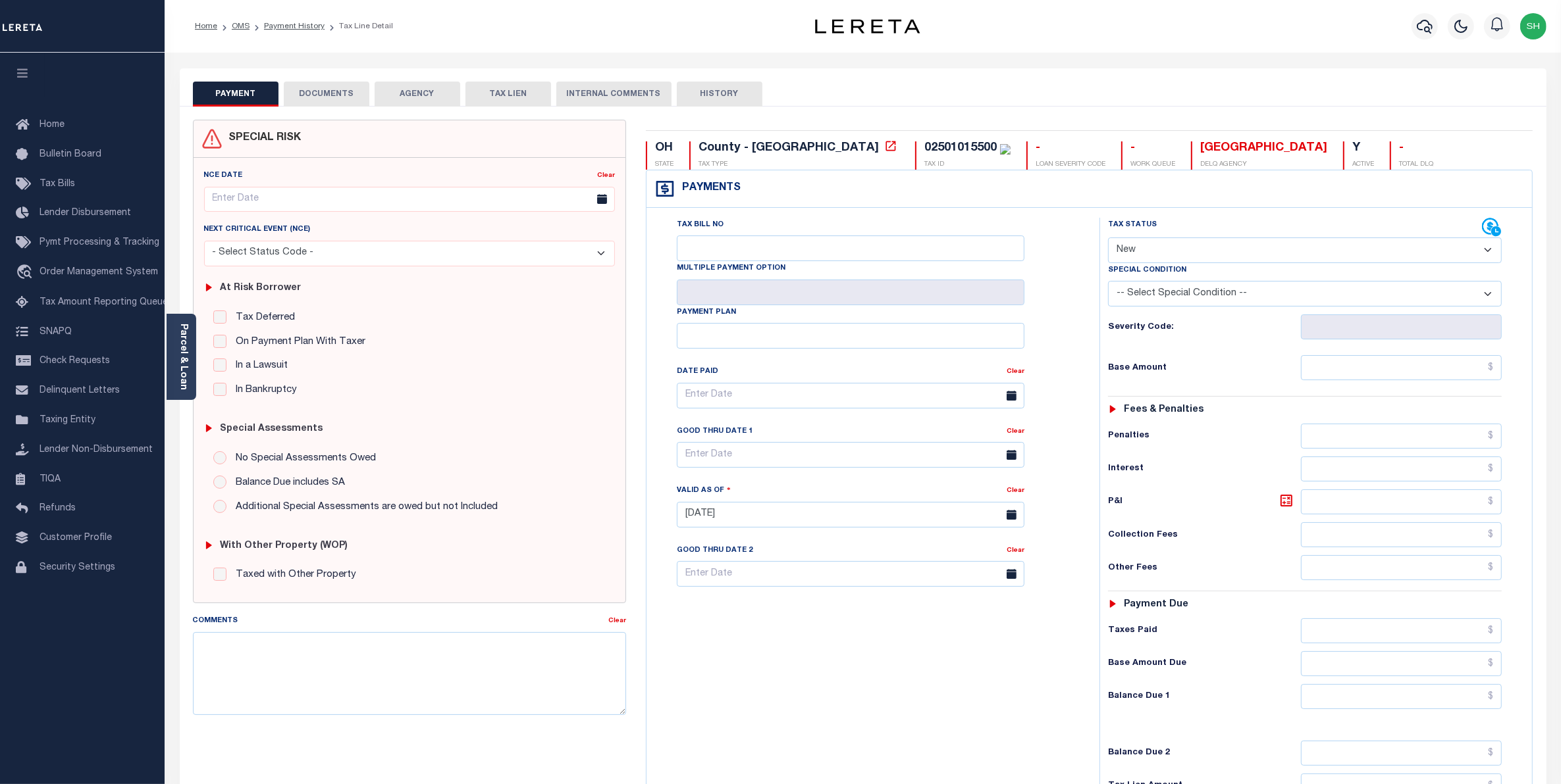
click at [353, 93] on button "DOCUMENTS" at bounding box center [327, 94] width 85 height 25
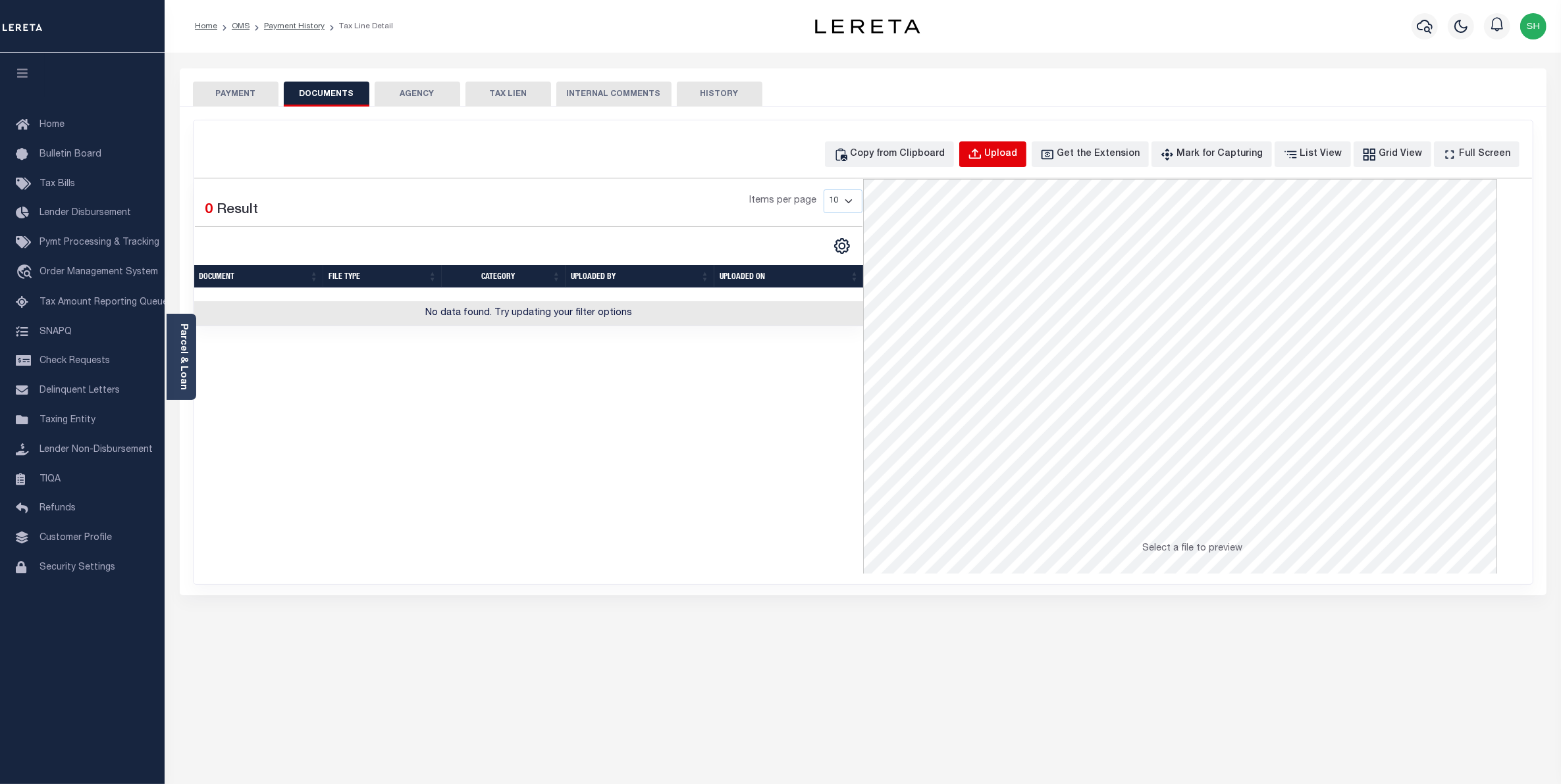
click at [1018, 154] on div "Upload" at bounding box center [1001, 154] width 33 height 14
select select "POP"
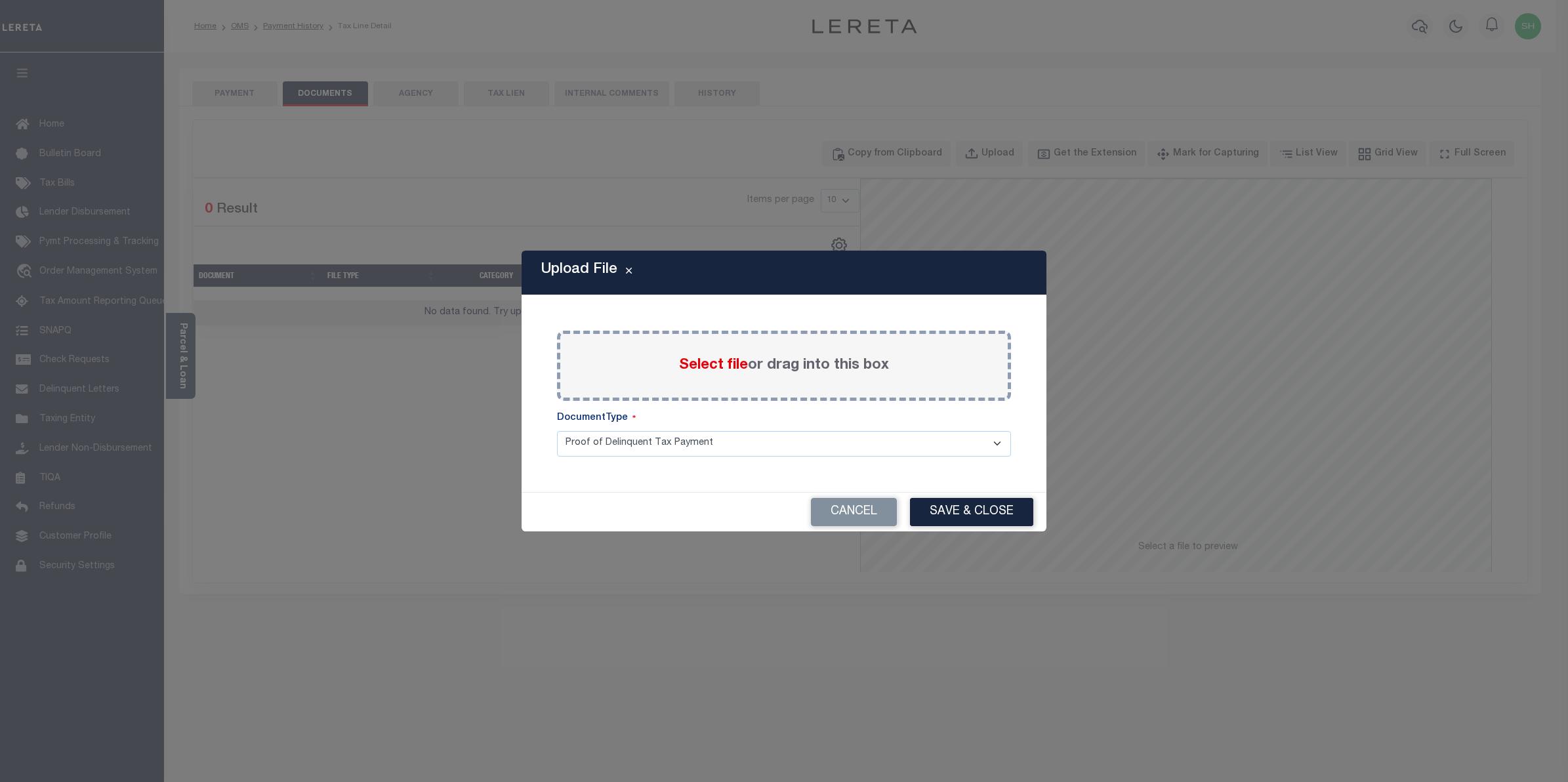
click at [726, 363] on span "Select file" at bounding box center [714, 365] width 69 height 14
click at [0, 0] on input "Select file or drag into this box" at bounding box center [0, 0] width 0 height 0
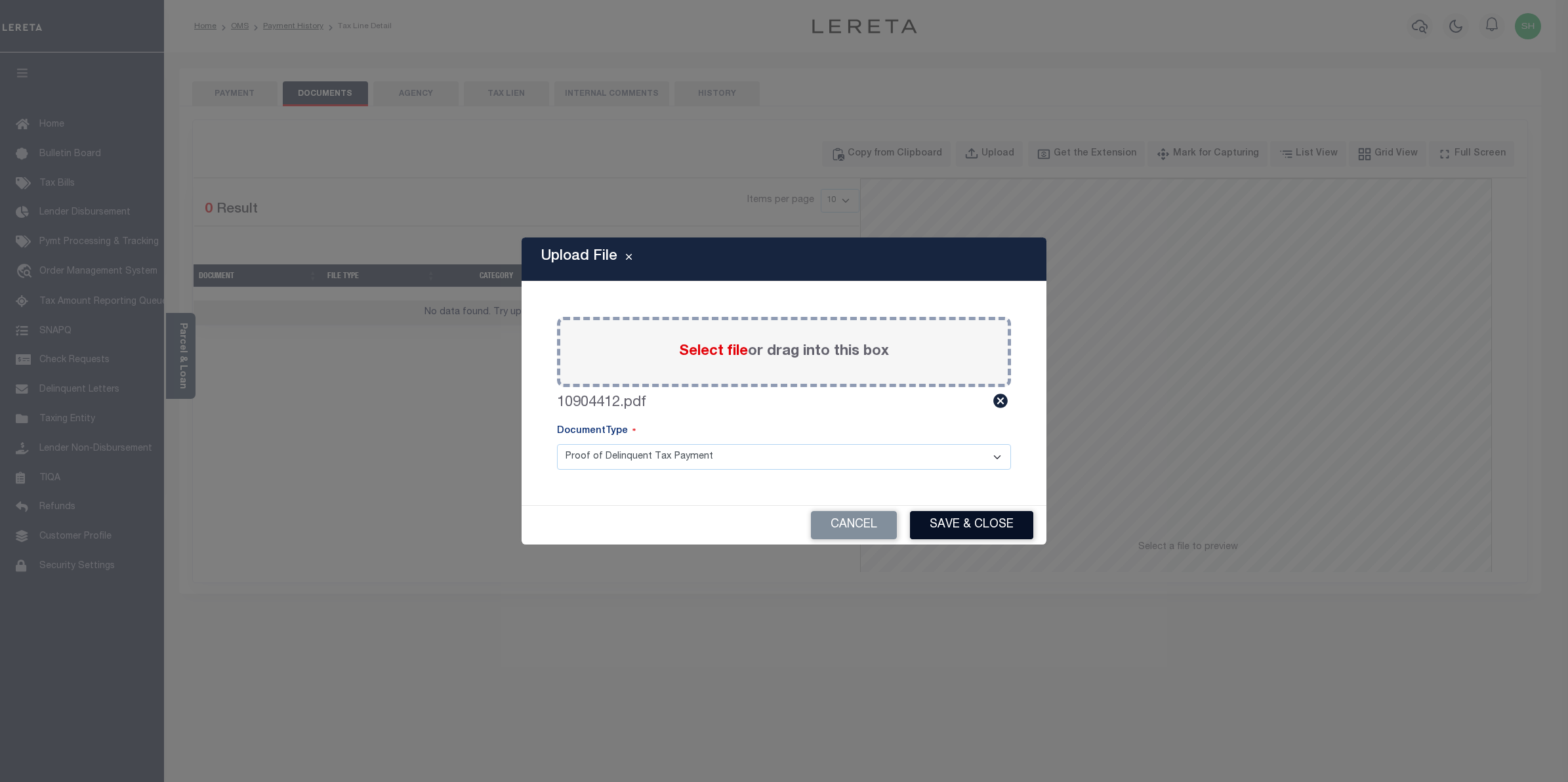
click at [946, 516] on button "Save & Close" at bounding box center [971, 525] width 123 height 28
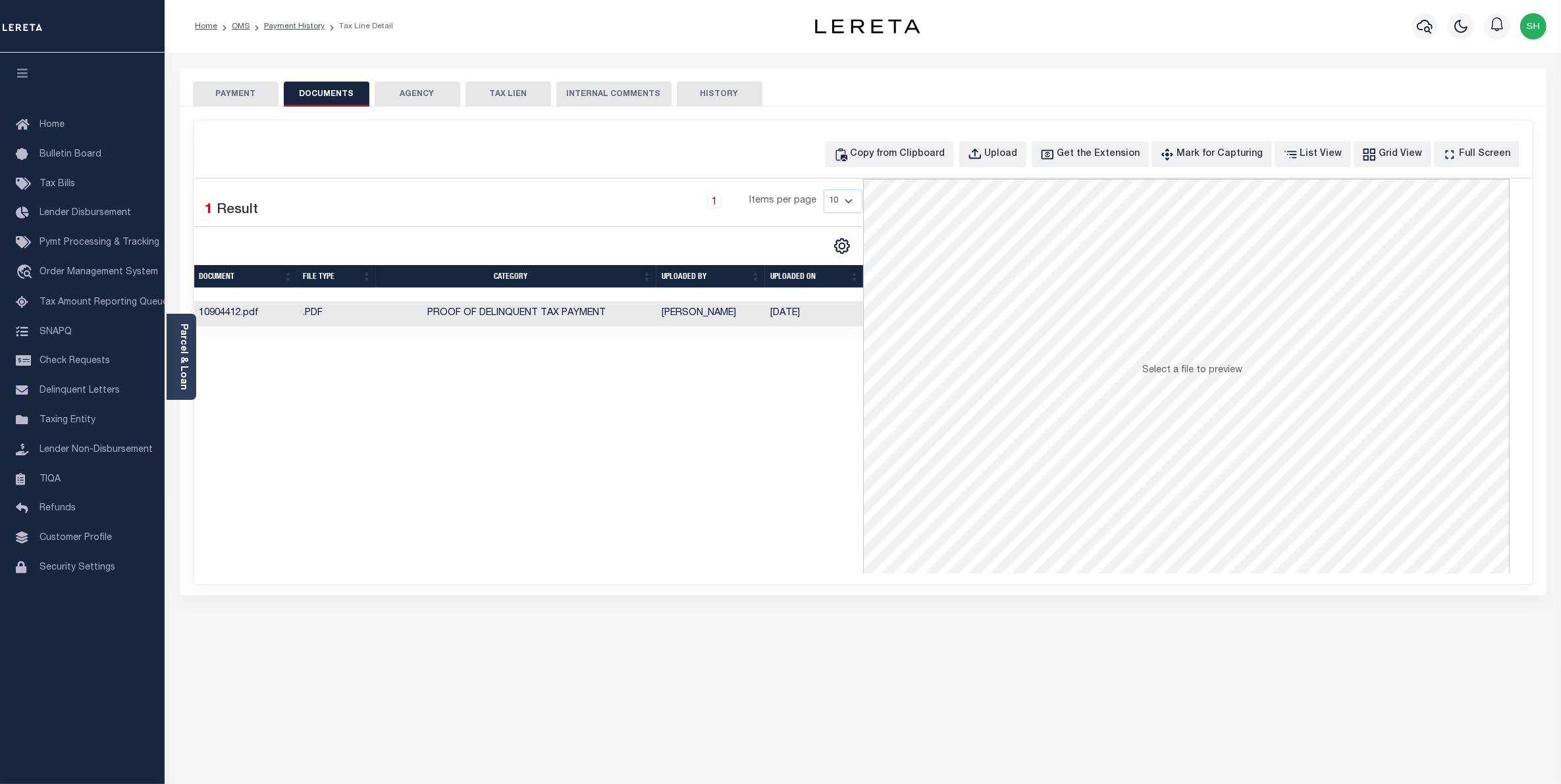
click at [238, 93] on button "PAYMENT" at bounding box center [235, 94] width 85 height 25
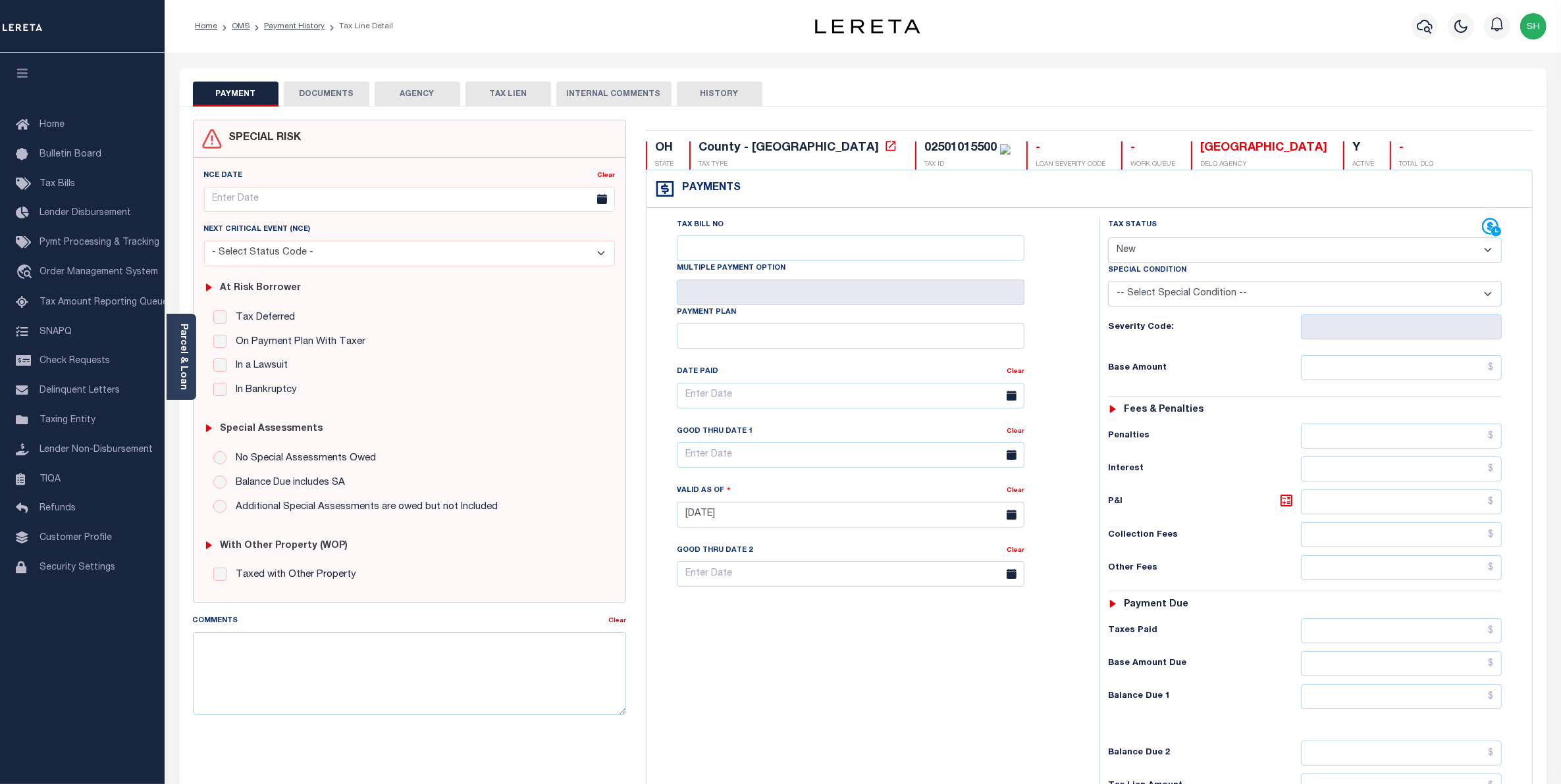
click at [1483, 254] on select "- Select Status Code - Open Due/Unpaid Paid Incomplete No Tax Due Internal Refu…" at bounding box center [1305, 250] width 394 height 26
select select "PYD"
click at [1108, 239] on select "- Select Status Code - Open Due/Unpaid Paid Incomplete No Tax Due Internal Refu…" at bounding box center [1305, 250] width 394 height 26
type input "[DATE]"
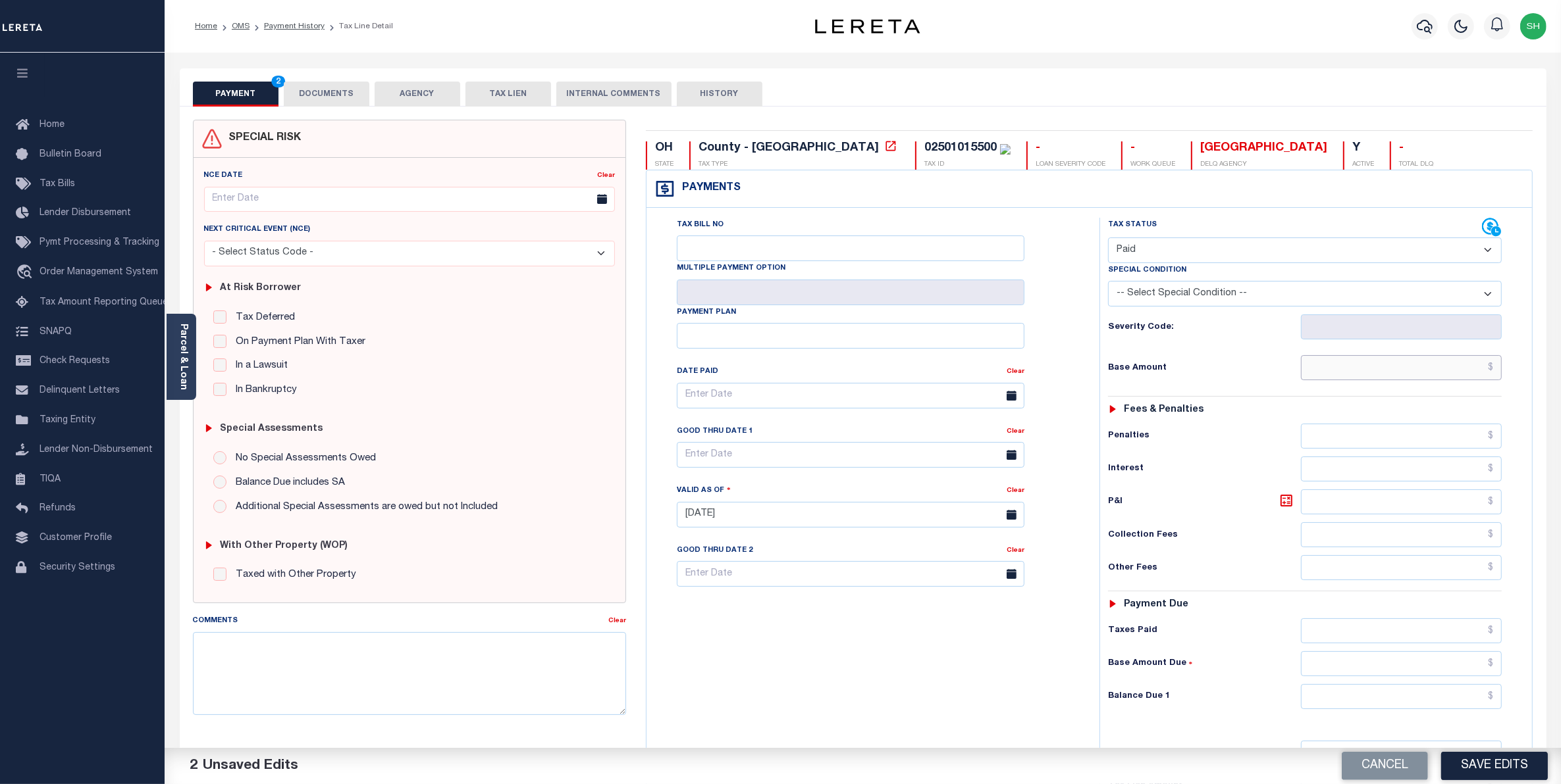
click at [1462, 368] on input "text" at bounding box center [1401, 368] width 201 height 25
click at [1478, 376] on input "$555.67" at bounding box center [1401, 368] width 201 height 25
drag, startPoint x: 1482, startPoint y: 369, endPoint x: 1502, endPoint y: 367, distance: 20.1
click at [1502, 367] on div "Tax Status Status - Select Status Code -" at bounding box center [1309, 508] width 420 height 581
type input "$5,556.75"
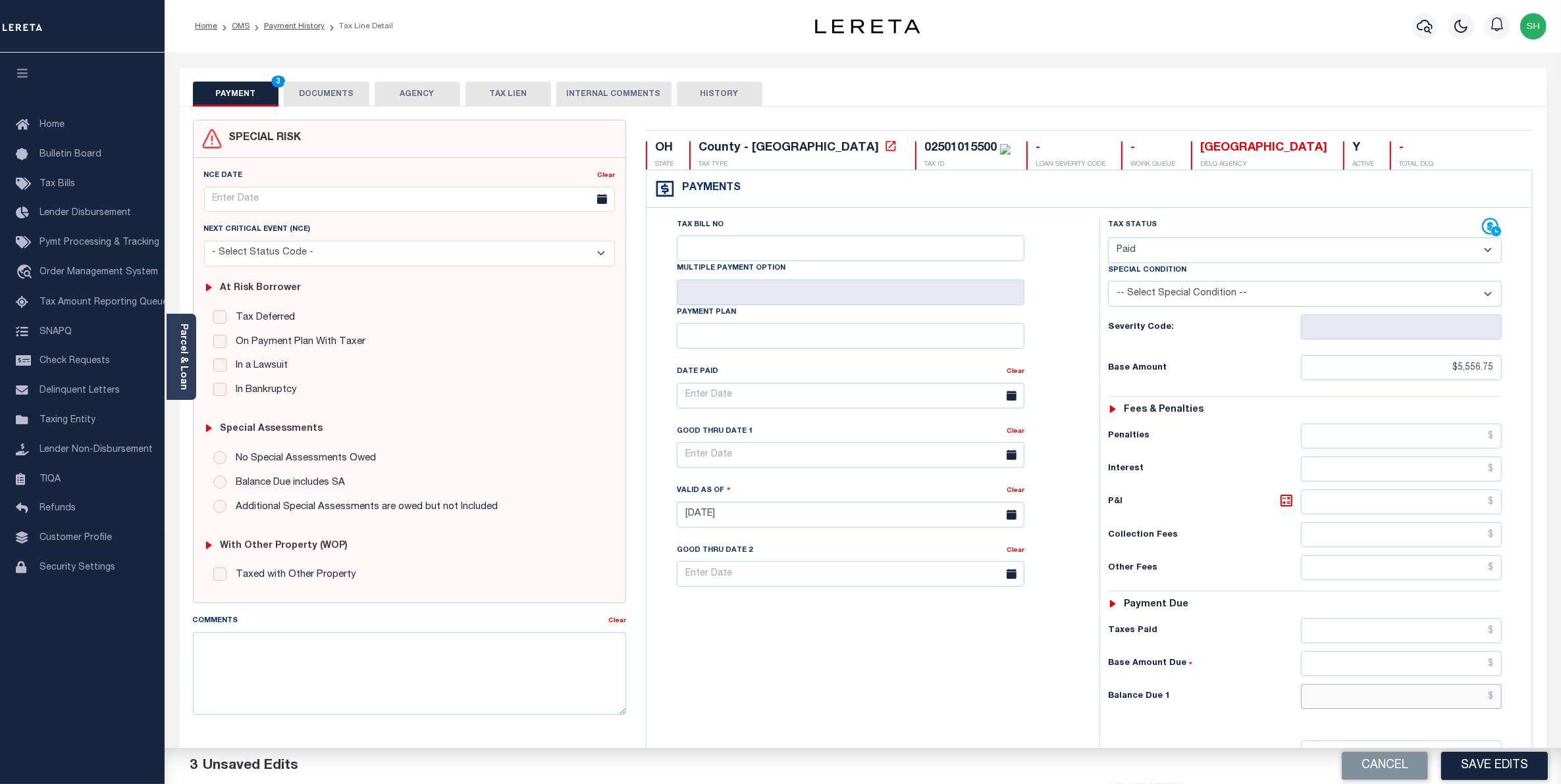
click at [1439, 708] on input "text" at bounding box center [1401, 696] width 201 height 25
type input "$0.00"
click at [1510, 764] on button "Save Edits" at bounding box center [1494, 766] width 106 height 28
checkbox input "false"
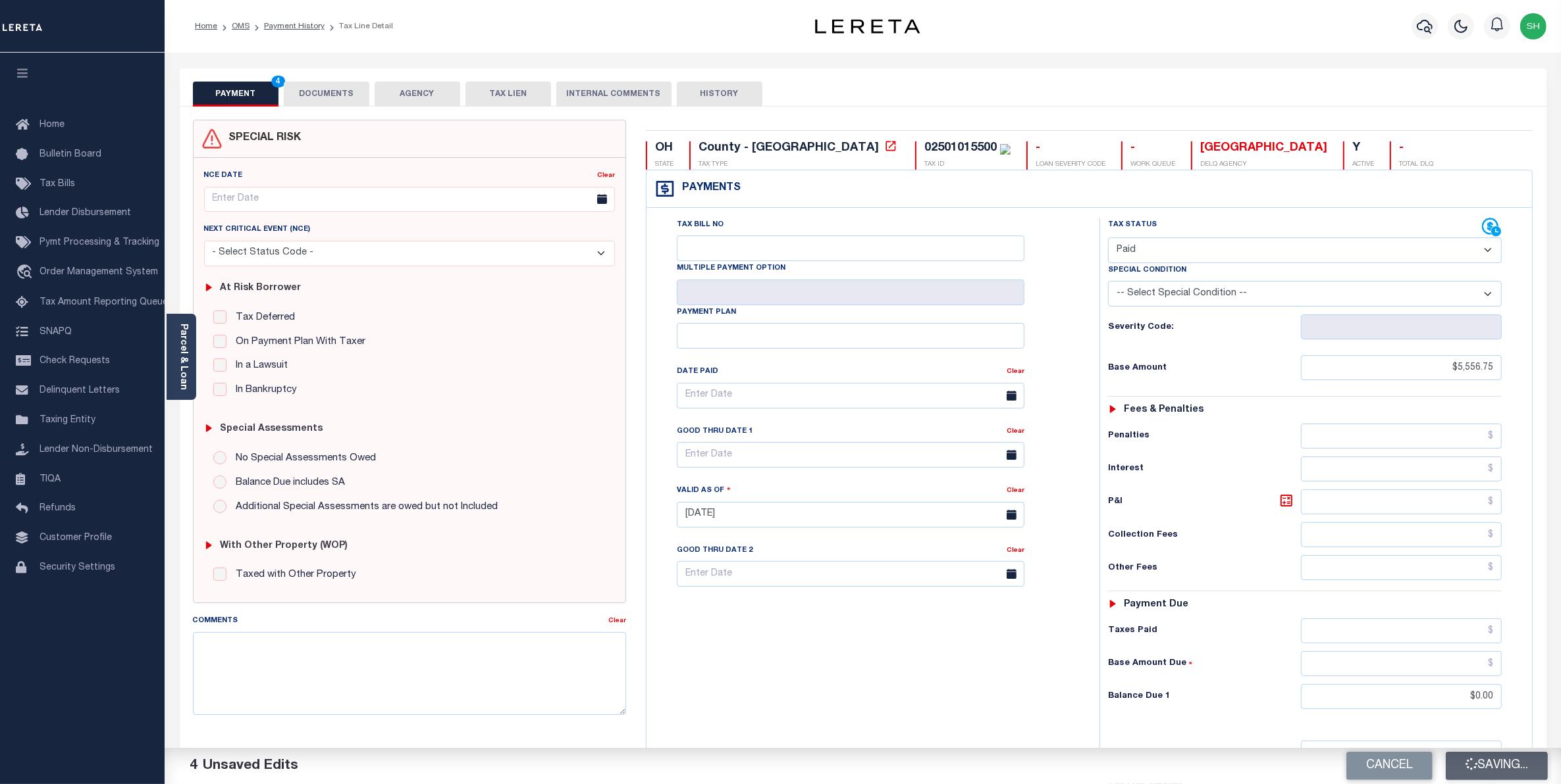
checkbox input "false"
type input "$5,556.75"
type input "$0"
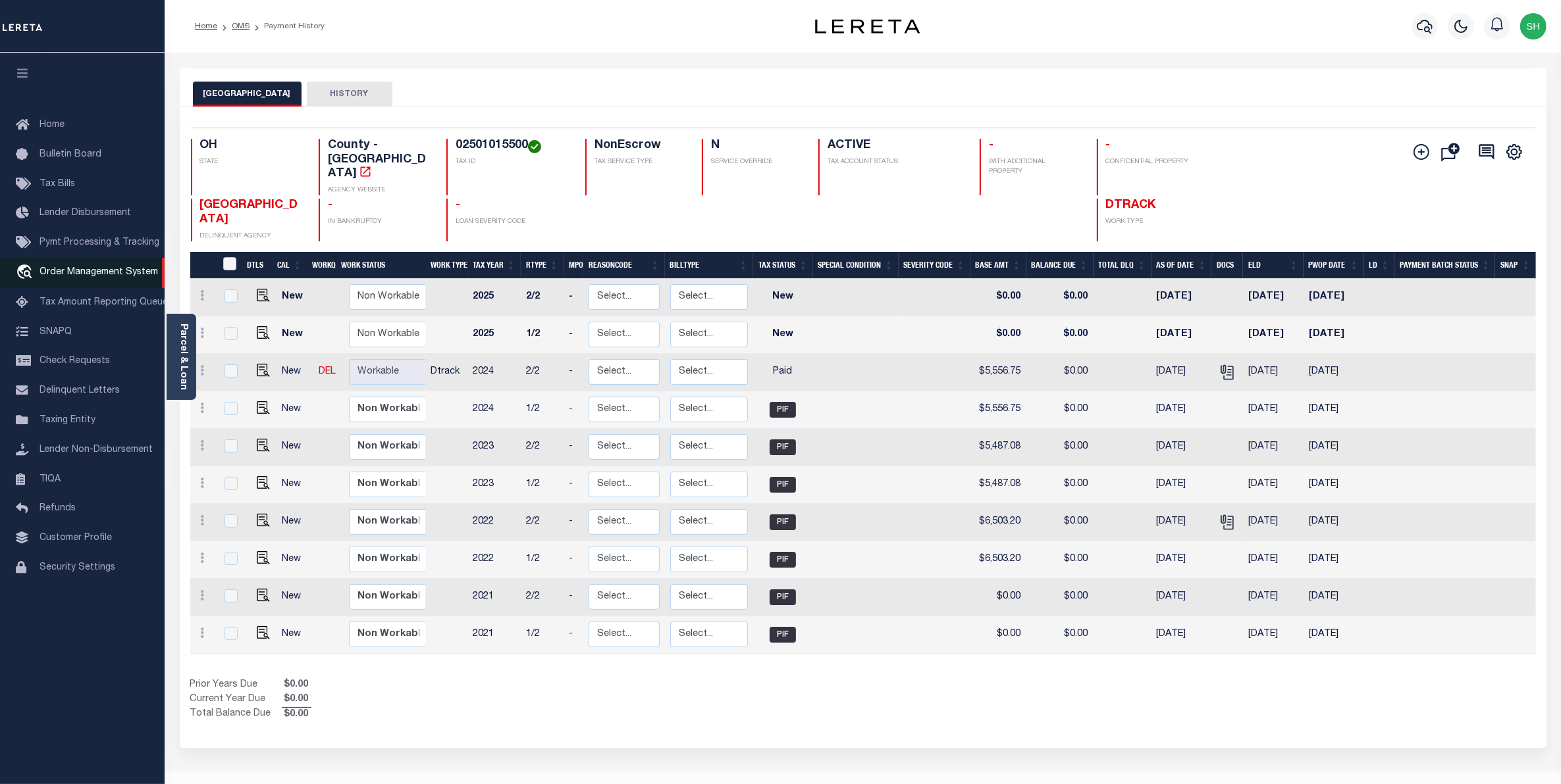
click at [106, 277] on span "Order Management System" at bounding box center [99, 272] width 119 height 9
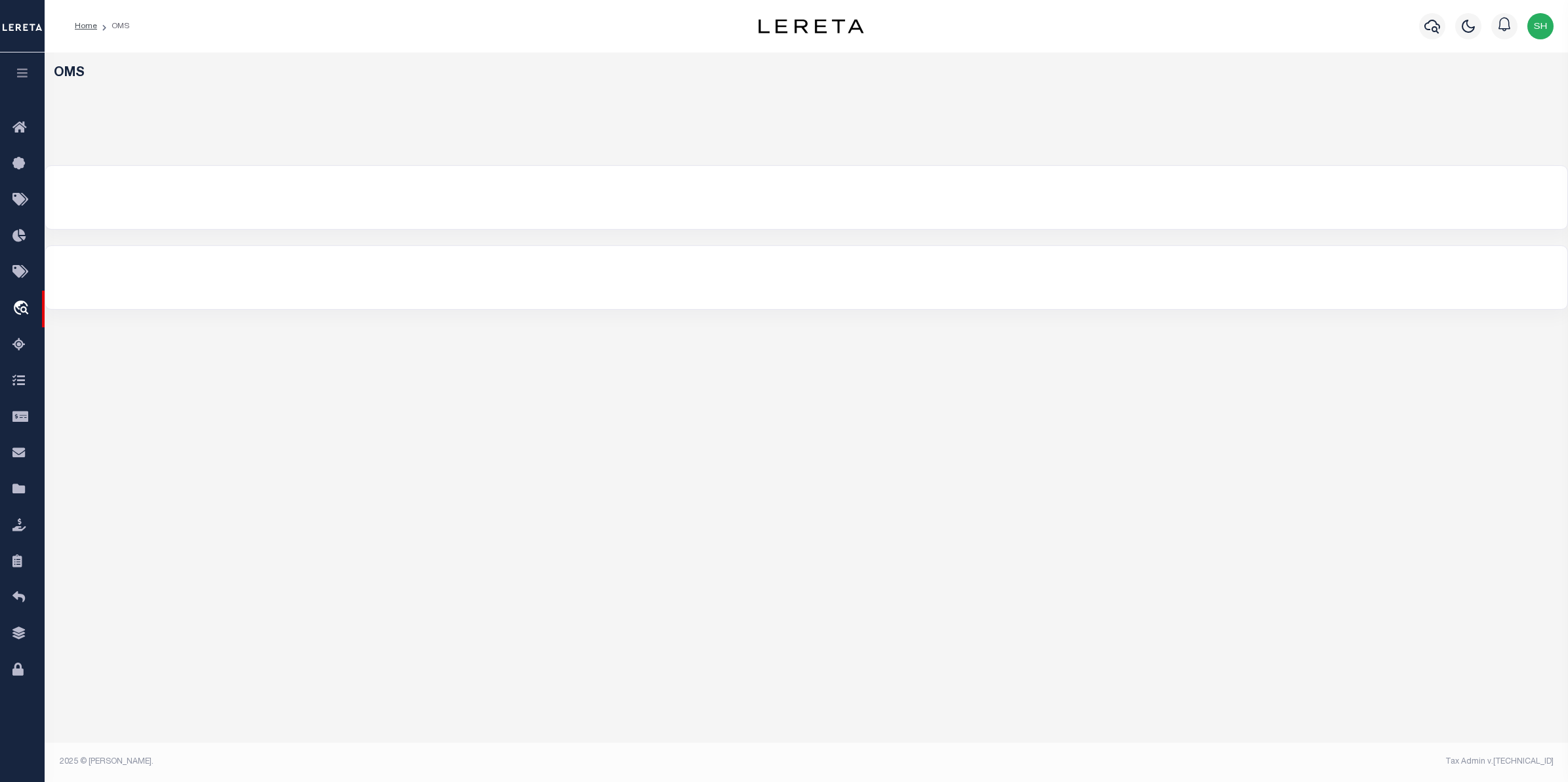
select select "200"
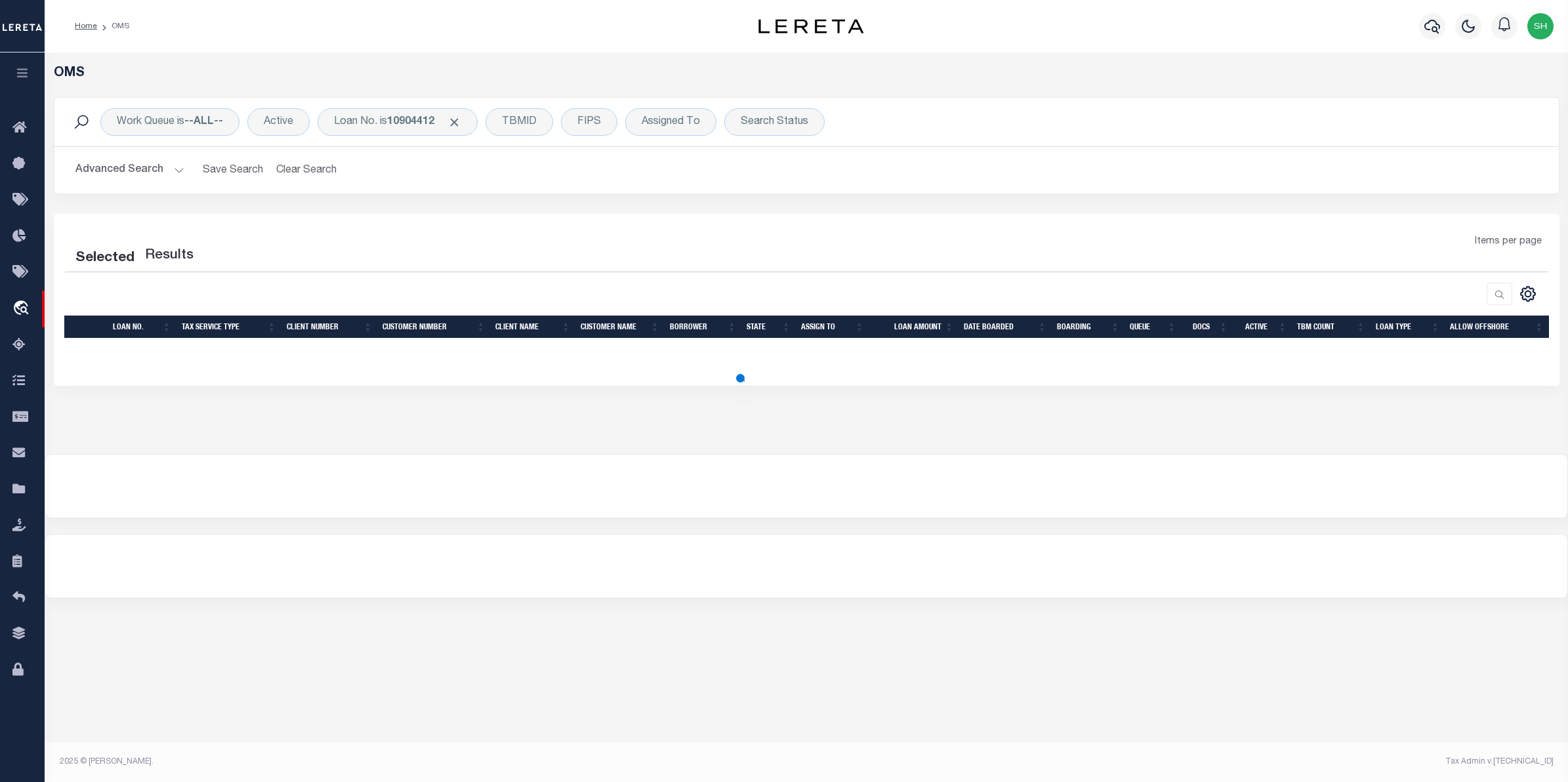
select select "200"
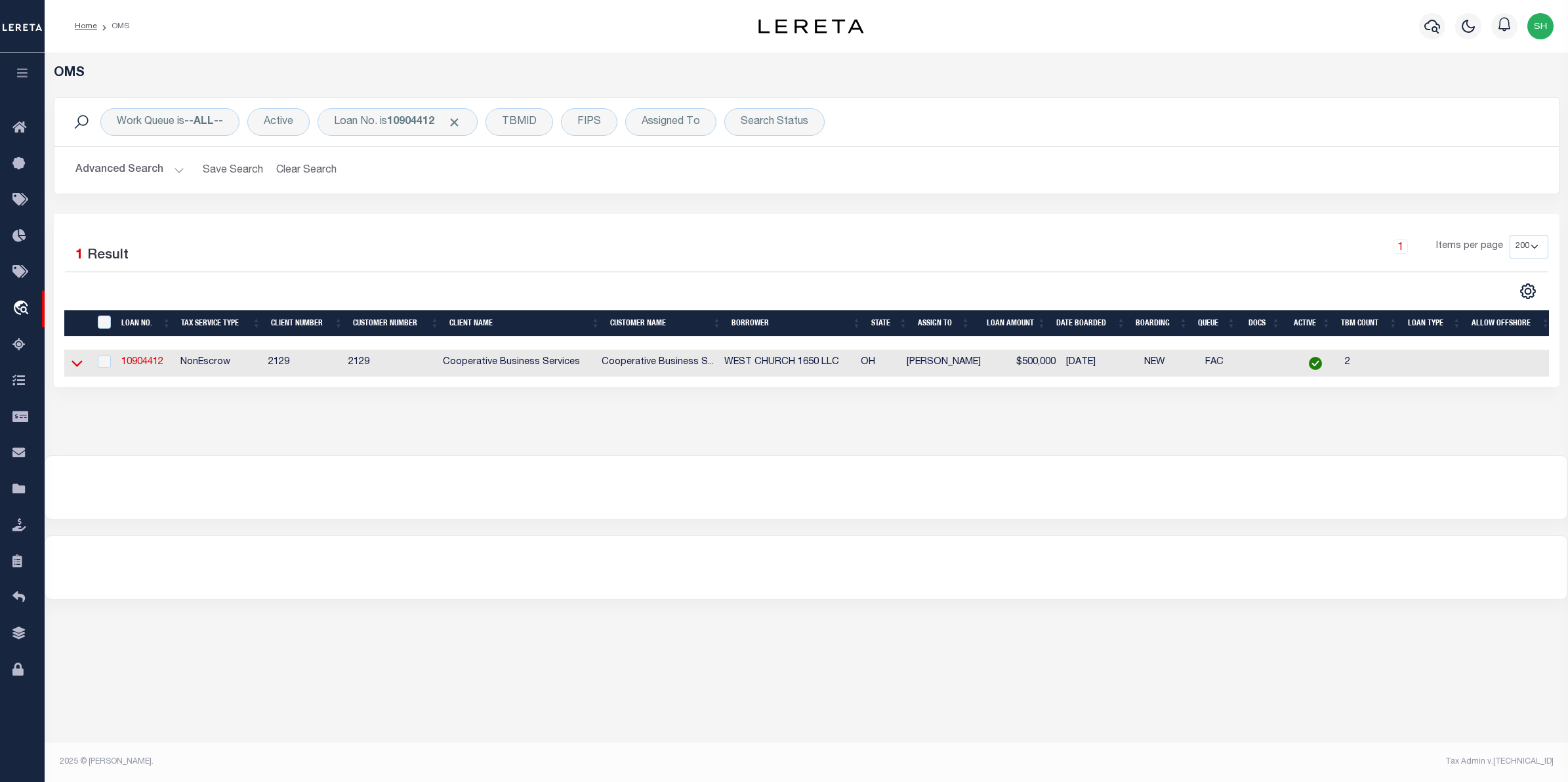
click at [77, 366] on icon at bounding box center [77, 364] width 11 height 14
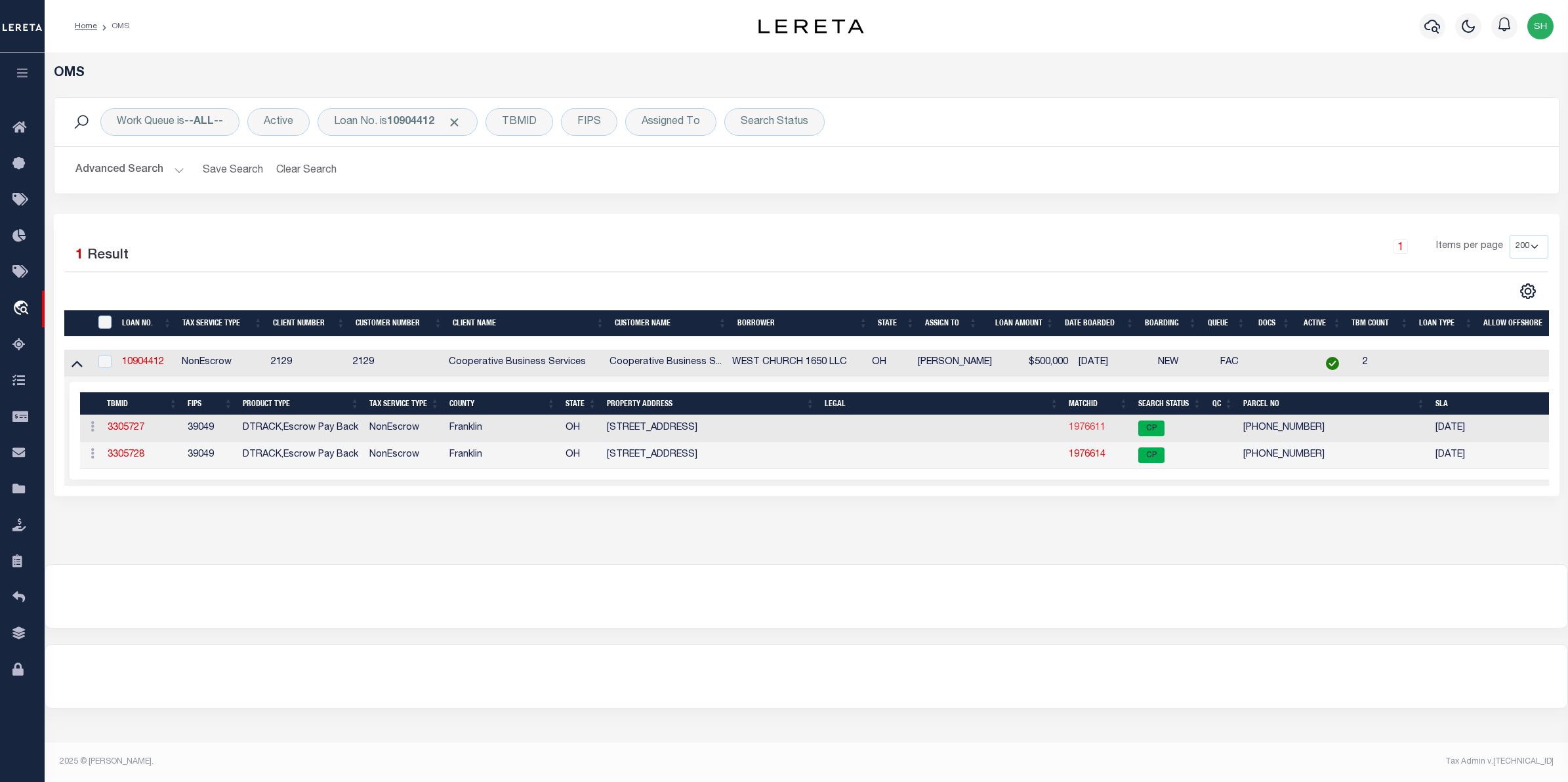
click at [1097, 433] on link "1976611" at bounding box center [1087, 427] width 37 height 9
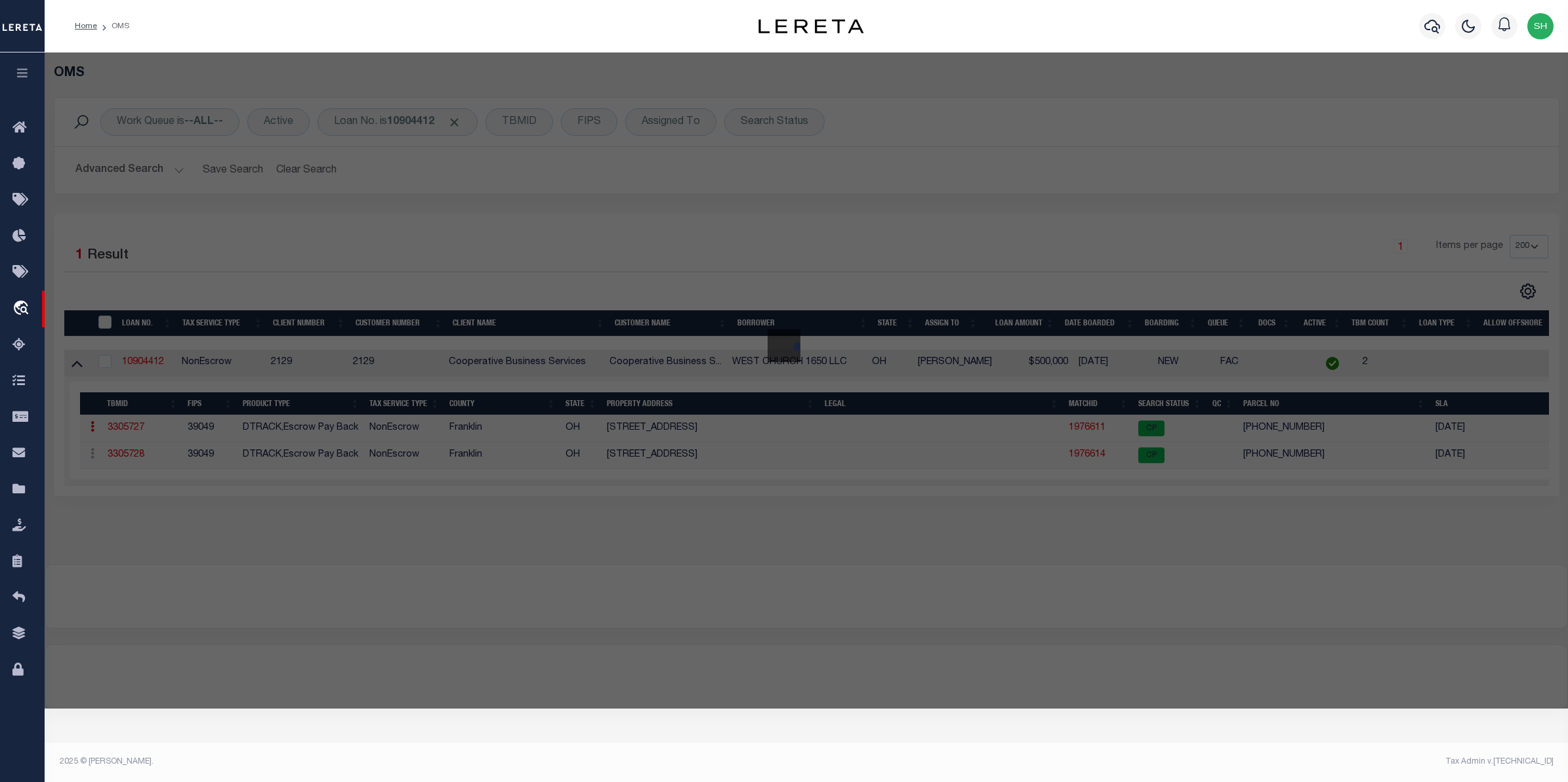
checkbox input "false"
select select "CP"
type input "HOY JAY BRIAN"
select select
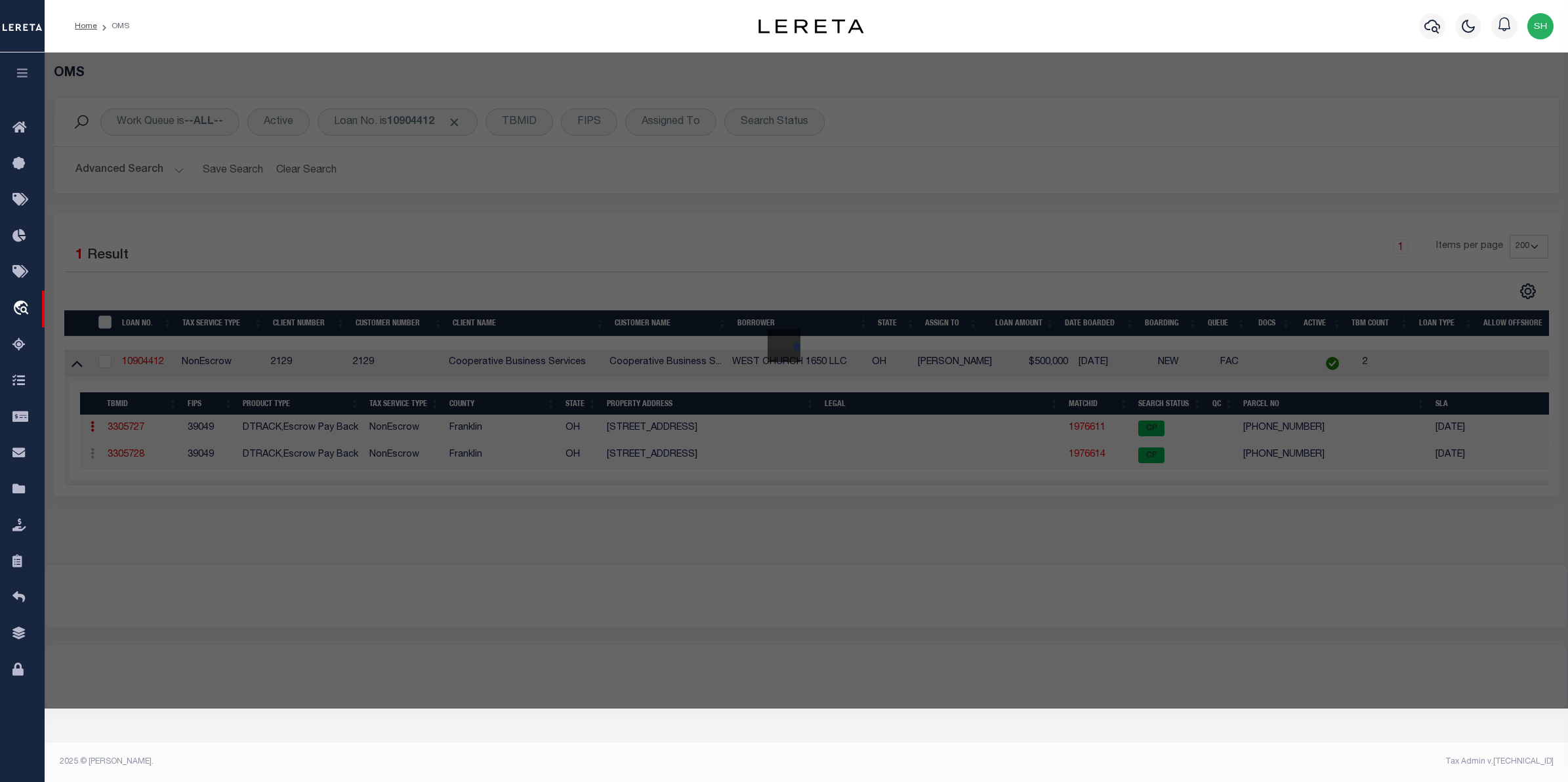
type input "998 REYN NEW ALBANY RD"
checkbox input "false"
type input "OH"
type textarea "REYN-NEW ALBANY RD R16 T2 1/4T4 1.735 ACRES"
type textarea "Tax ID Special Project"
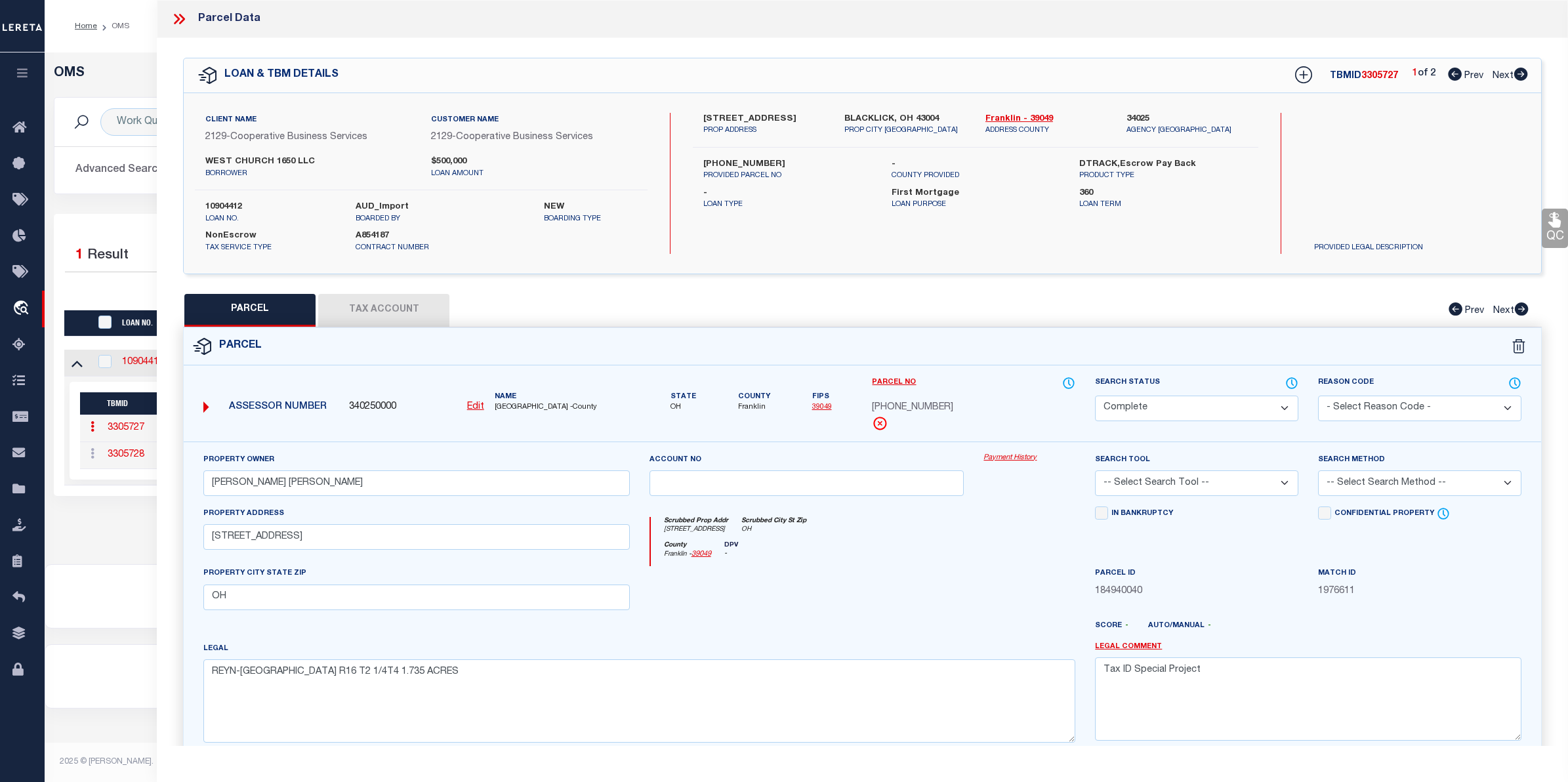
click at [1018, 460] on link "Payment History" at bounding box center [1029, 458] width 92 height 12
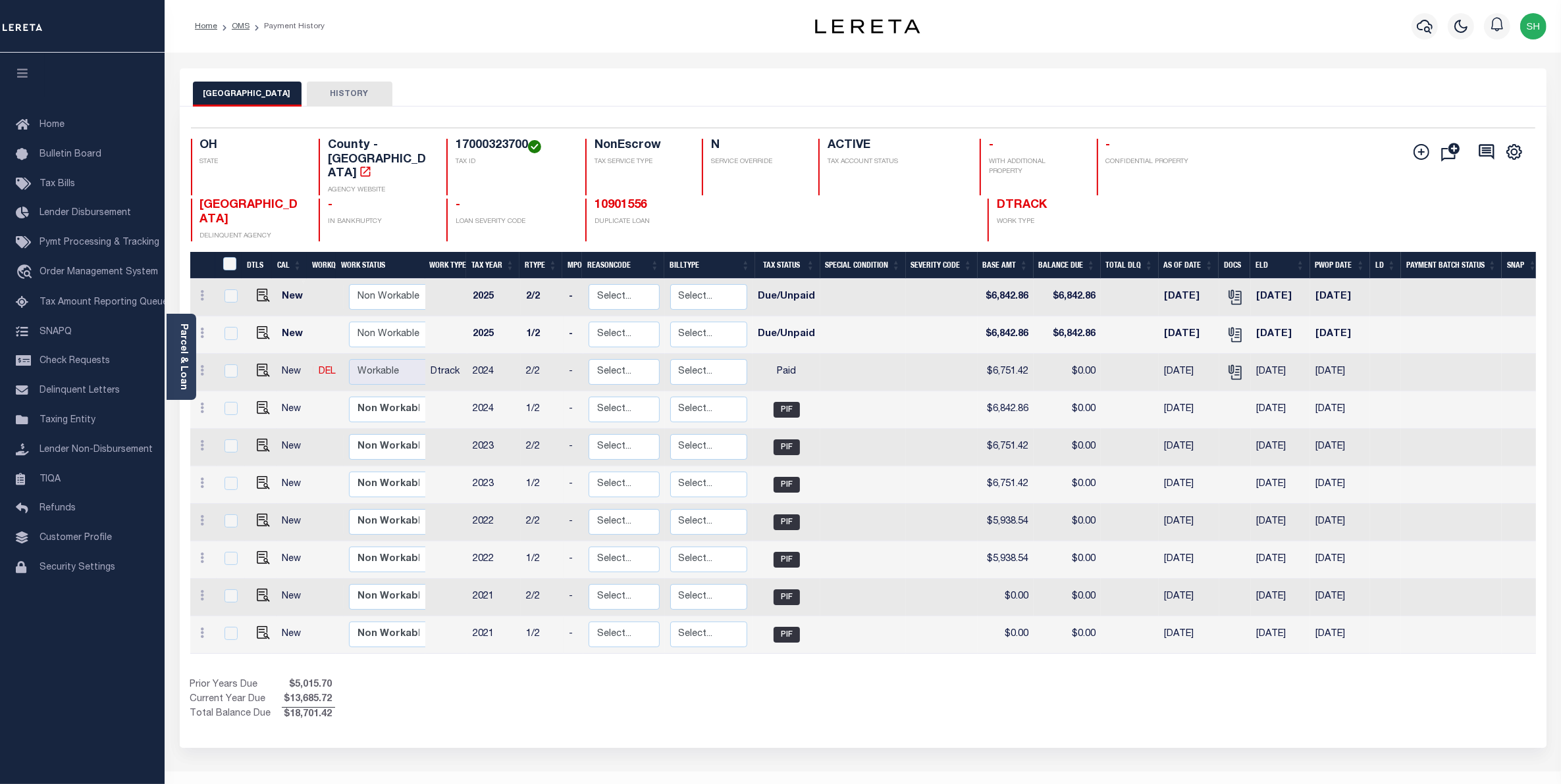
click at [327, 678] on span "$5,015.70" at bounding box center [308, 686] width 53 height 14
click at [54, 271] on span "Order Management System" at bounding box center [99, 272] width 119 height 9
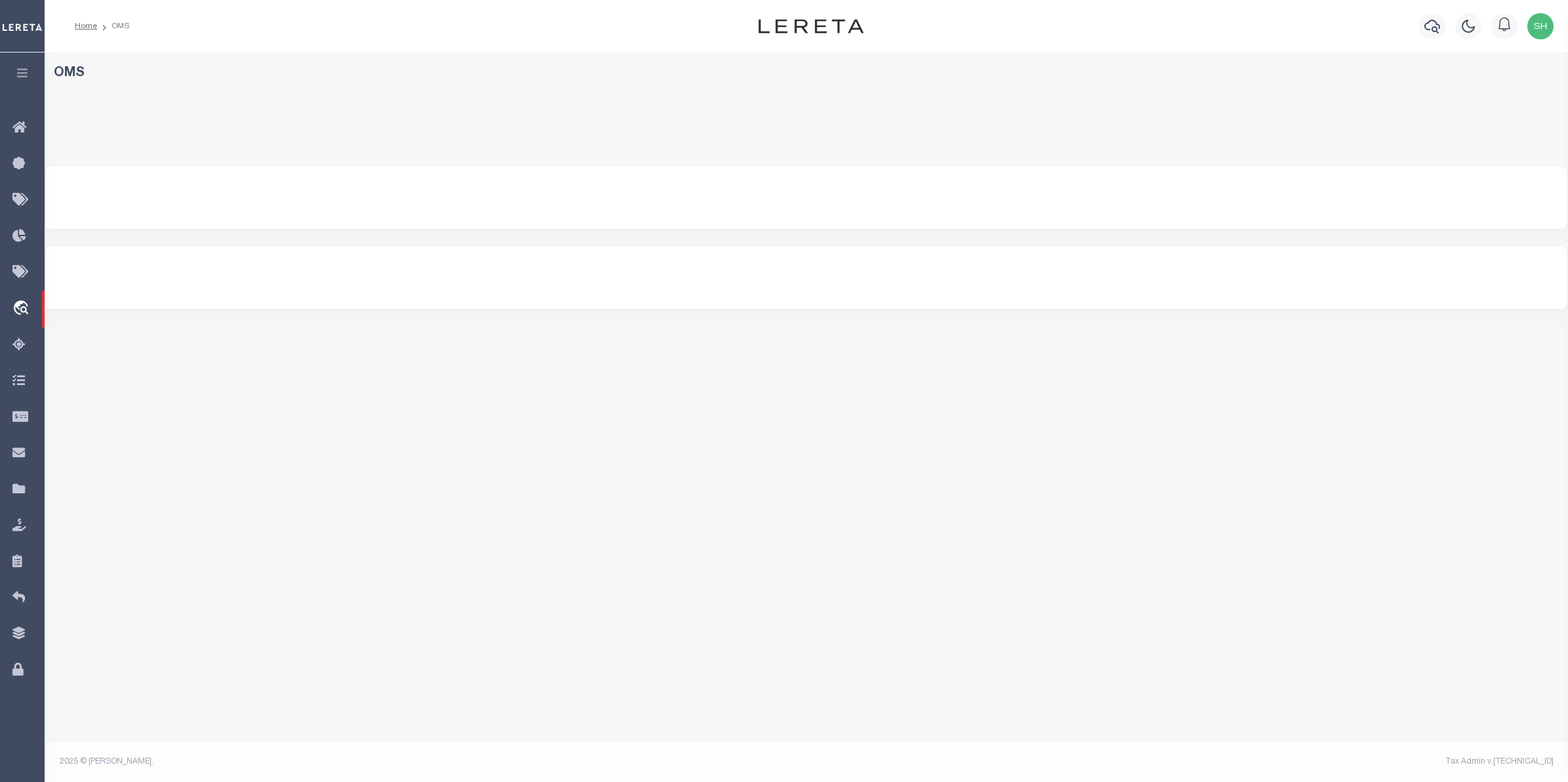
select select "200"
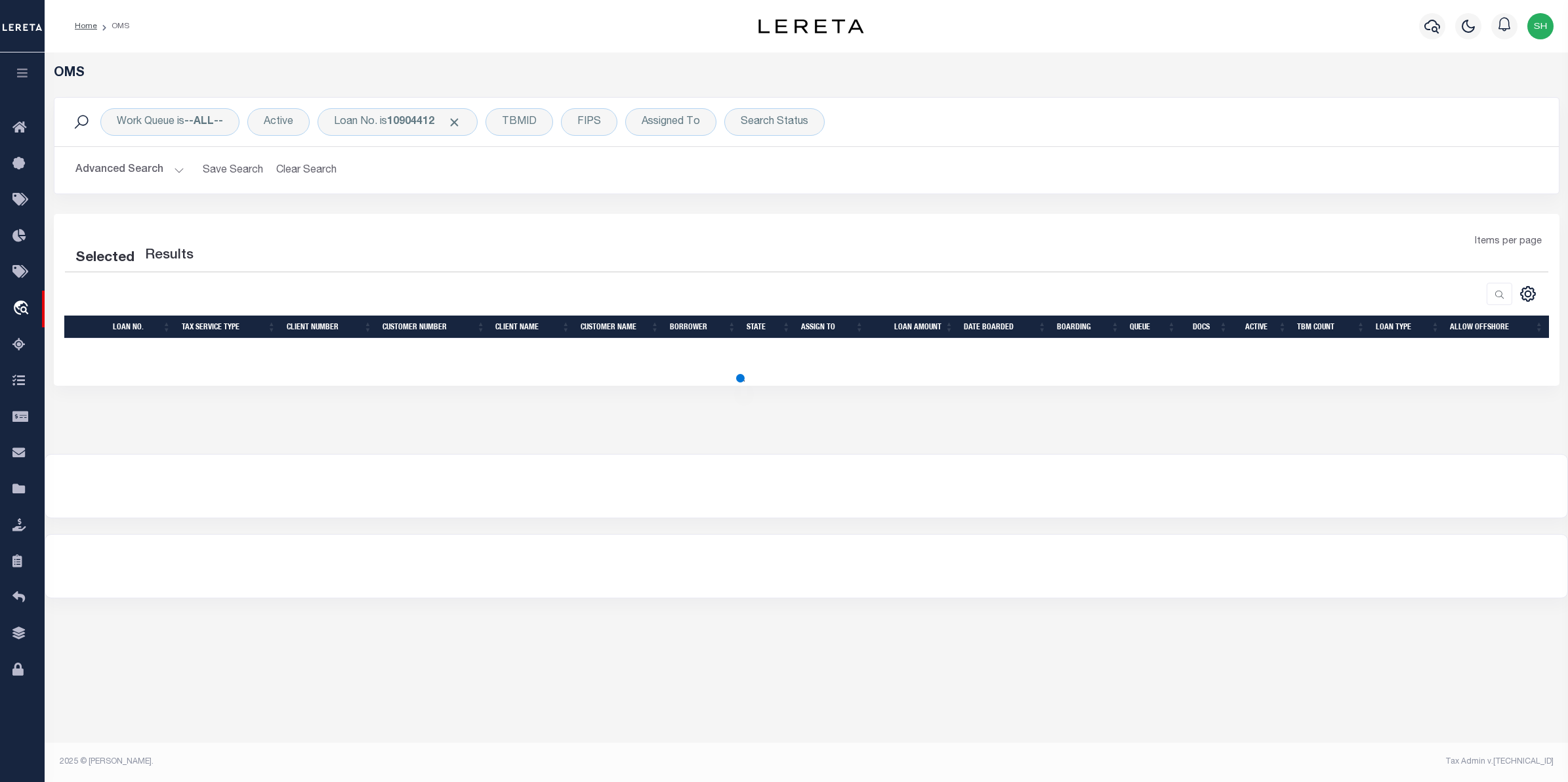
select select "200"
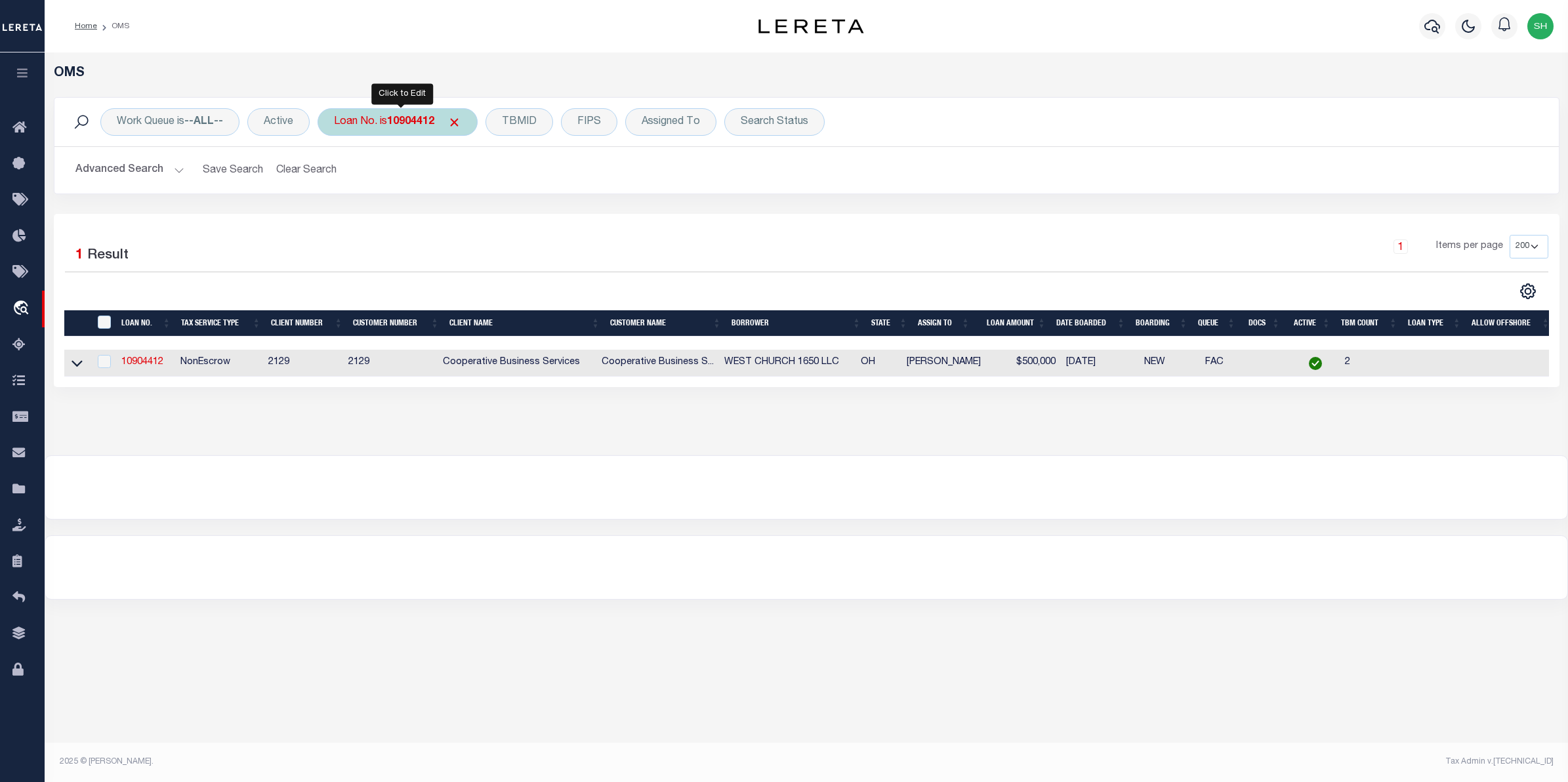
click at [425, 119] on b "10904412" at bounding box center [410, 122] width 47 height 11
type input "10022580"
click at [514, 218] on input "Apply" at bounding box center [509, 215] width 39 height 21
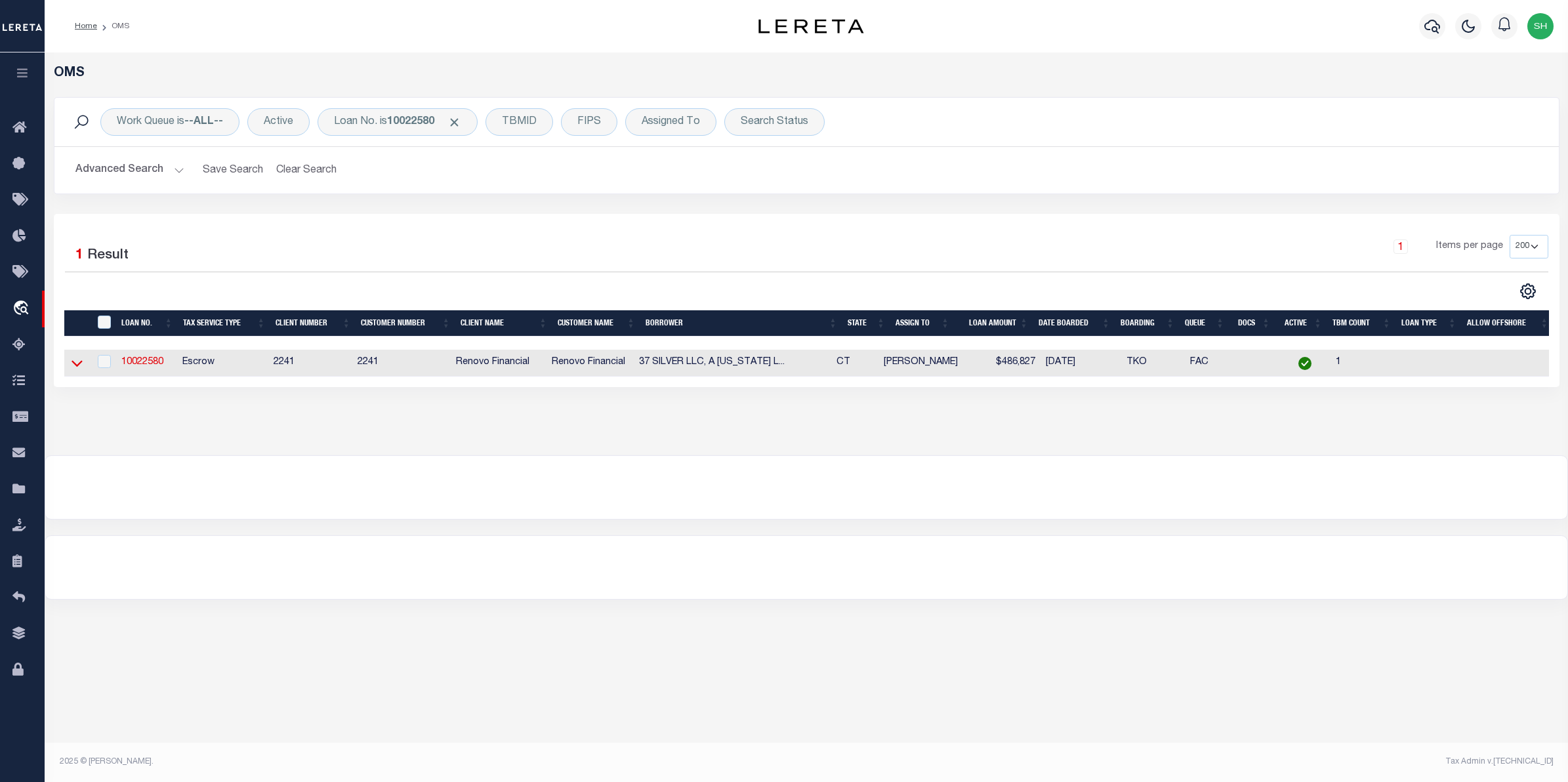
click at [77, 367] on icon at bounding box center [77, 364] width 11 height 14
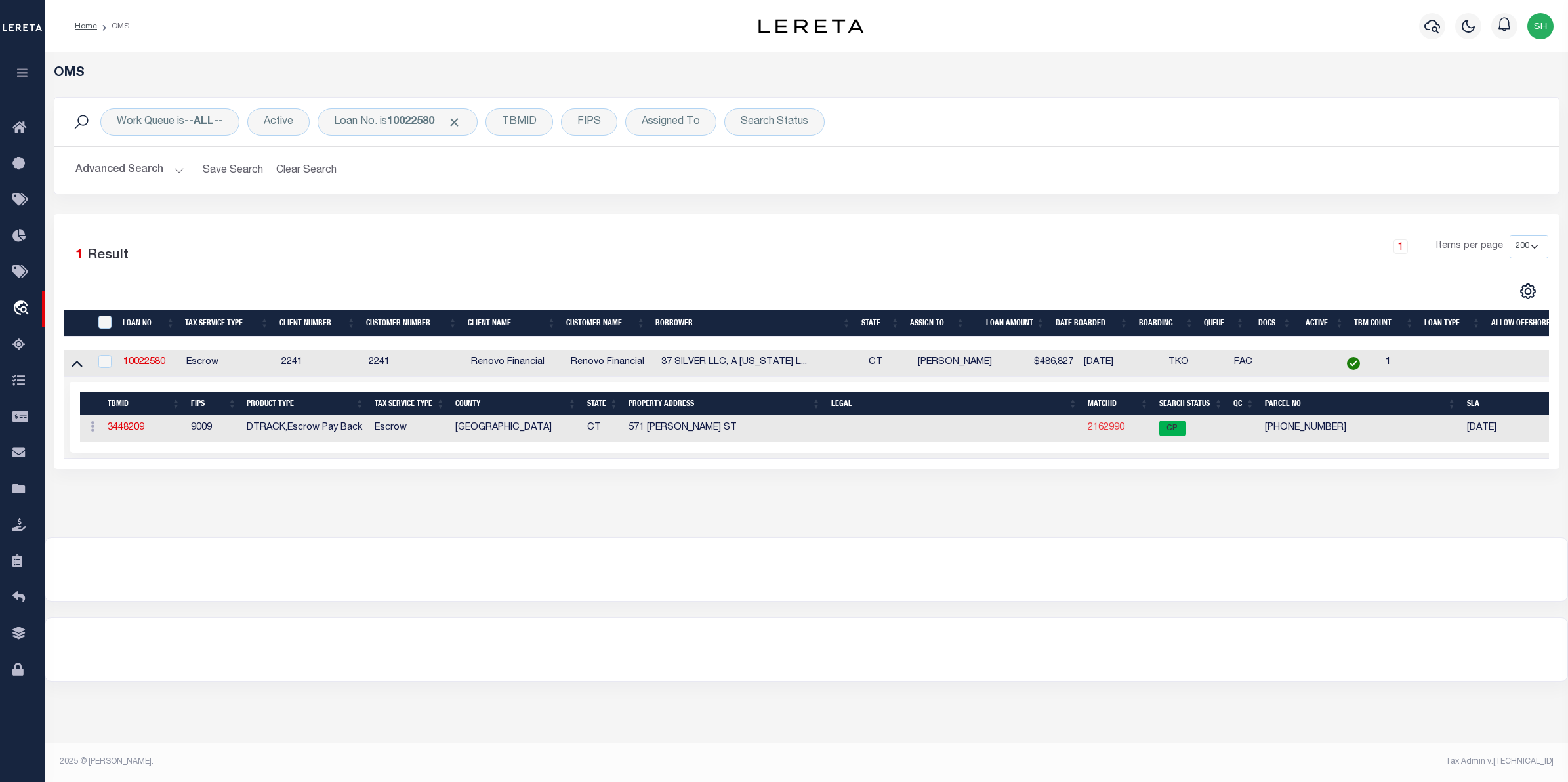
click at [1106, 431] on link "2162990" at bounding box center [1106, 427] width 37 height 9
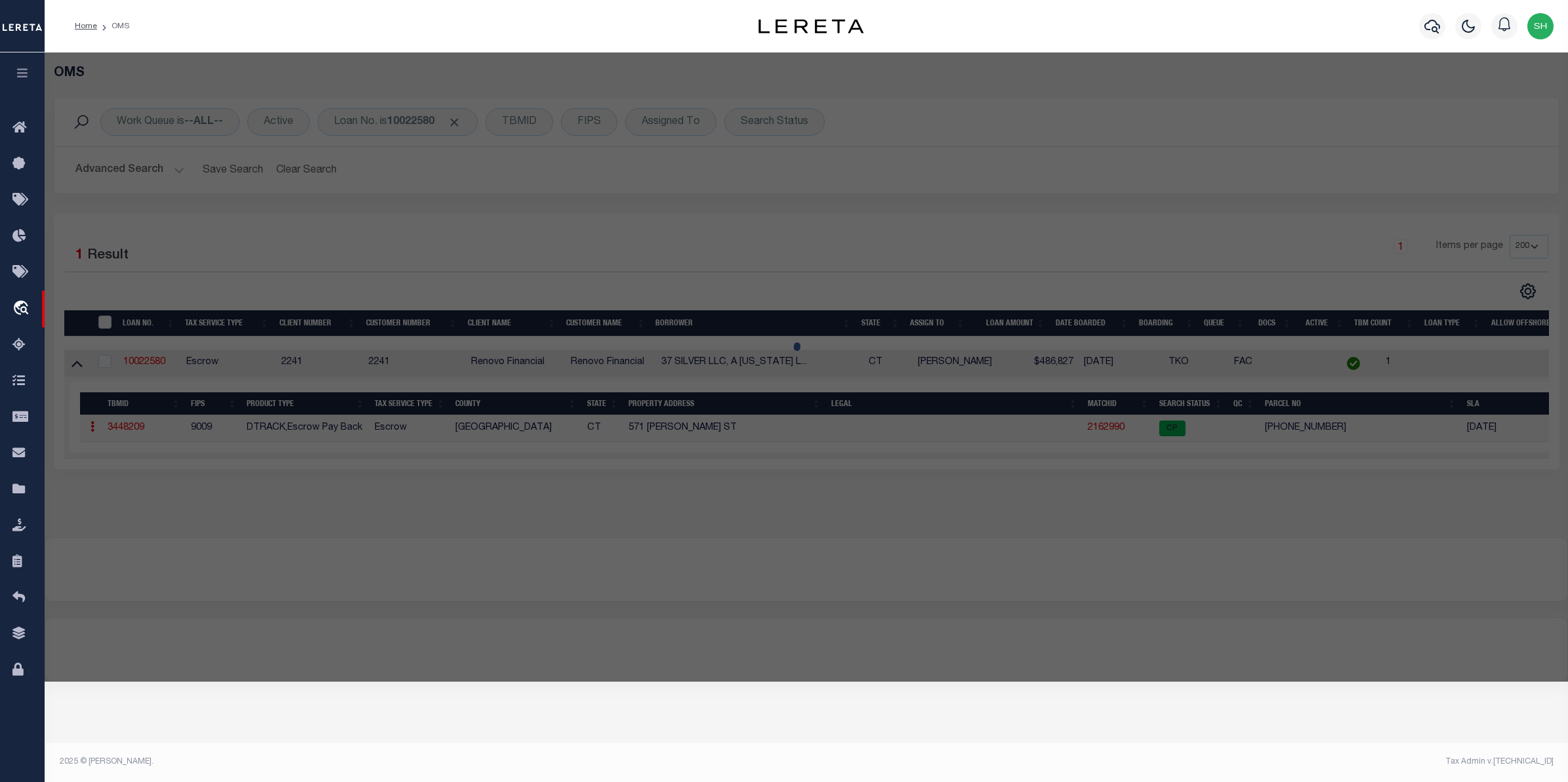
checkbox input "false"
select select "CP"
type input "75 HOLDINGS LLC"
select select "AGF"
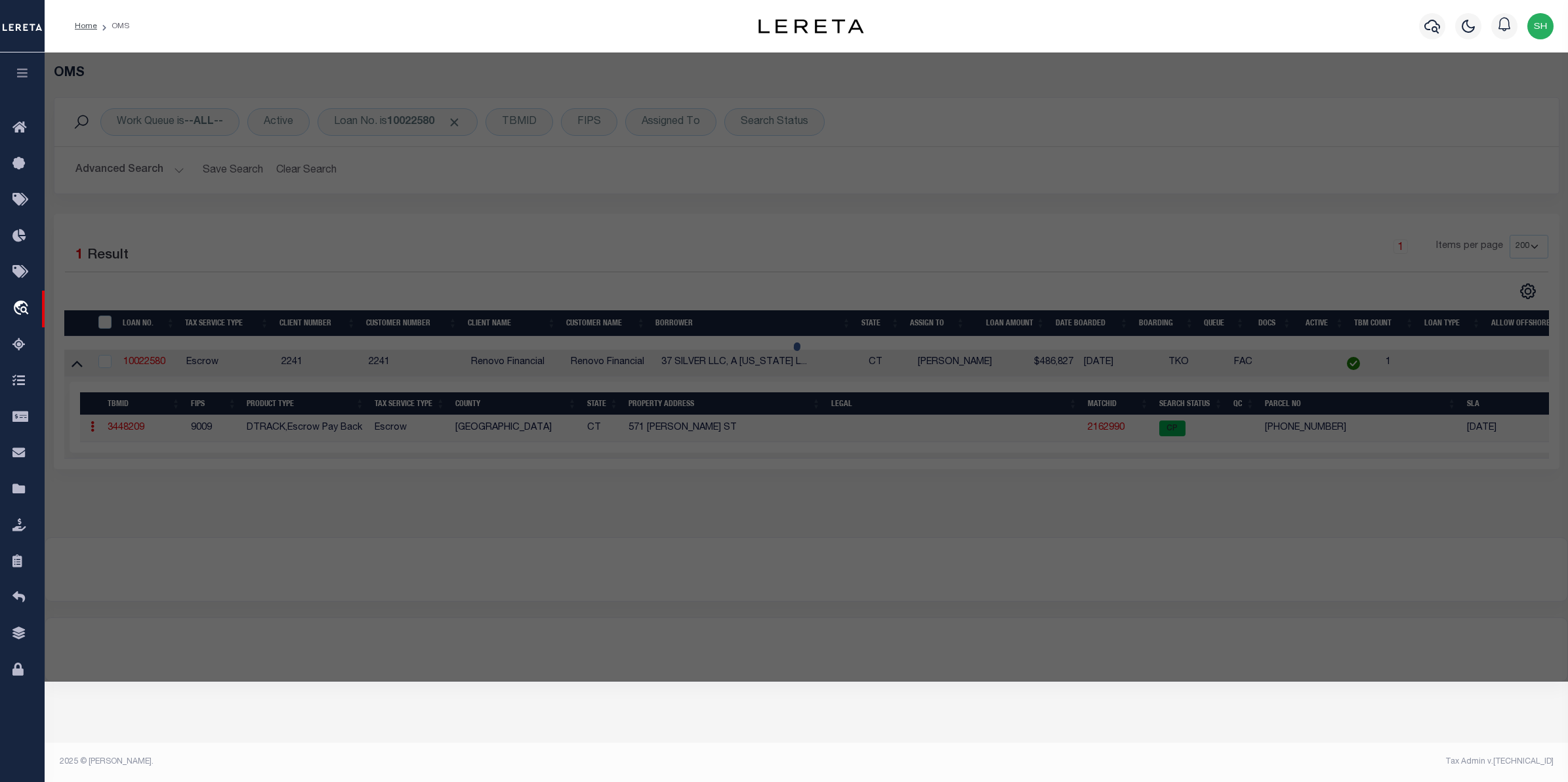
select select "ADD"
type input "571 BALDWIN ST"
type input "WATERBURY CT 06706"
type textarea "LOT:87 BLK:299 CITY/MUNI/TWP:WATERBURY"
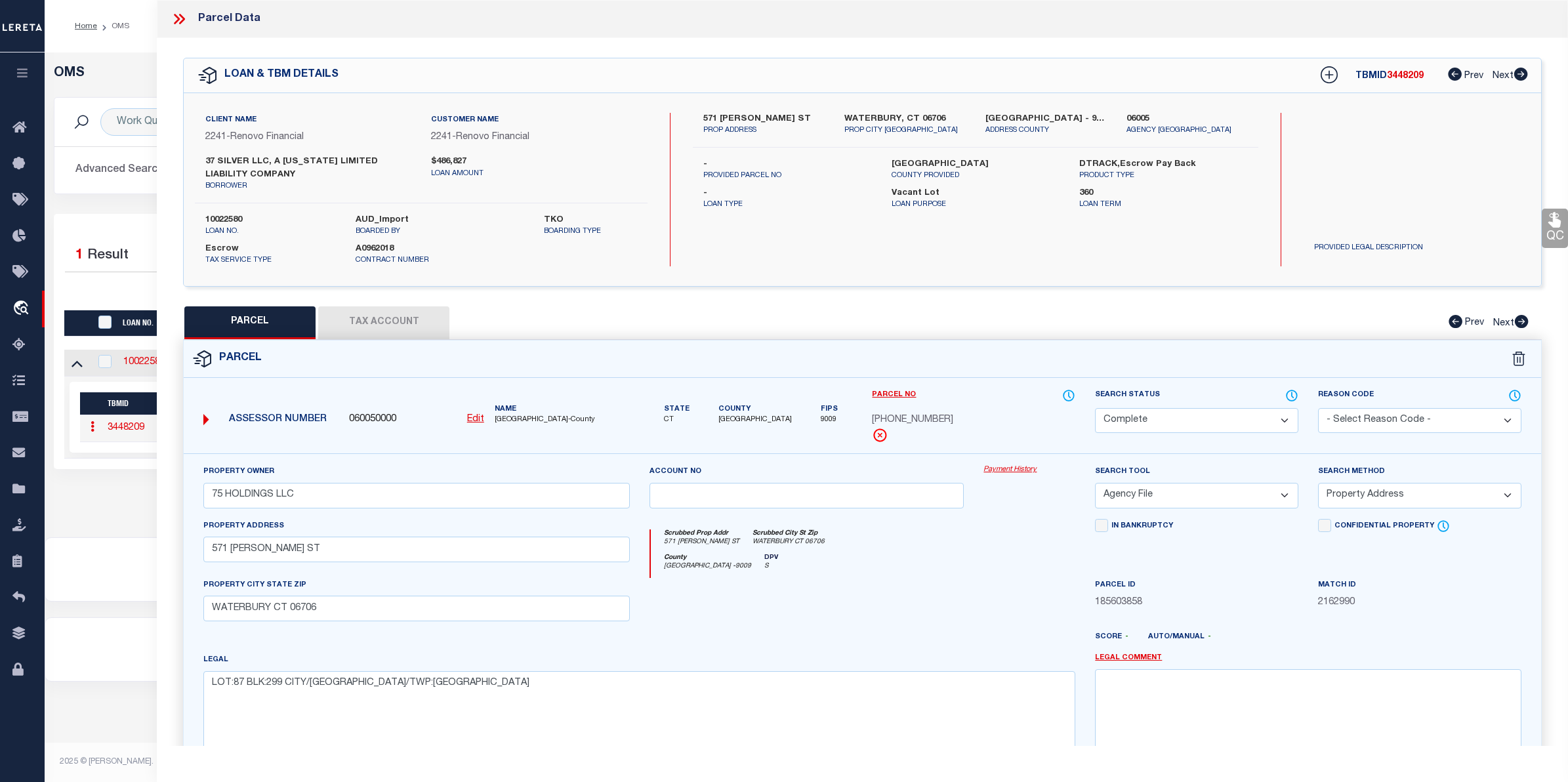
click at [1025, 472] on link "Payment History" at bounding box center [1029, 470] width 92 height 12
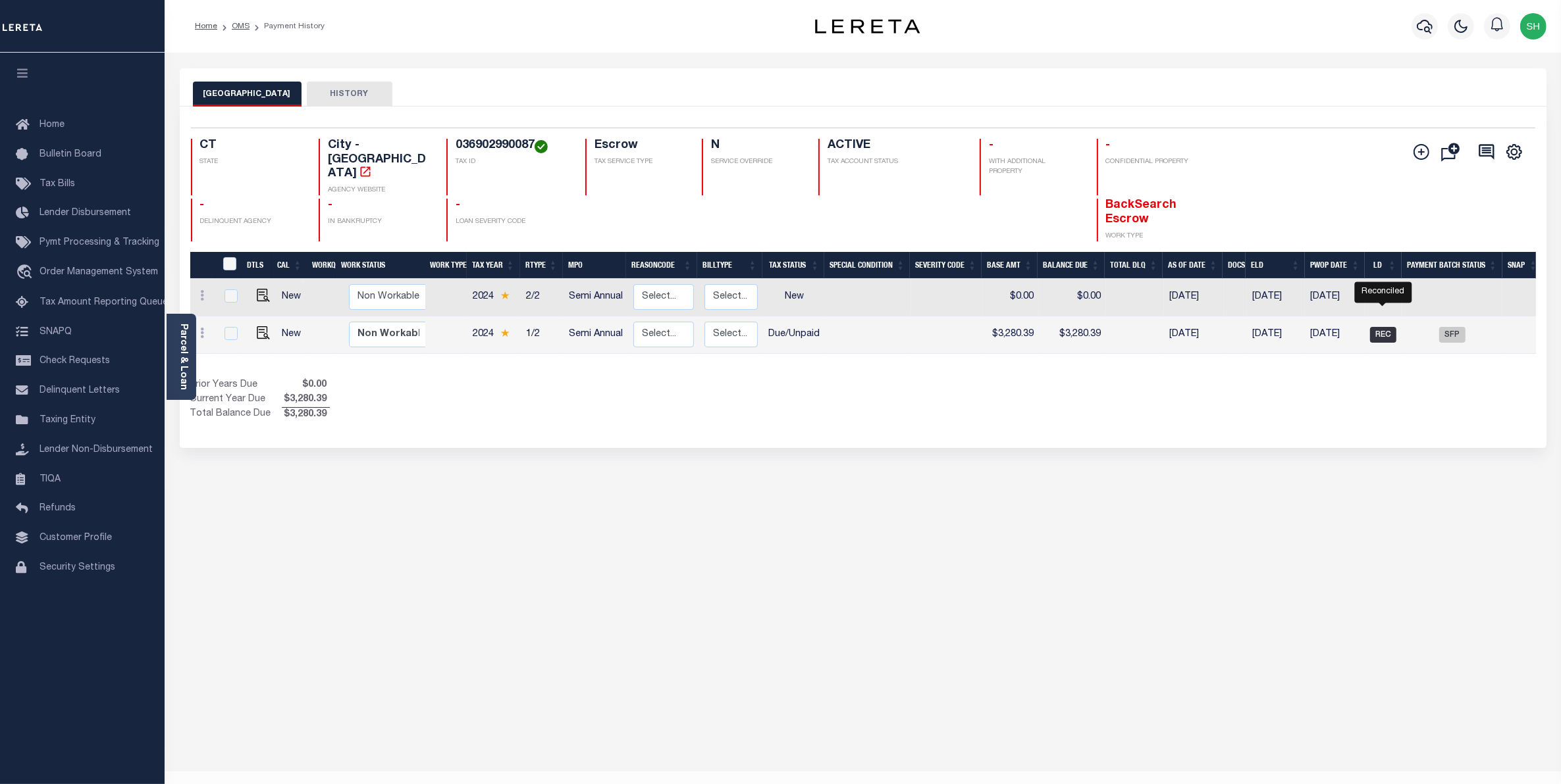
click at [1384, 327] on span "REC" at bounding box center [1384, 335] width 27 height 16
checkbox input "true"
